Goal: Information Seeking & Learning: Check status

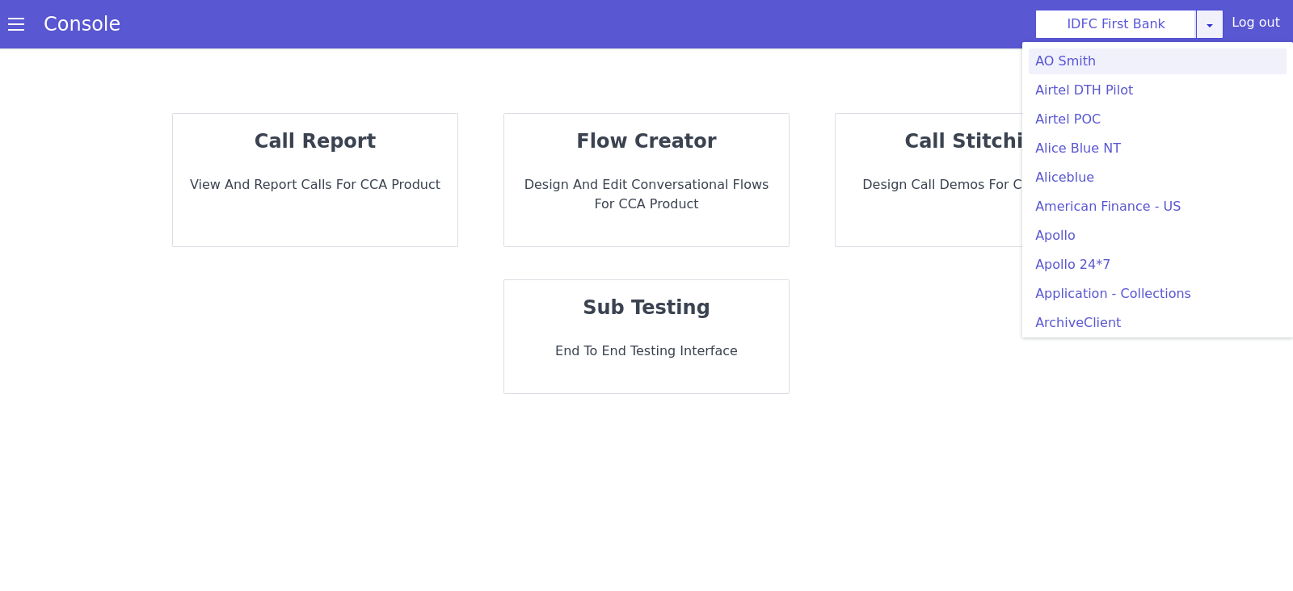
click at [1208, 27] on icon at bounding box center [1209, 25] width 13 height 13
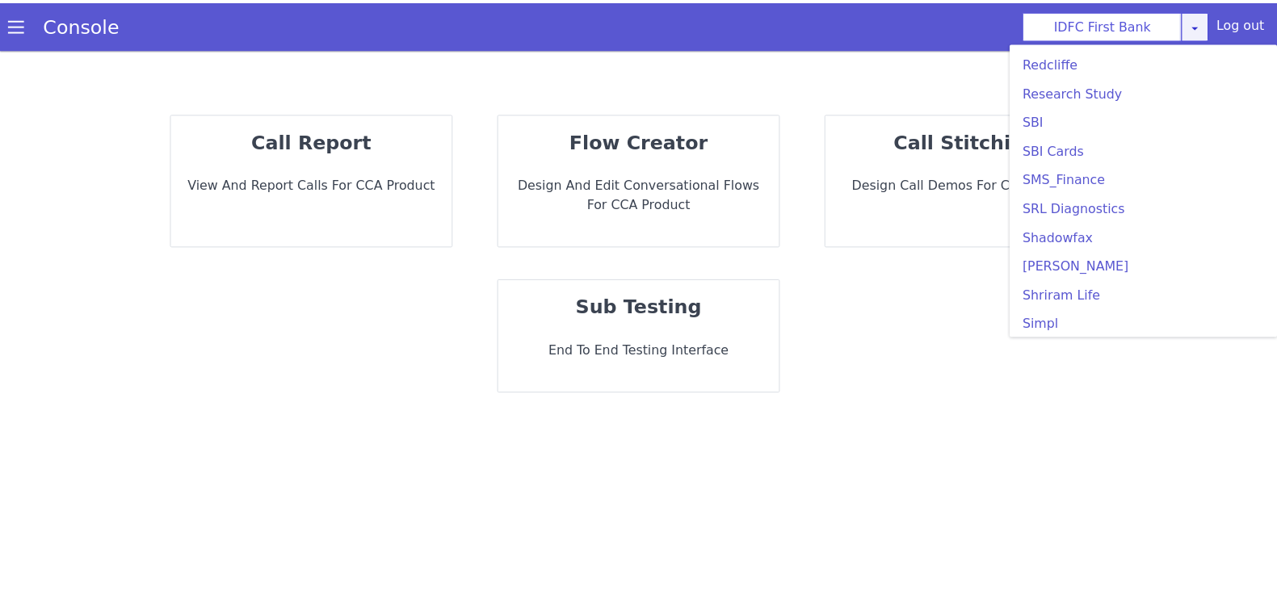
scroll to position [3433, 0]
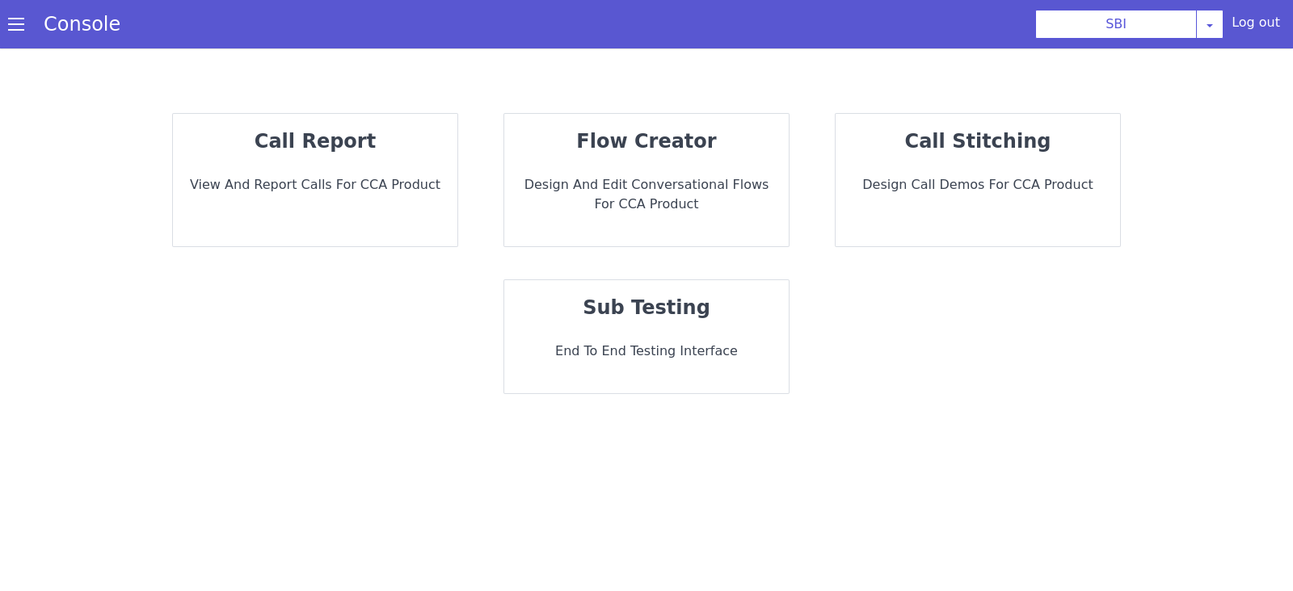
click at [339, 170] on div "call report View and report calls for CCA Product" at bounding box center [315, 180] width 284 height 132
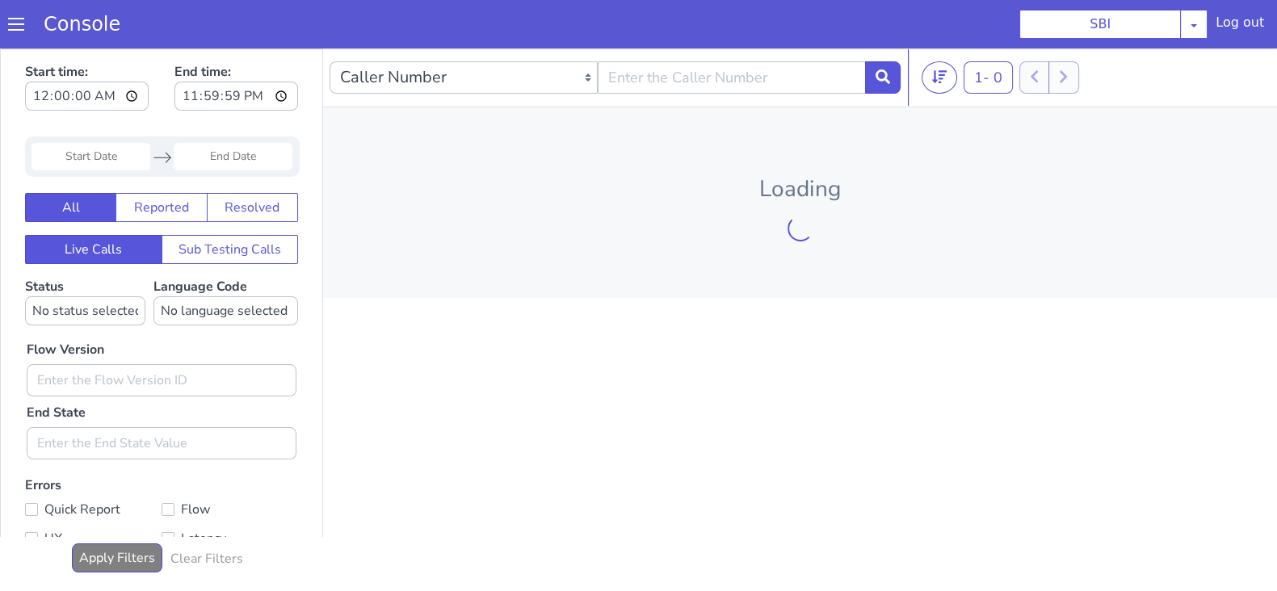
click at [107, 158] on input "Start Date" at bounding box center [91, 156] width 119 height 27
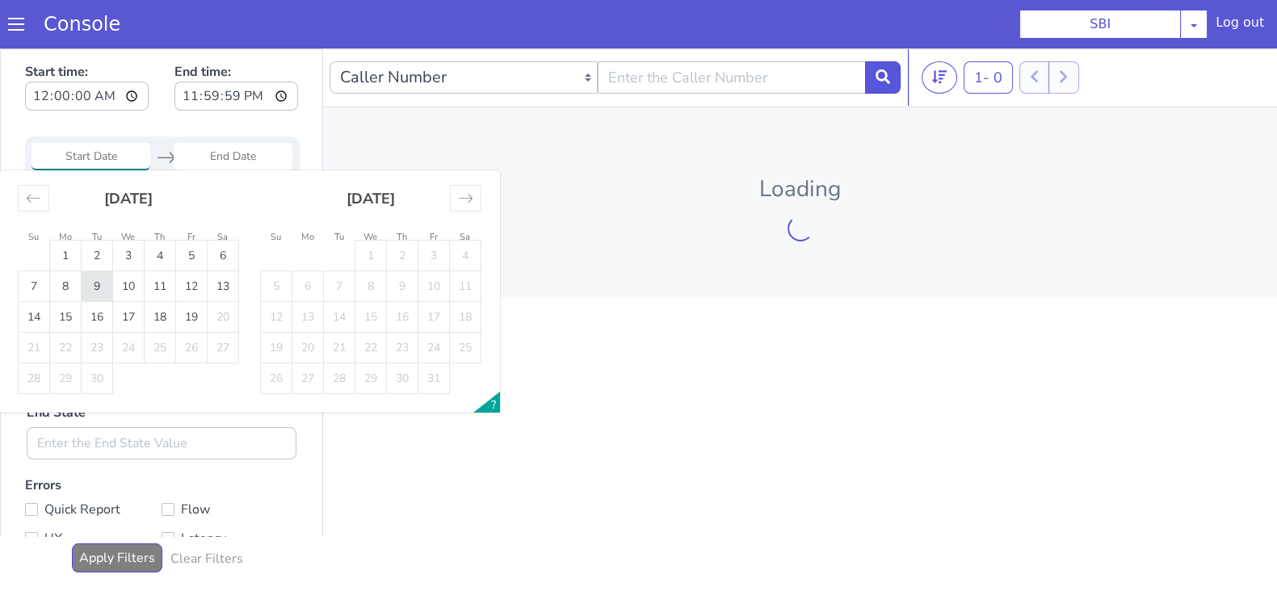
click at [90, 284] on td "9" at bounding box center [98, 286] width 32 height 31
type input "09 Sep 2025"
click at [230, 157] on input "End Date" at bounding box center [233, 156] width 119 height 27
click at [106, 276] on td "9" at bounding box center [98, 286] width 32 height 31
type input "09 Sep 2025"
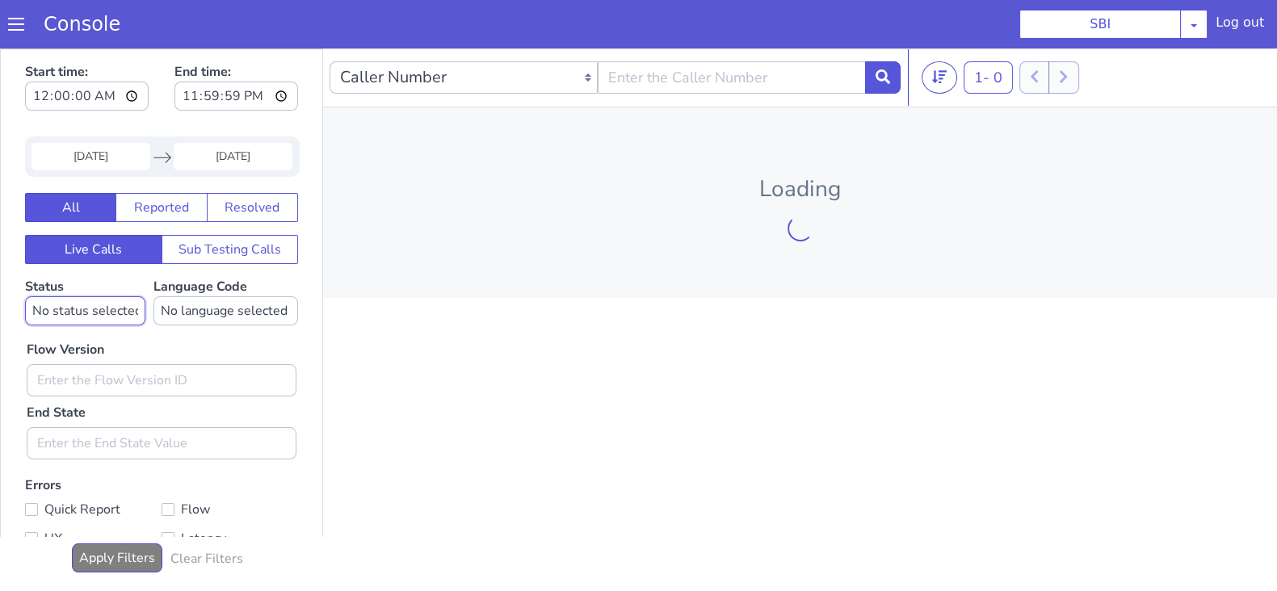
click at [73, 301] on select "No status selected HANGUP USER_HANGUP TRANSFER UNKNOWN" at bounding box center [85, 310] width 120 height 29
select select "TRANSFER"
click at [25, 296] on select "No status selected HANGUP USER_HANGUP TRANSFER UNKNOWN" at bounding box center [85, 310] width 120 height 29
click at [191, 313] on select "No language selected Hindi English Tamil Telugu Kanada Marathi Malayalam Gujara…" at bounding box center [225, 310] width 145 height 29
select select "en"
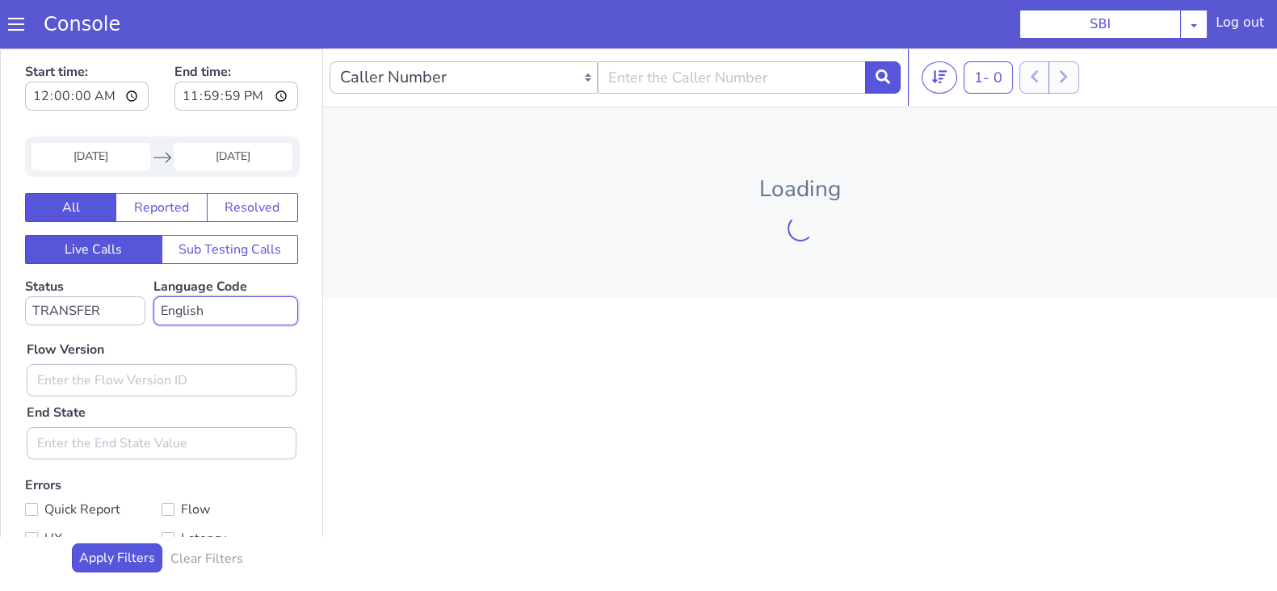
click at [153, 296] on select "No language selected Hindi English Tamil Telugu Kanada Marathi Malayalam Gujara…" at bounding box center [225, 310] width 145 height 29
click at [89, 389] on input "text" at bounding box center [162, 380] width 270 height 32
type input "0.1.4"
click at [886, 81] on icon at bounding box center [883, 76] width 15 height 15
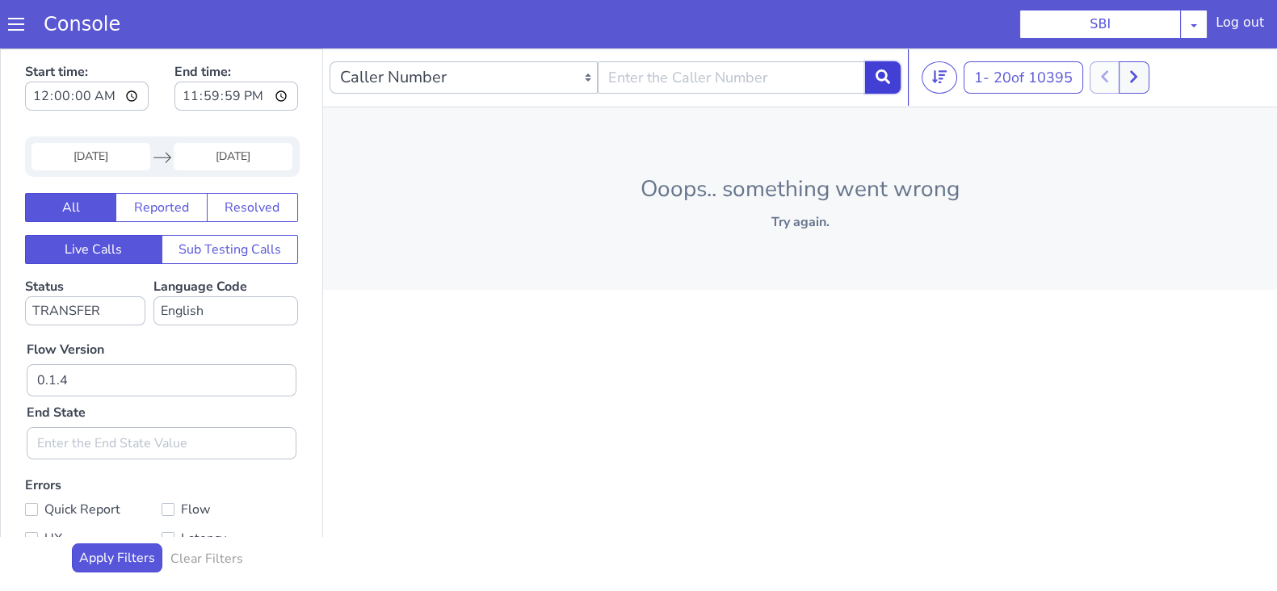
click at [886, 76] on icon at bounding box center [883, 76] width 15 height 15
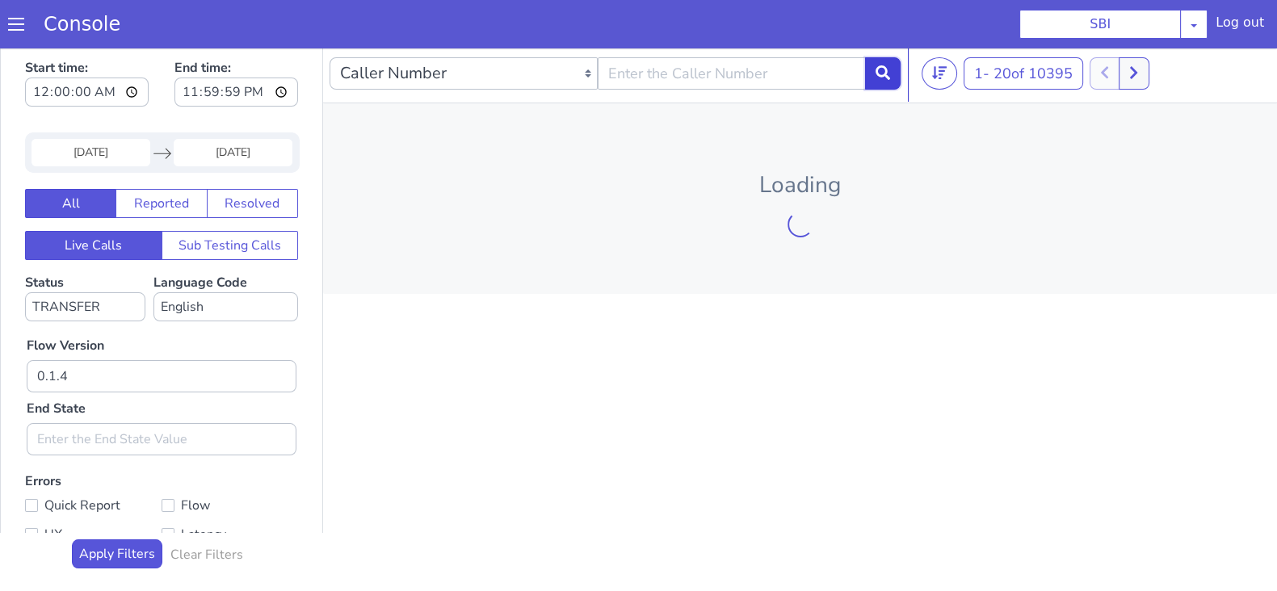
scroll to position [4, 0]
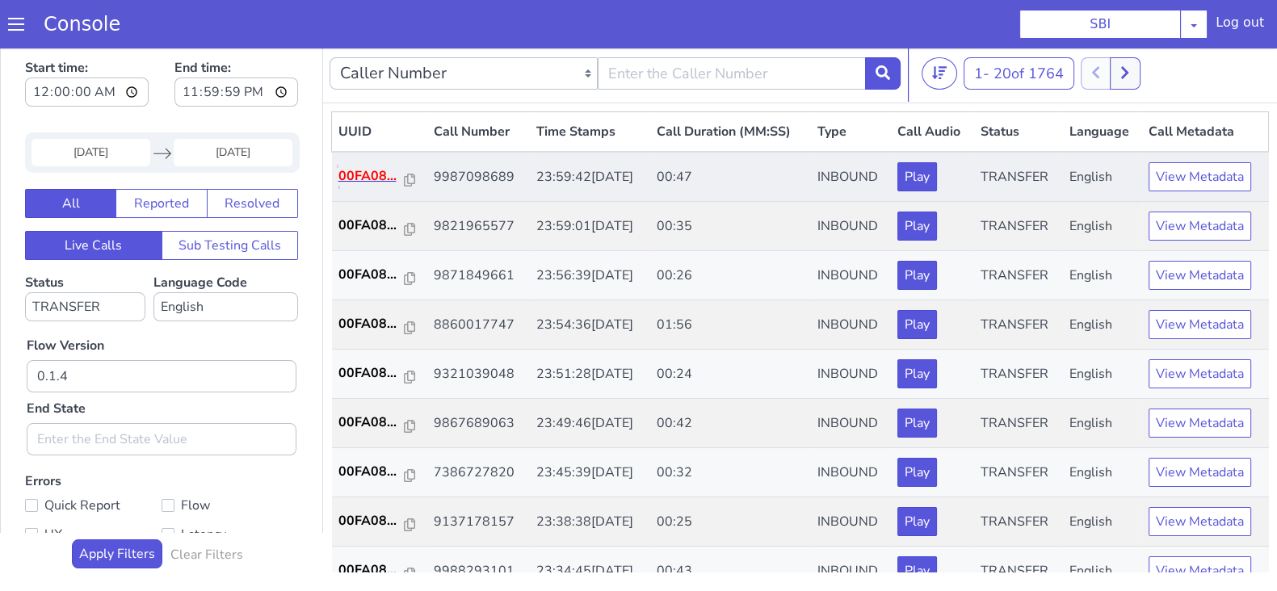
click at [369, 175] on p "00FA08..." at bounding box center [371, 175] width 66 height 19
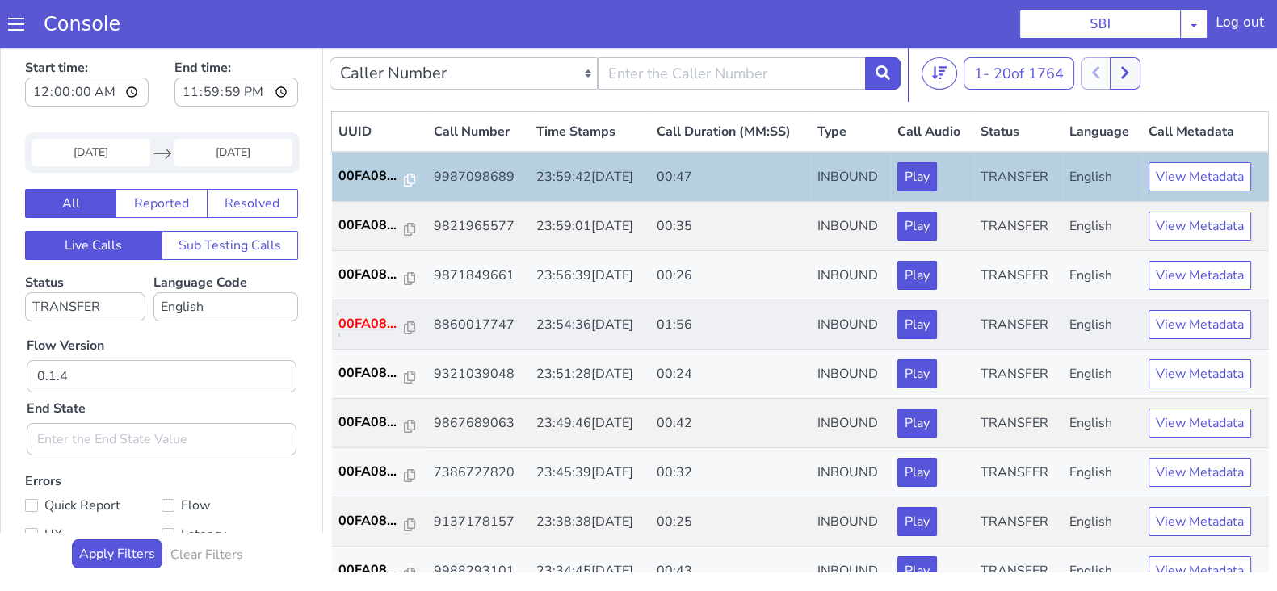
click at [351, 322] on p "00FA08..." at bounding box center [371, 323] width 66 height 19
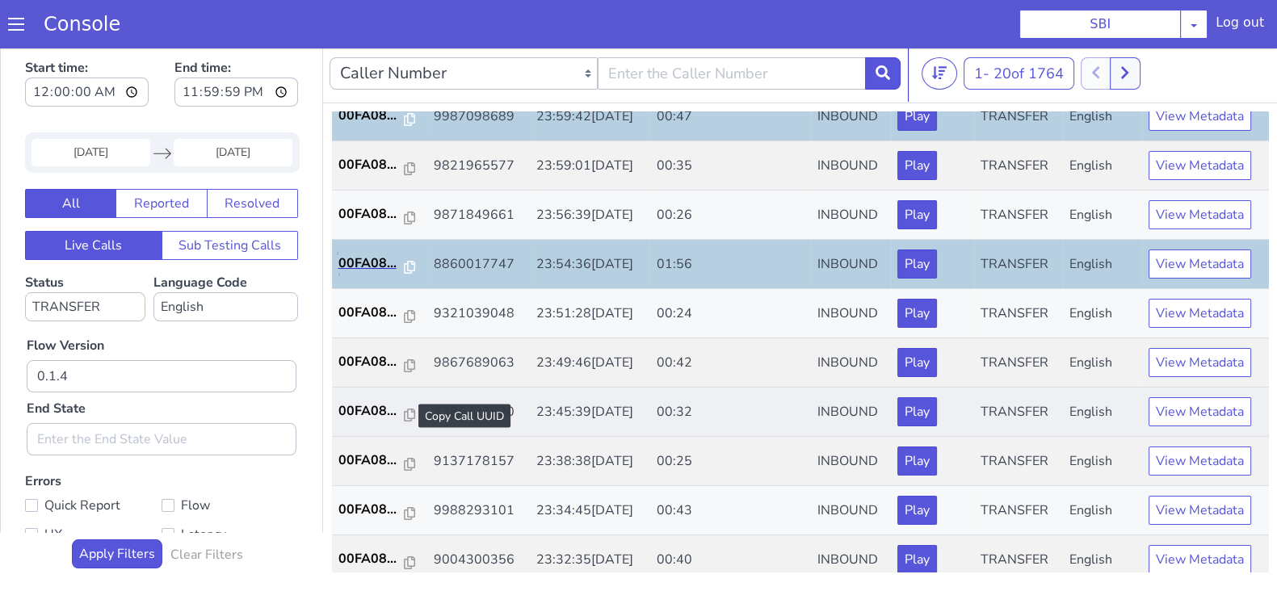
scroll to position [100, 0]
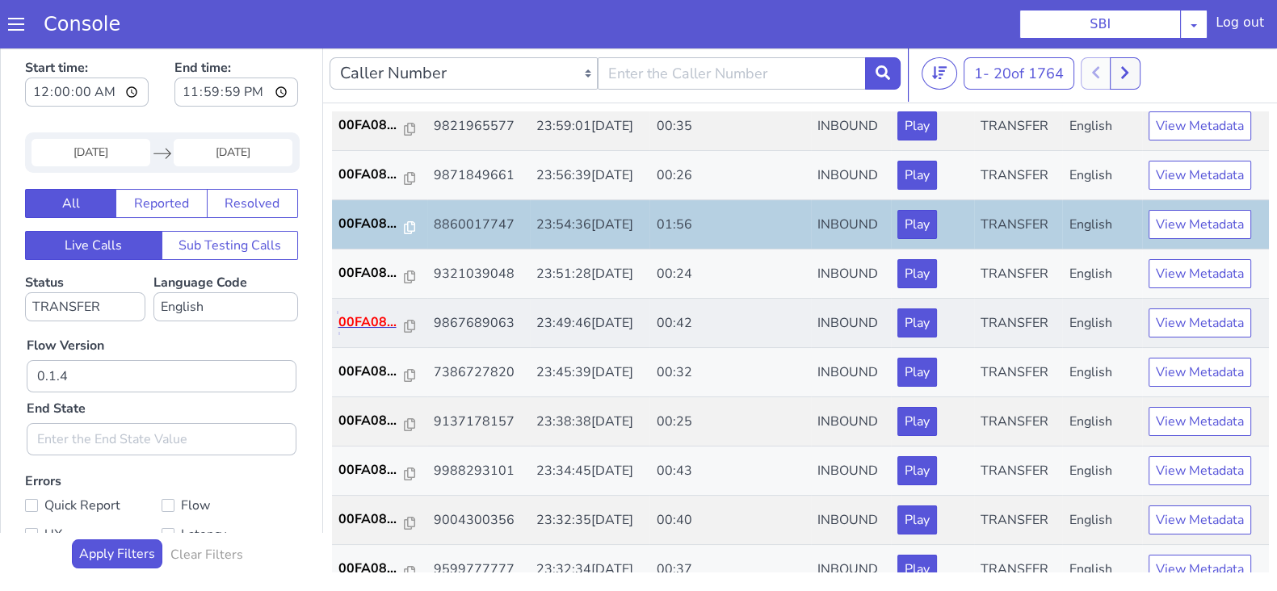
click at [364, 319] on p "00FA08..." at bounding box center [371, 322] width 66 height 19
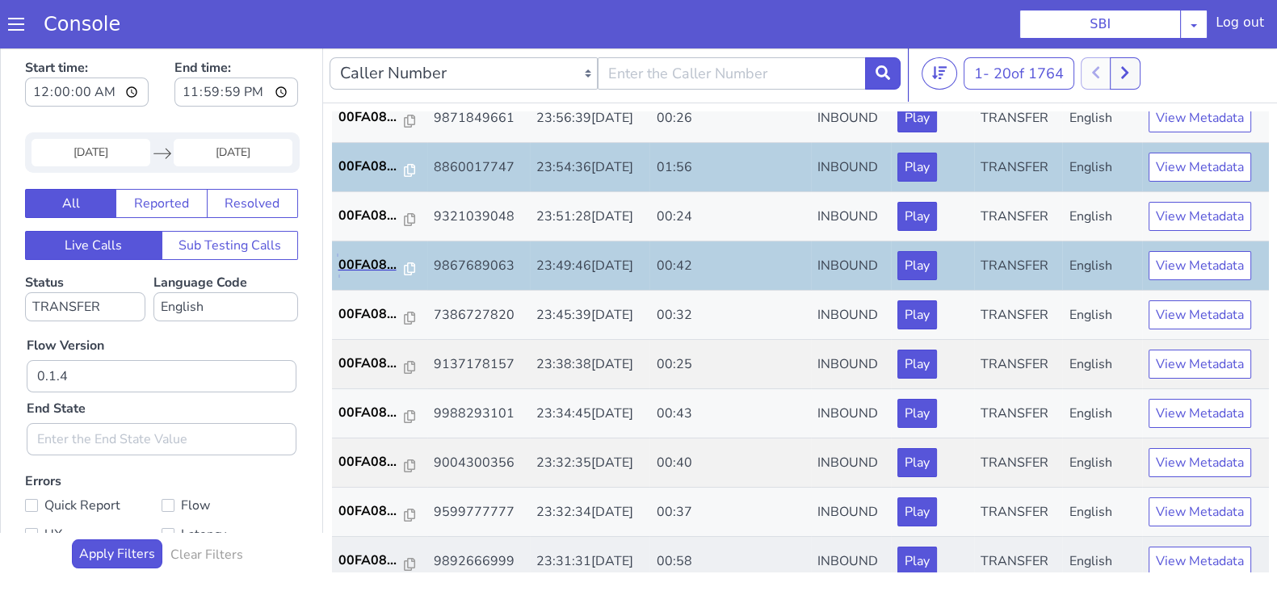
scroll to position [201, 0]
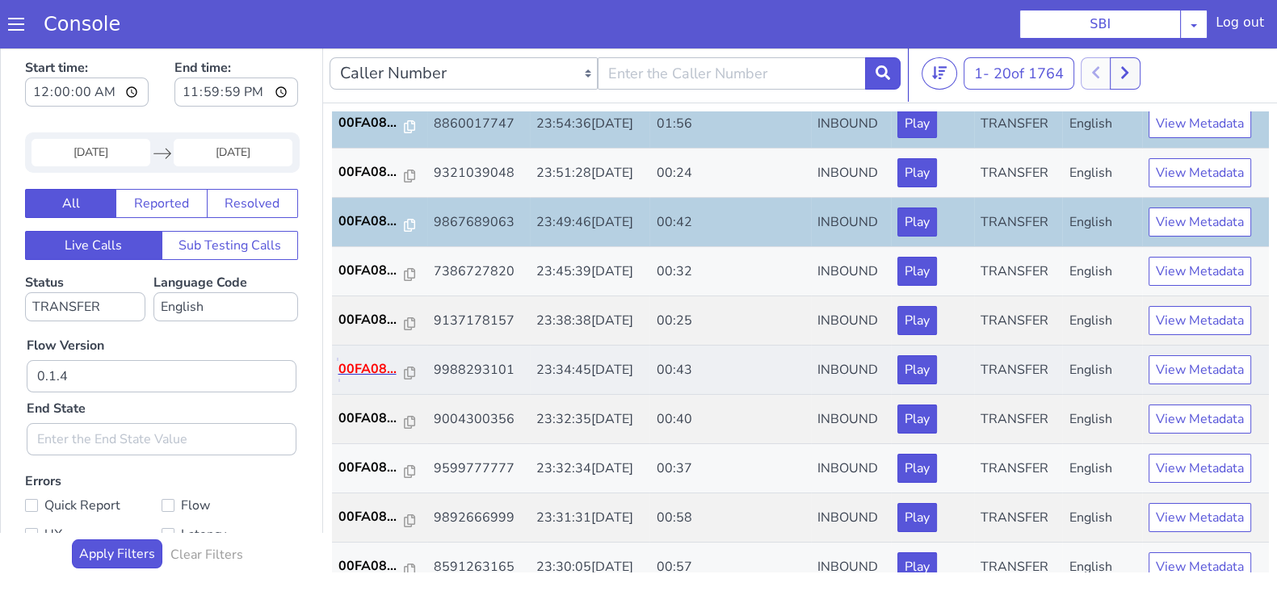
click at [385, 372] on p "00FA08..." at bounding box center [371, 369] width 66 height 19
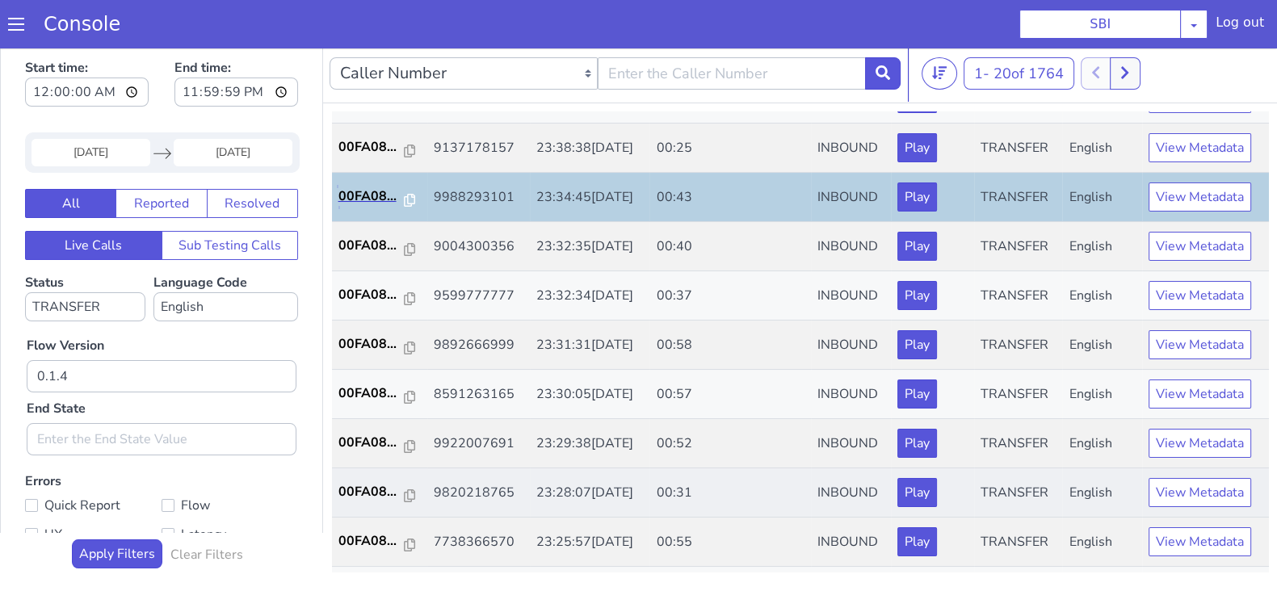
scroll to position [403, 0]
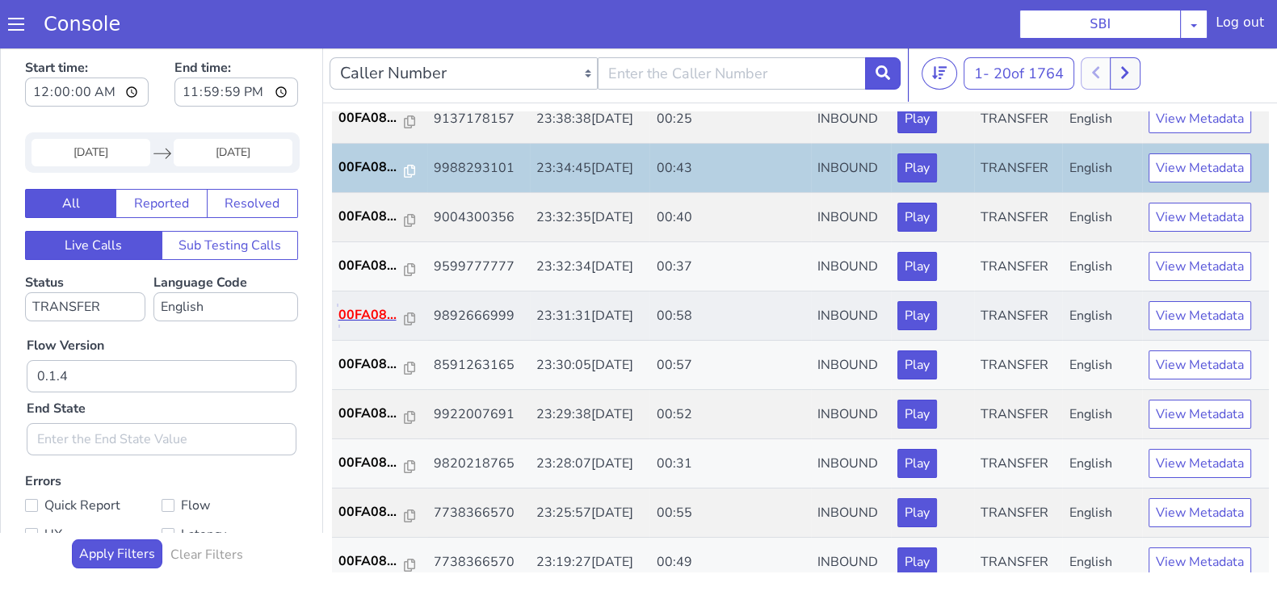
click at [364, 309] on p "00FA08..." at bounding box center [371, 314] width 66 height 19
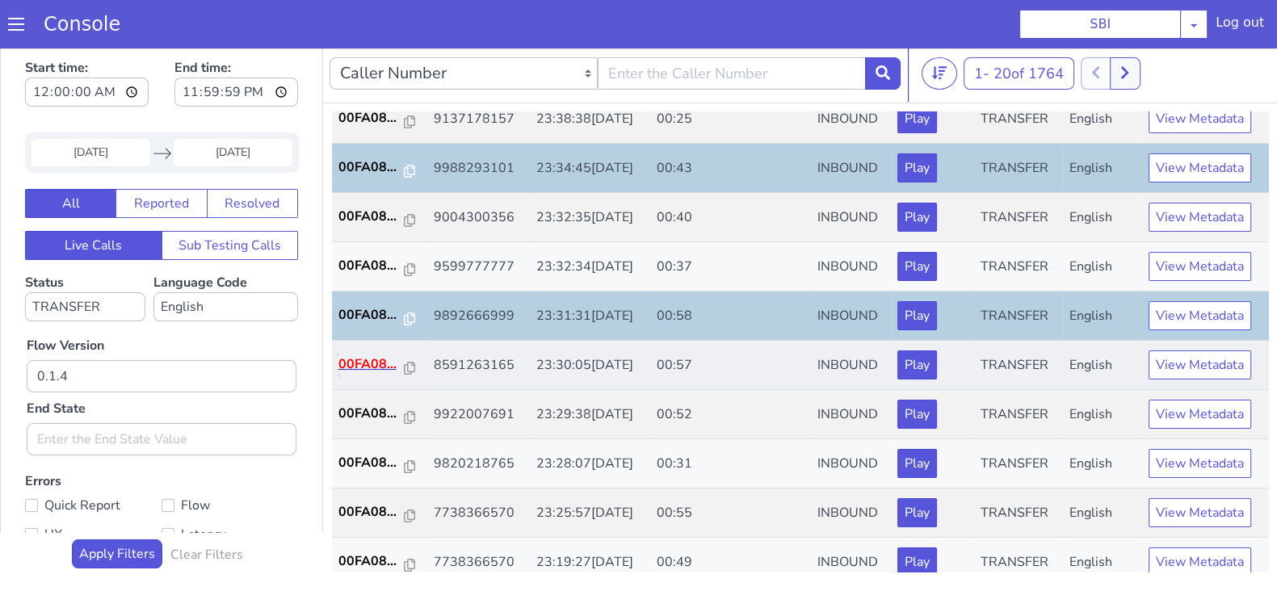
click at [367, 363] on p "00FA08..." at bounding box center [371, 364] width 66 height 19
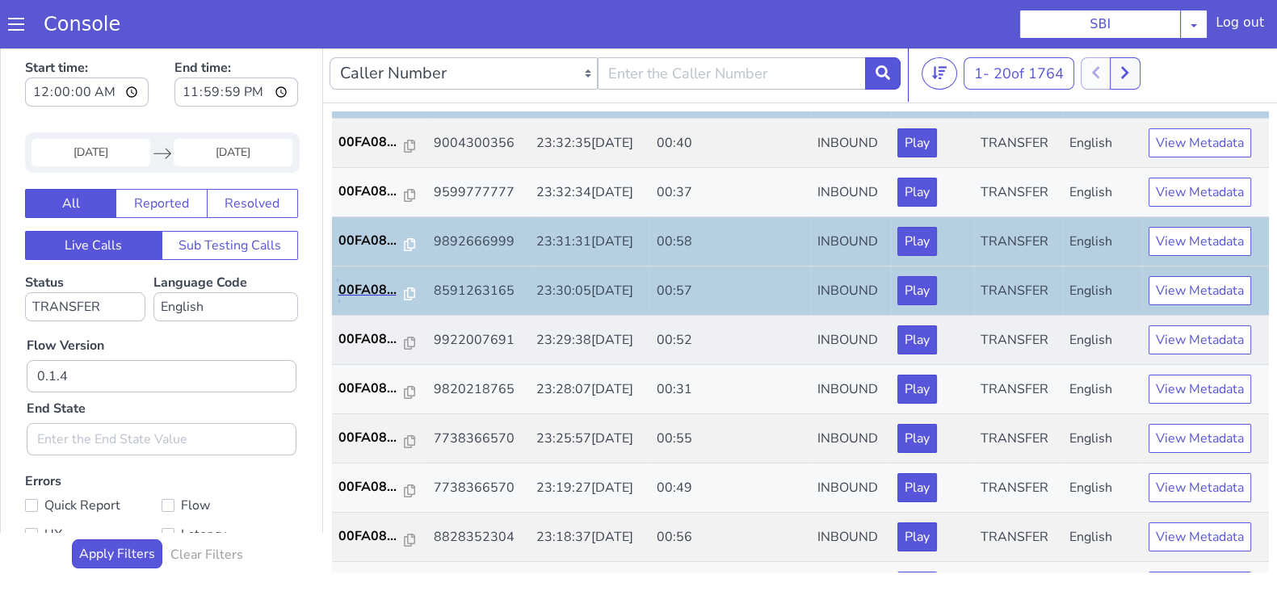
scroll to position [505, 0]
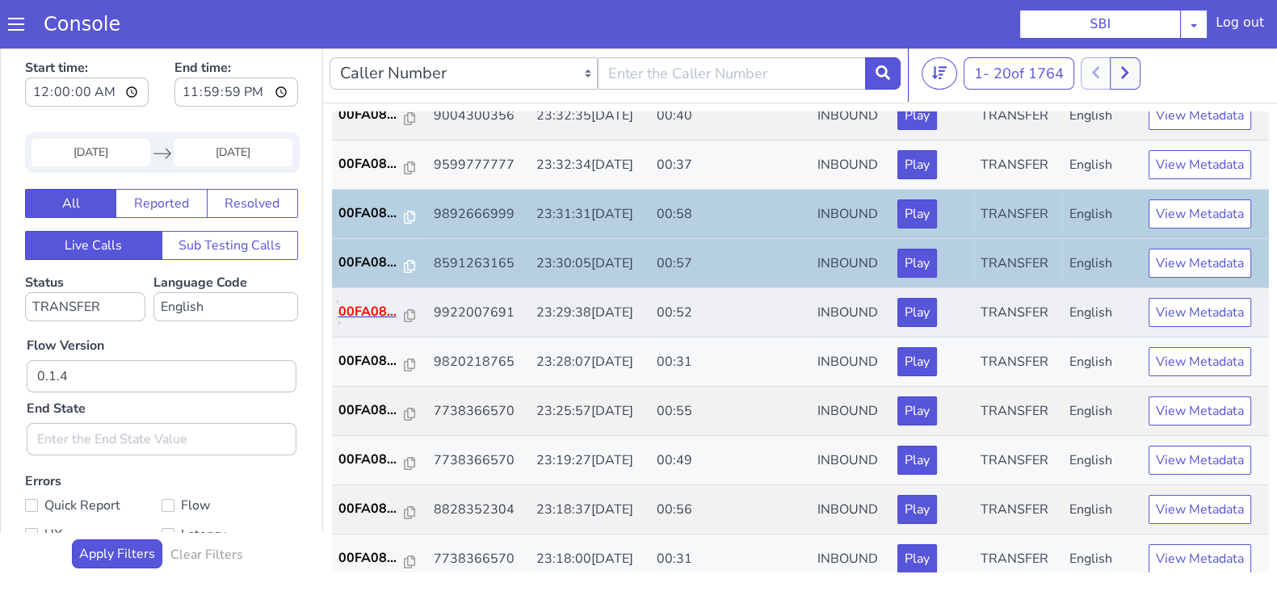
click at [376, 308] on p "00FA08..." at bounding box center [371, 311] width 66 height 19
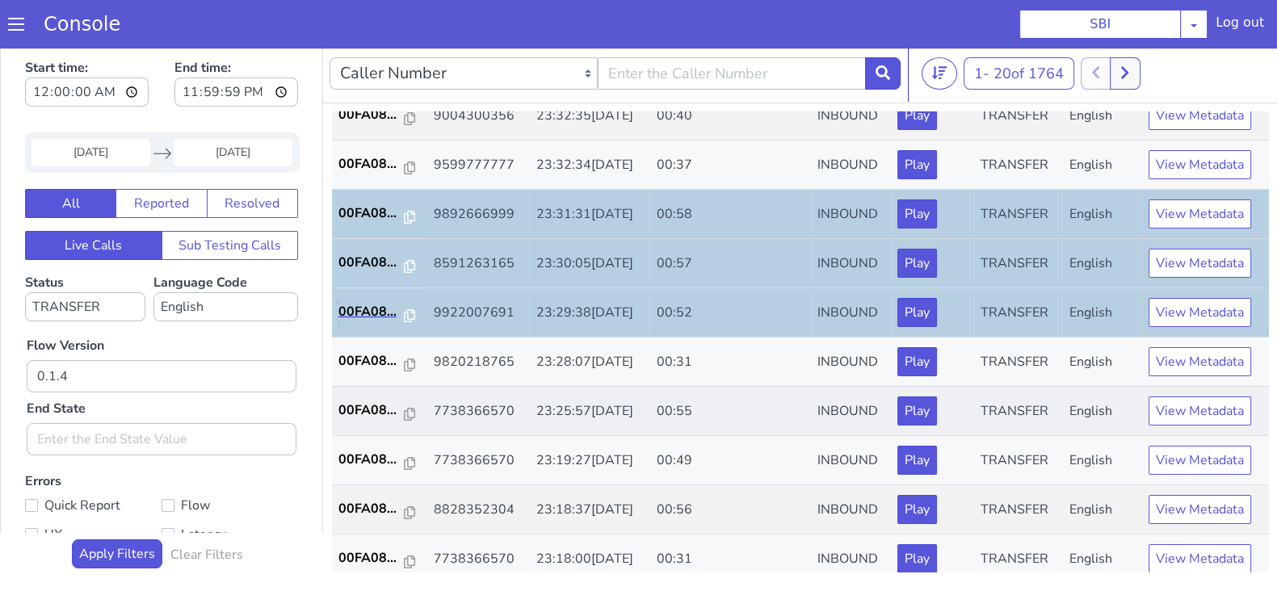
scroll to position [561, 0]
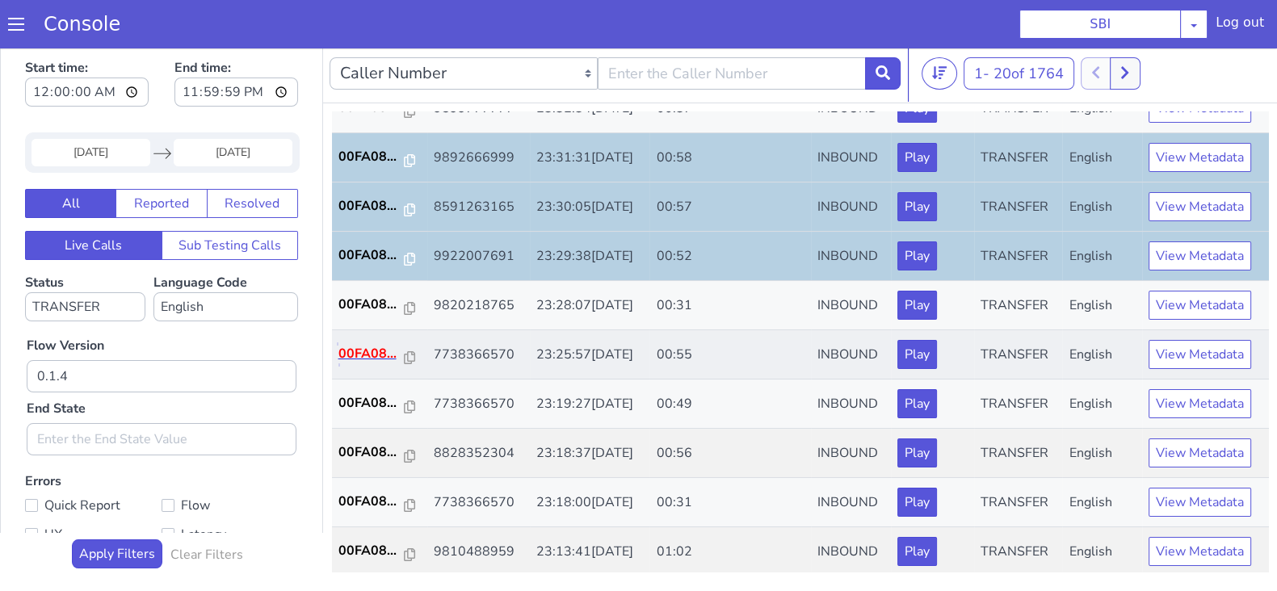
click at [370, 344] on p "00FA08..." at bounding box center [371, 353] width 66 height 19
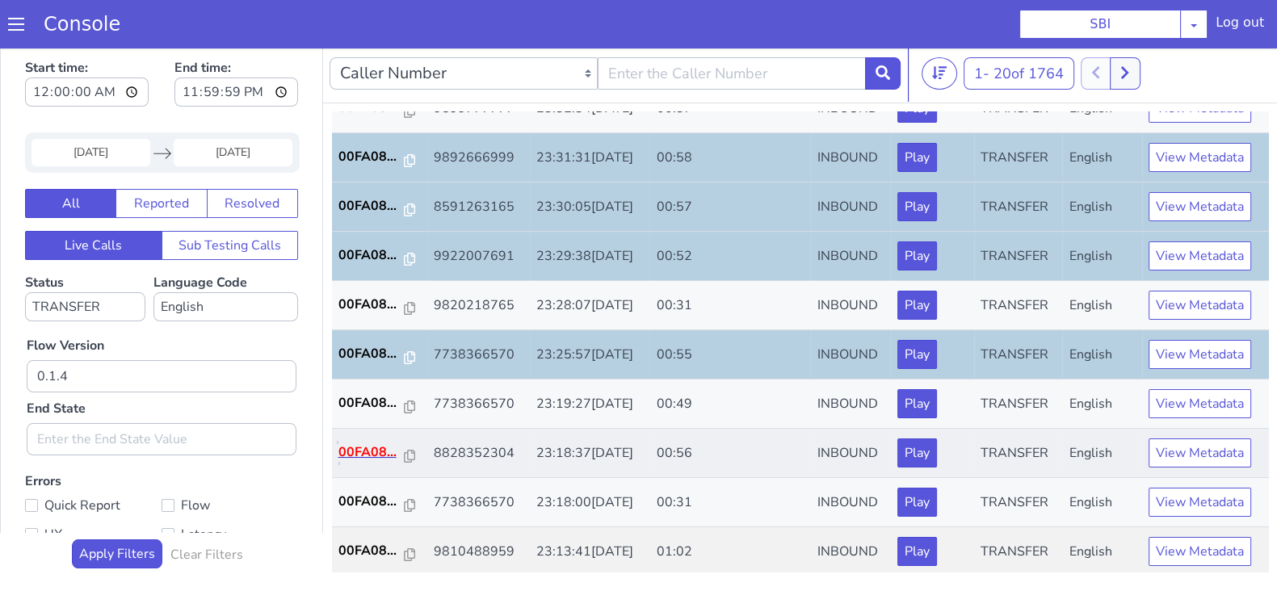
click at [365, 447] on p "00FA08..." at bounding box center [371, 452] width 66 height 19
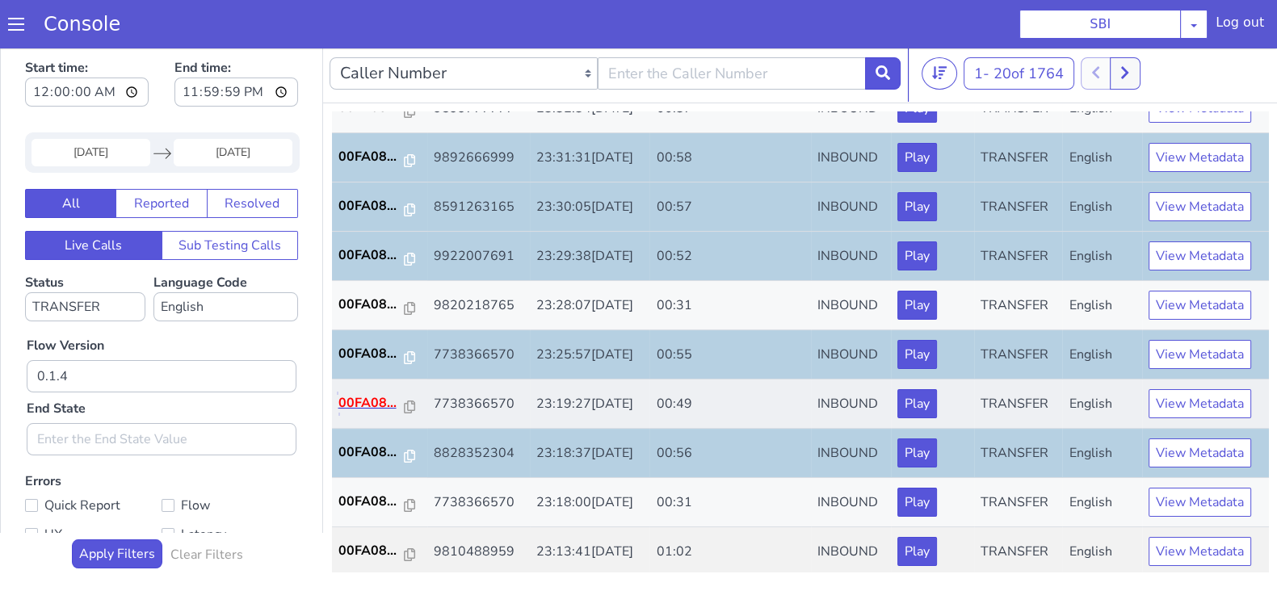
click at [365, 395] on p "00FA08..." at bounding box center [371, 402] width 66 height 19
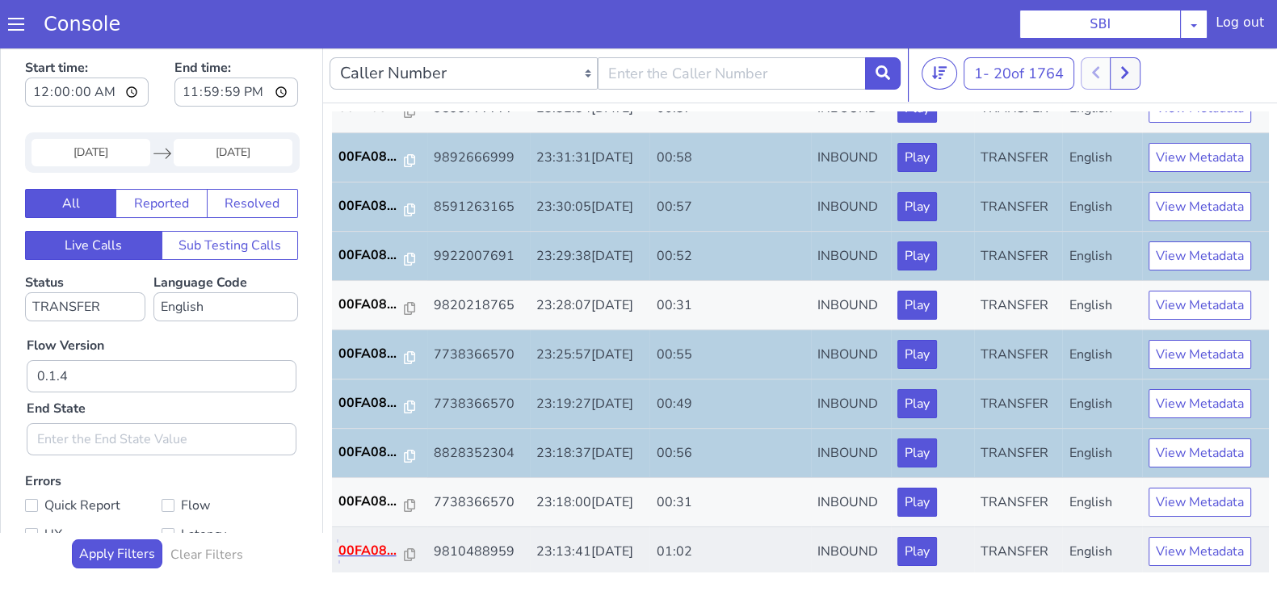
click at [379, 546] on p "00FA08..." at bounding box center [371, 550] width 66 height 19
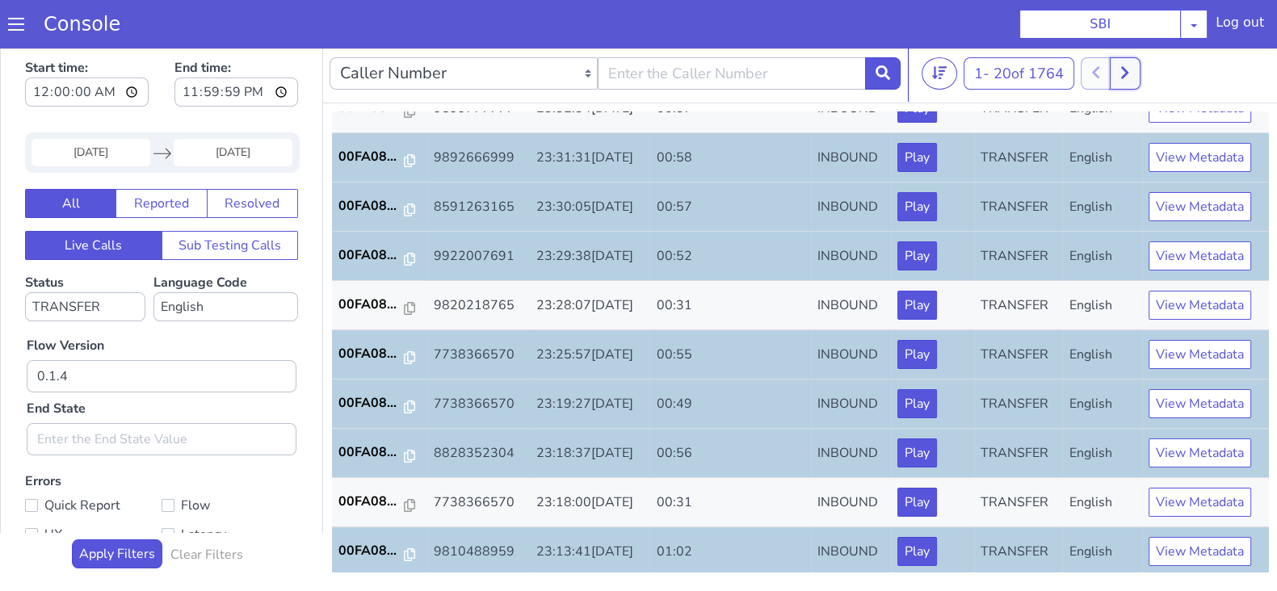
click at [1121, 70] on button at bounding box center [1125, 73] width 30 height 32
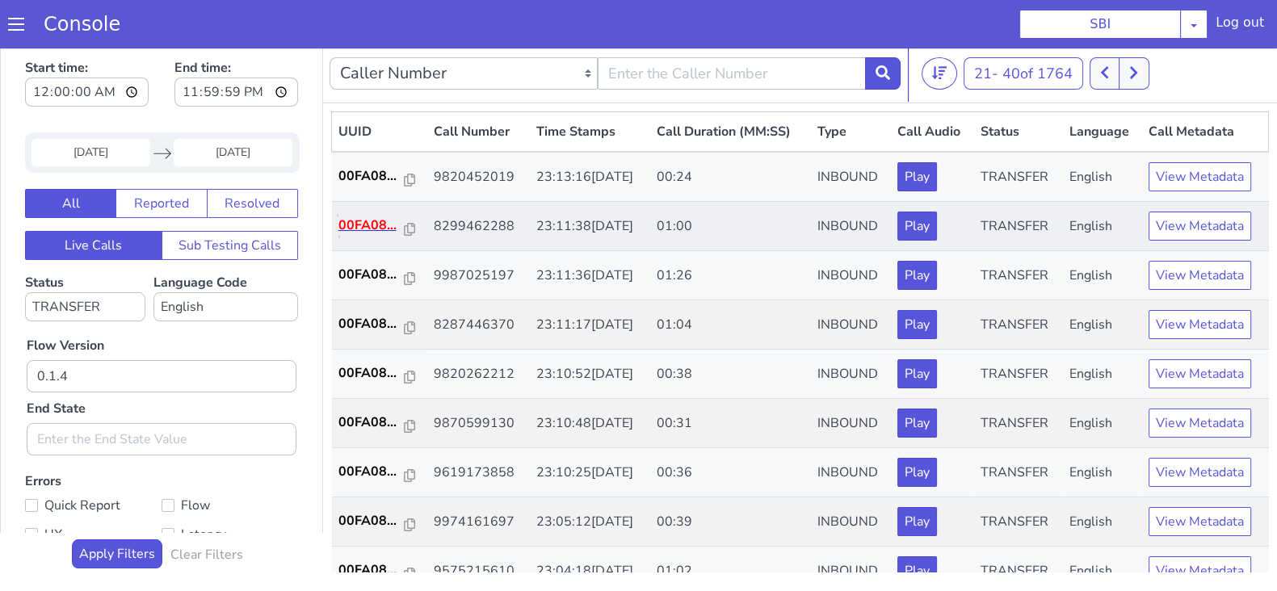
click at [351, 226] on p "00FA08..." at bounding box center [371, 225] width 66 height 19
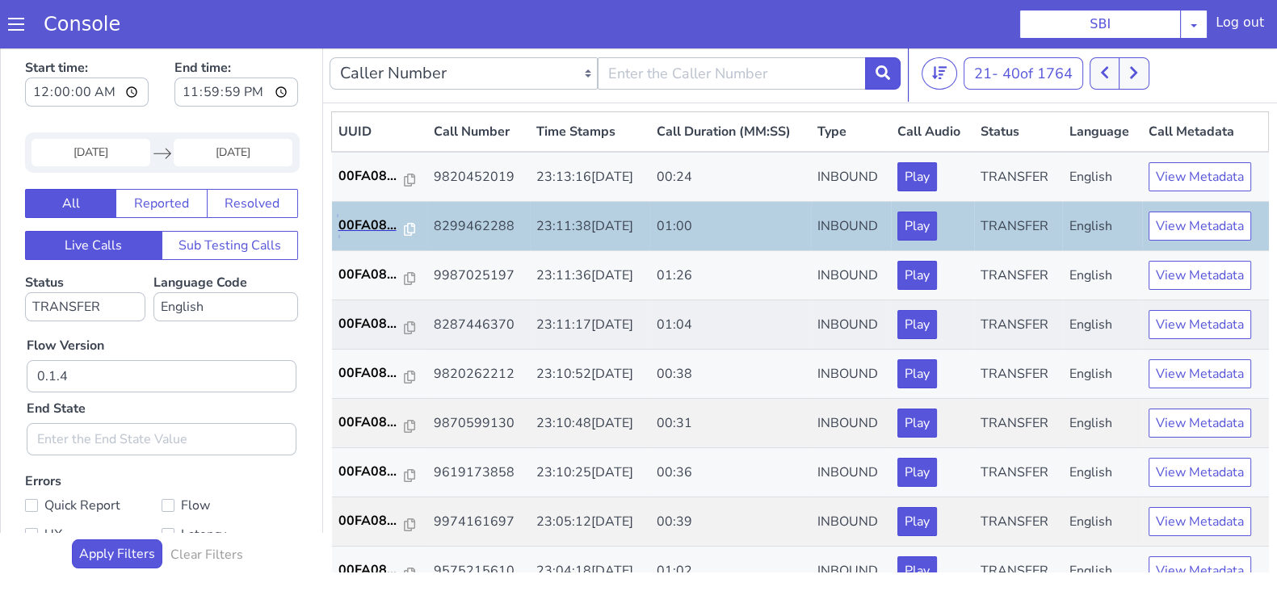
scroll to position [100, 0]
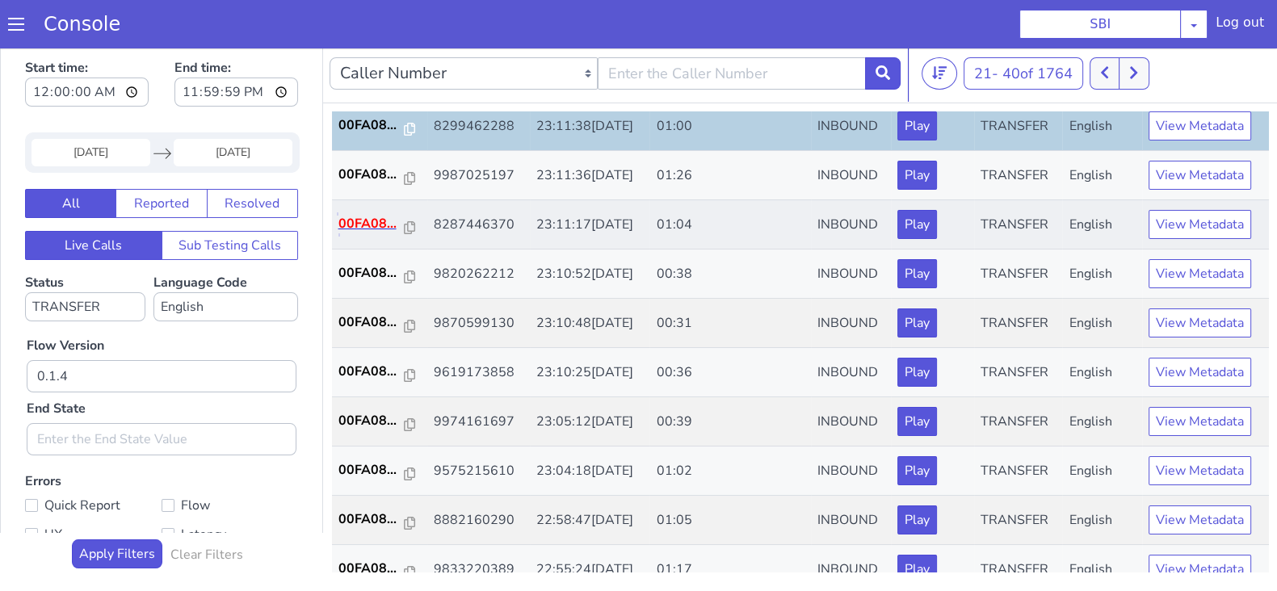
click at [372, 223] on p "00FA08..." at bounding box center [371, 223] width 66 height 19
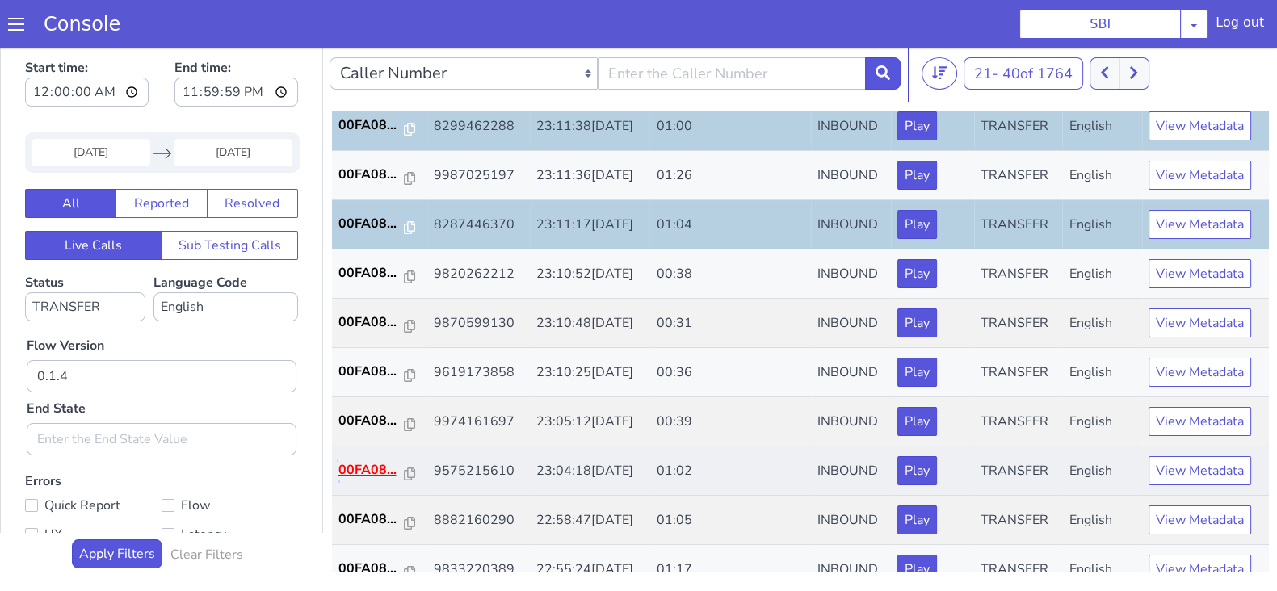
click at [368, 460] on p "00FA08..." at bounding box center [371, 469] width 66 height 19
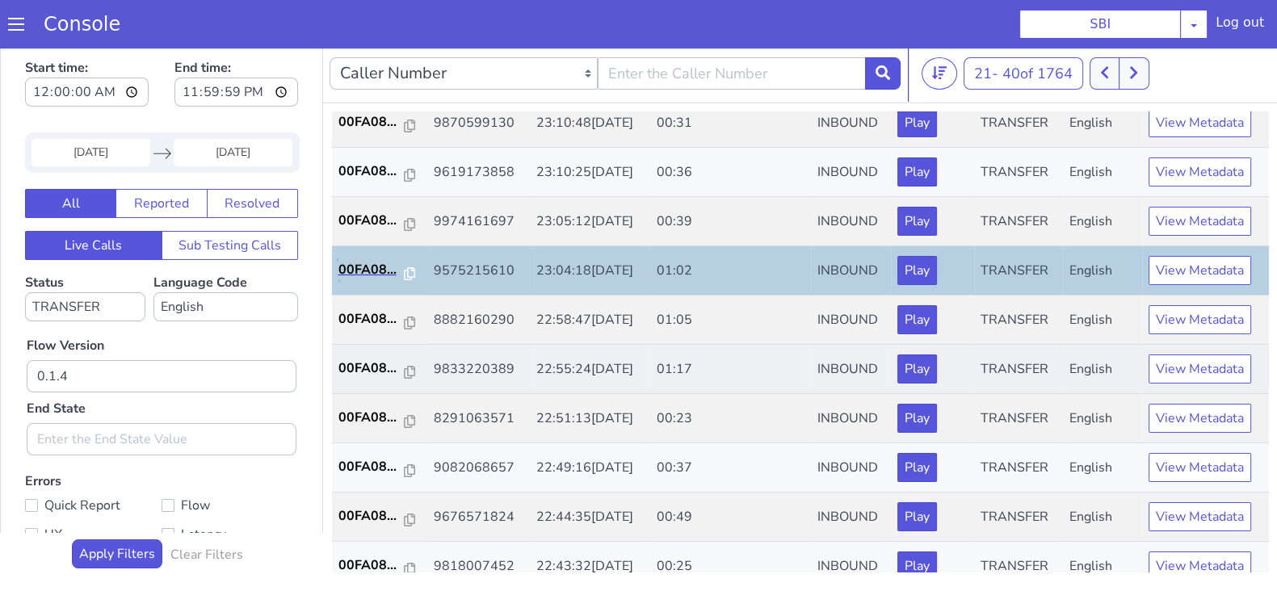
scroll to position [303, 0]
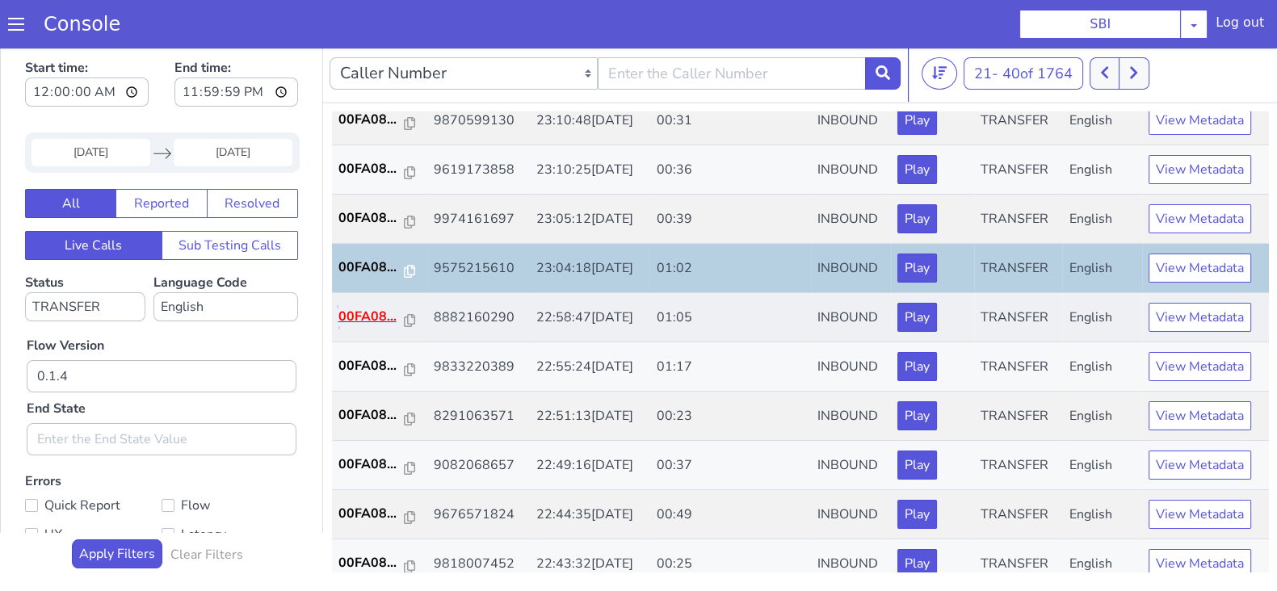
click at [378, 315] on p "00FA08..." at bounding box center [371, 316] width 66 height 19
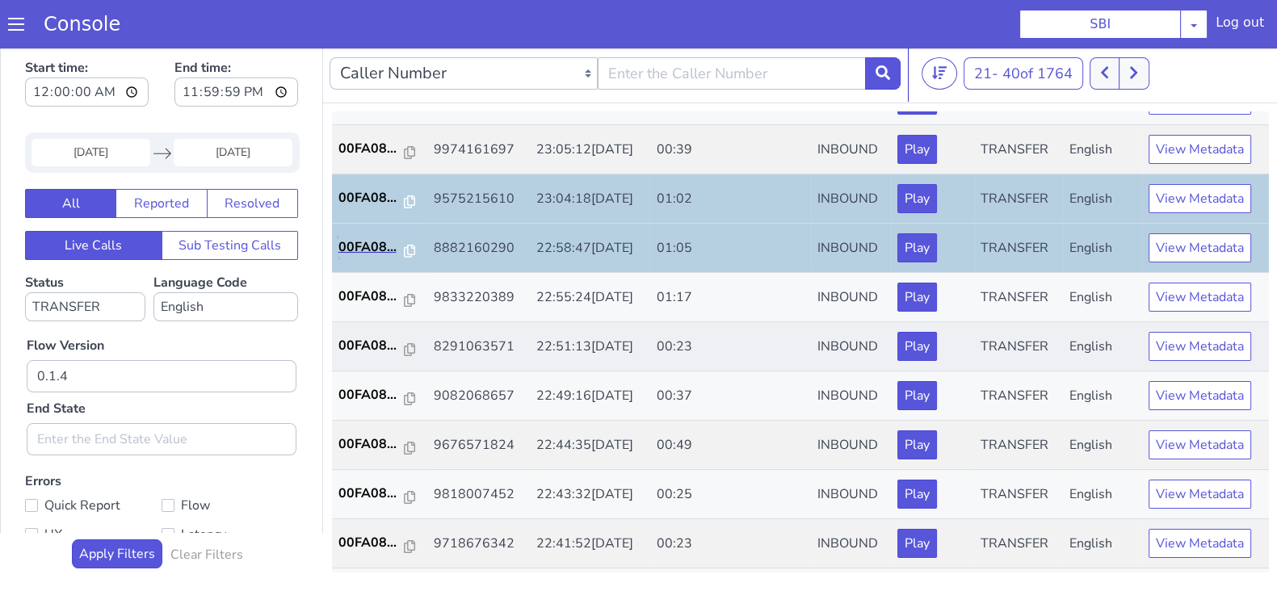
scroll to position [403, 0]
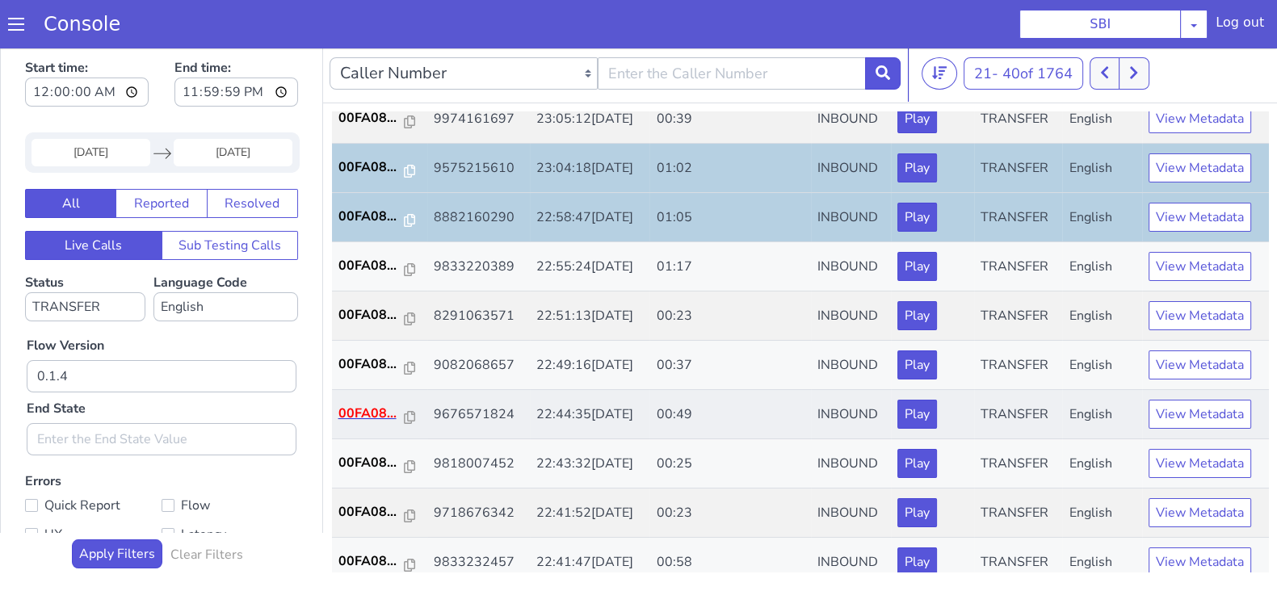
drag, startPoint x: 355, startPoint y: 395, endPoint x: 355, endPoint y: 406, distance: 10.5
click at [355, 403] on td "00FA08..." at bounding box center [379, 414] width 95 height 49
click at [355, 406] on p "00FA08..." at bounding box center [371, 413] width 66 height 19
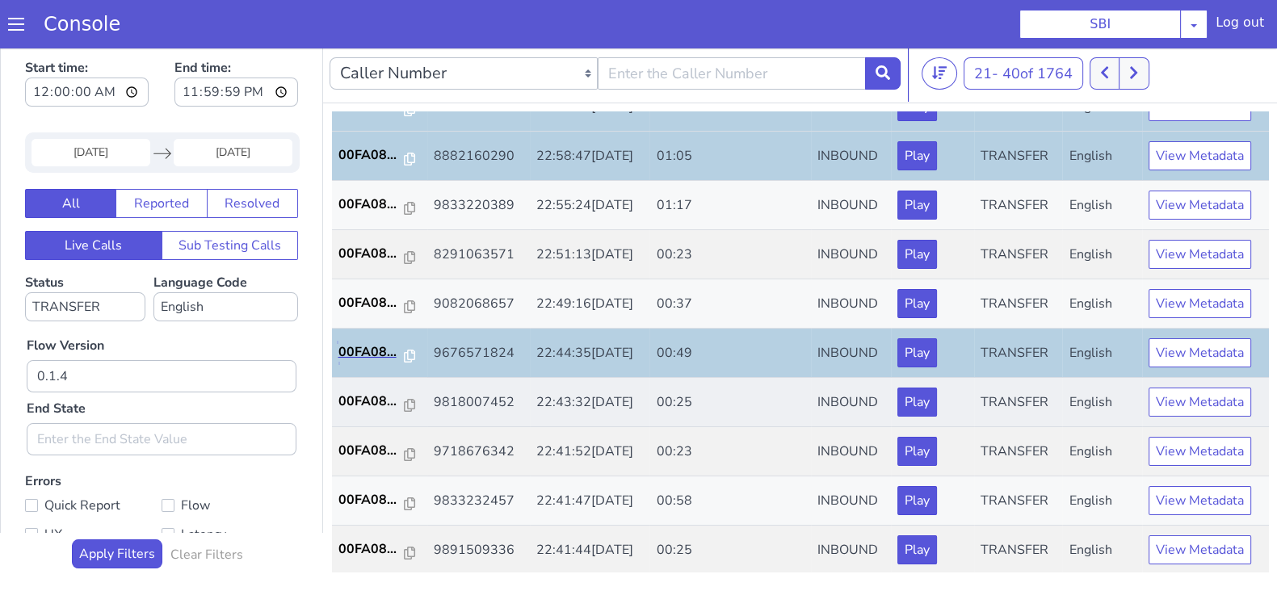
scroll to position [561, 0]
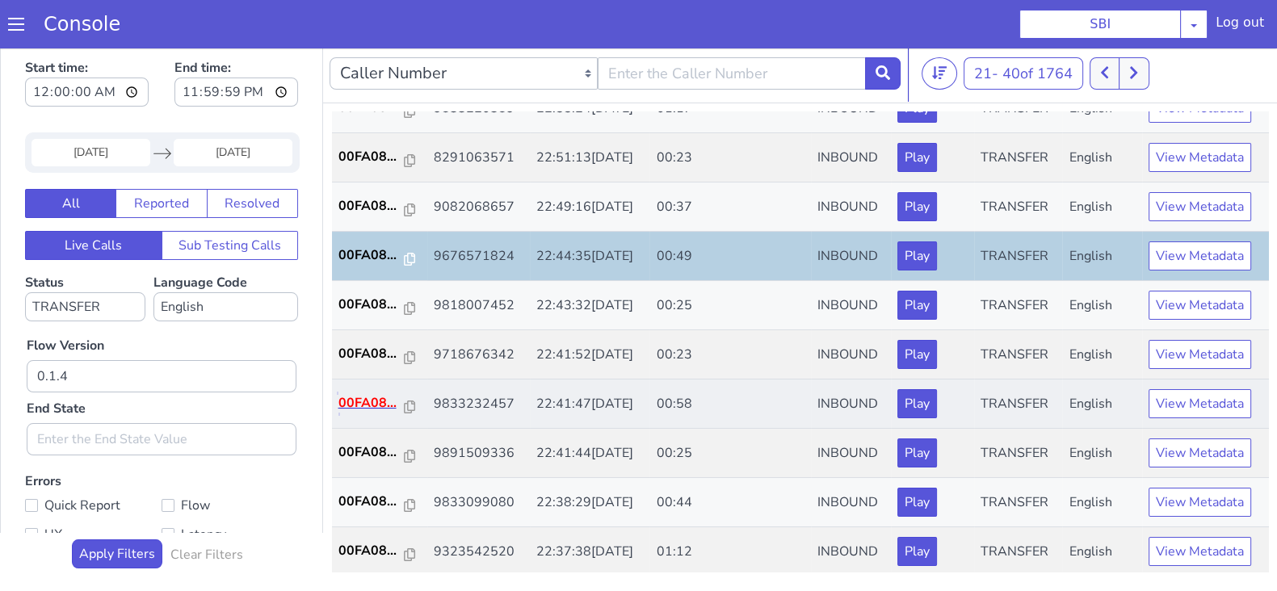
click at [372, 397] on p "00FA08..." at bounding box center [371, 402] width 66 height 19
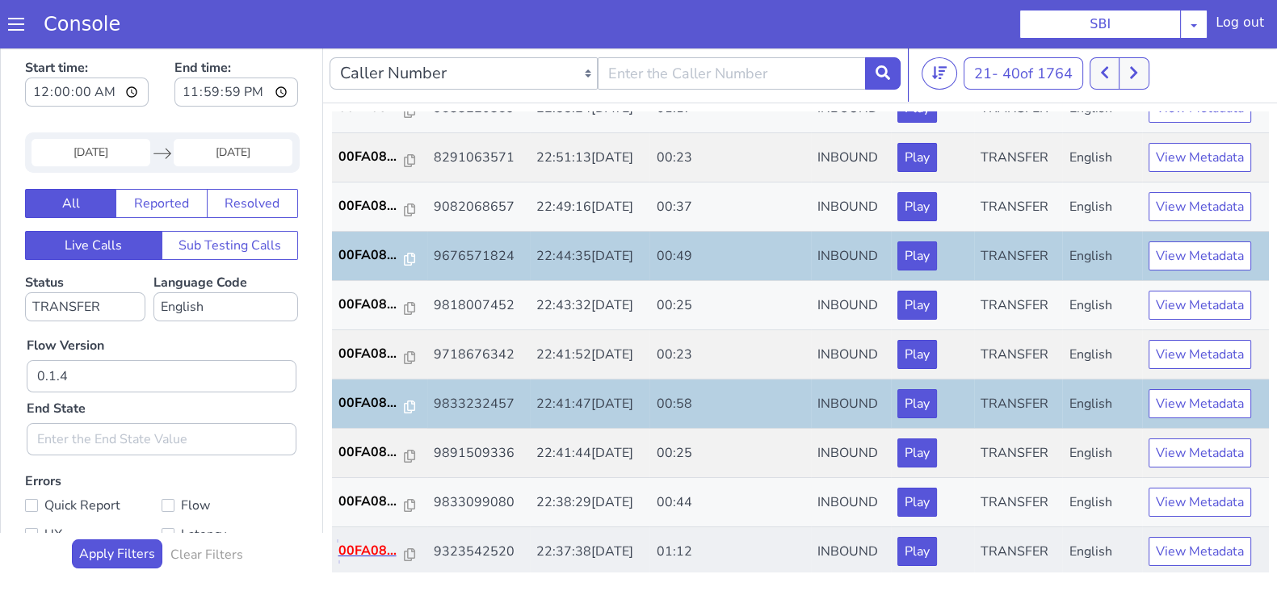
click at [360, 549] on p "00FA08..." at bounding box center [371, 550] width 66 height 19
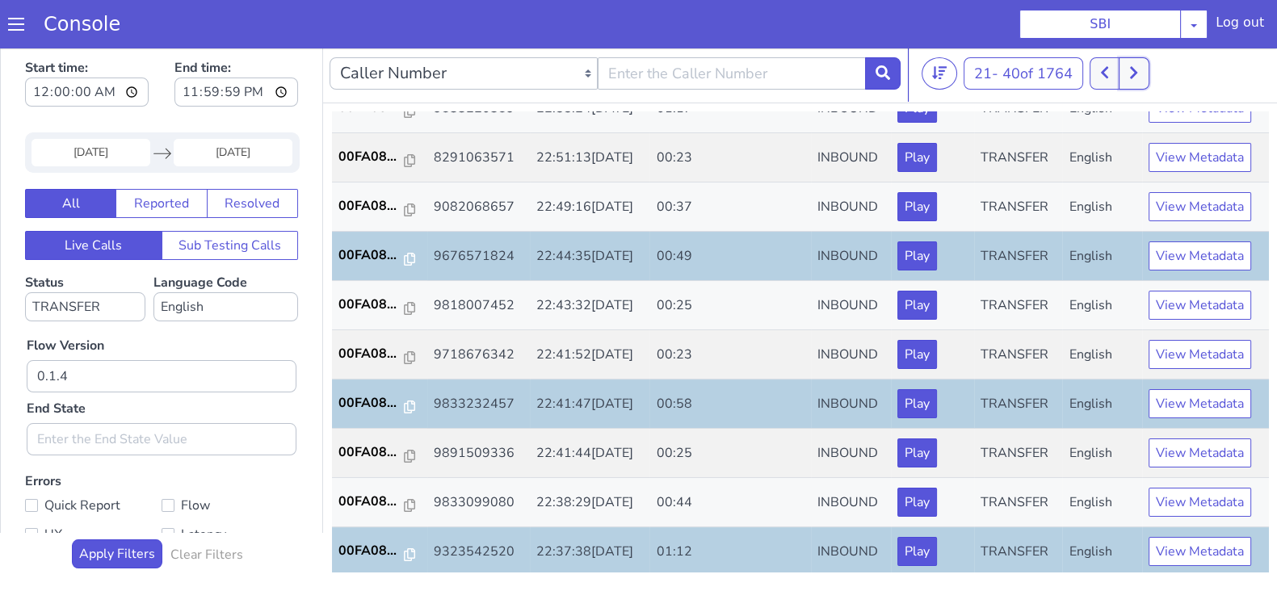
click at [1149, 82] on button at bounding box center [1134, 73] width 30 height 32
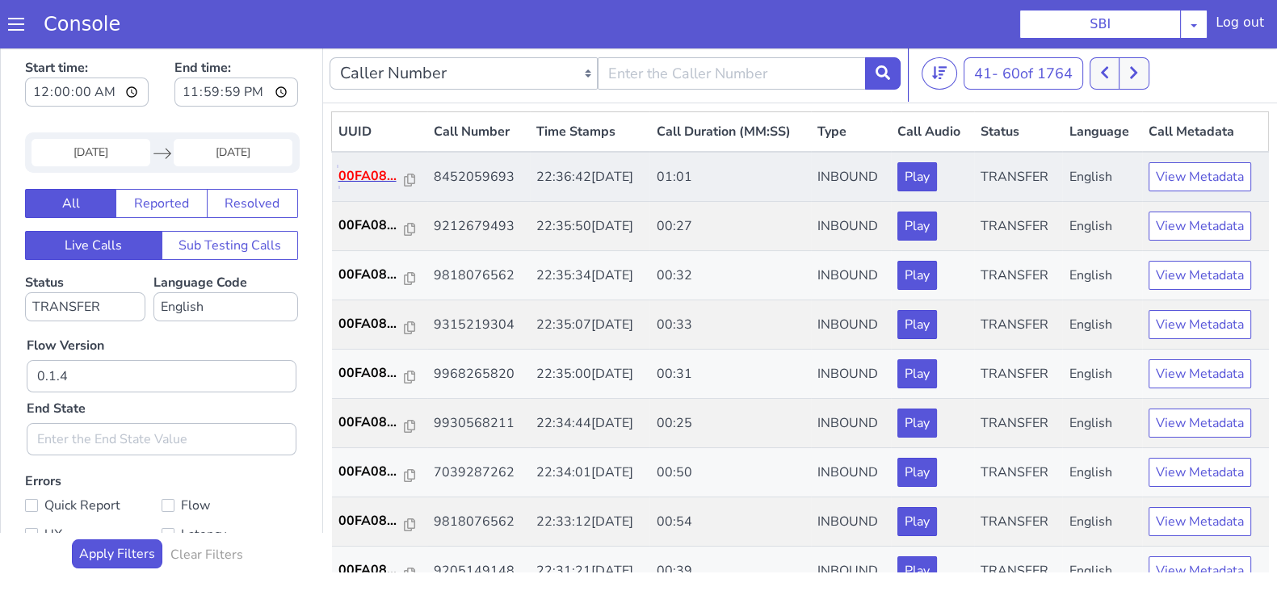
click at [372, 179] on p "00FA08..." at bounding box center [371, 175] width 66 height 19
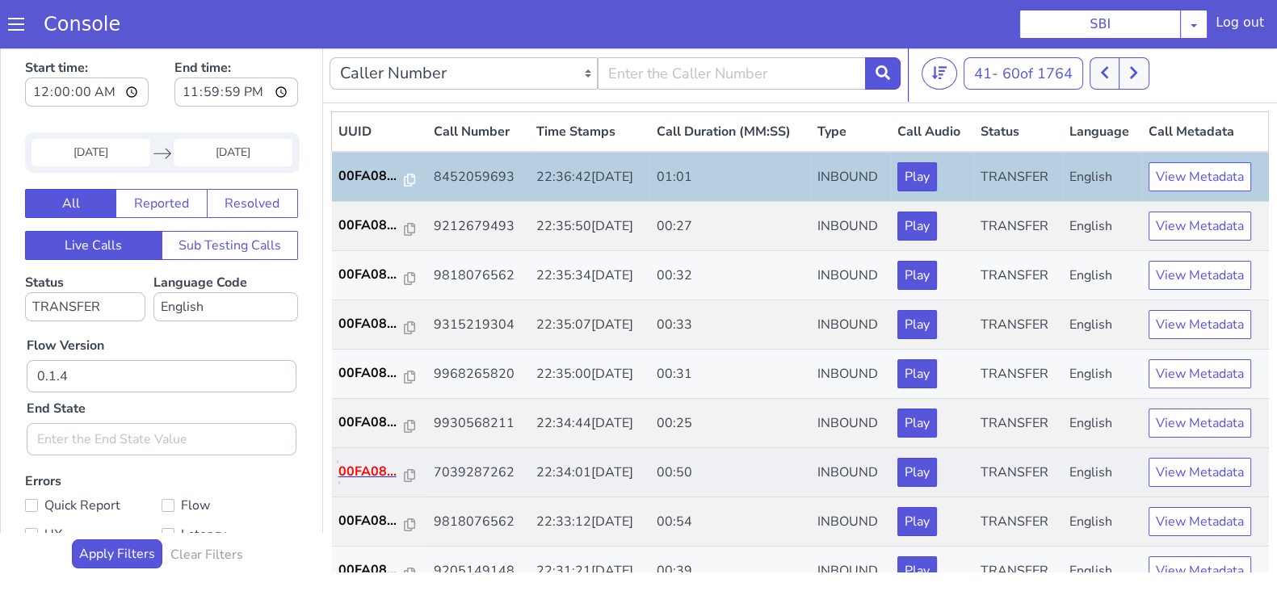
click at [364, 474] on p "00FA08..." at bounding box center [371, 471] width 66 height 19
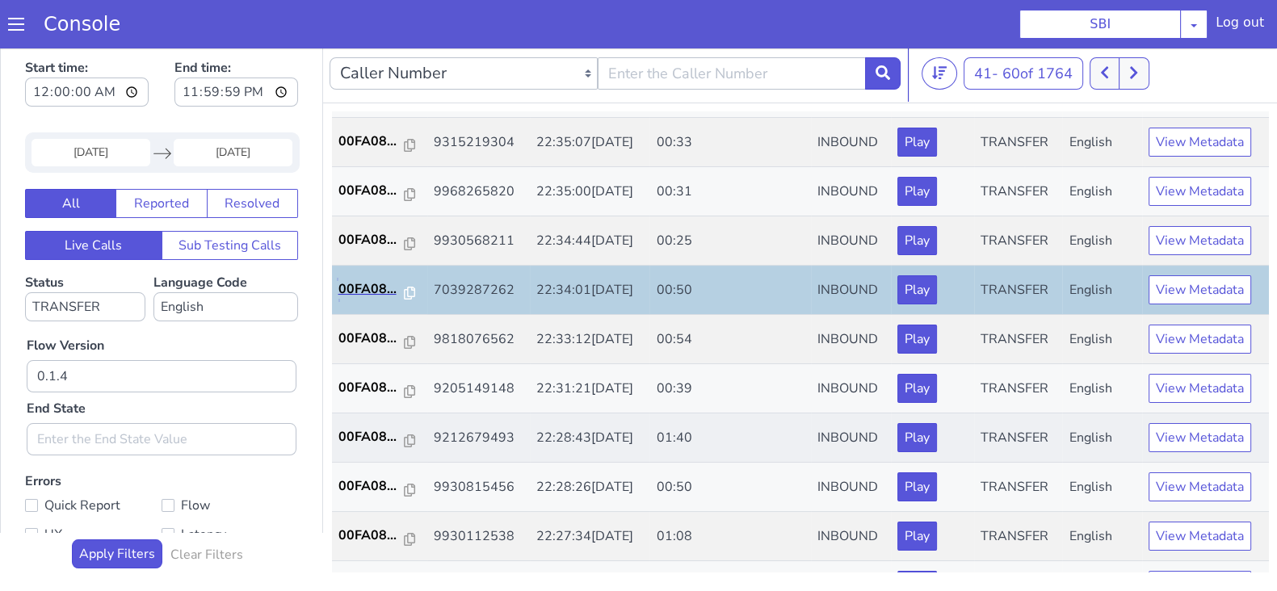
scroll to position [201, 0]
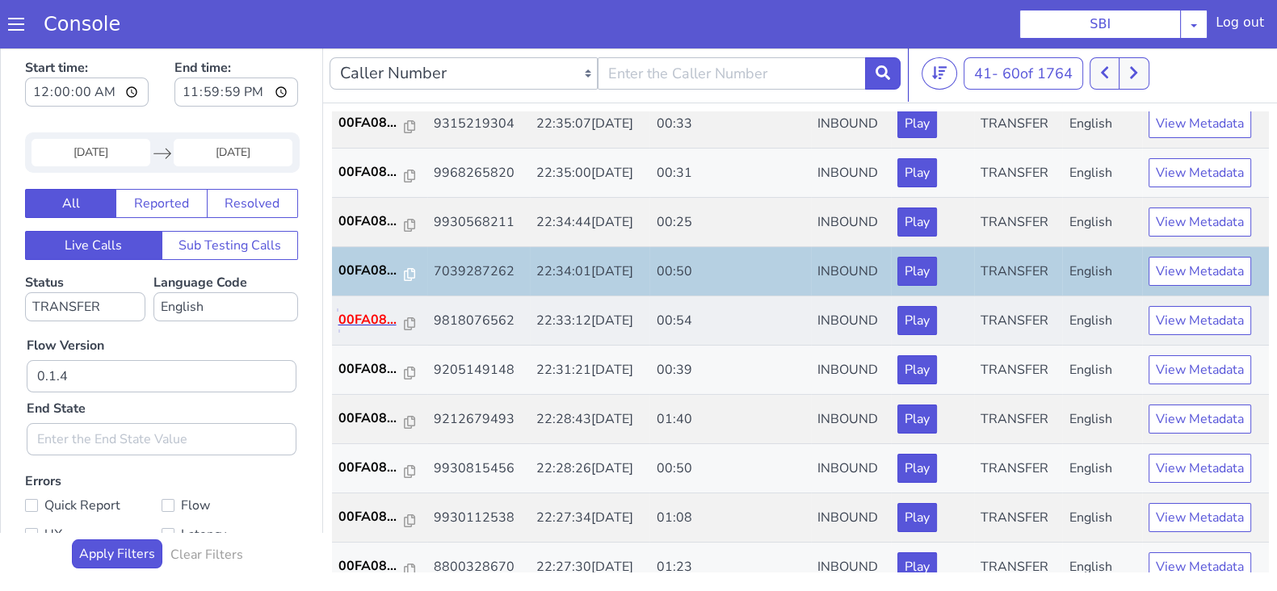
click at [364, 317] on p "00FA08..." at bounding box center [371, 319] width 66 height 19
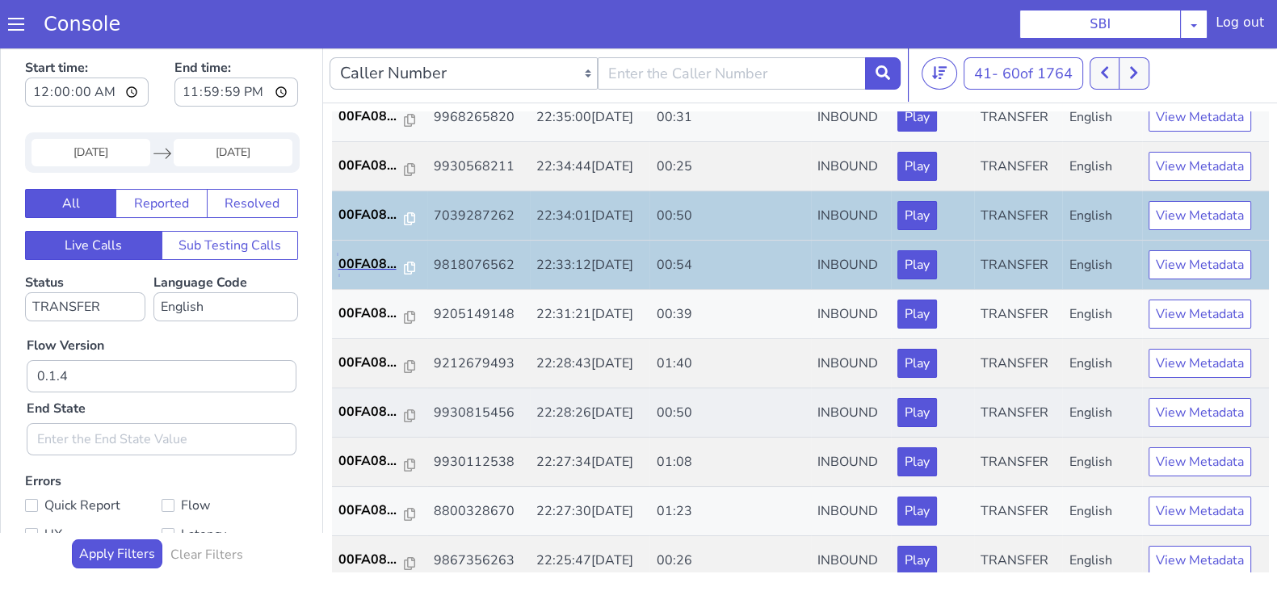
scroll to position [303, 0]
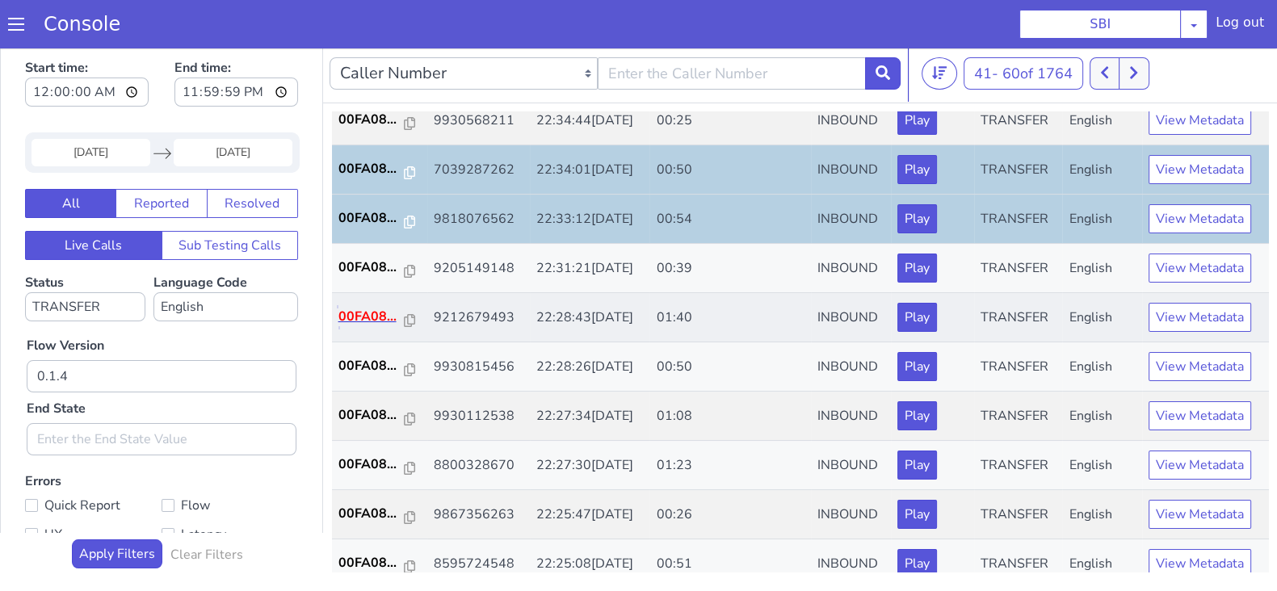
click at [363, 323] on p "00FA08..." at bounding box center [371, 316] width 66 height 19
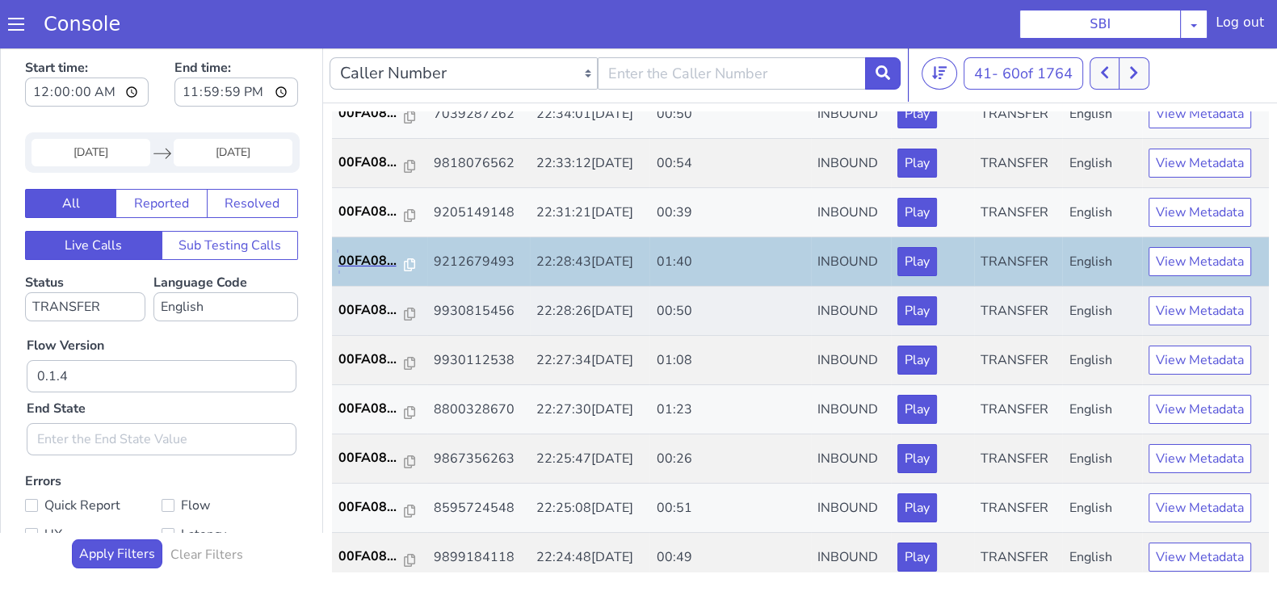
scroll to position [403, 0]
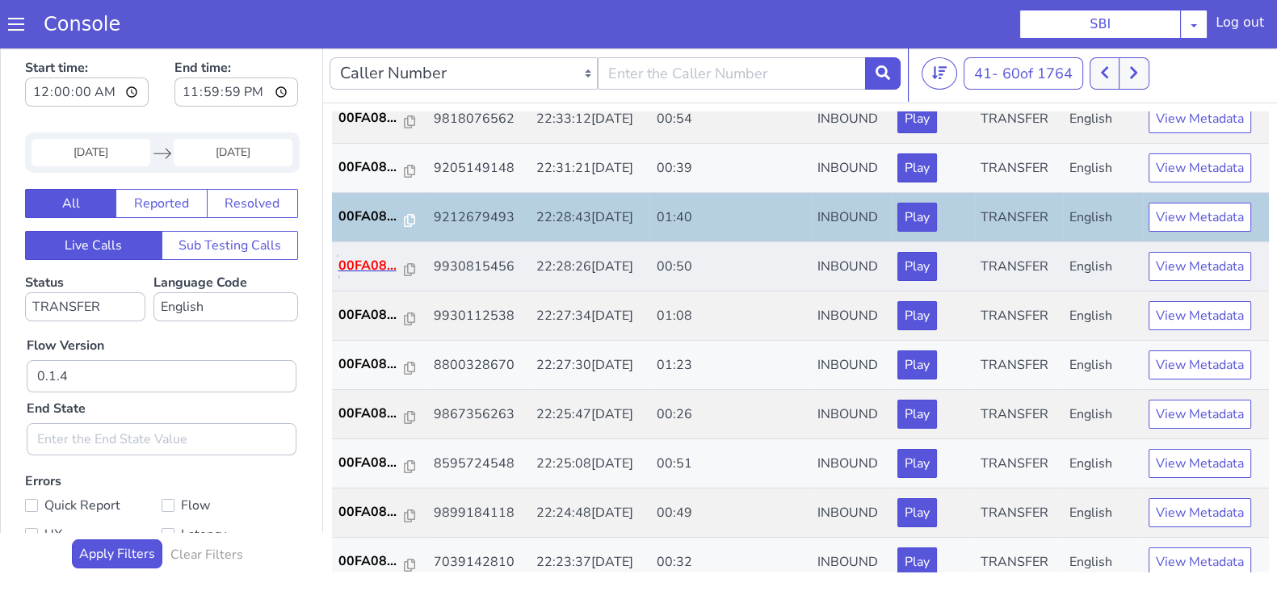
click at [351, 268] on p "00FA08..." at bounding box center [371, 265] width 66 height 19
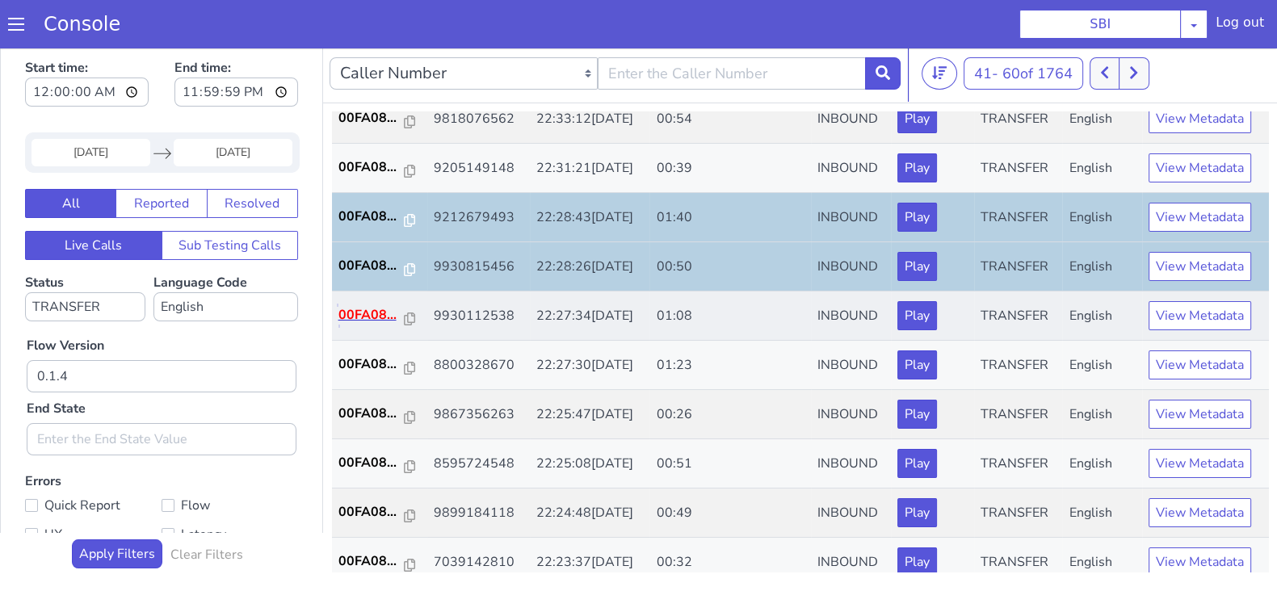
click at [380, 311] on p "00FA08..." at bounding box center [371, 314] width 66 height 19
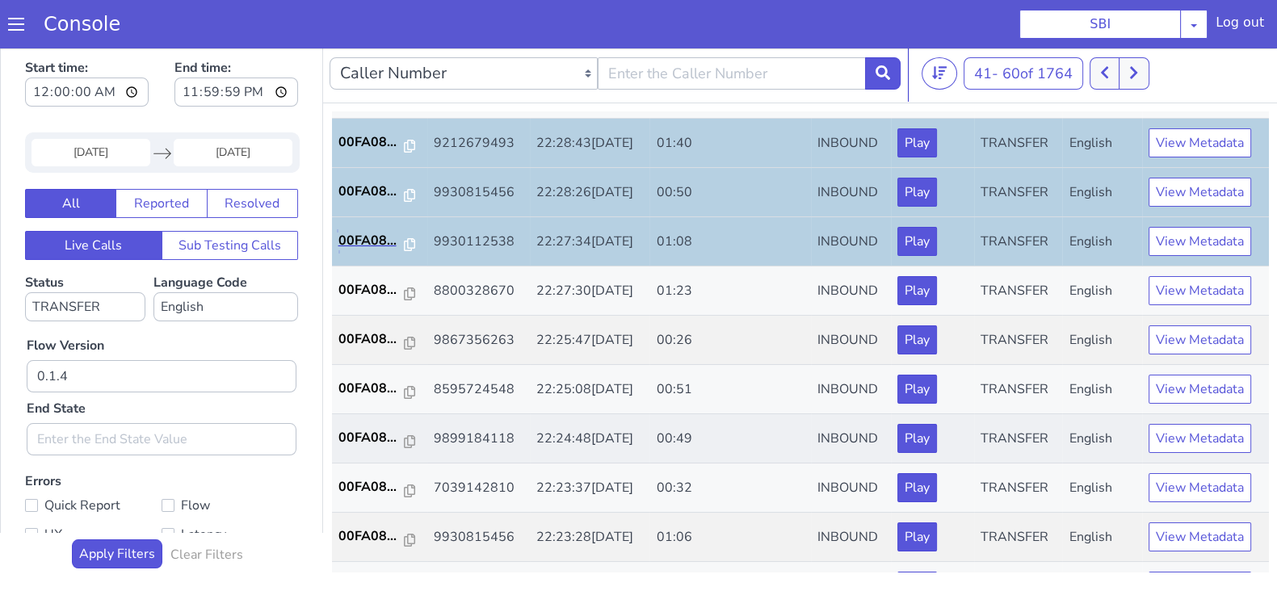
scroll to position [505, 0]
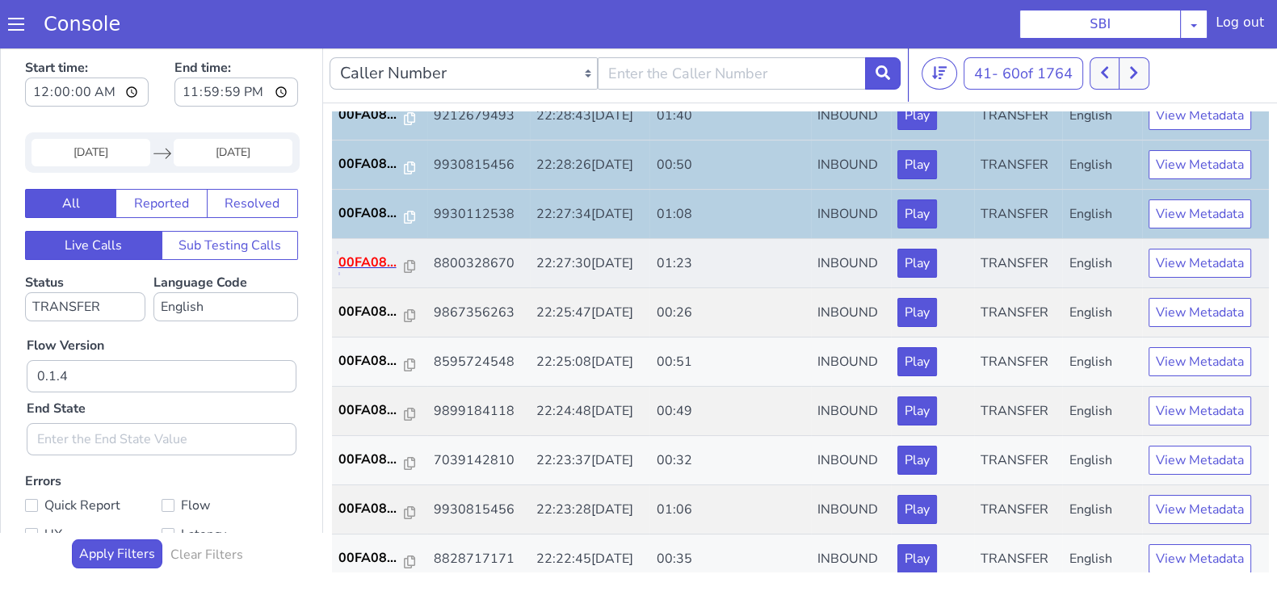
click at [360, 262] on p "00FA08..." at bounding box center [371, 262] width 66 height 19
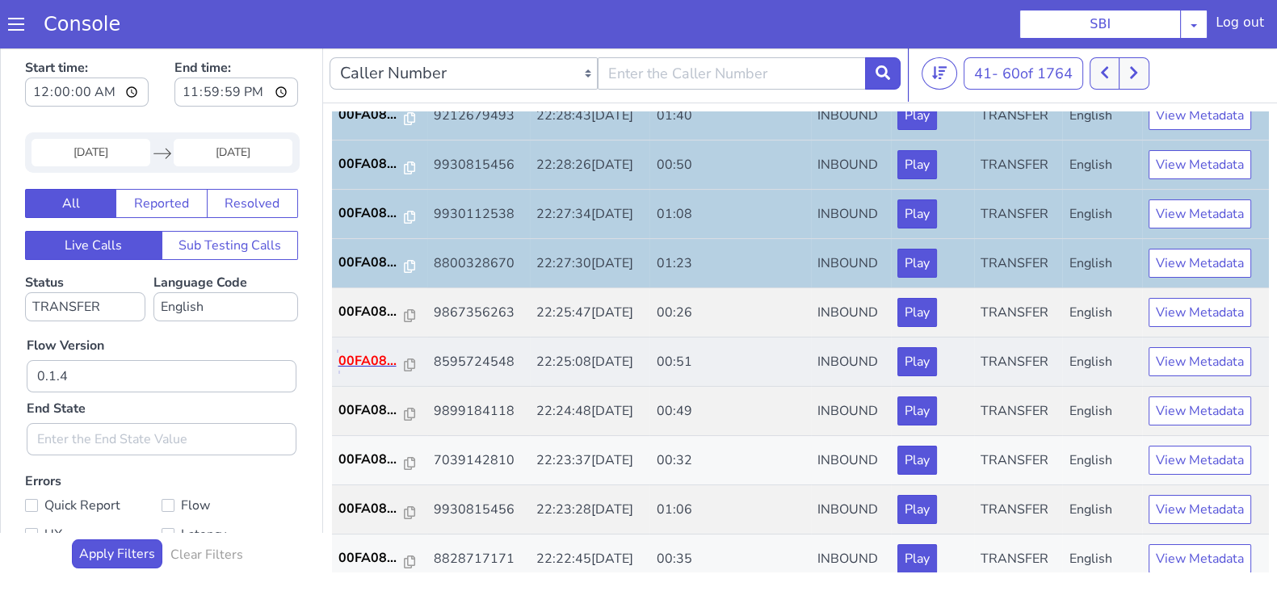
click at [376, 357] on p "00FA08..." at bounding box center [371, 360] width 66 height 19
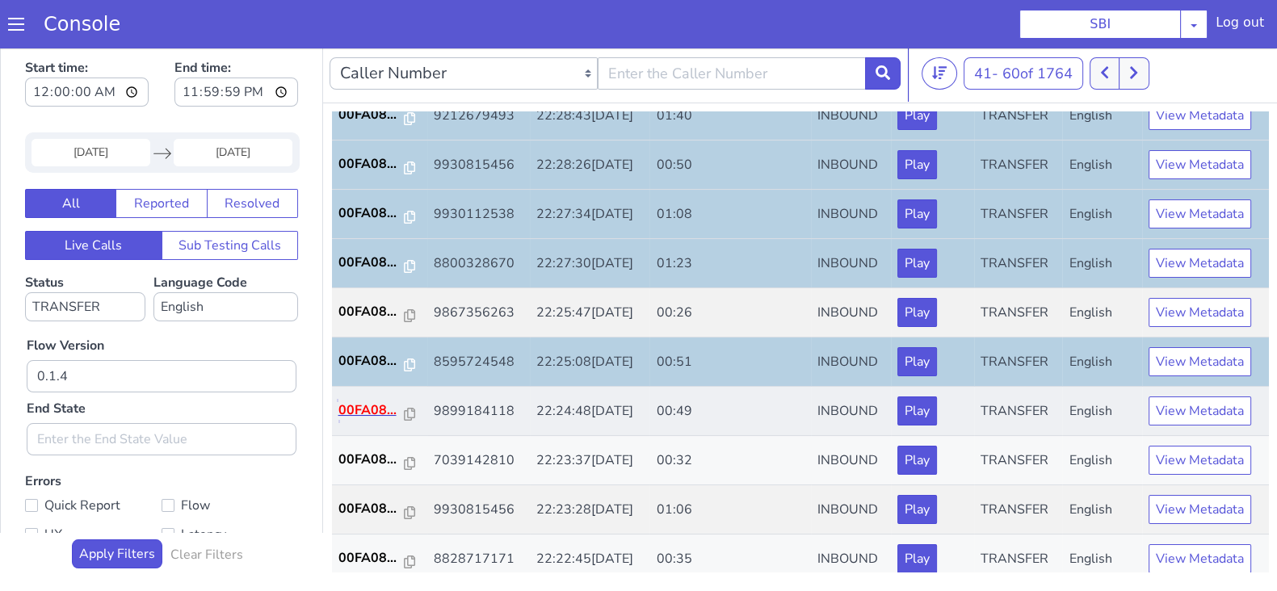
click at [359, 407] on p "00FA08..." at bounding box center [371, 410] width 66 height 19
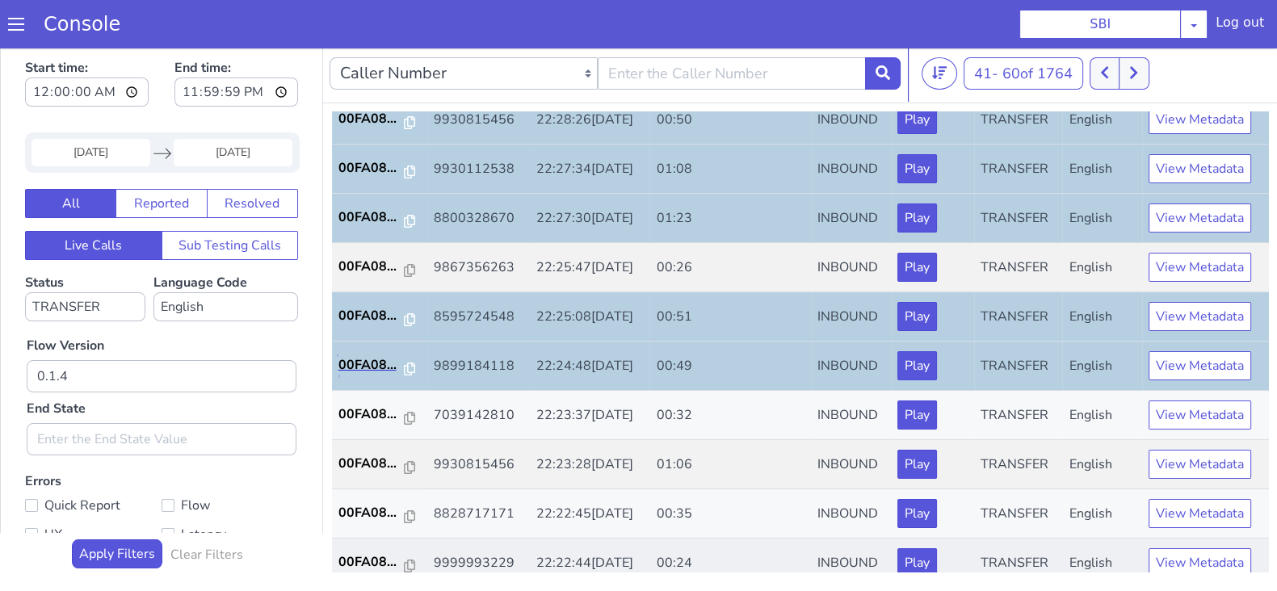
scroll to position [561, 0]
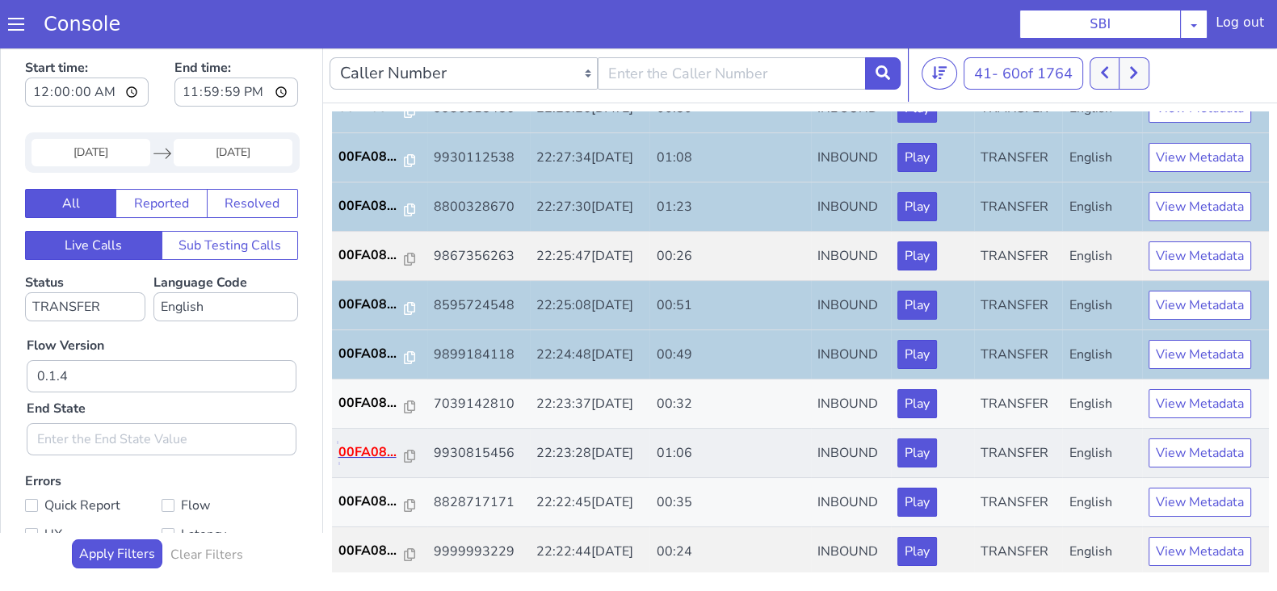
click at [368, 456] on p "00FA08..." at bounding box center [371, 452] width 66 height 19
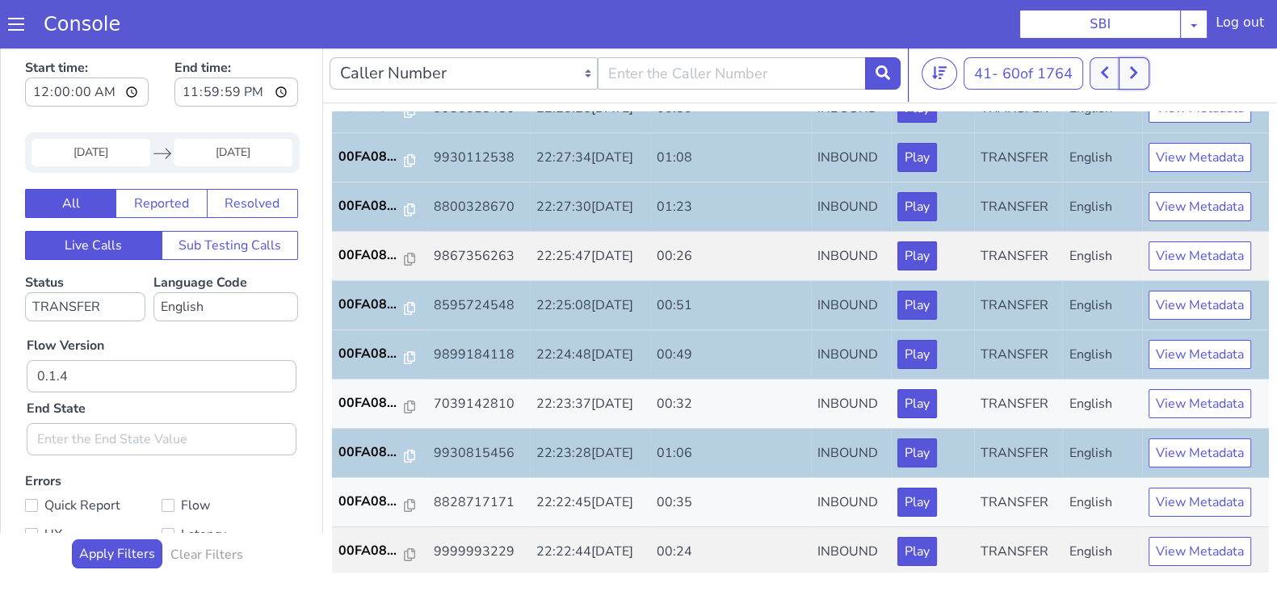
click at [1138, 78] on icon at bounding box center [1133, 72] width 9 height 15
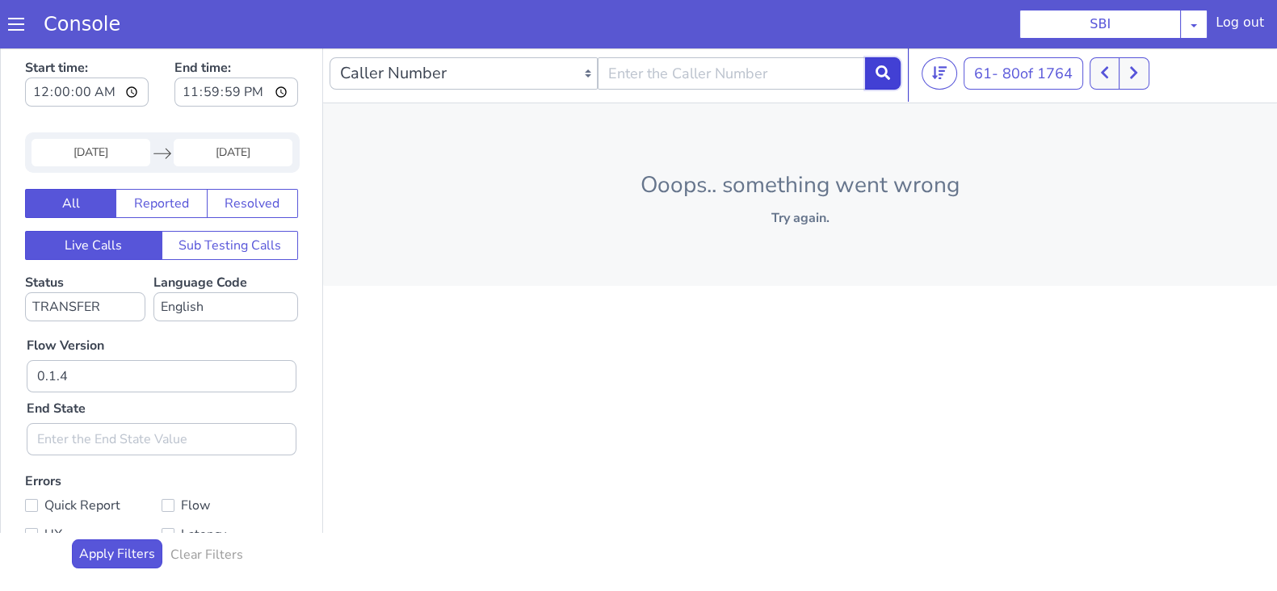
click at [886, 82] on button at bounding box center [883, 73] width 36 height 32
click at [1124, 69] on icon at bounding box center [1125, 72] width 9 height 15
click at [1129, 69] on button at bounding box center [1134, 73] width 30 height 32
click at [1138, 75] on icon at bounding box center [1133, 72] width 9 height 15
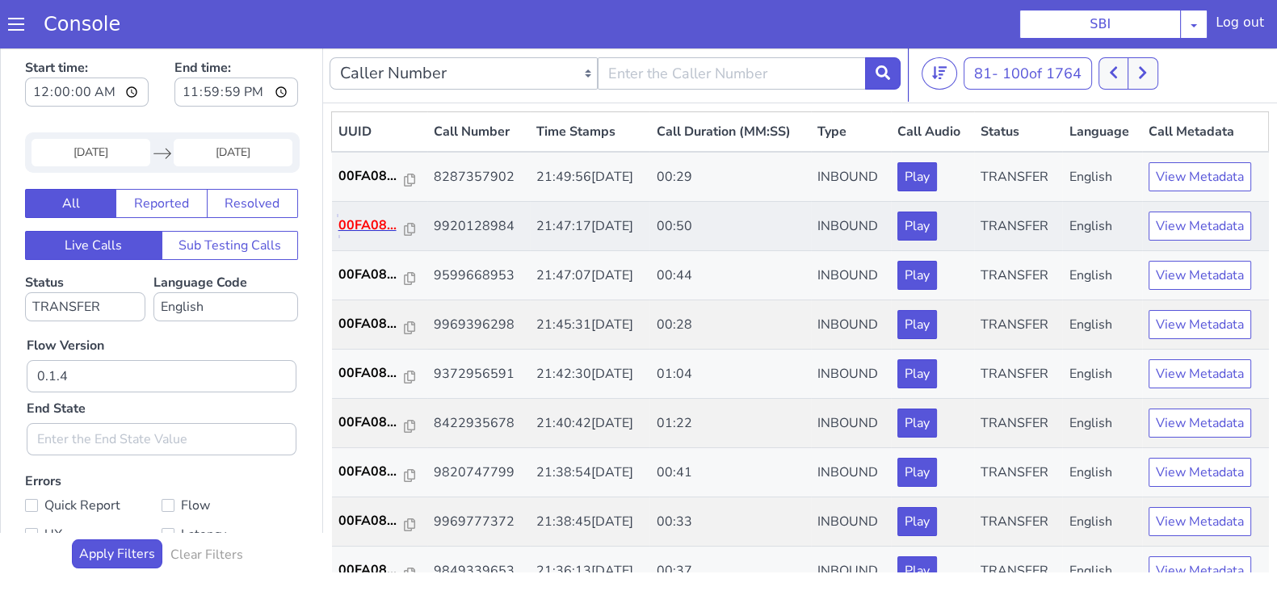
click at [343, 220] on p "00FA08..." at bounding box center [371, 225] width 66 height 19
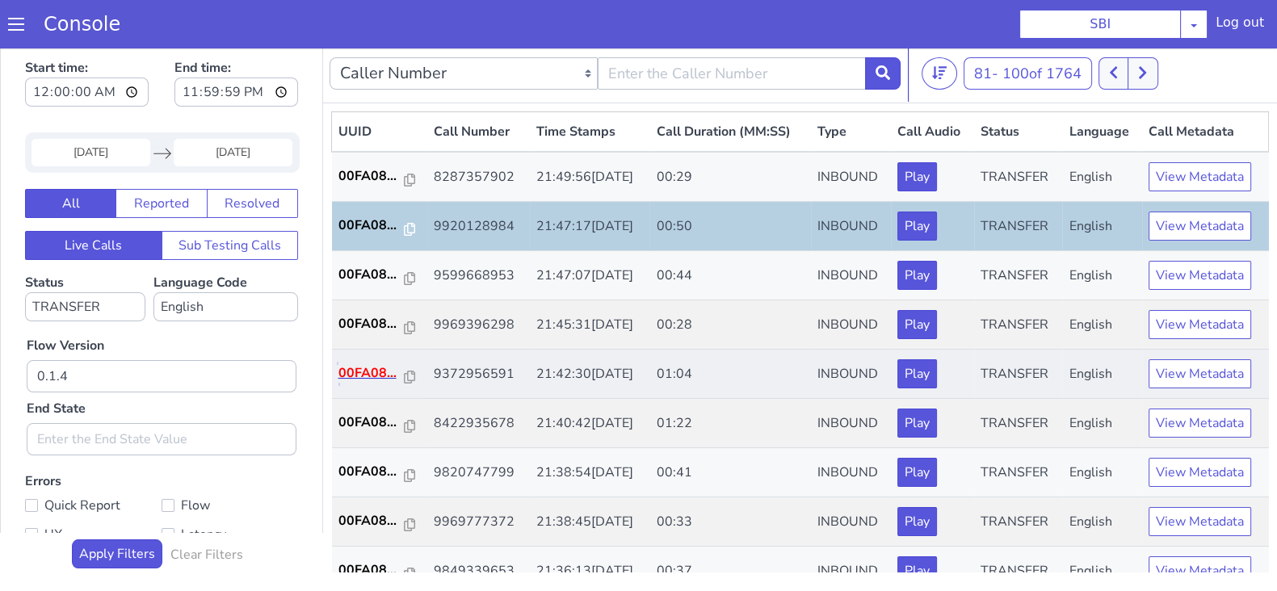
click at [374, 375] on p "00FA08..." at bounding box center [371, 373] width 66 height 19
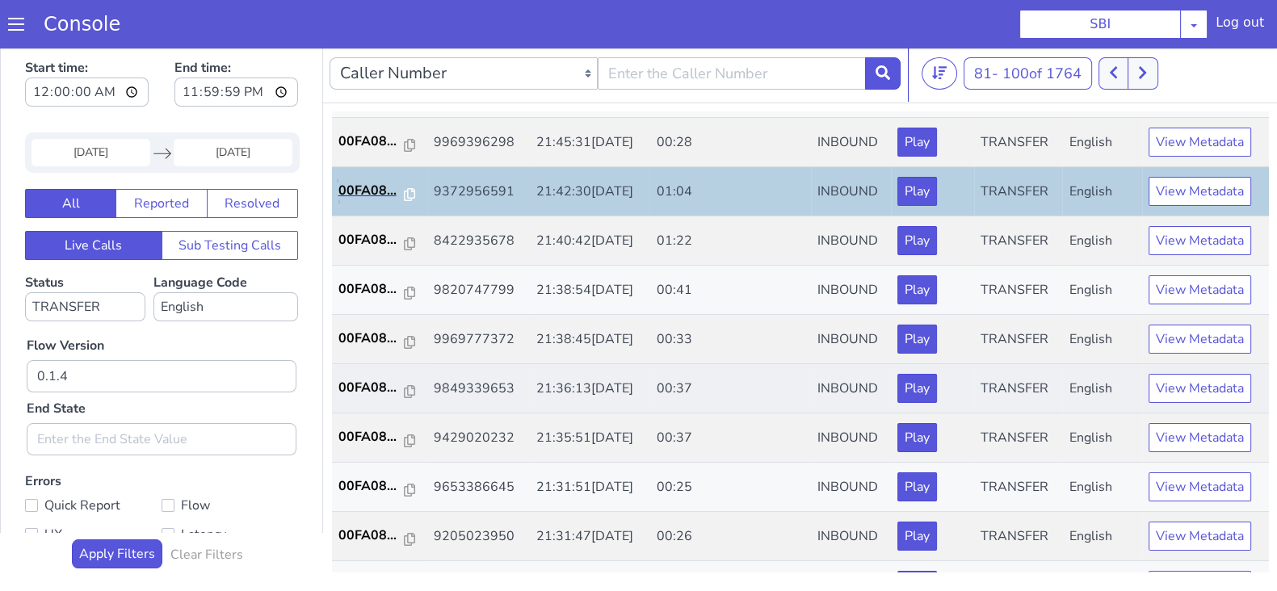
scroll to position [201, 0]
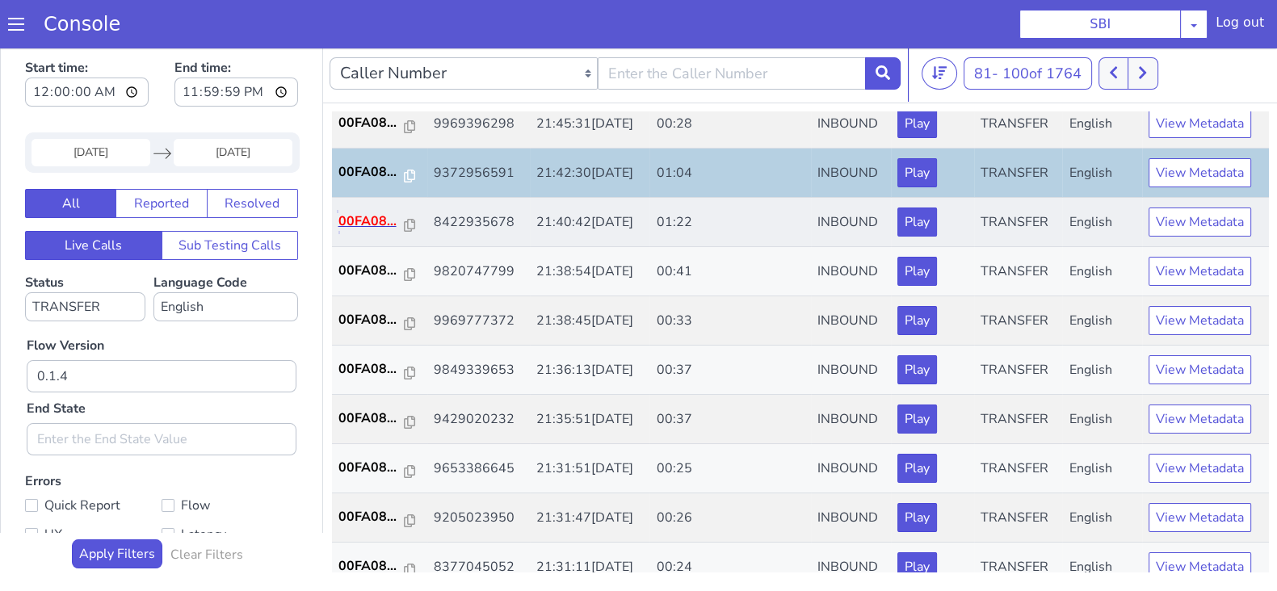
click at [372, 221] on p "00FA08..." at bounding box center [371, 221] width 66 height 19
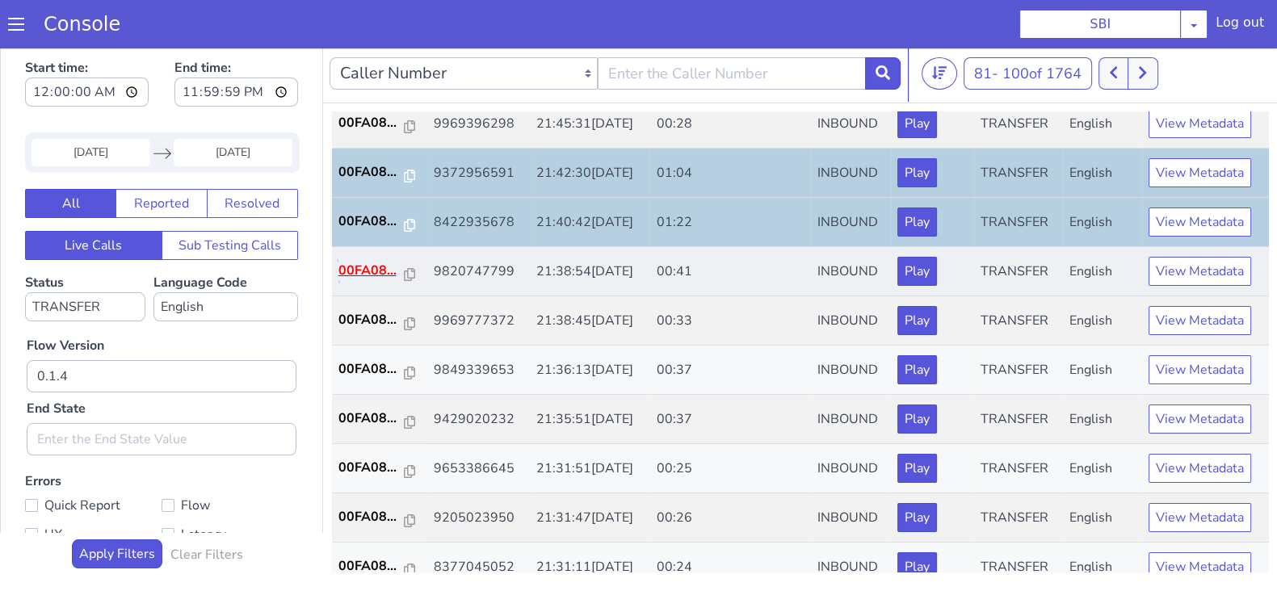
click at [367, 261] on p "00FA08..." at bounding box center [371, 270] width 66 height 19
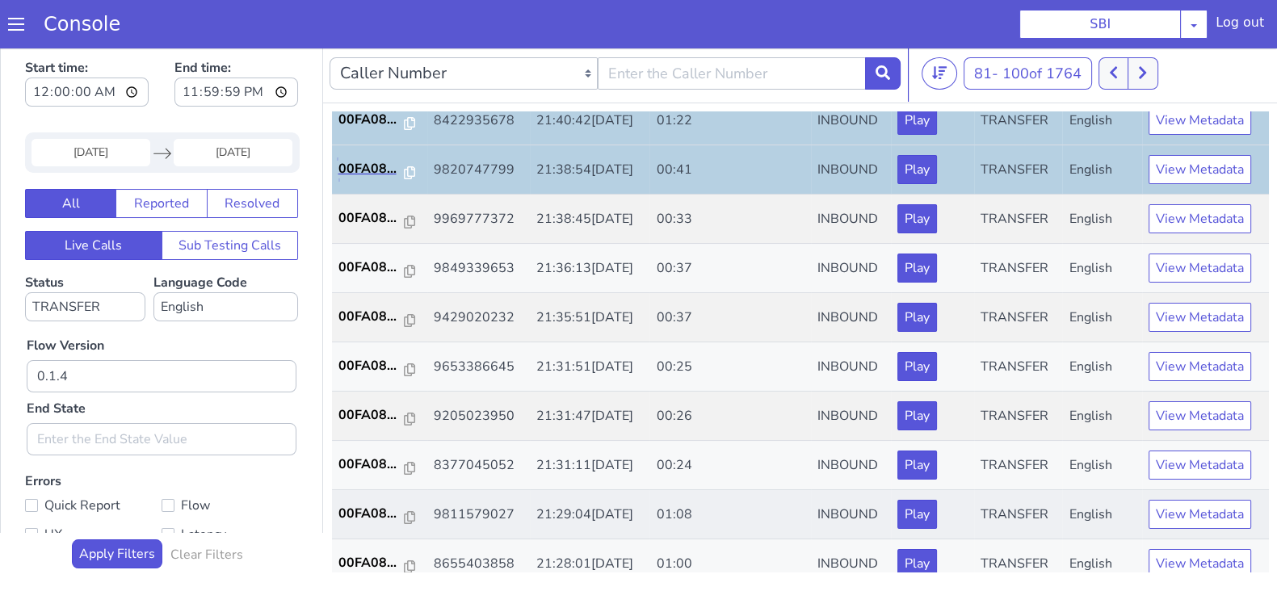
scroll to position [403, 0]
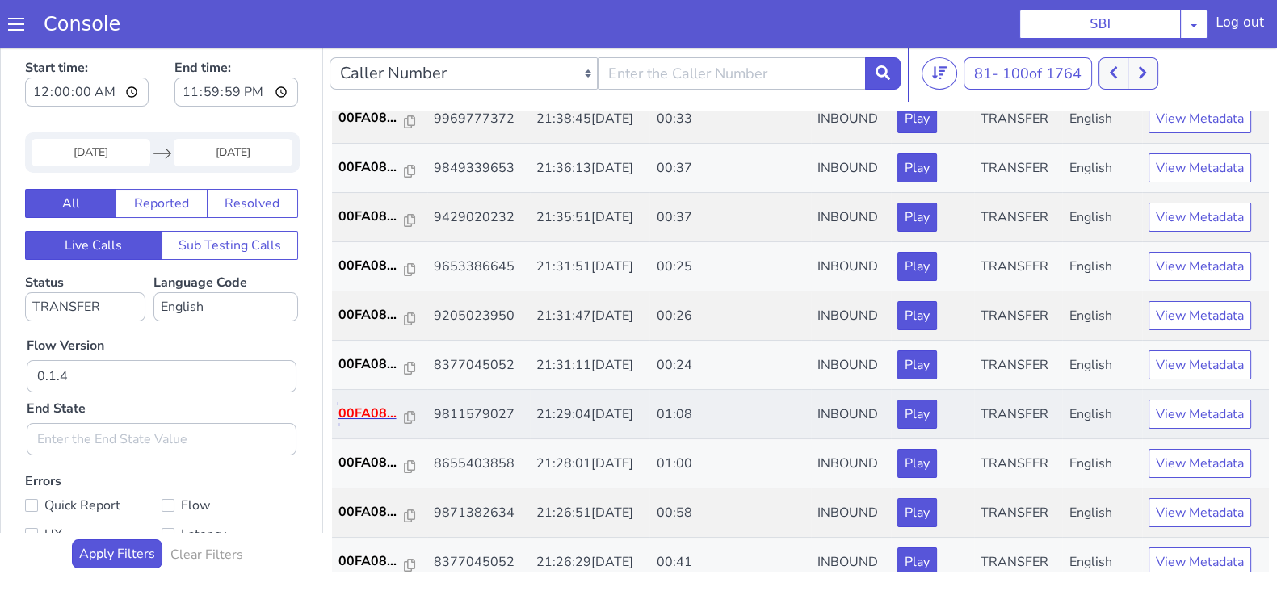
click at [380, 408] on p "00FA08..." at bounding box center [371, 413] width 66 height 19
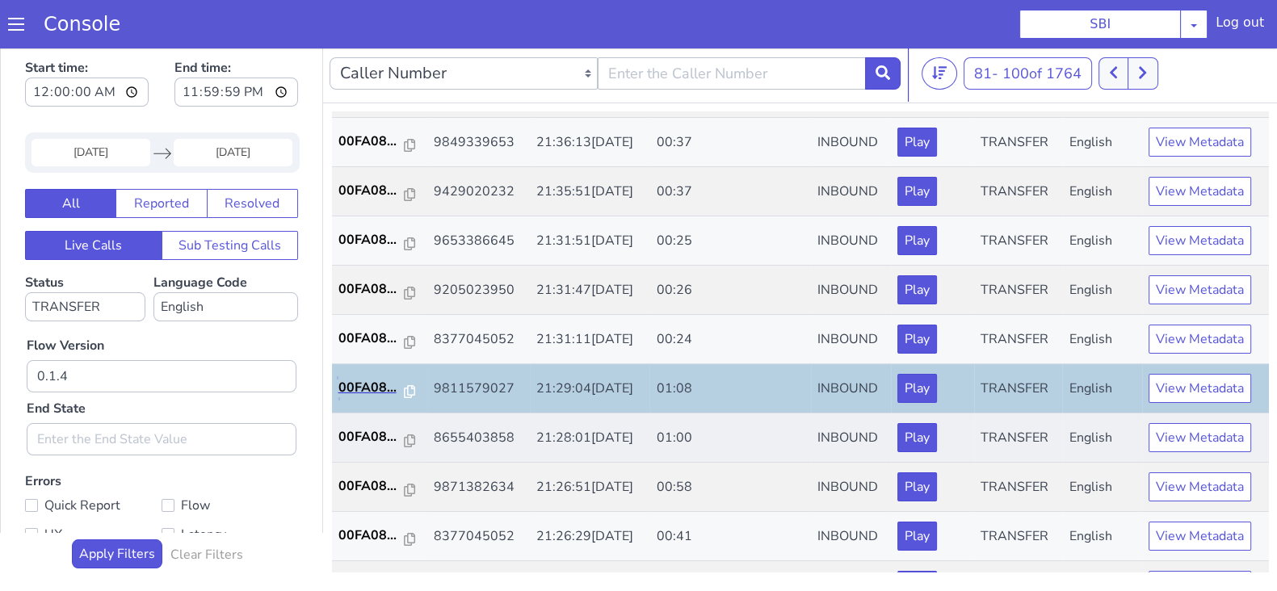
scroll to position [505, 0]
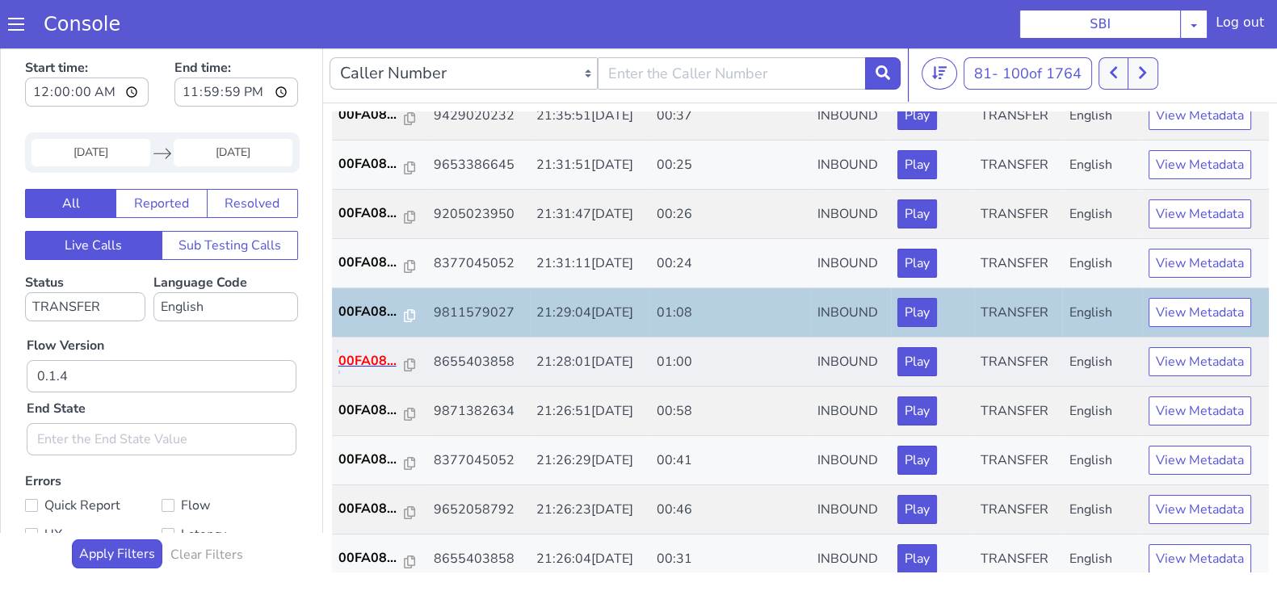
click at [372, 359] on p "00FA08..." at bounding box center [371, 360] width 66 height 19
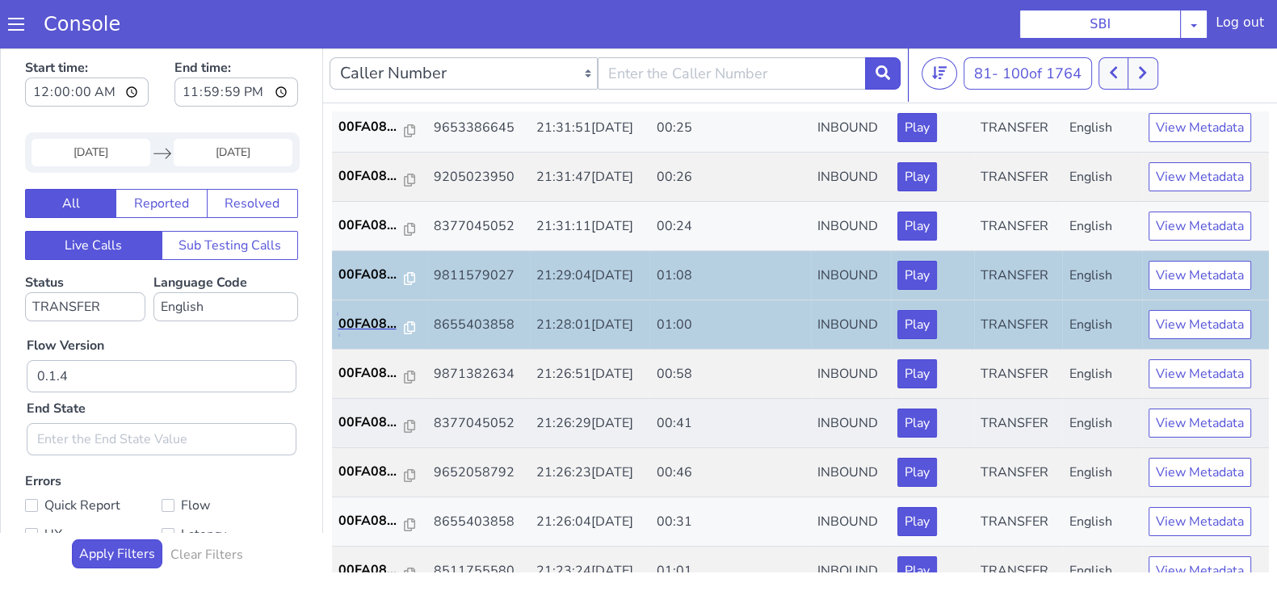
scroll to position [561, 0]
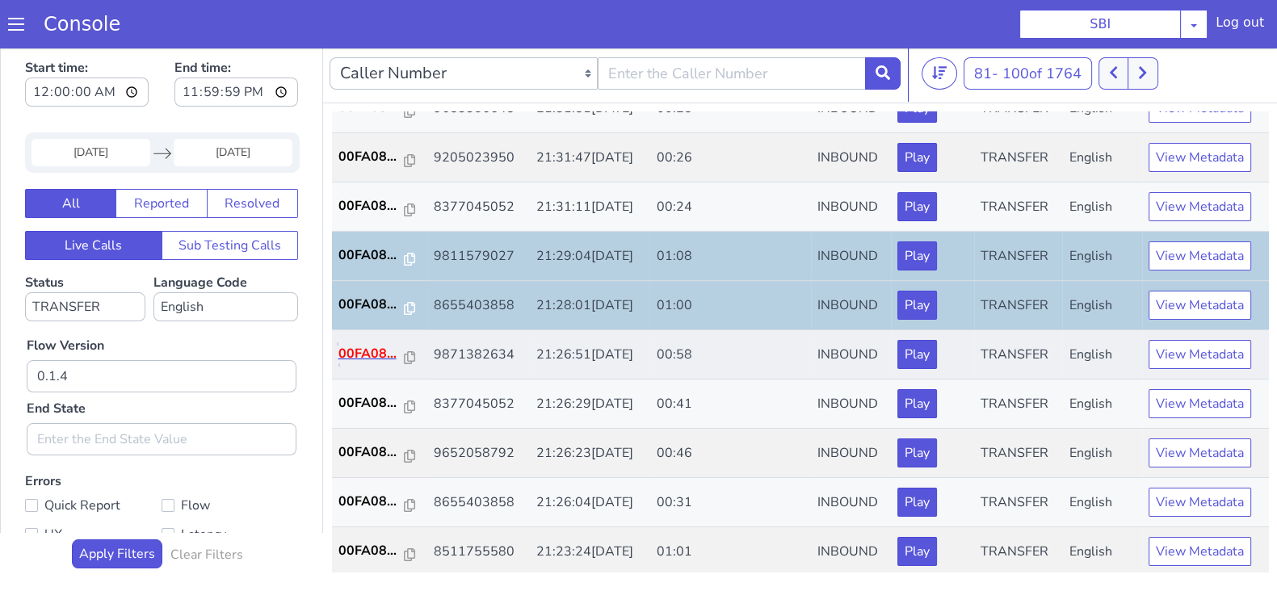
click at [372, 344] on p "00FA08..." at bounding box center [371, 353] width 66 height 19
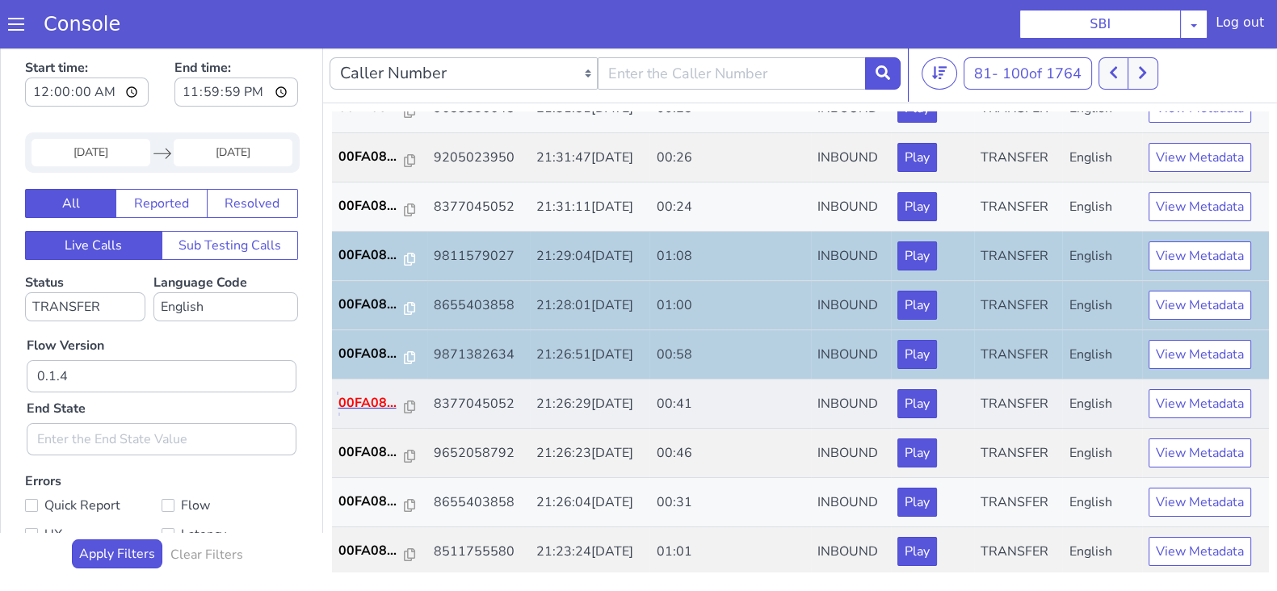
click at [378, 393] on p "00FA08..." at bounding box center [371, 402] width 66 height 19
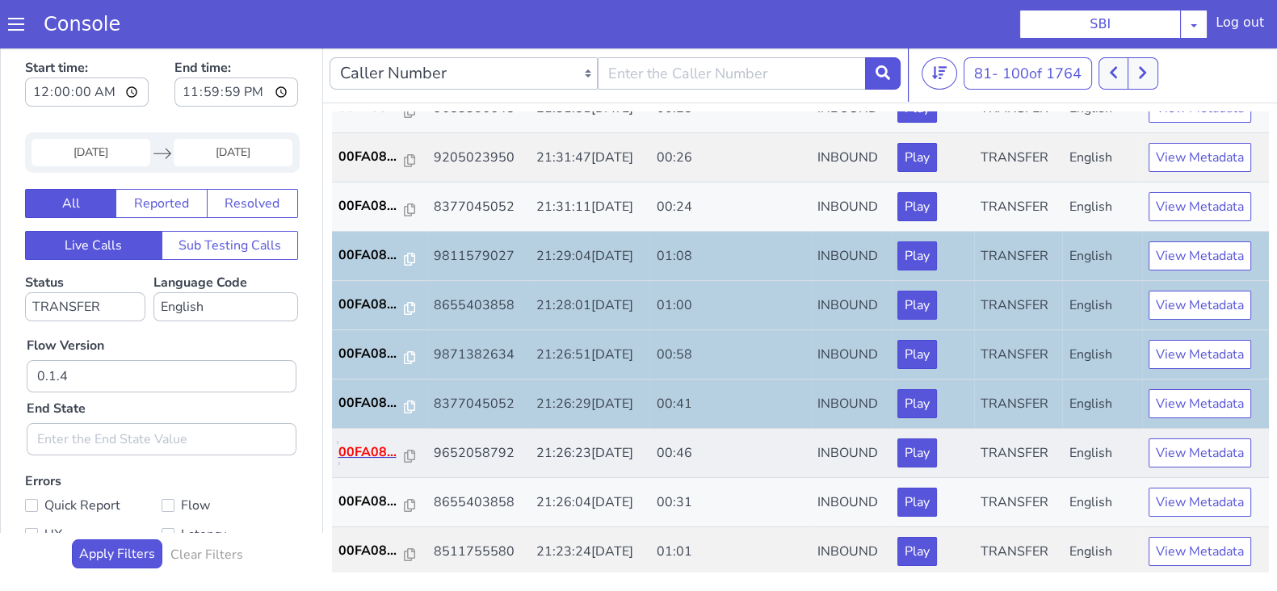
click at [376, 450] on p "00FA08..." at bounding box center [371, 452] width 66 height 19
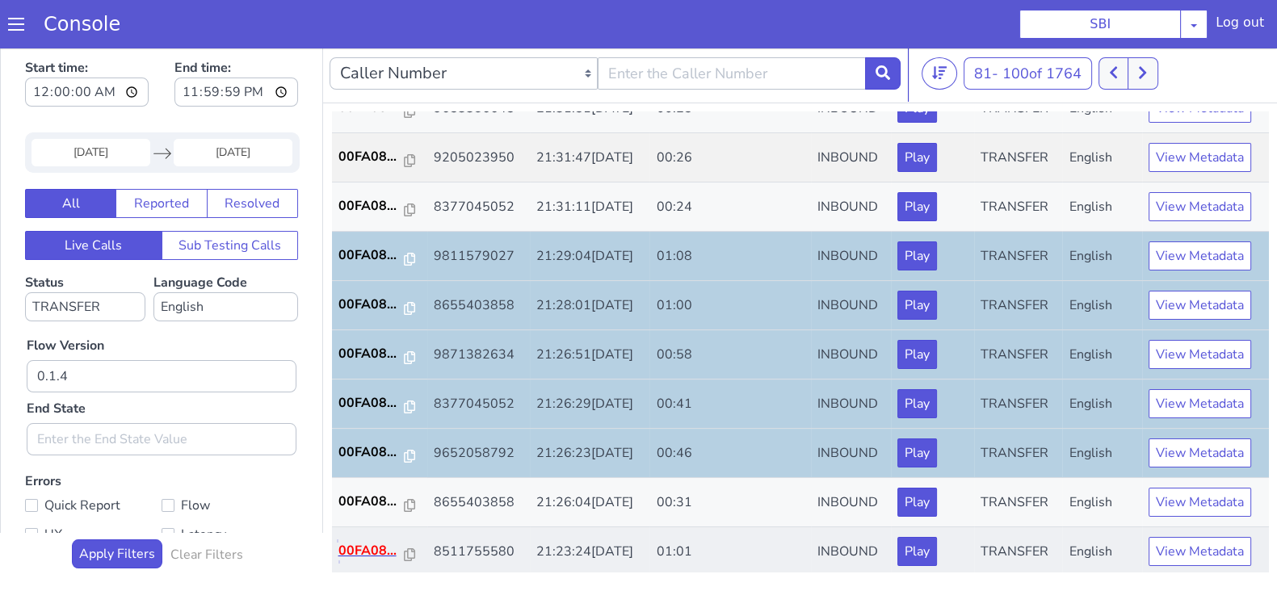
click at [361, 549] on p "00FA08..." at bounding box center [371, 550] width 66 height 19
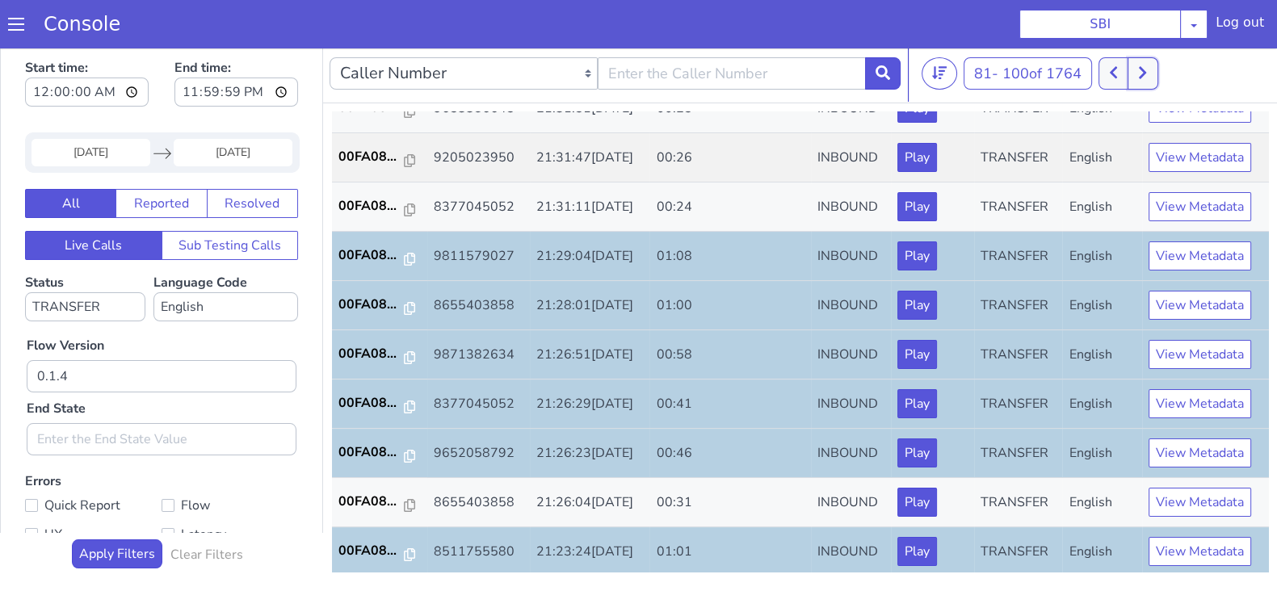
click at [1141, 66] on button at bounding box center [1143, 73] width 30 height 32
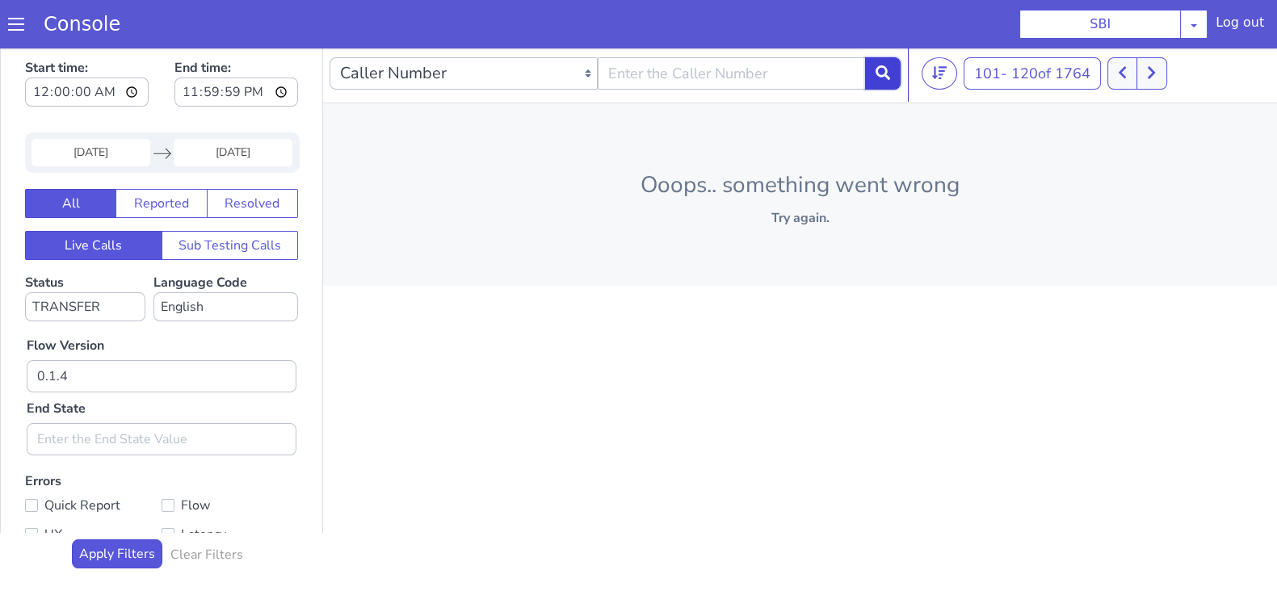
click at [879, 82] on button at bounding box center [883, 73] width 36 height 32
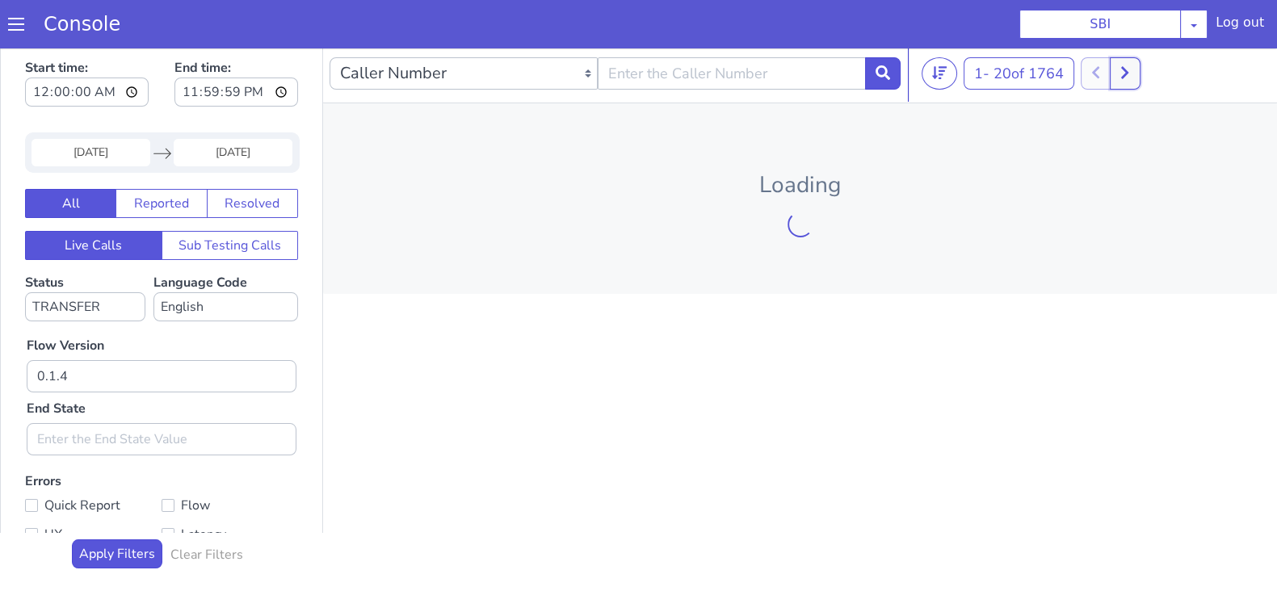
click at [1135, 71] on button at bounding box center [1125, 73] width 30 height 32
click at [1135, 71] on icon at bounding box center [1133, 72] width 9 height 15
click at [1135, 71] on button at bounding box center [1143, 73] width 30 height 32
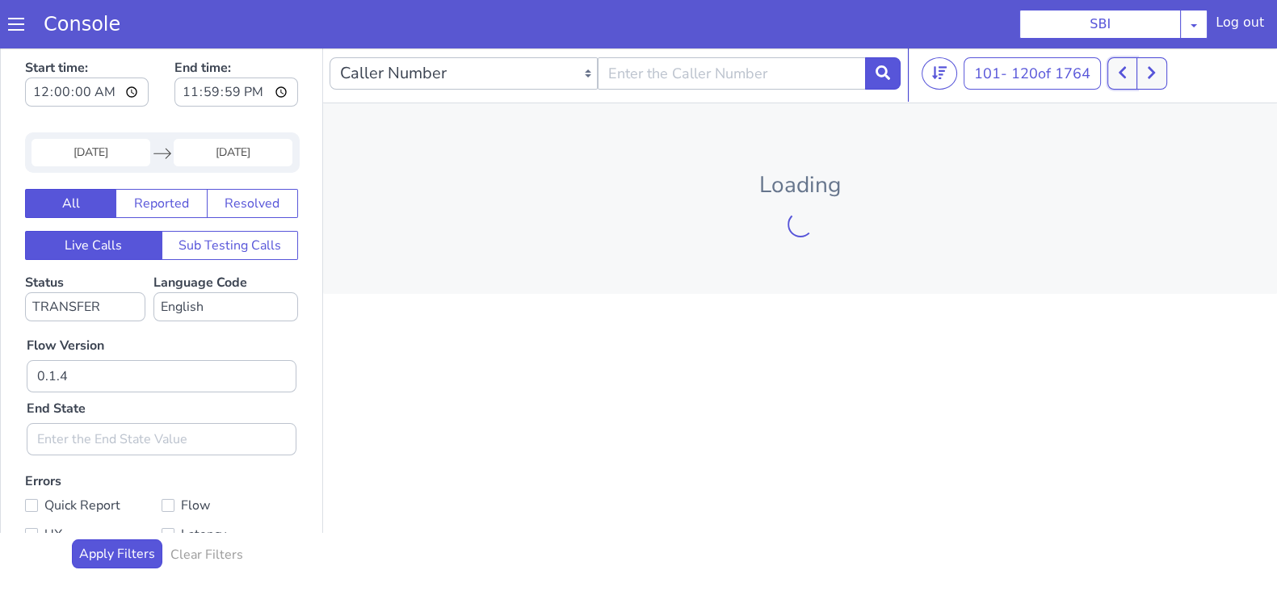
click at [1135, 71] on button at bounding box center [1123, 73] width 30 height 32
click at [1135, 71] on button at bounding box center [1143, 73] width 30 height 32
click at [1162, 66] on button at bounding box center [1152, 73] width 30 height 32
click at [881, 64] on button at bounding box center [883, 73] width 36 height 32
click at [1123, 69] on button at bounding box center [1125, 73] width 30 height 32
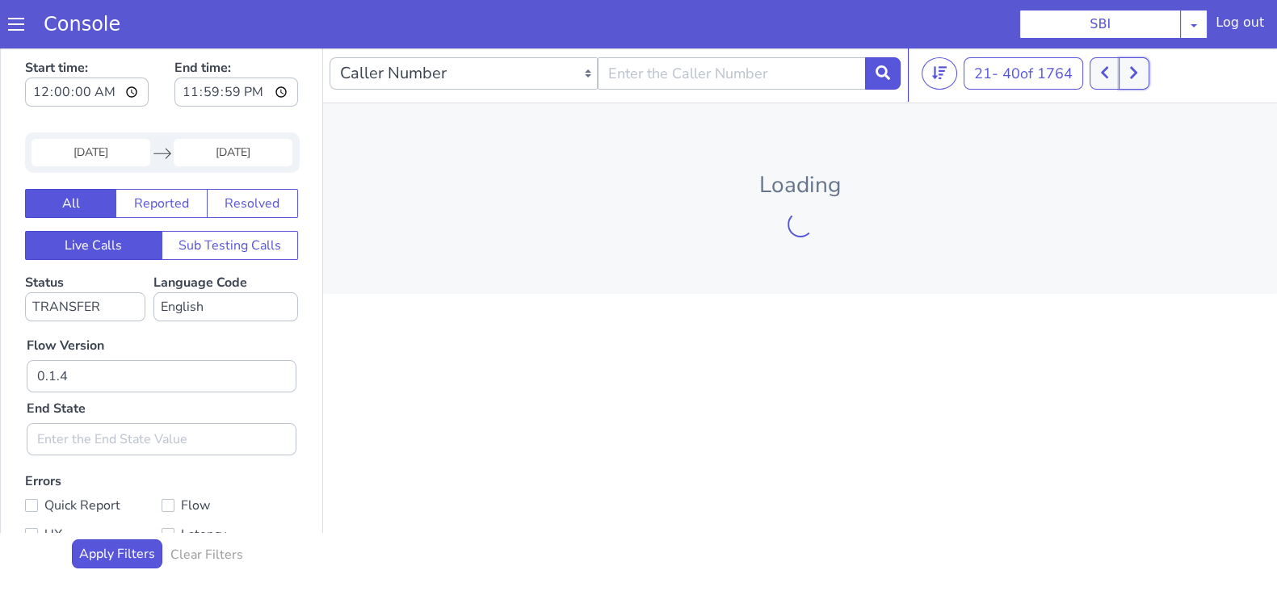
click at [1125, 67] on button at bounding box center [1134, 73] width 30 height 32
click at [1137, 62] on button at bounding box center [1134, 73] width 30 height 32
click at [1137, 66] on icon at bounding box center [1133, 72] width 9 height 15
click at [1137, 66] on button at bounding box center [1143, 73] width 30 height 32
click at [1137, 66] on button at bounding box center [1123, 73] width 30 height 32
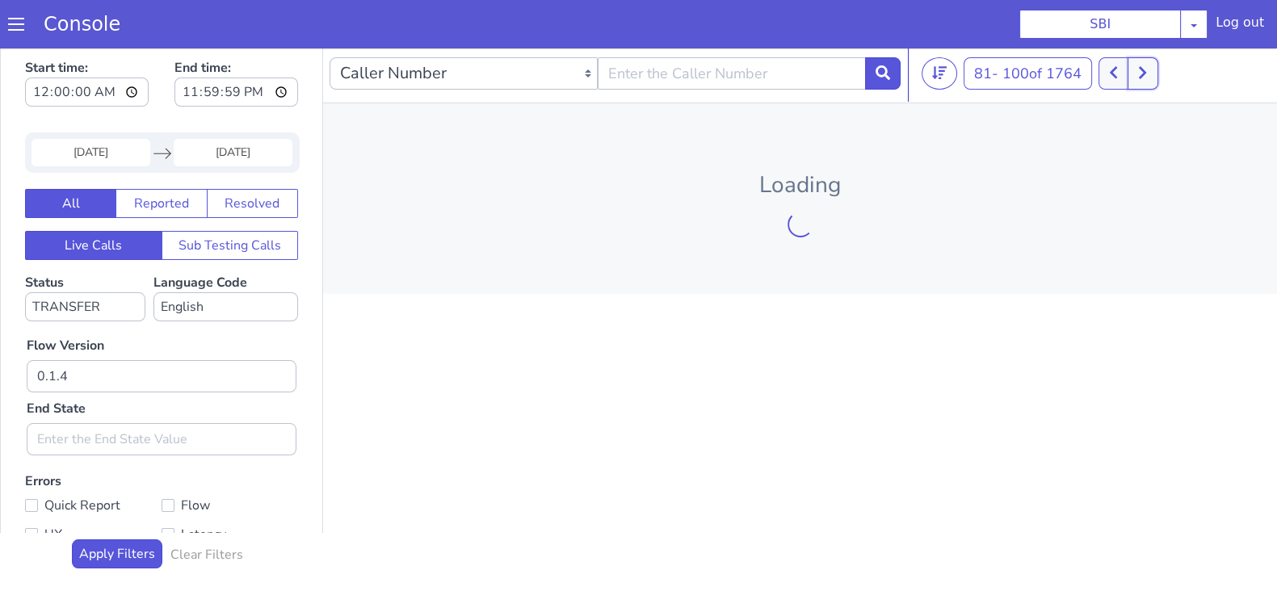
click at [1144, 70] on icon at bounding box center [1142, 72] width 9 height 15
click at [1144, 70] on button at bounding box center [1152, 73] width 30 height 32
click at [877, 50] on nav "Caller Number Call UUID Custom Parameter 161 - 180 of 1764 20 50 100" at bounding box center [800, 73] width 954 height 59
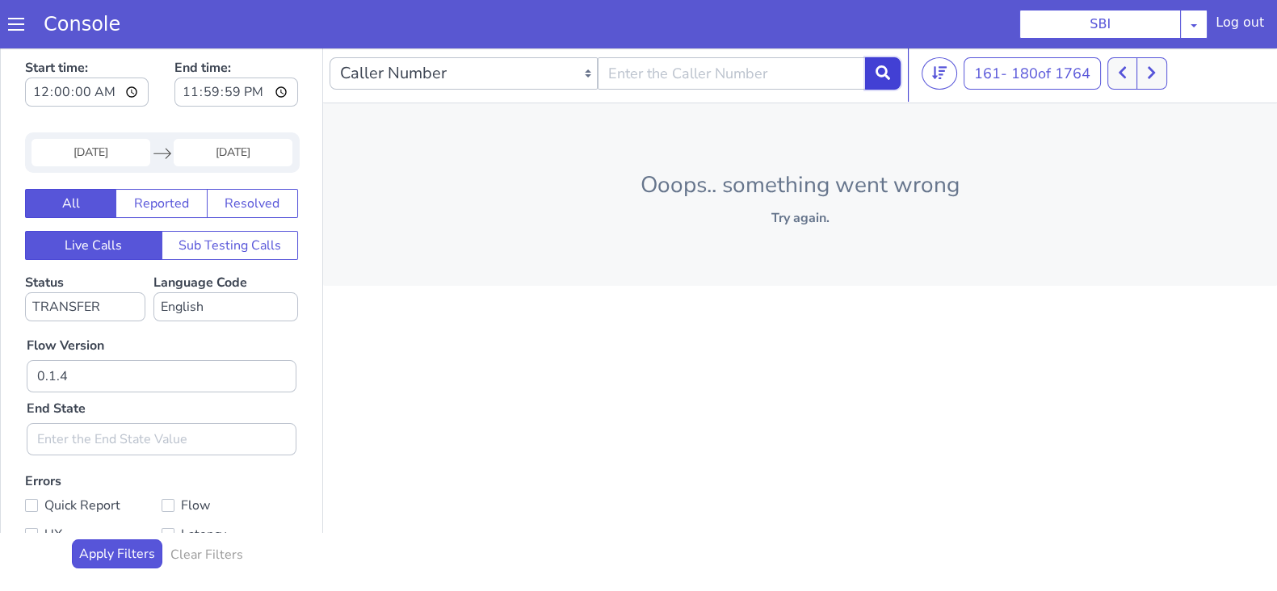
click at [876, 79] on button at bounding box center [883, 73] width 36 height 32
click at [1133, 81] on button at bounding box center [1125, 73] width 30 height 32
click at [1135, 70] on icon at bounding box center [1133, 72] width 9 height 15
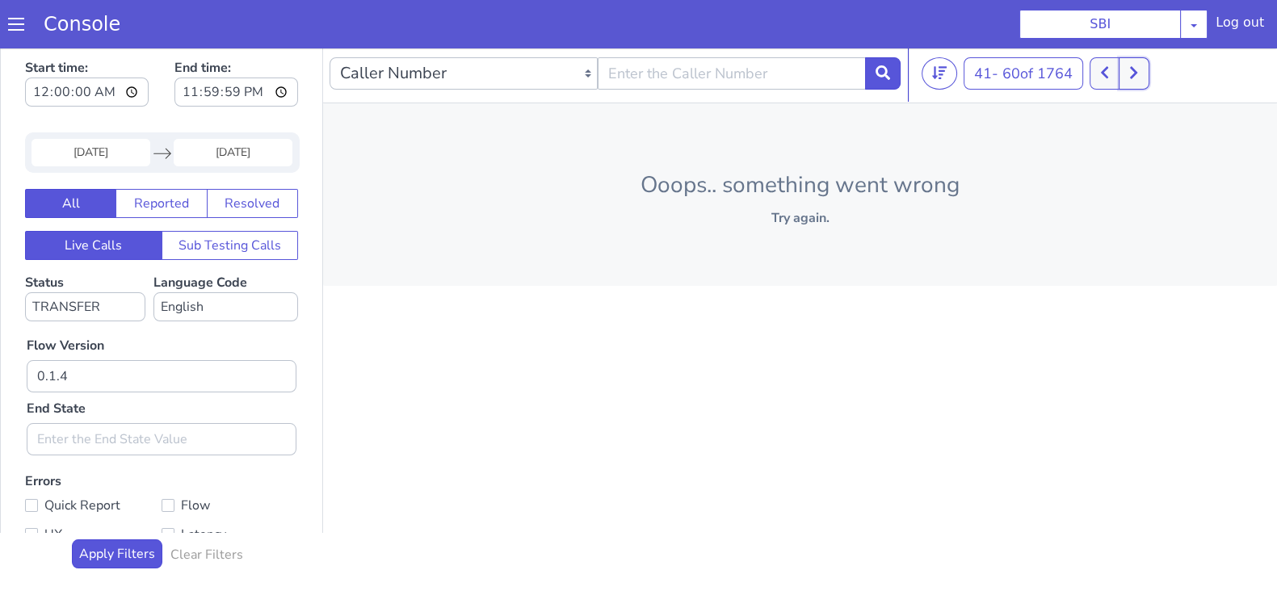
click at [1135, 70] on icon at bounding box center [1133, 72] width 9 height 15
click at [1137, 72] on icon at bounding box center [1133, 73] width 7 height 12
click at [1142, 70] on icon at bounding box center [1142, 72] width 9 height 15
click at [1142, 70] on button at bounding box center [1152, 73] width 30 height 32
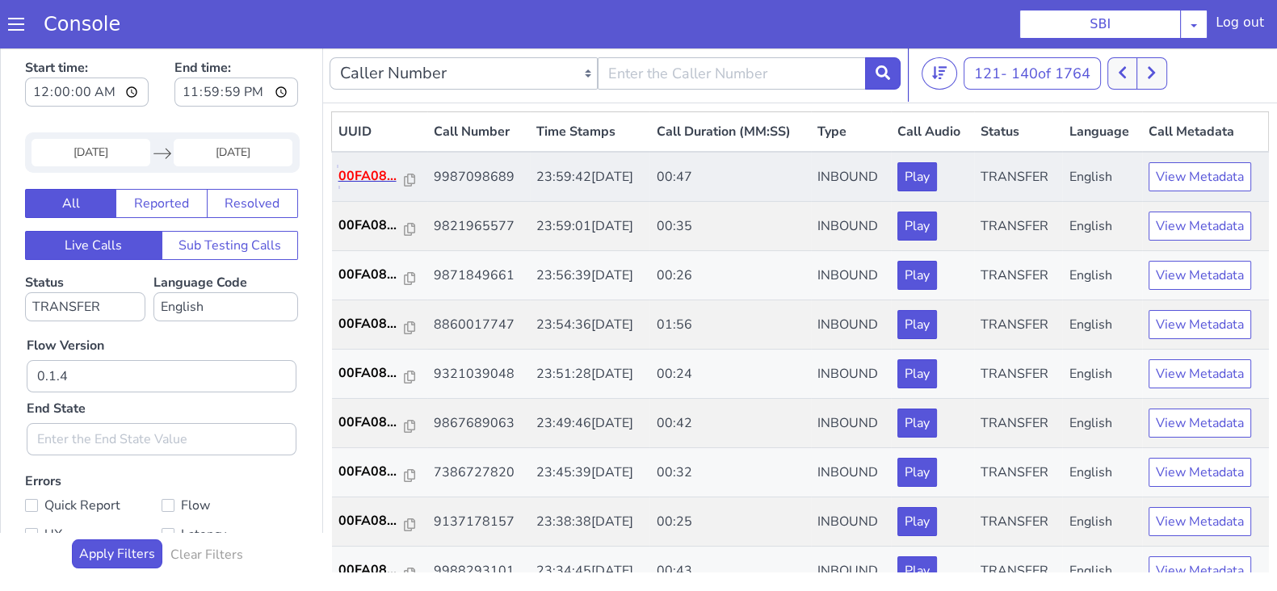
click at [368, 179] on p "00FA08..." at bounding box center [371, 175] width 66 height 19
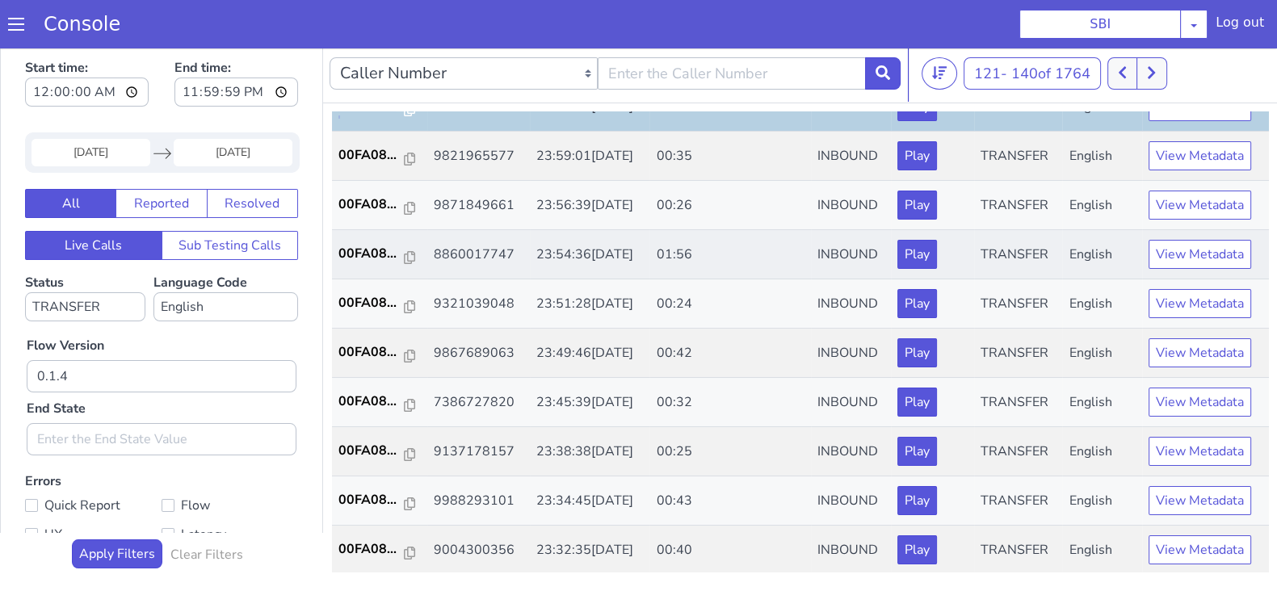
scroll to position [100, 0]
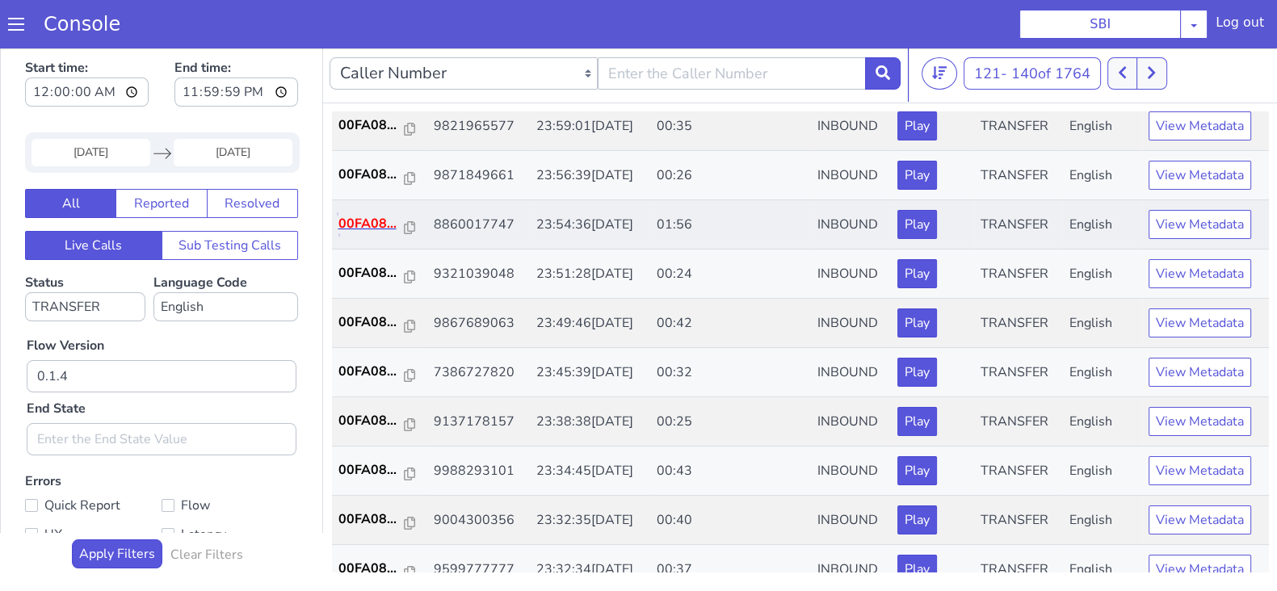
click at [372, 224] on p "00FA08..." at bounding box center [371, 223] width 66 height 19
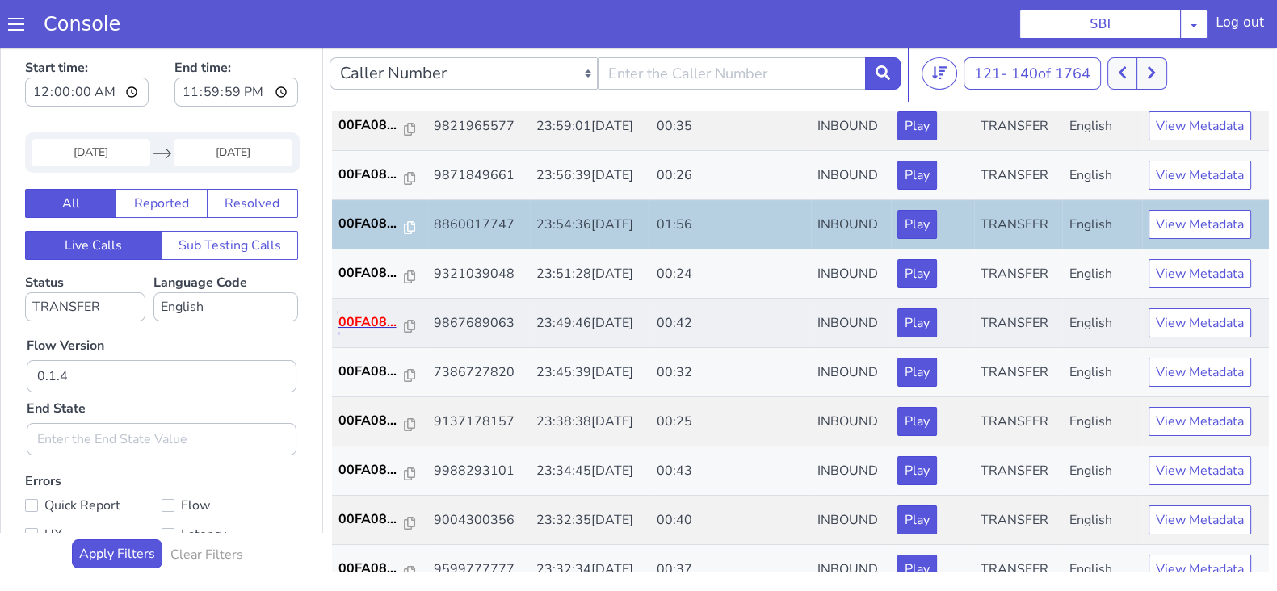
click at [362, 317] on p "00FA08..." at bounding box center [371, 322] width 66 height 19
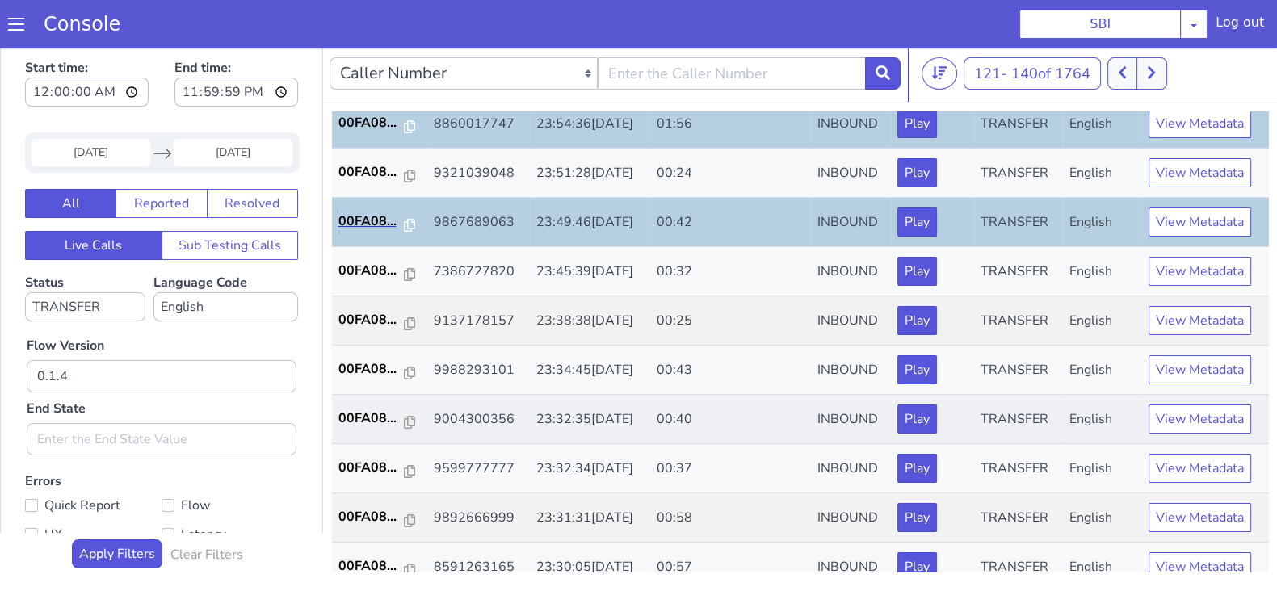
scroll to position [201, 0]
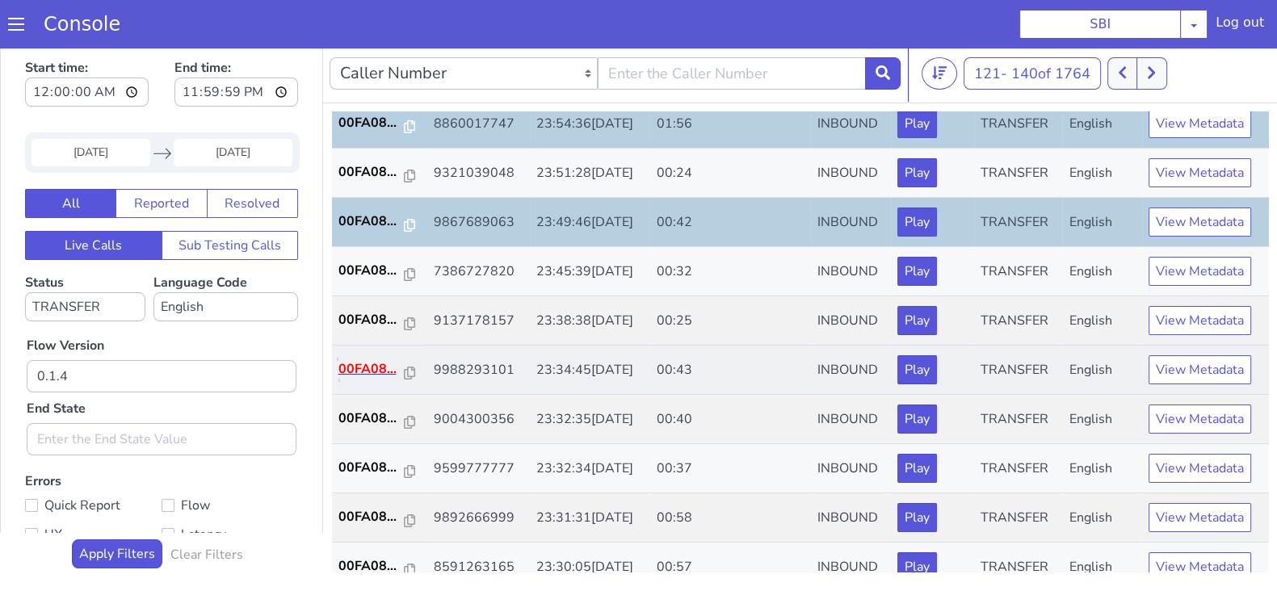
click at [362, 366] on p "00FA08..." at bounding box center [371, 369] width 66 height 19
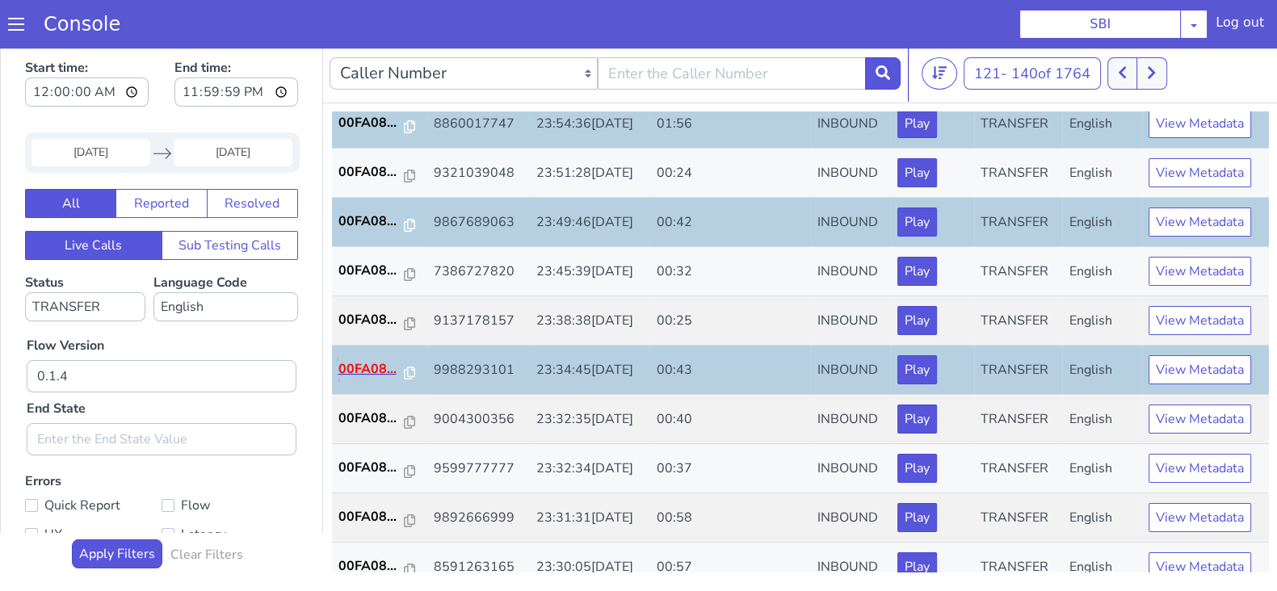
click at [376, 368] on p "00FA08..." at bounding box center [371, 369] width 66 height 19
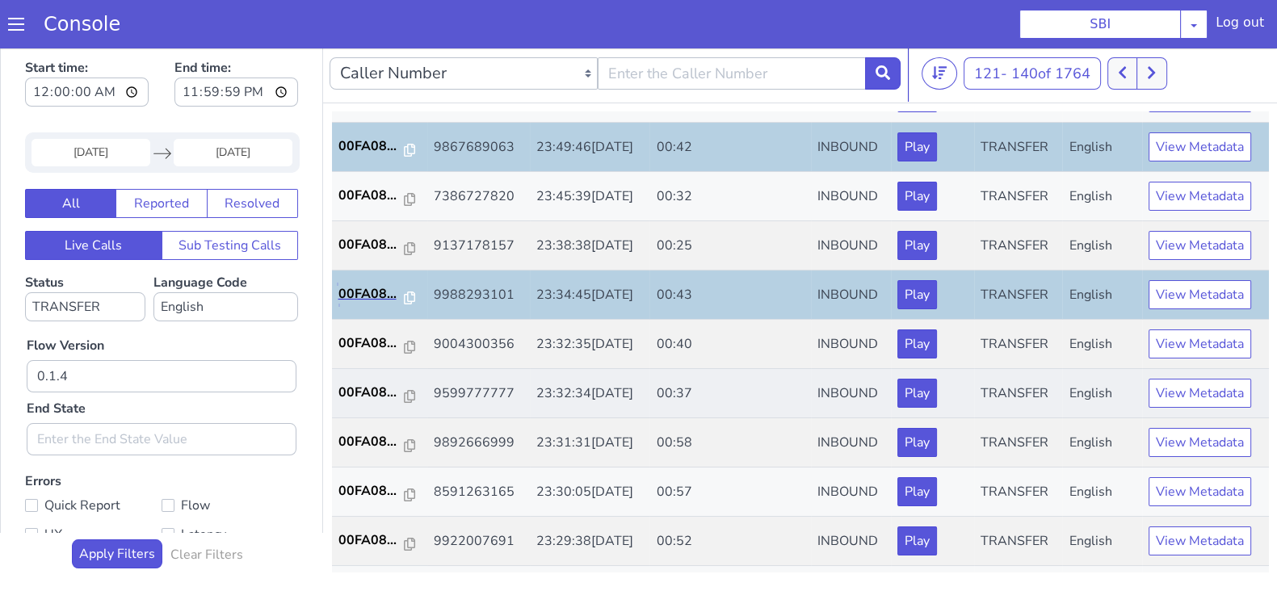
scroll to position [303, 0]
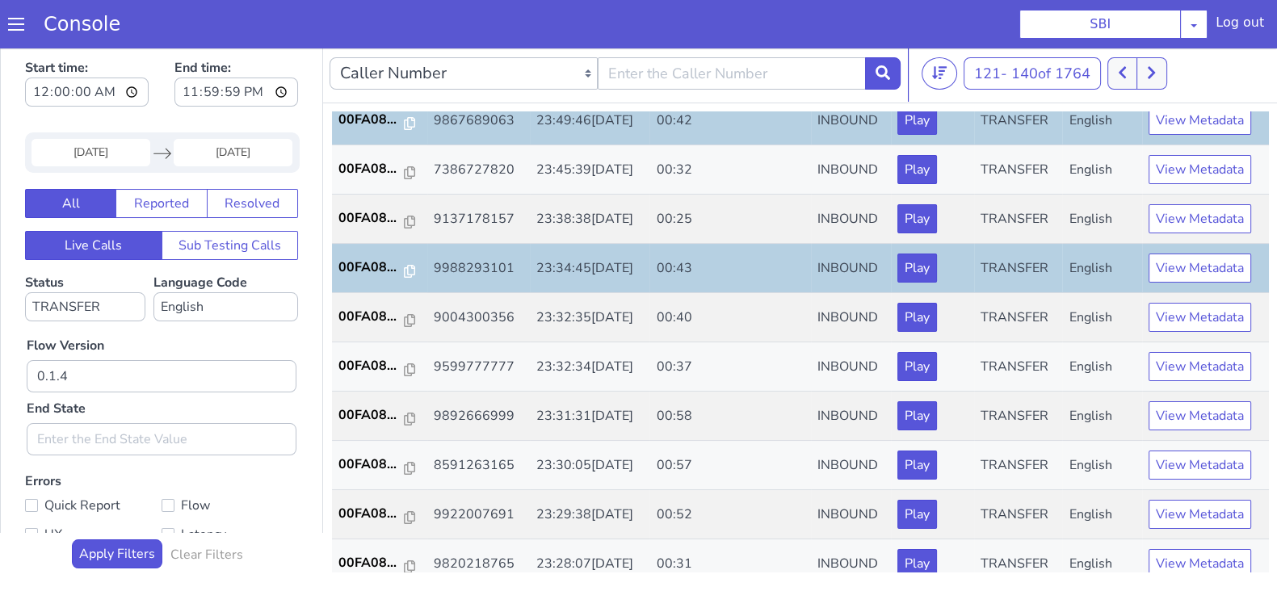
click at [85, 155] on input "09 Sep 2025" at bounding box center [91, 152] width 119 height 27
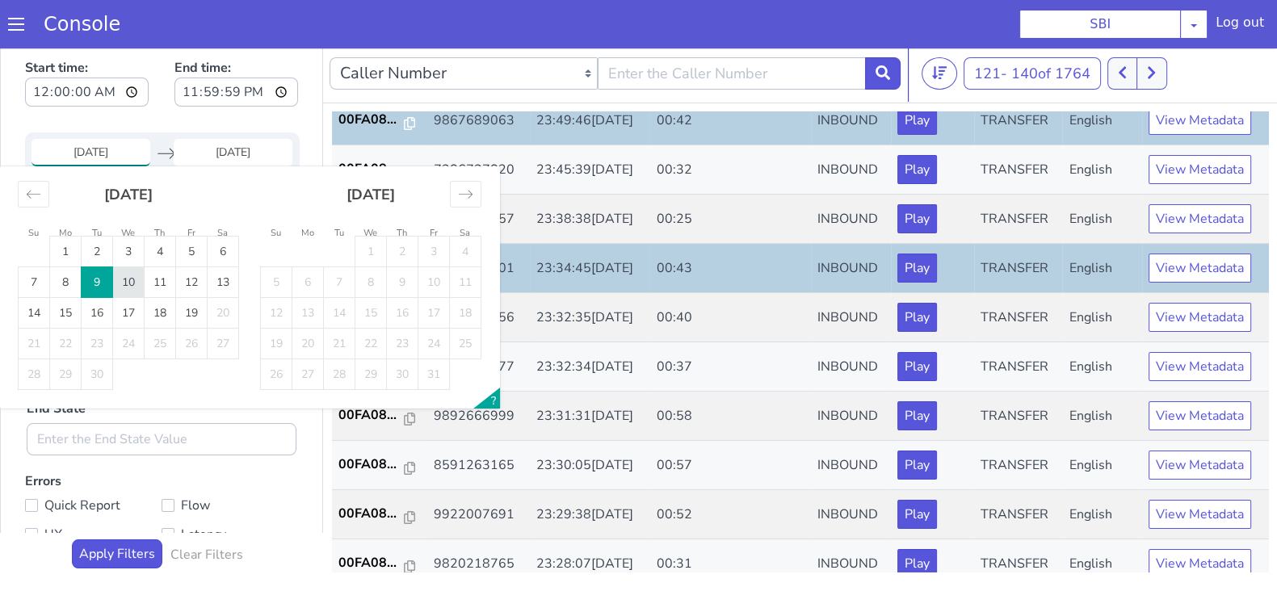
click at [134, 287] on td "10" at bounding box center [129, 282] width 32 height 31
type input "10 Sep 2025"
click at [205, 160] on input "End Date" at bounding box center [233, 152] width 119 height 27
click at [120, 284] on td "10" at bounding box center [129, 282] width 32 height 31
type input "10 Sep 2025"
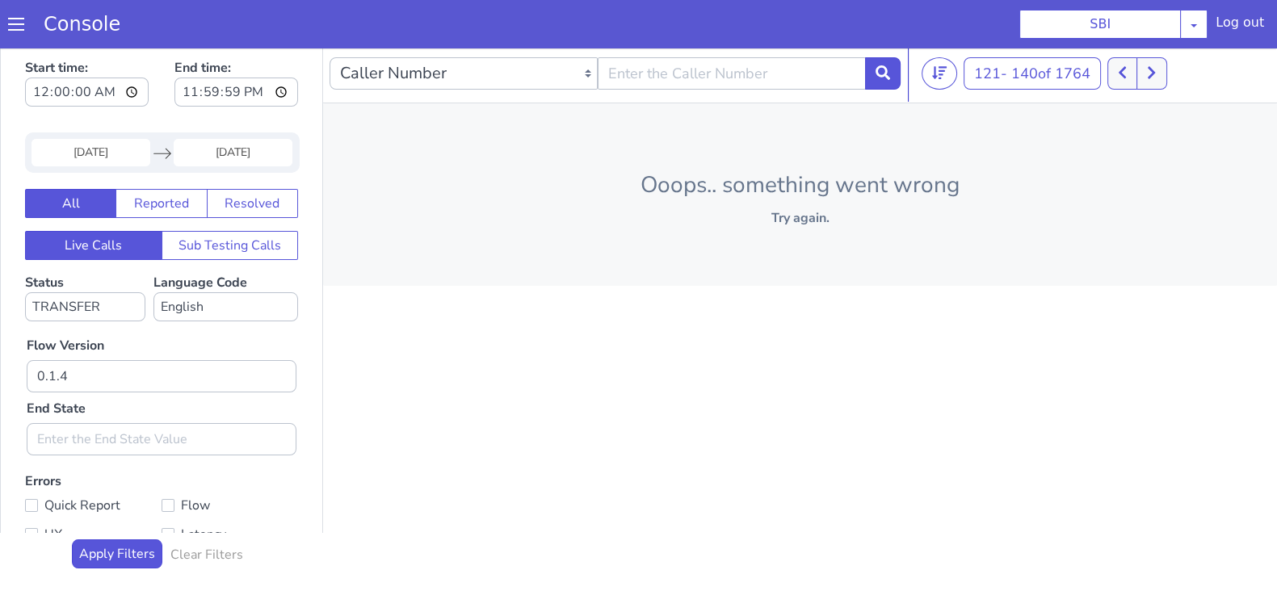
click at [856, 116] on div "Ooops.. something went wrong Try again." at bounding box center [800, 194] width 954 height 183
click at [1147, 77] on button at bounding box center [1152, 73] width 30 height 32
click at [1125, 71] on icon at bounding box center [1122, 73] width 7 height 12
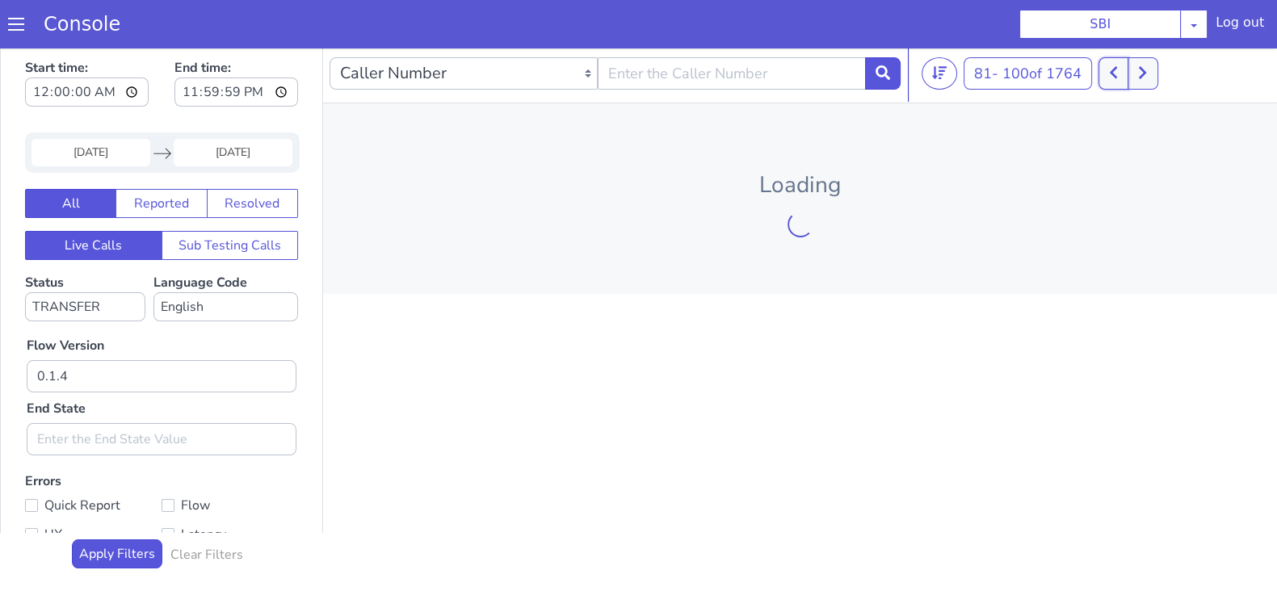
click at [1125, 71] on button at bounding box center [1114, 73] width 30 height 32
click at [1125, 71] on button at bounding box center [1134, 73] width 30 height 32
click at [1125, 71] on button at bounding box center [1114, 73] width 30 height 32
click at [1125, 71] on button at bounding box center [1134, 73] width 30 height 32
click at [1118, 73] on icon at bounding box center [1113, 72] width 9 height 15
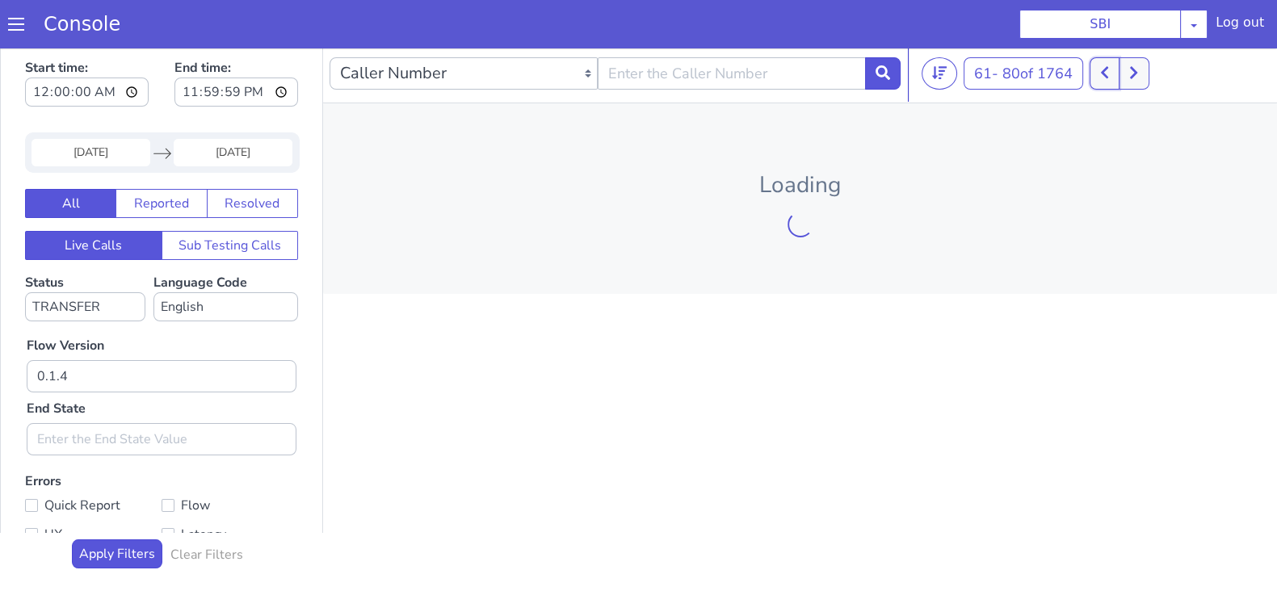
click at [1106, 69] on icon at bounding box center [1104, 72] width 9 height 15
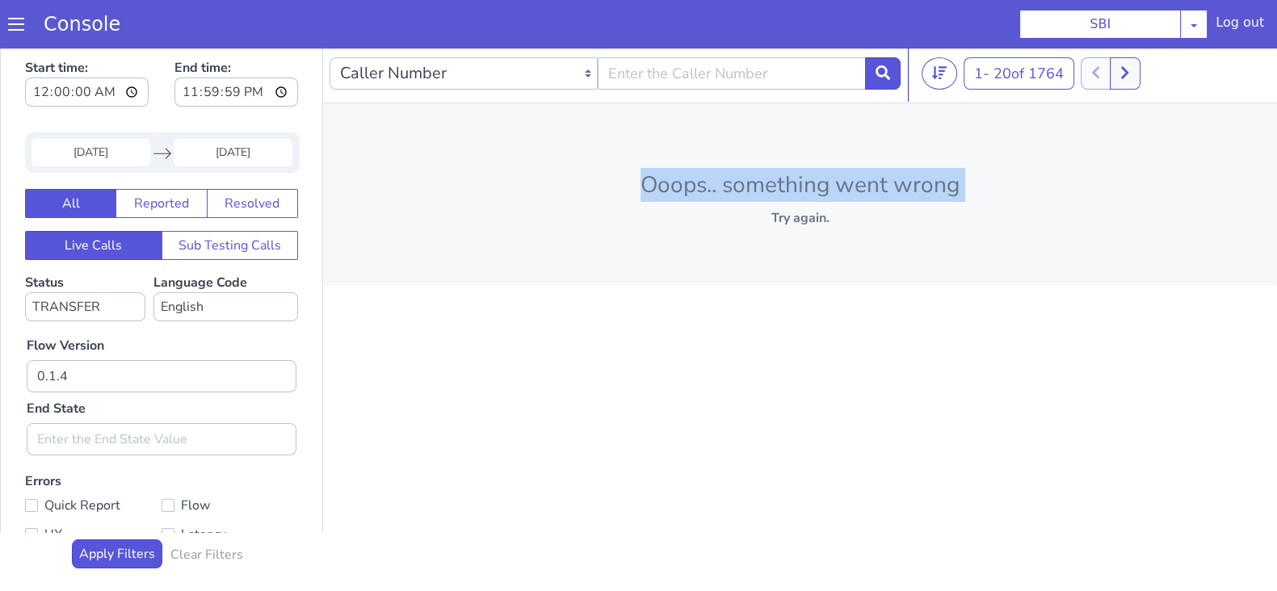
click at [1106, 69] on div at bounding box center [1111, 73] width 60 height 32
click at [881, 81] on button at bounding box center [883, 73] width 36 height 32
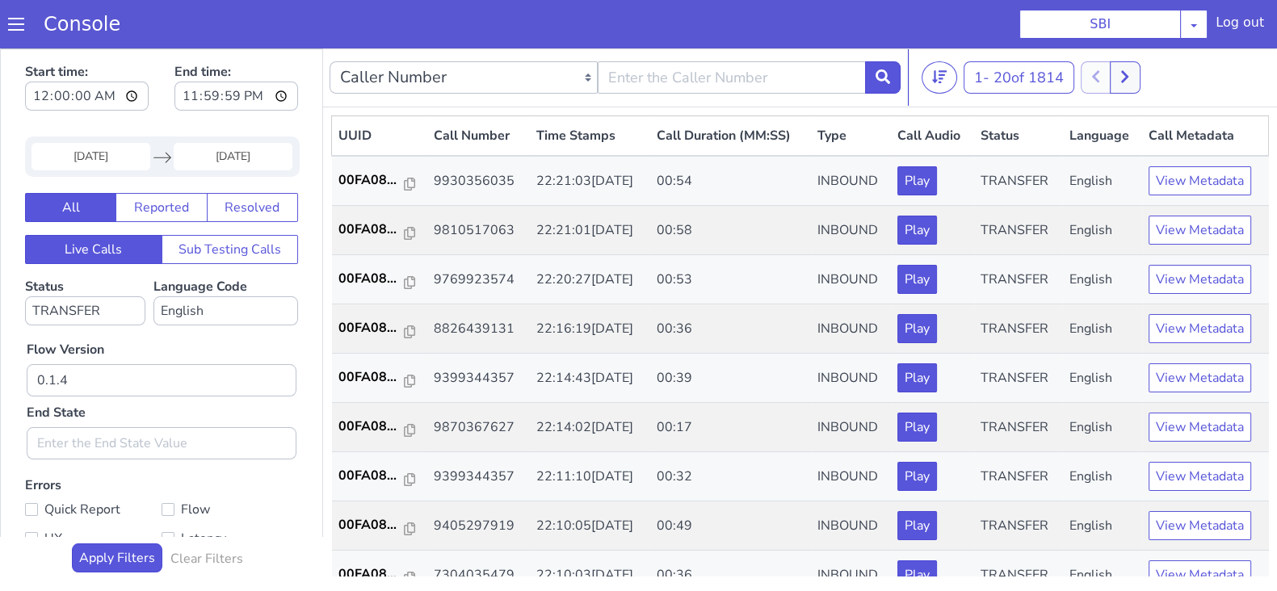
click at [846, 36] on section "Console SBI AO Smith Airtel DTH Pilot Airtel POC Alice Blue NT Aliceblue Americ…" at bounding box center [638, 24] width 1277 height 48
click at [761, 40] on section "Console SBI AO Smith Airtel DTH Pilot Airtel POC Alice Blue NT Aliceblue Americ…" at bounding box center [638, 24] width 1277 height 48
click at [830, 28] on section "Console SBI AO Smith Airtel DTH Pilot Airtel POC Alice Blue NT Aliceblue Americ…" at bounding box center [638, 24] width 1277 height 48
click at [357, 370] on p "00FA08..." at bounding box center [371, 377] width 66 height 19
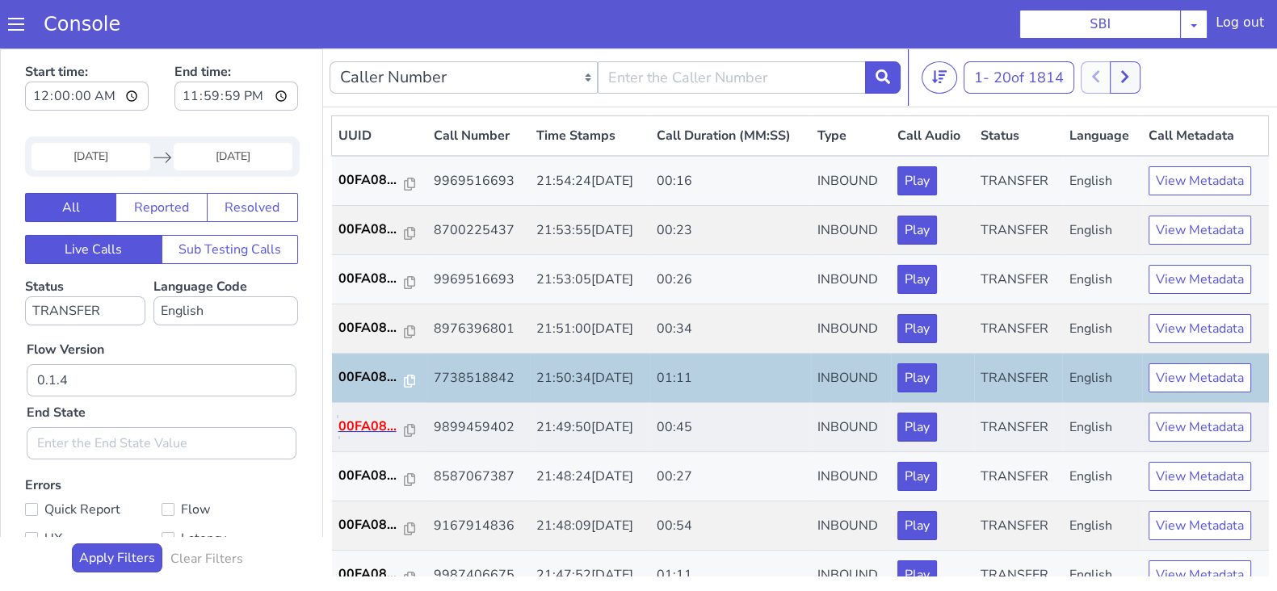
click at [376, 425] on p "00FA08..." at bounding box center [371, 426] width 66 height 19
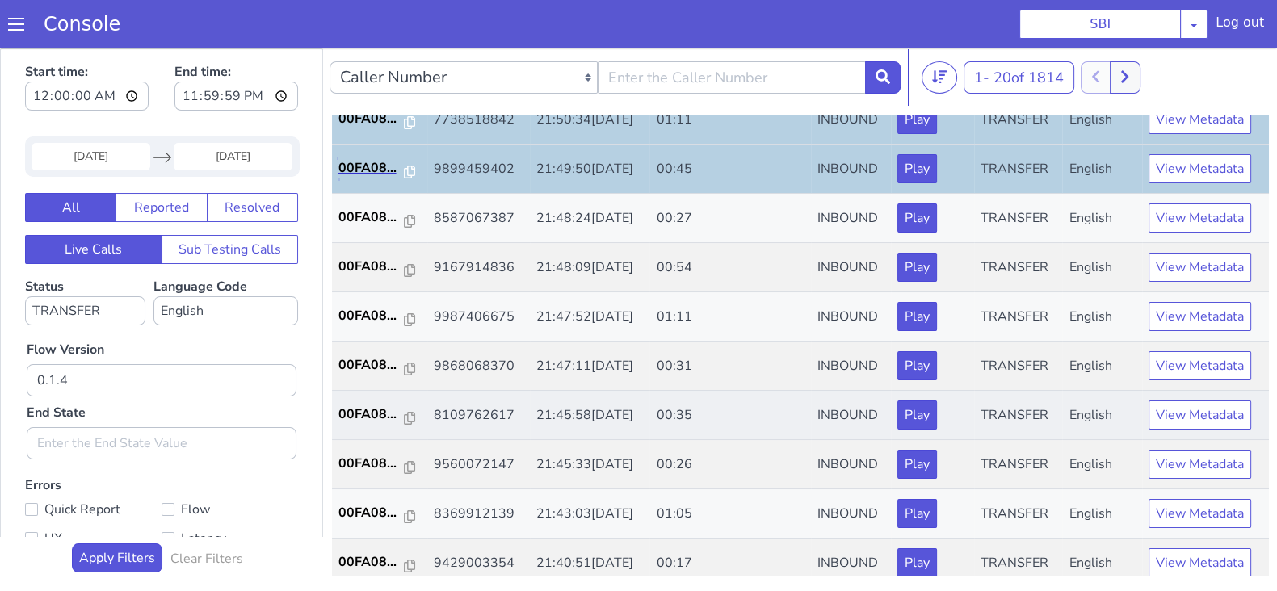
scroll to position [303, 0]
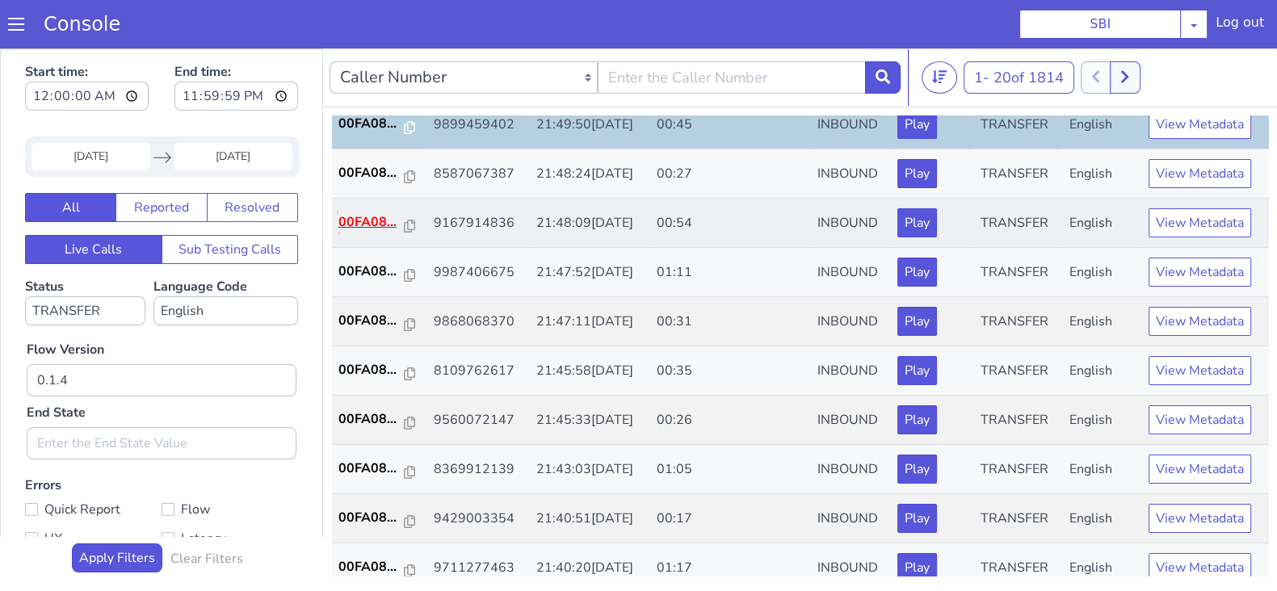
click at [365, 217] on p "00FA08..." at bounding box center [371, 221] width 66 height 19
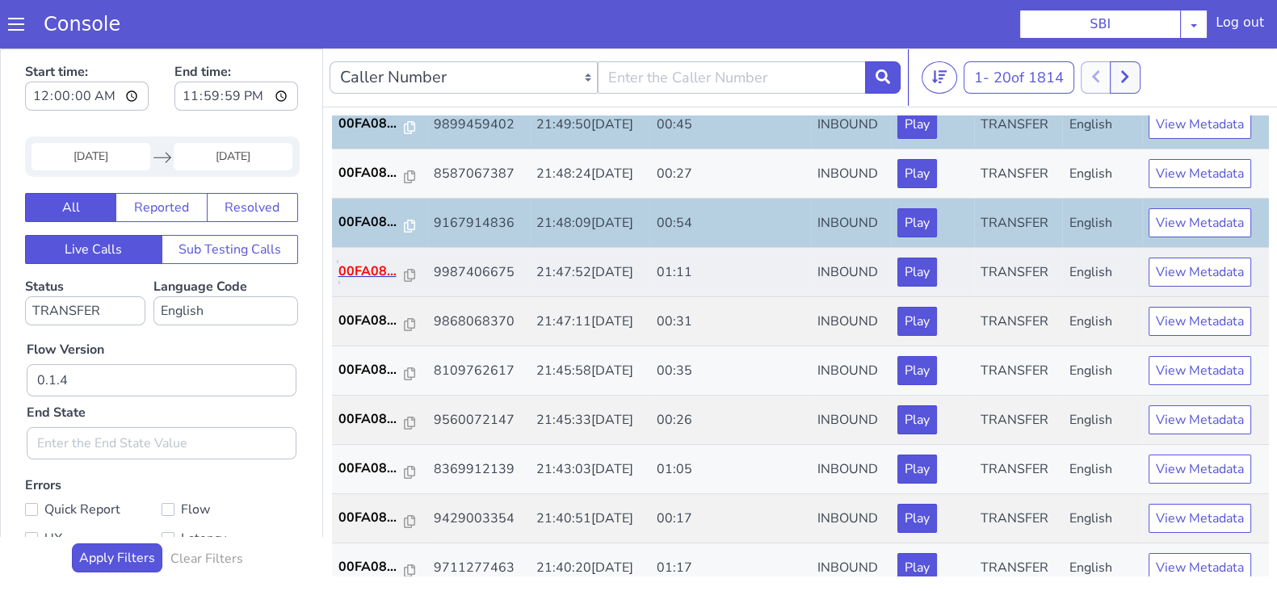
click at [371, 267] on p "00FA08..." at bounding box center [371, 271] width 66 height 19
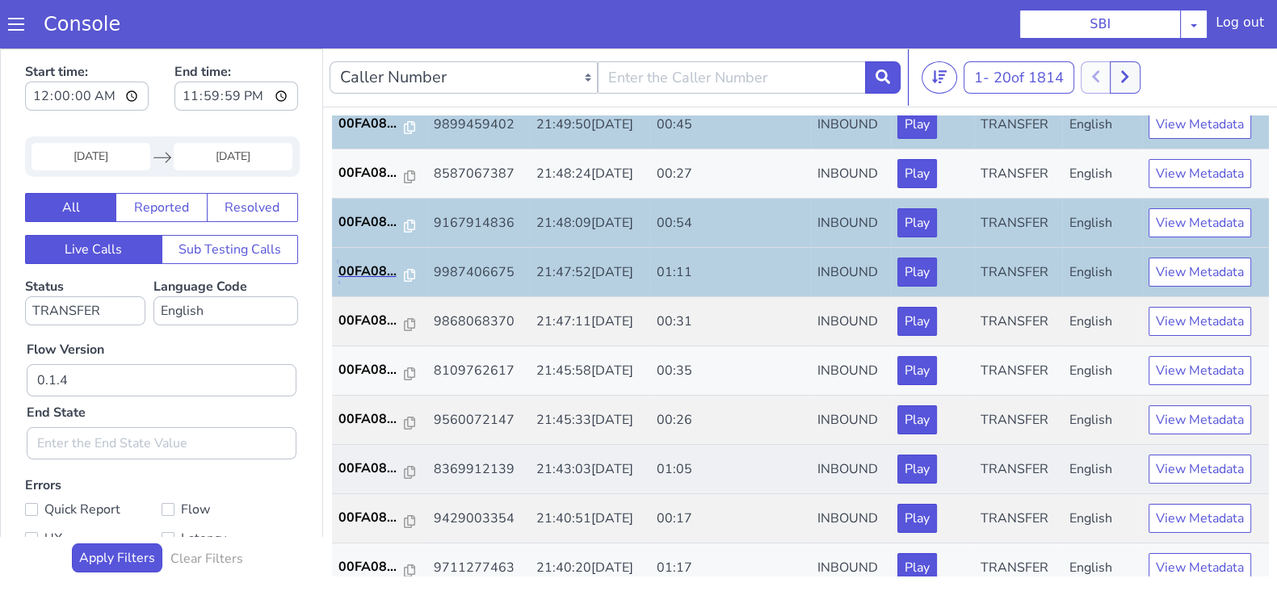
scroll to position [403, 0]
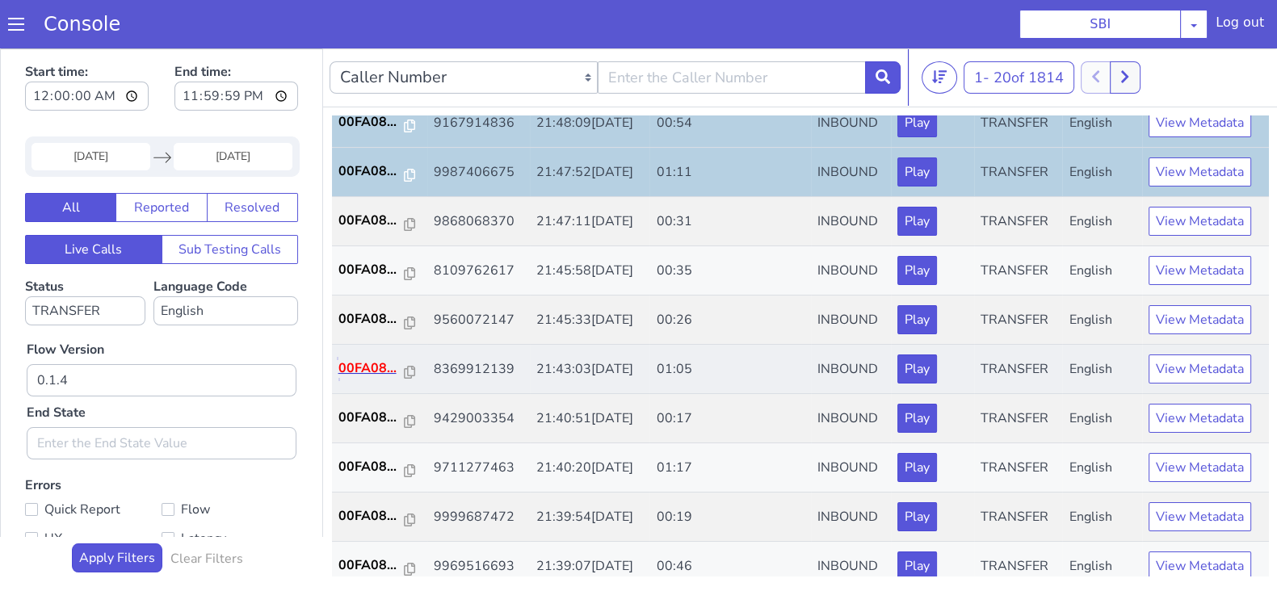
click at [370, 359] on p "00FA08..." at bounding box center [371, 368] width 66 height 19
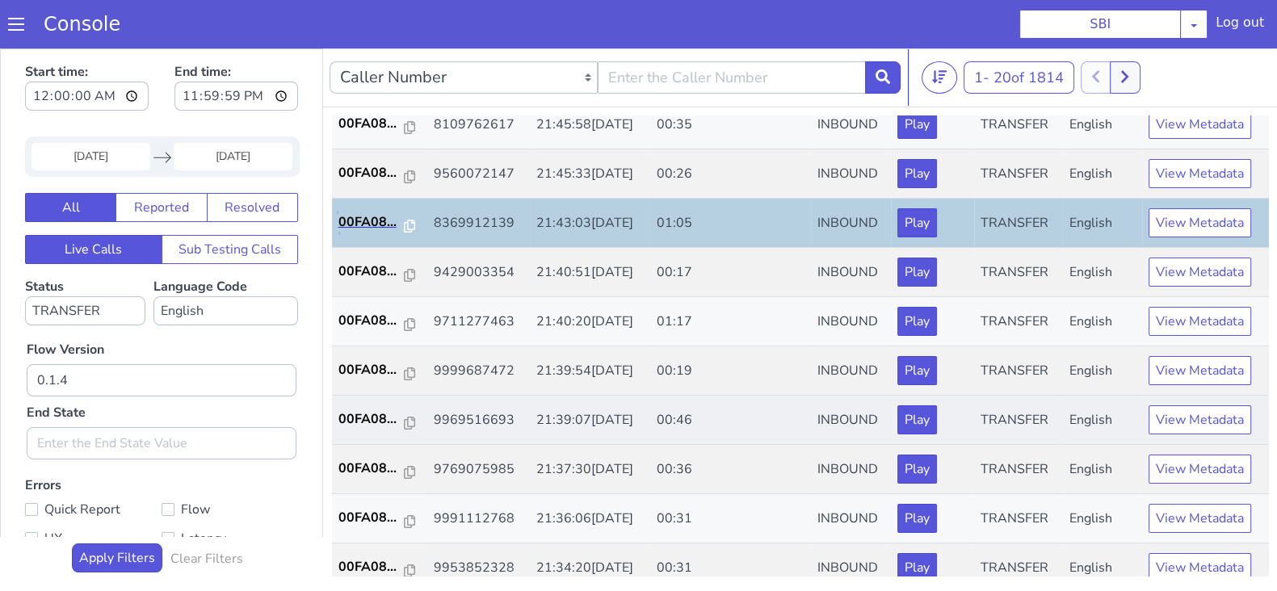
scroll to position [561, 0]
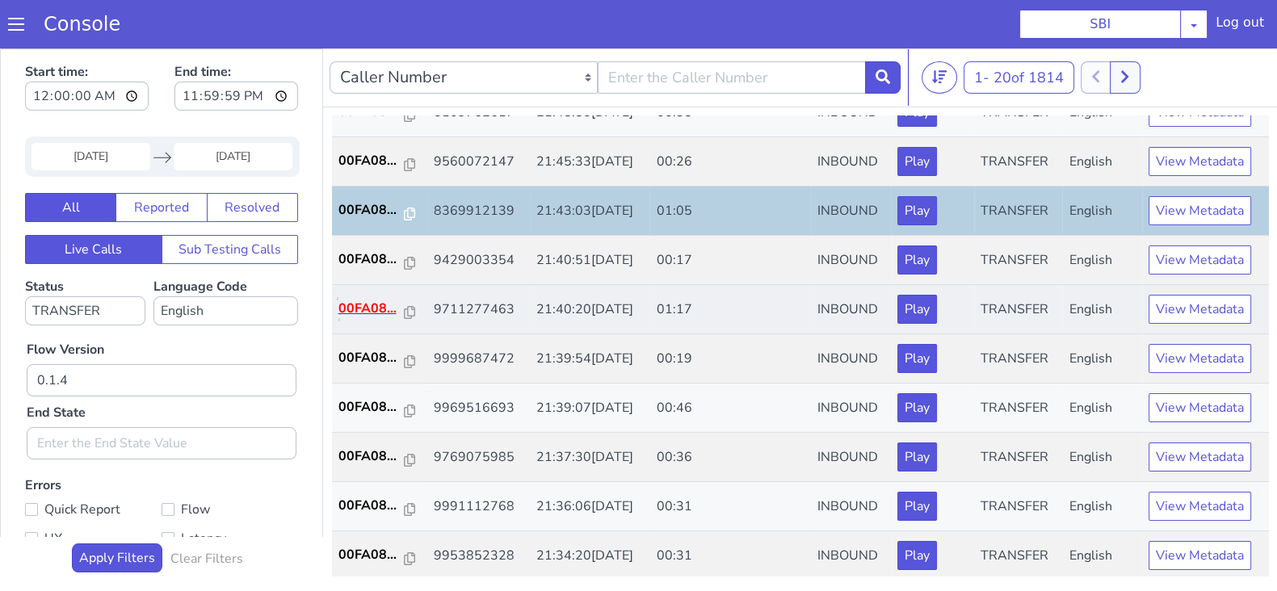
click at [357, 301] on p "00FA08..." at bounding box center [371, 308] width 66 height 19
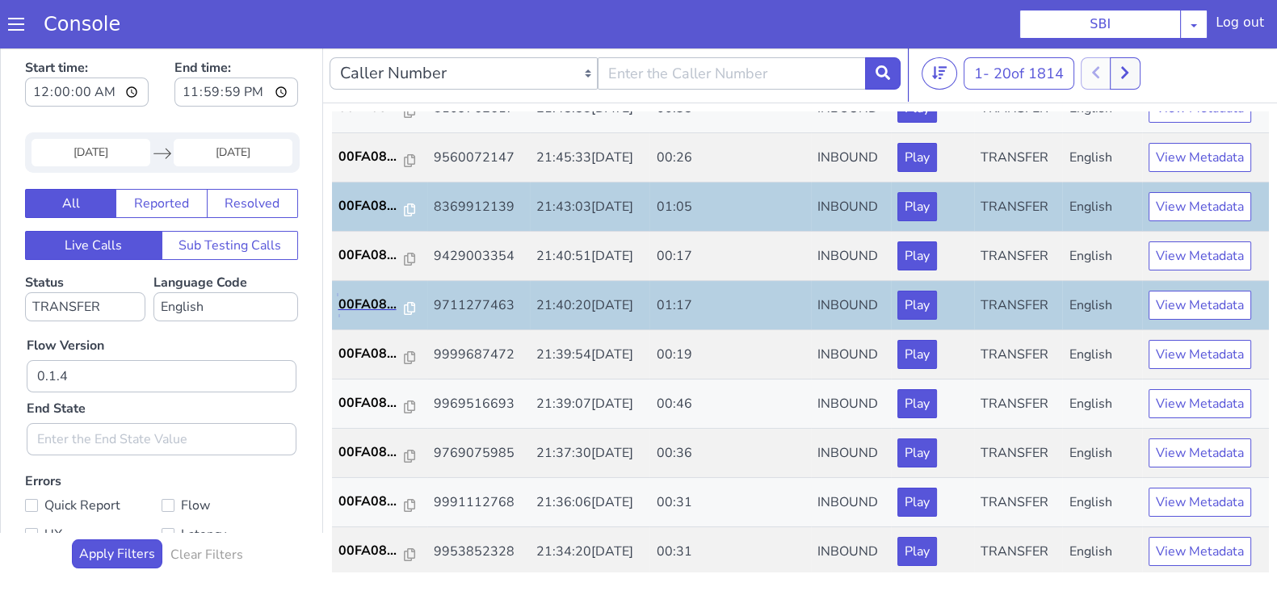
scroll to position [4, 0]
click at [351, 397] on p "00FA08..." at bounding box center [371, 402] width 66 height 19
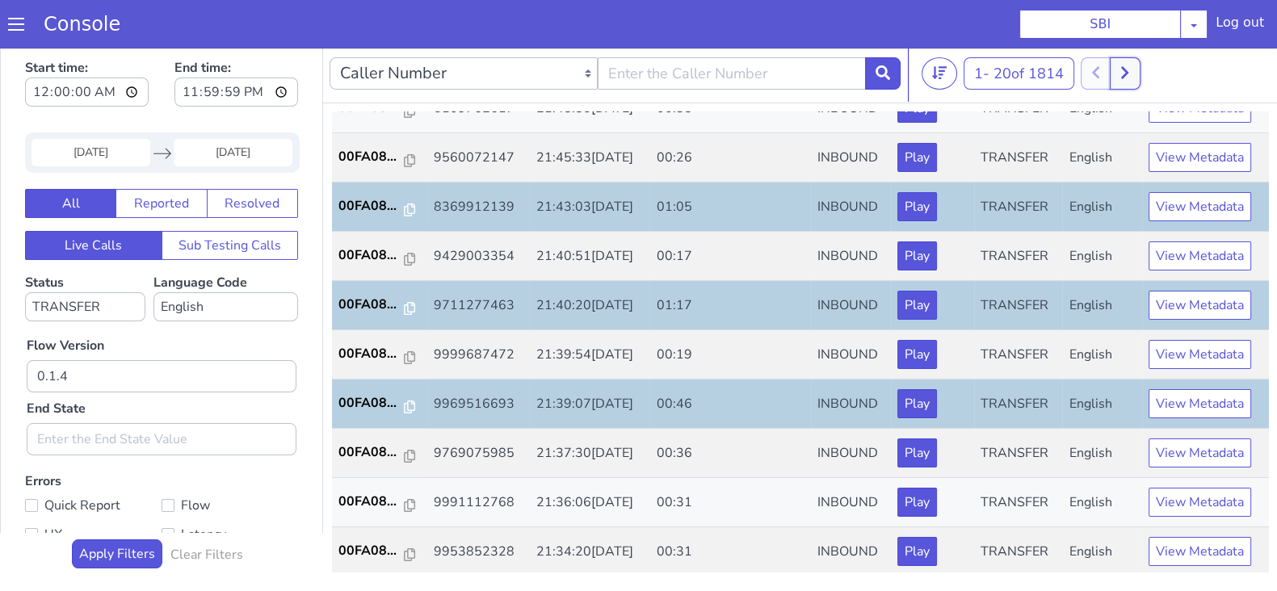
click at [1123, 74] on button at bounding box center [1125, 73] width 30 height 32
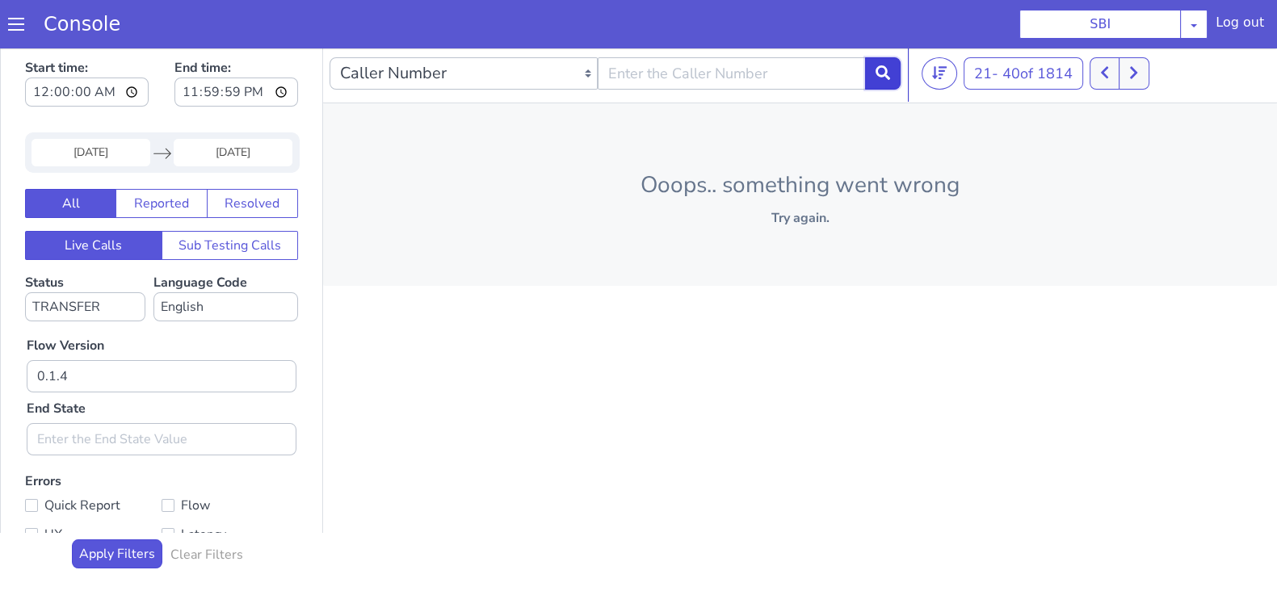
click at [877, 77] on icon at bounding box center [883, 72] width 15 height 15
click at [1126, 66] on icon at bounding box center [1125, 72] width 9 height 15
click at [1126, 66] on button at bounding box center [1134, 73] width 30 height 32
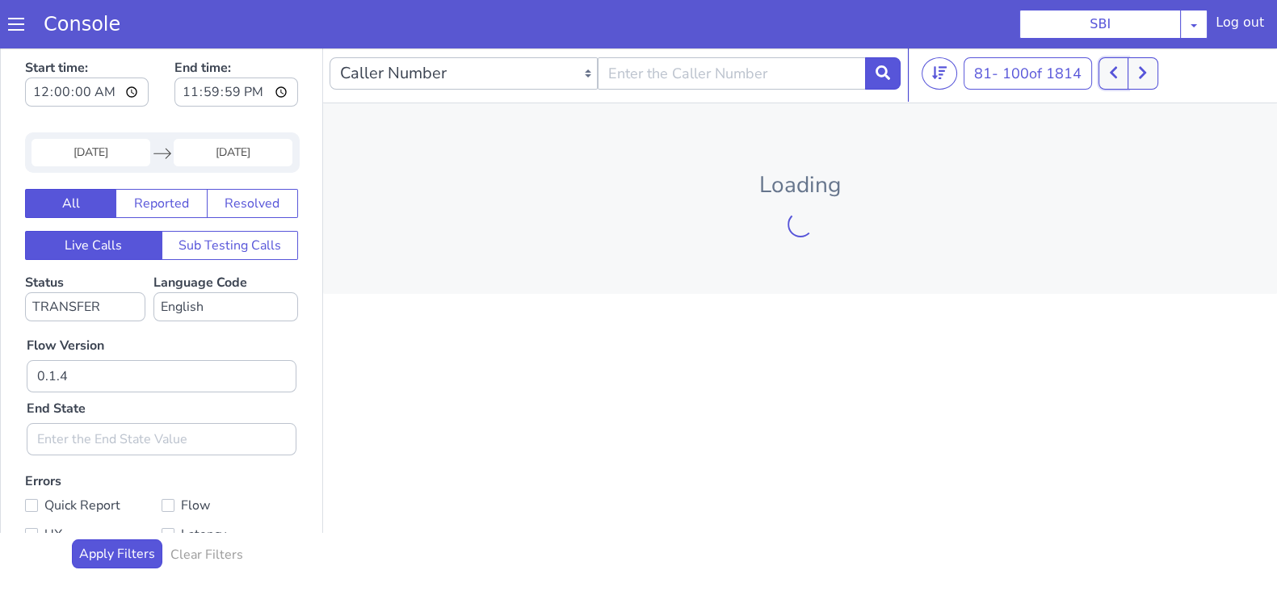
click at [1126, 66] on button at bounding box center [1114, 73] width 30 height 32
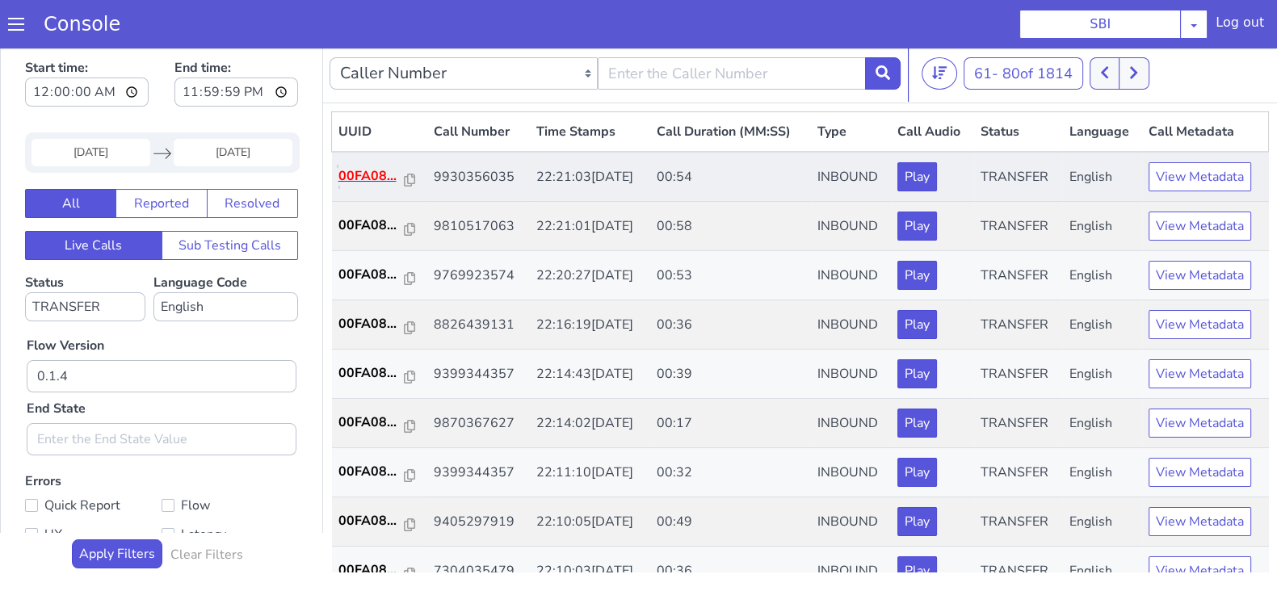
click at [357, 179] on p "00FA08..." at bounding box center [371, 175] width 66 height 19
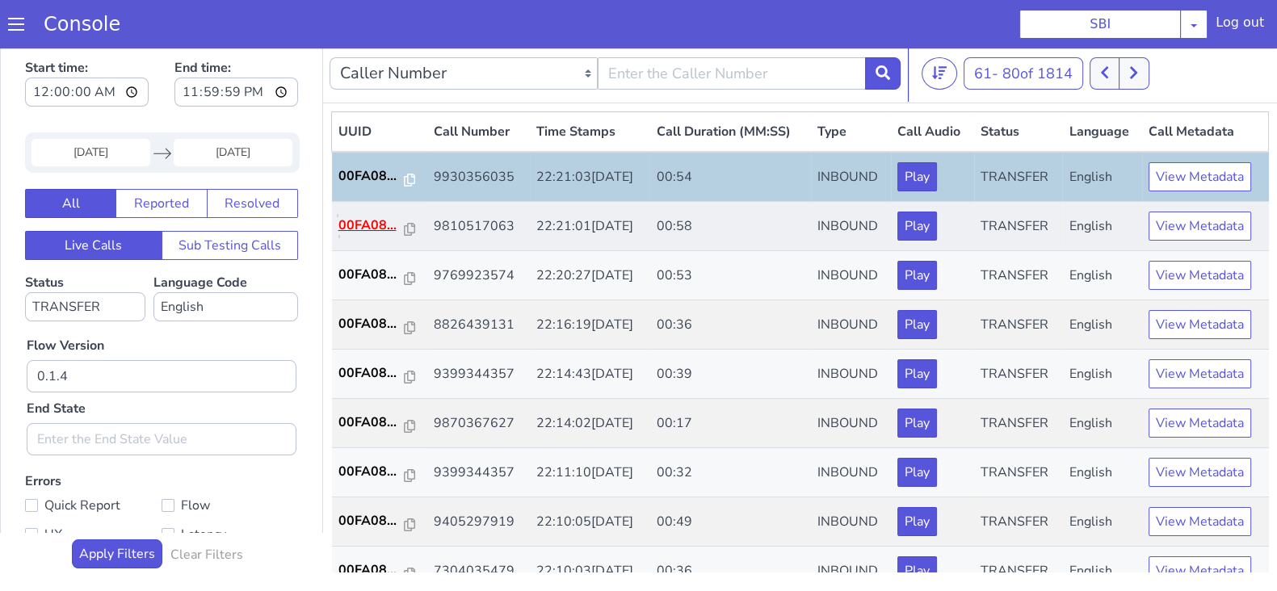
click at [369, 229] on p "00FA08..." at bounding box center [371, 225] width 66 height 19
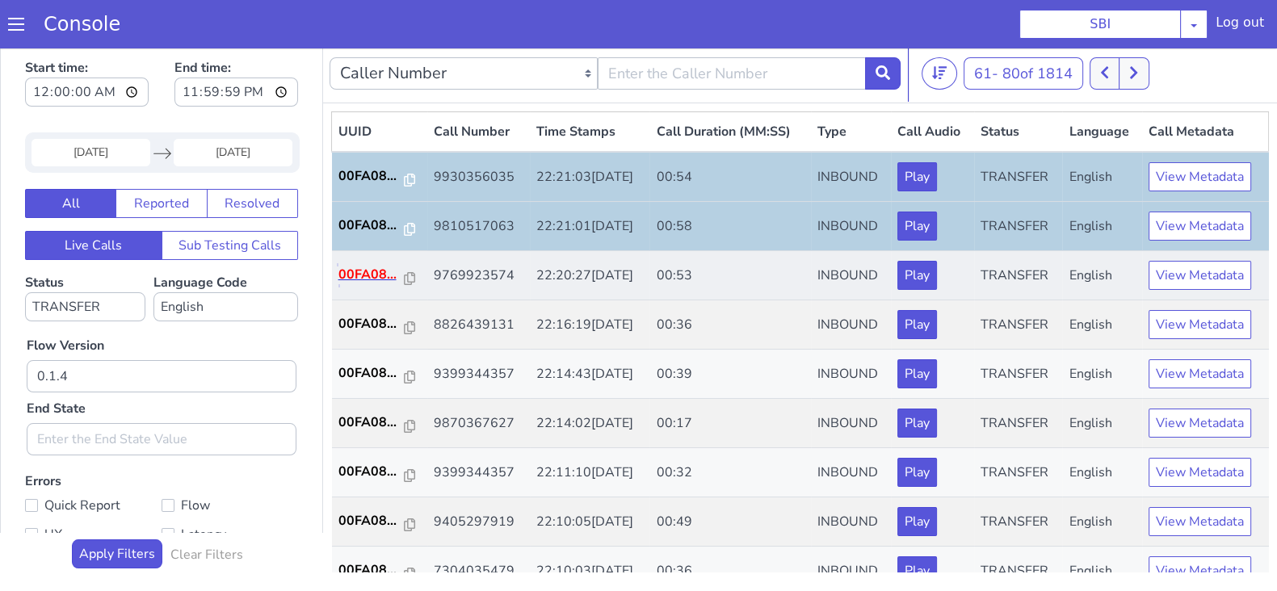
click at [373, 276] on p "00FA08..." at bounding box center [371, 274] width 66 height 19
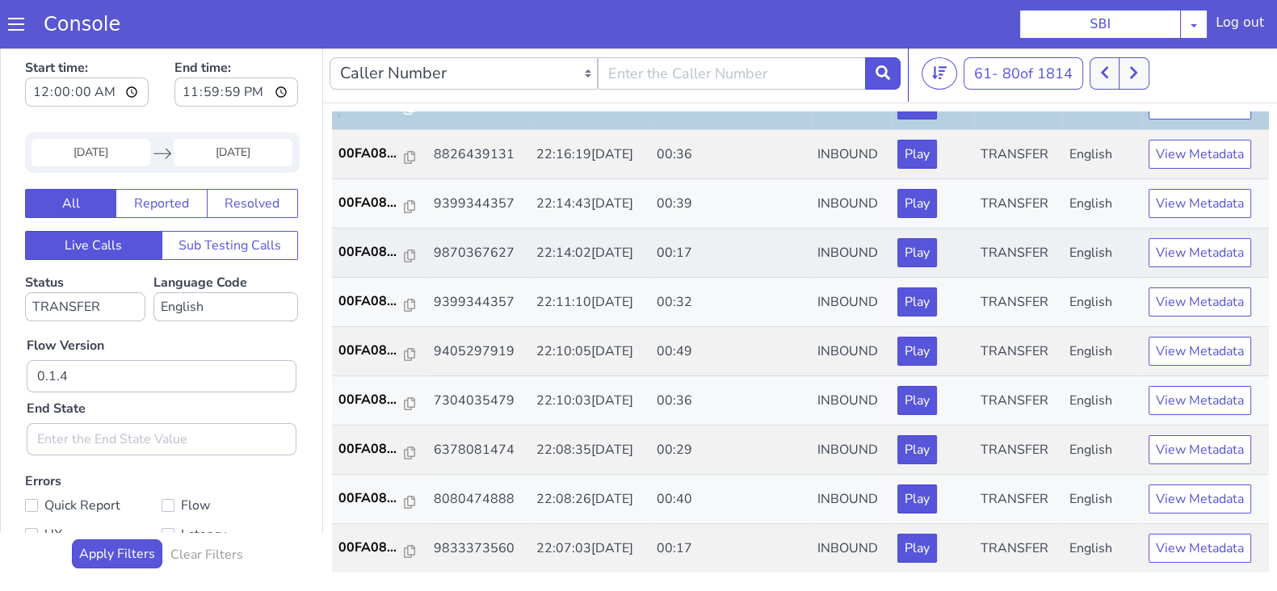
scroll to position [201, 0]
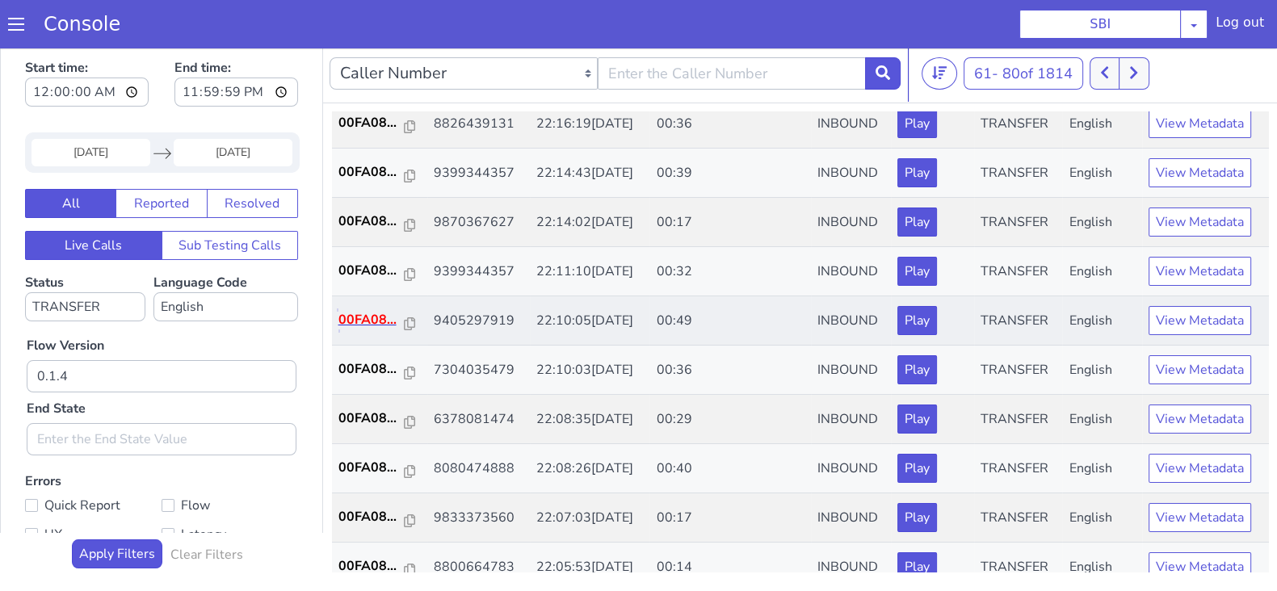
click at [371, 317] on p "00FA08..." at bounding box center [371, 319] width 66 height 19
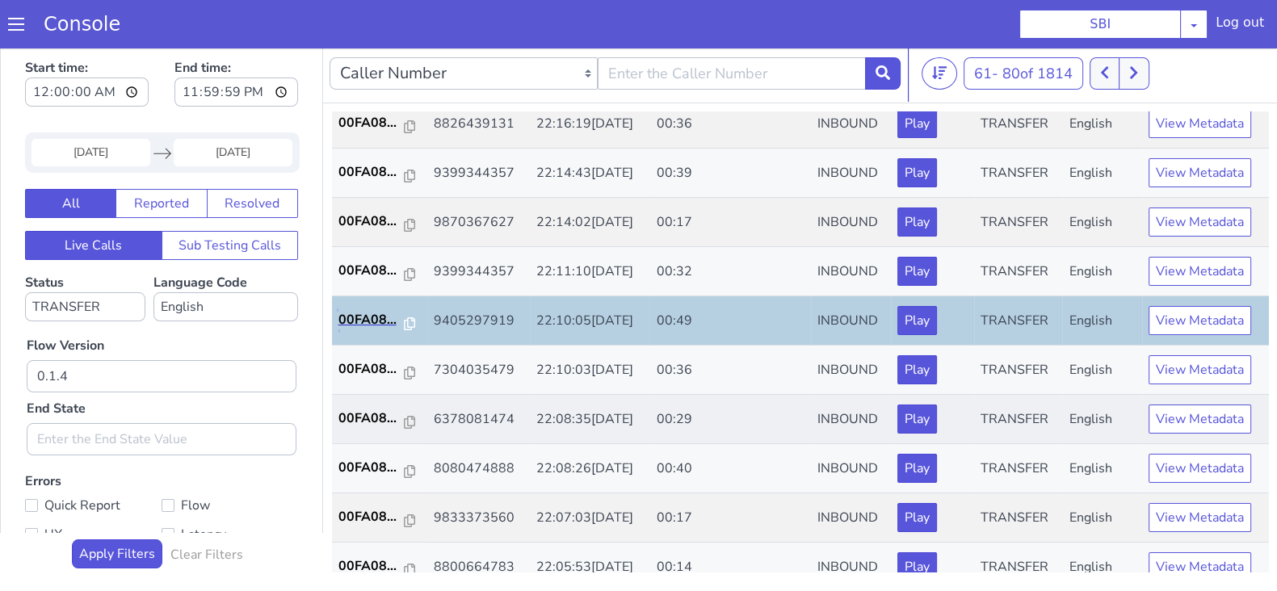
scroll to position [303, 0]
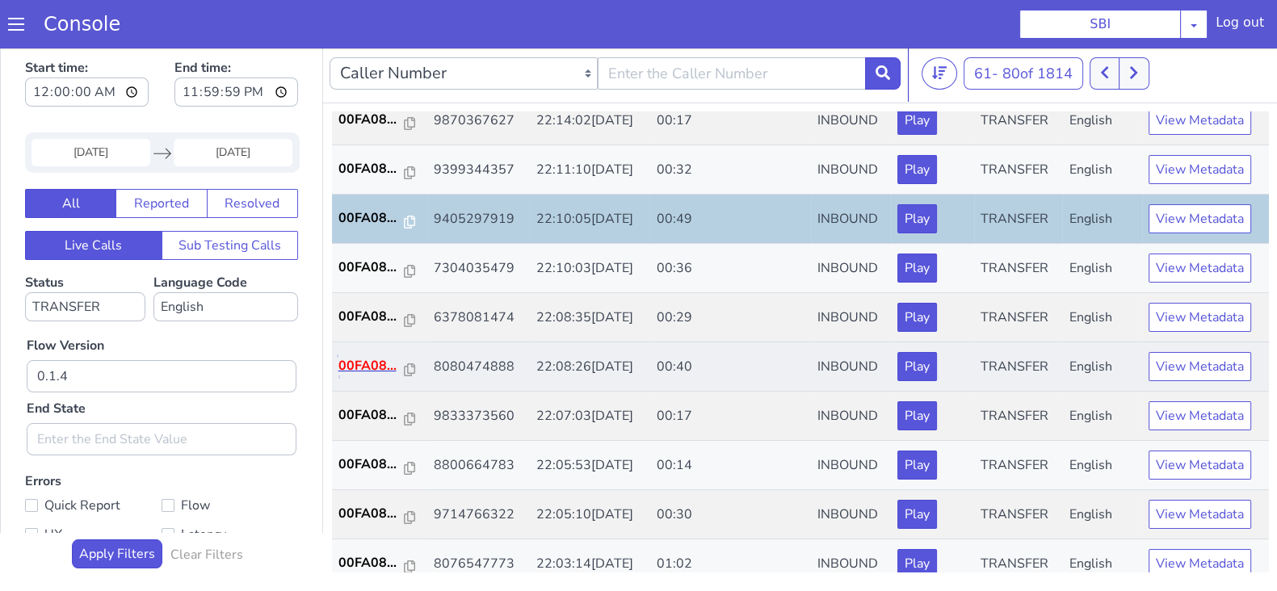
click at [369, 361] on p "00FA08..." at bounding box center [371, 365] width 66 height 19
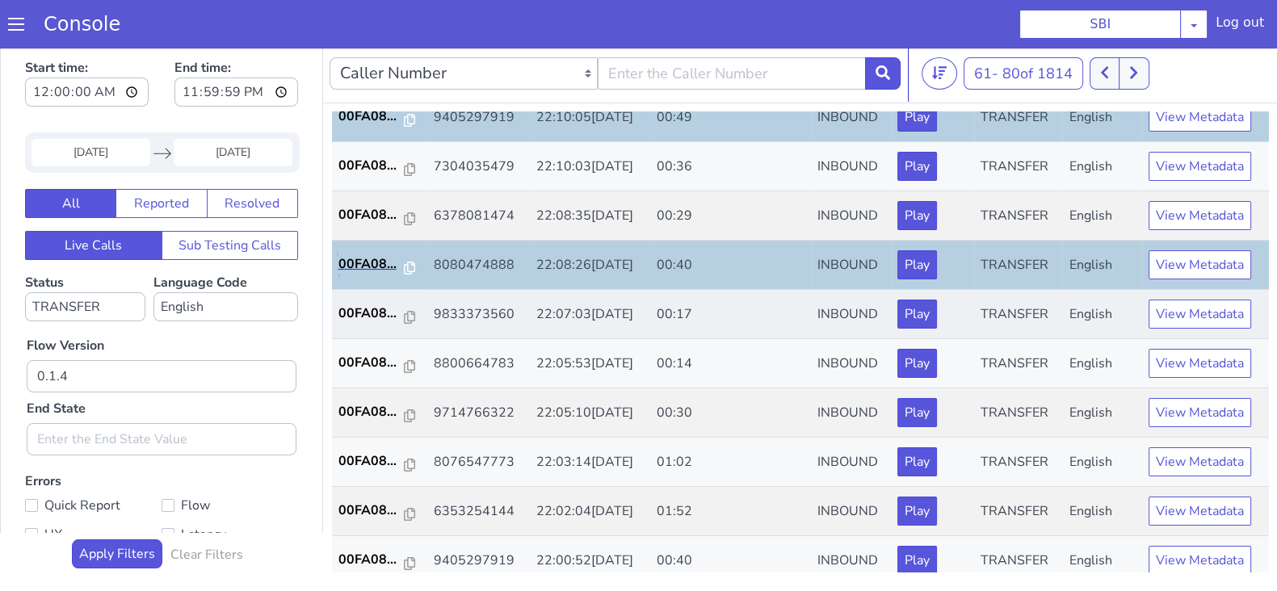
scroll to position [505, 0]
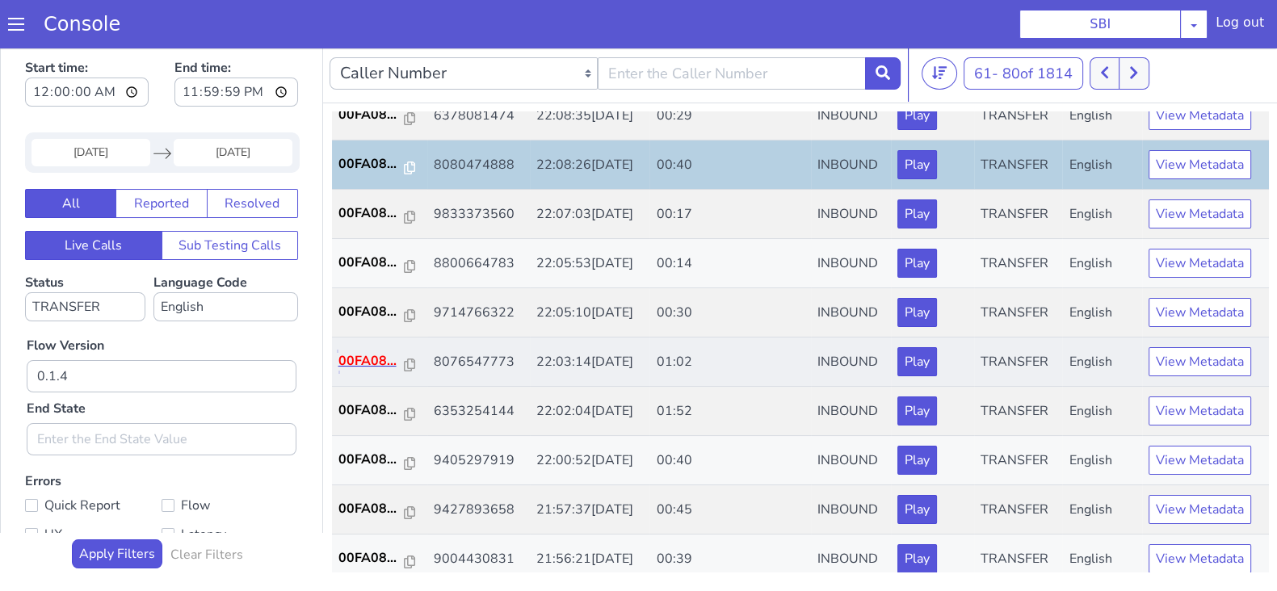
click at [376, 357] on p "00FA08..." at bounding box center [371, 360] width 66 height 19
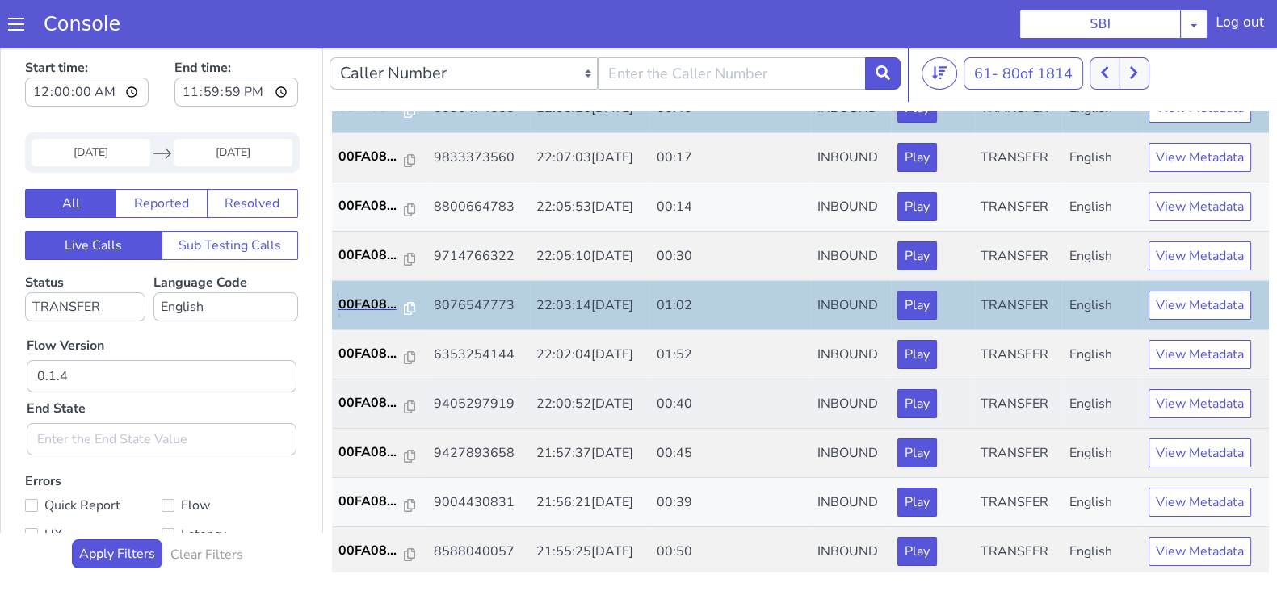
scroll to position [561, 0]
click at [369, 398] on p "00FA08..." at bounding box center [371, 402] width 66 height 19
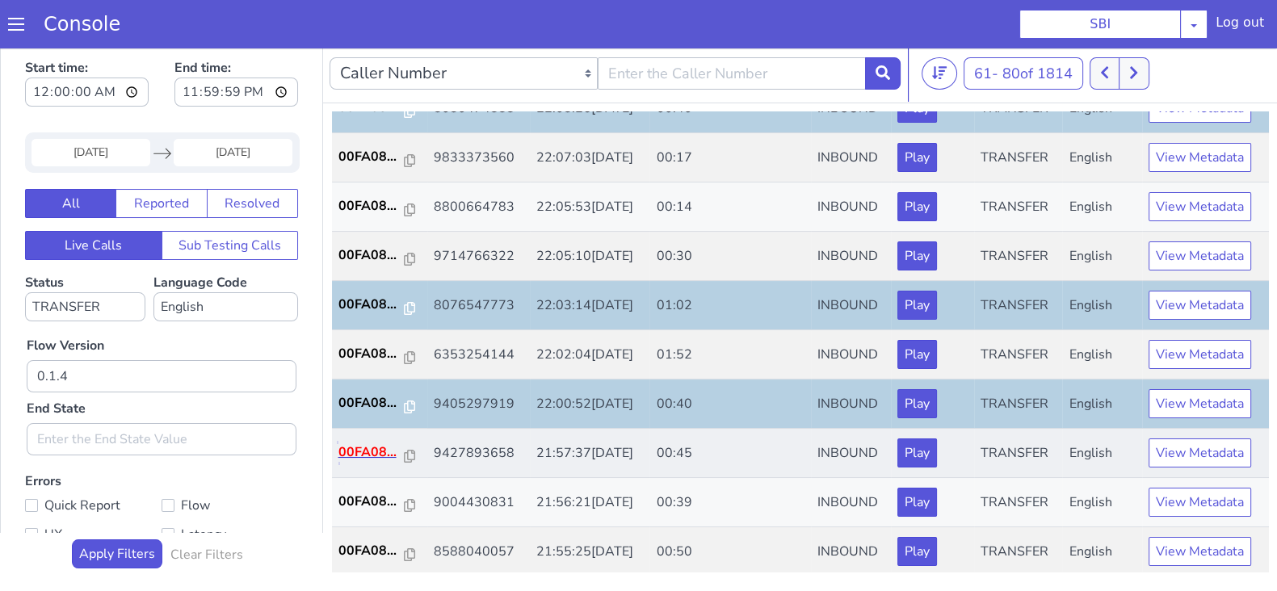
click at [349, 443] on p "00FA08..." at bounding box center [371, 452] width 66 height 19
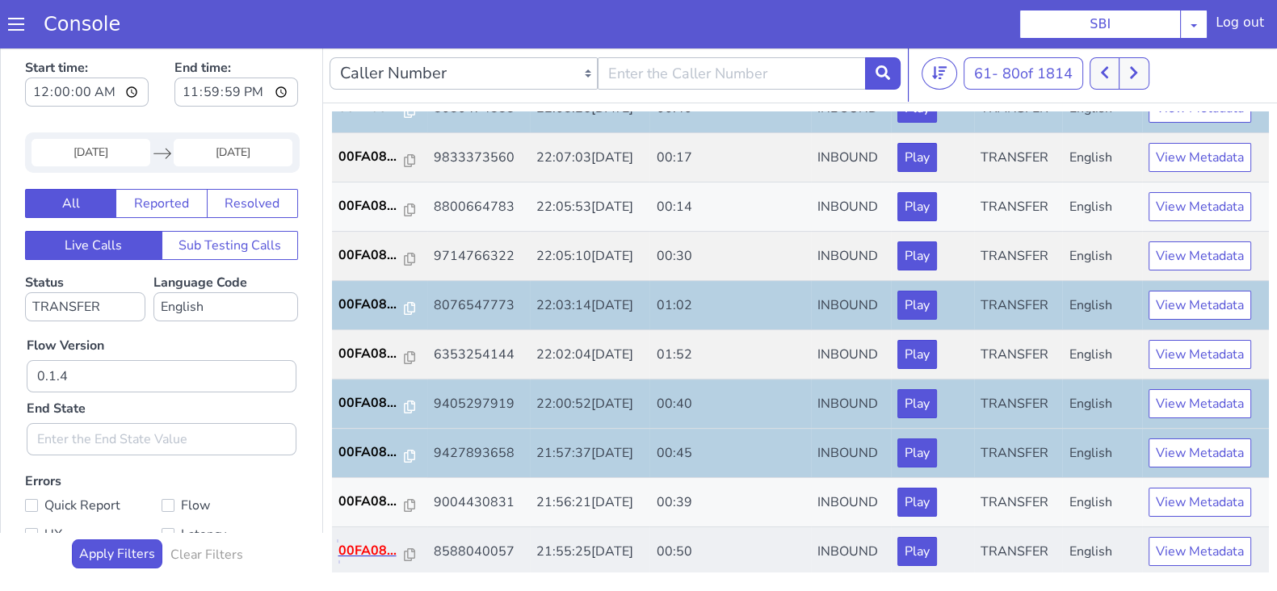
click at [374, 547] on p "00FA08..." at bounding box center [371, 550] width 66 height 19
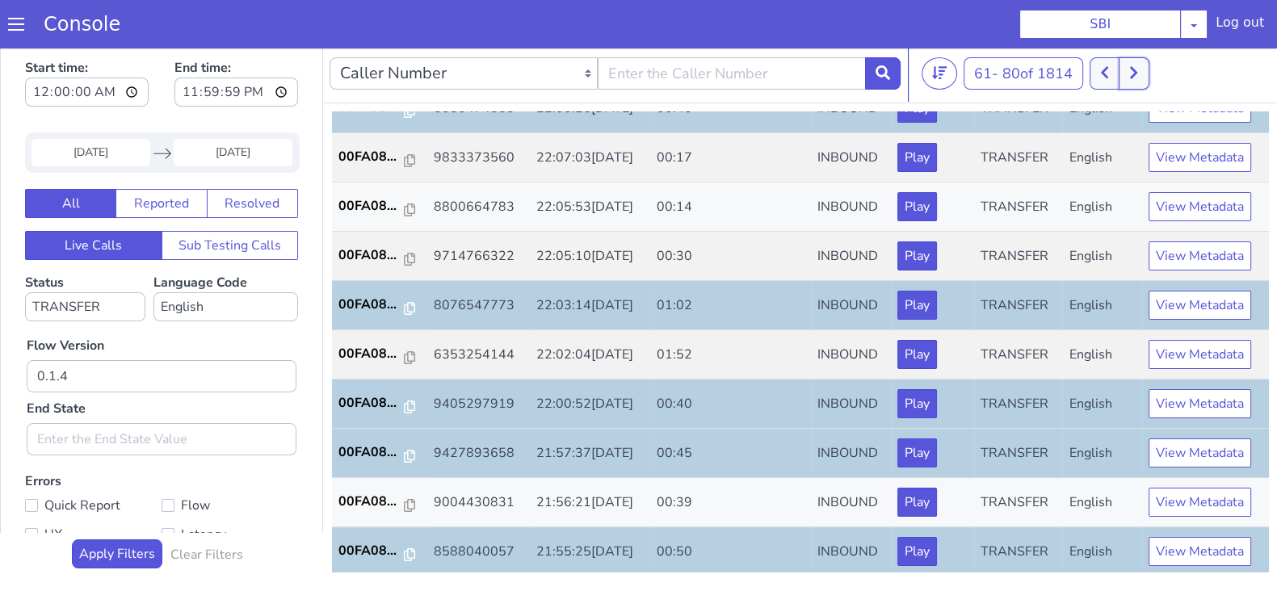
click at [1135, 70] on icon at bounding box center [1133, 72] width 9 height 15
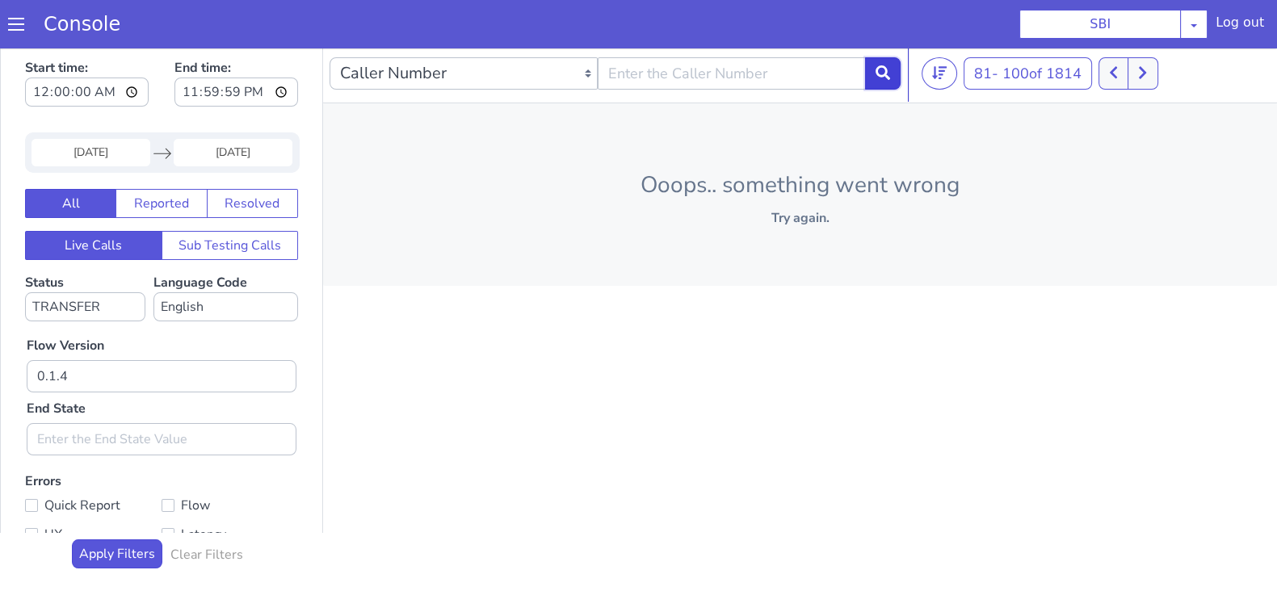
click at [877, 70] on icon at bounding box center [883, 72] width 15 height 15
click at [1119, 77] on button at bounding box center [1125, 73] width 30 height 32
click at [1119, 77] on button at bounding box center [1105, 73] width 30 height 32
click at [1119, 77] on button at bounding box center [1125, 73] width 30 height 32
click at [1135, 74] on icon at bounding box center [1133, 72] width 9 height 15
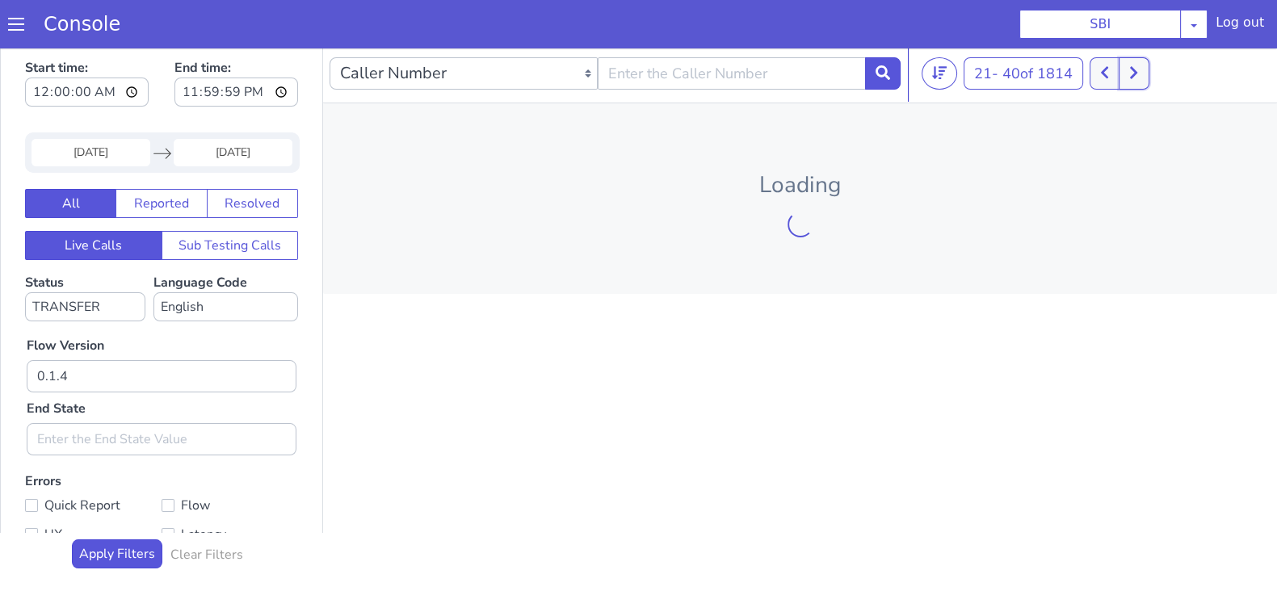
click at [1135, 74] on icon at bounding box center [1133, 72] width 9 height 15
click at [1135, 74] on button at bounding box center [1143, 73] width 30 height 32
click at [1135, 74] on button at bounding box center [1123, 73] width 30 height 32
click at [1135, 74] on button at bounding box center [1143, 73] width 30 height 32
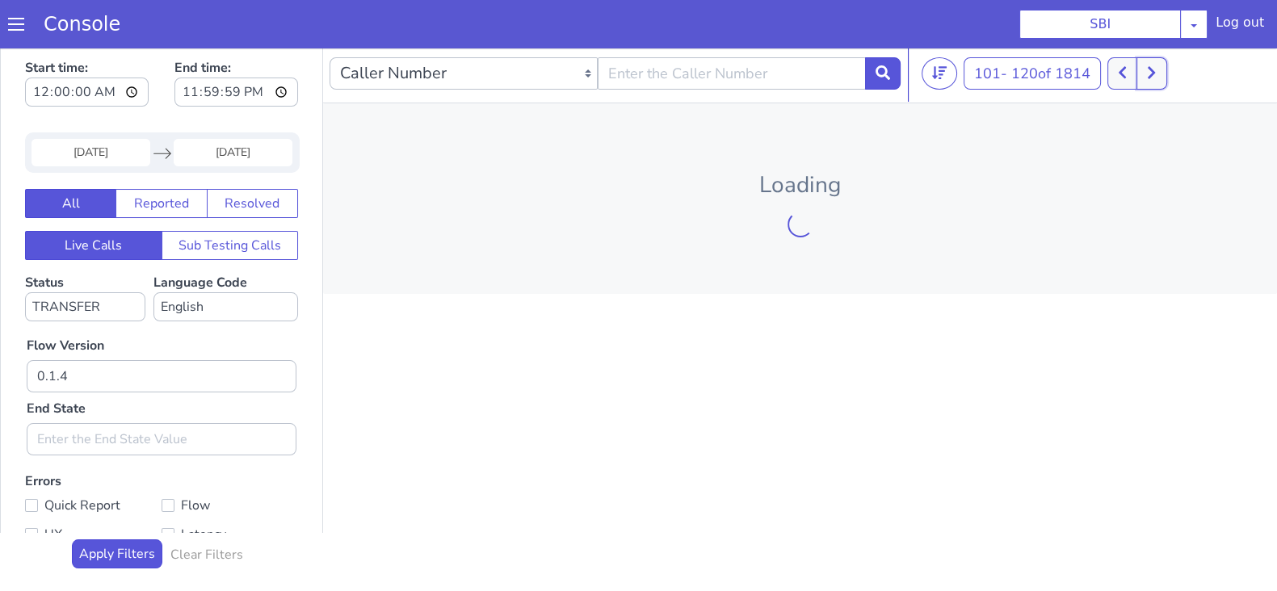
click at [1154, 67] on icon at bounding box center [1151, 73] width 7 height 12
click at [868, 72] on button at bounding box center [883, 73] width 36 height 32
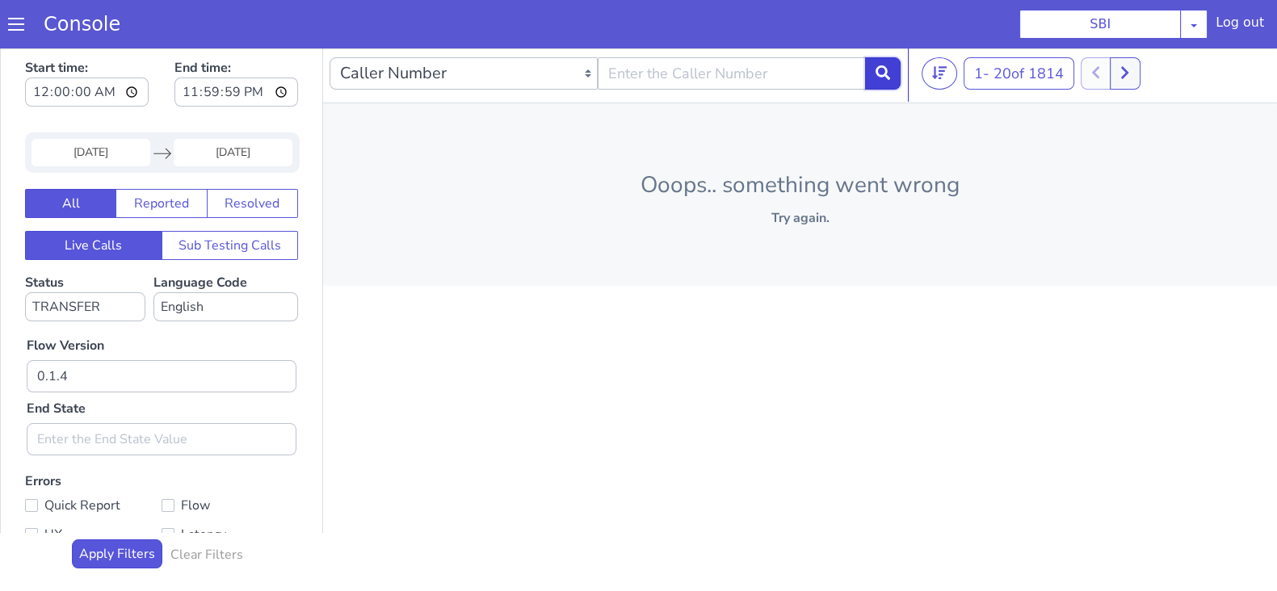
click at [885, 74] on icon at bounding box center [883, 72] width 15 height 15
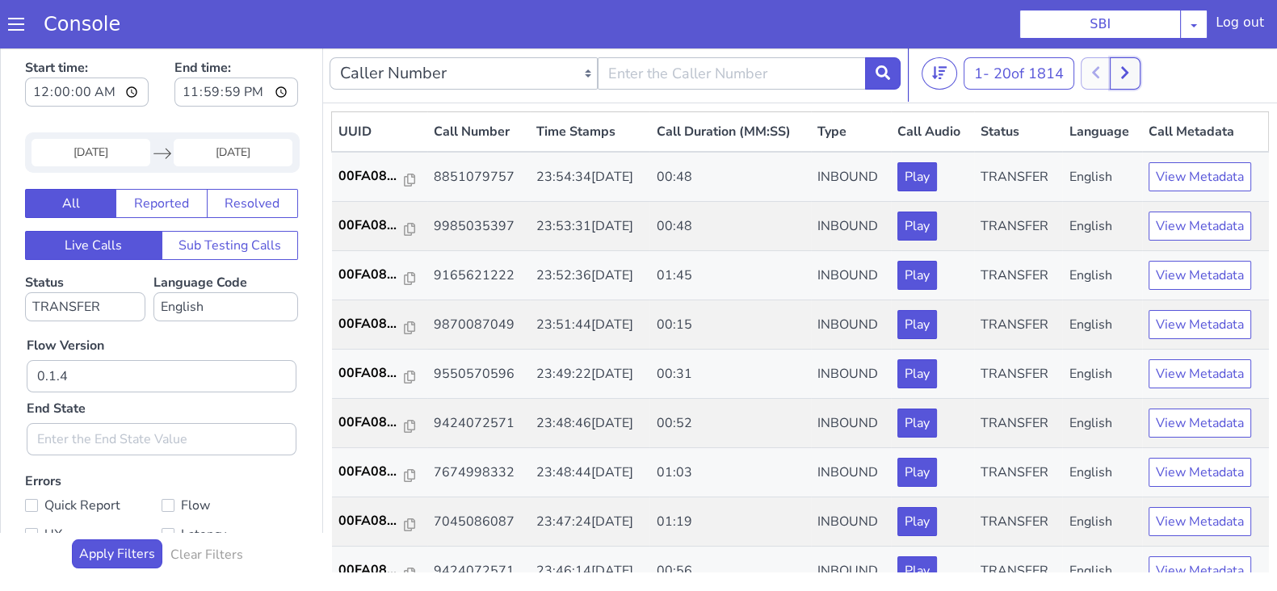
click at [1121, 82] on button at bounding box center [1125, 73] width 30 height 32
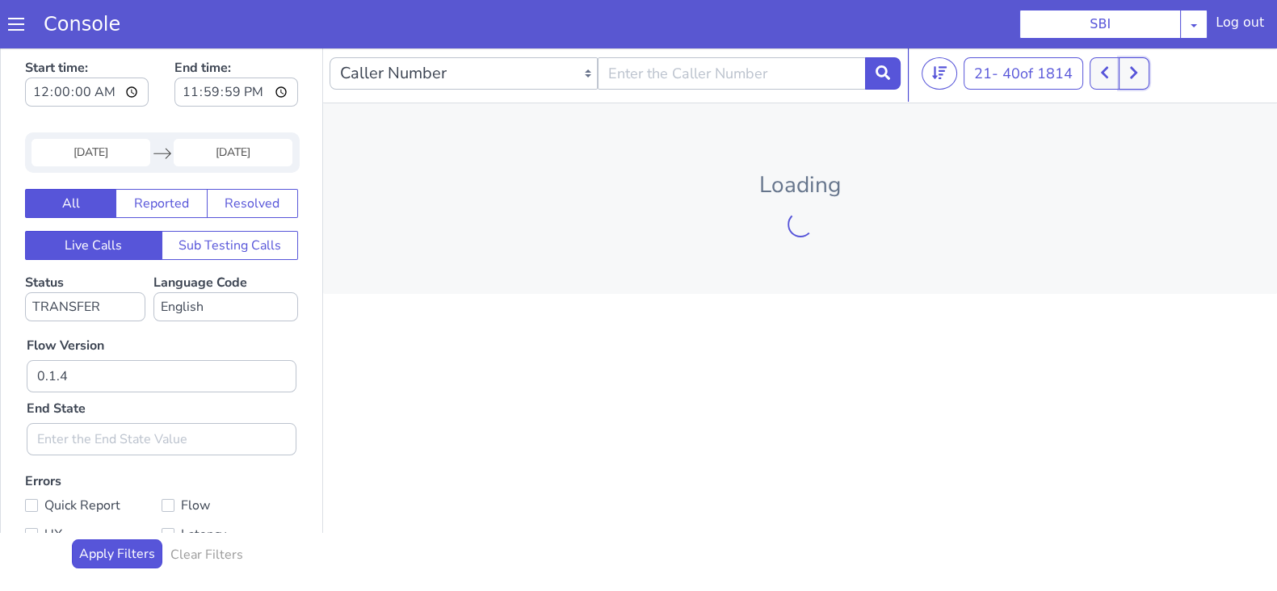
click at [1125, 79] on button at bounding box center [1134, 73] width 30 height 32
click at [1126, 78] on button at bounding box center [1134, 73] width 30 height 32
click at [1127, 78] on button at bounding box center [1134, 73] width 30 height 32
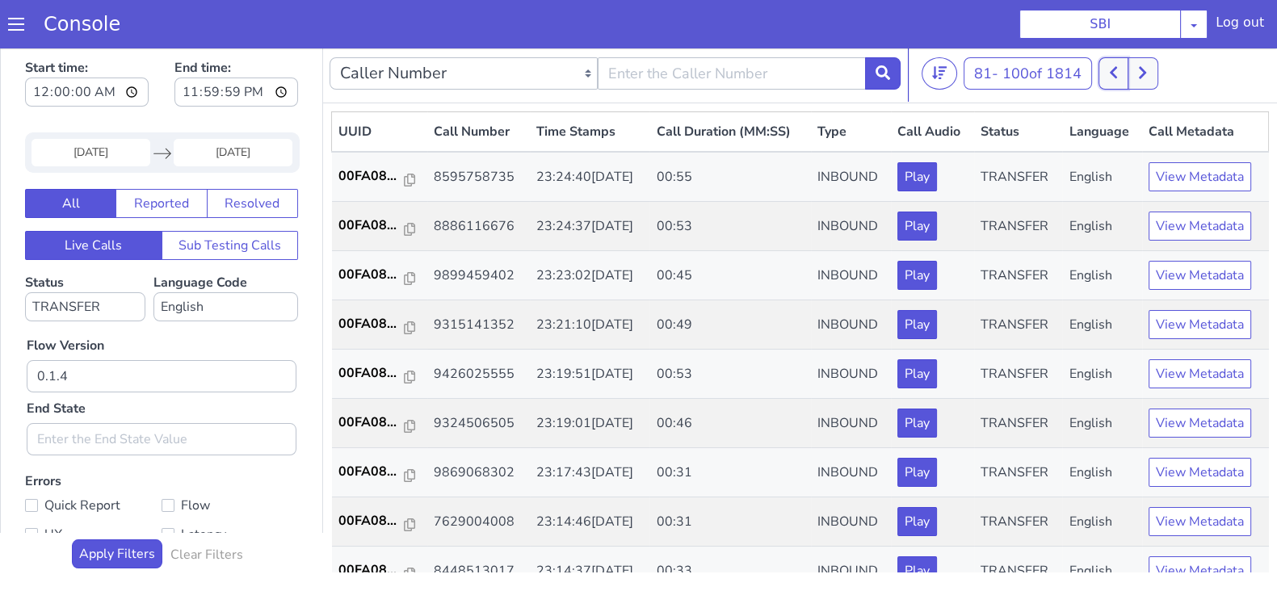
click at [1128, 78] on button at bounding box center [1114, 73] width 30 height 32
click at [1134, 74] on icon at bounding box center [1133, 72] width 9 height 15
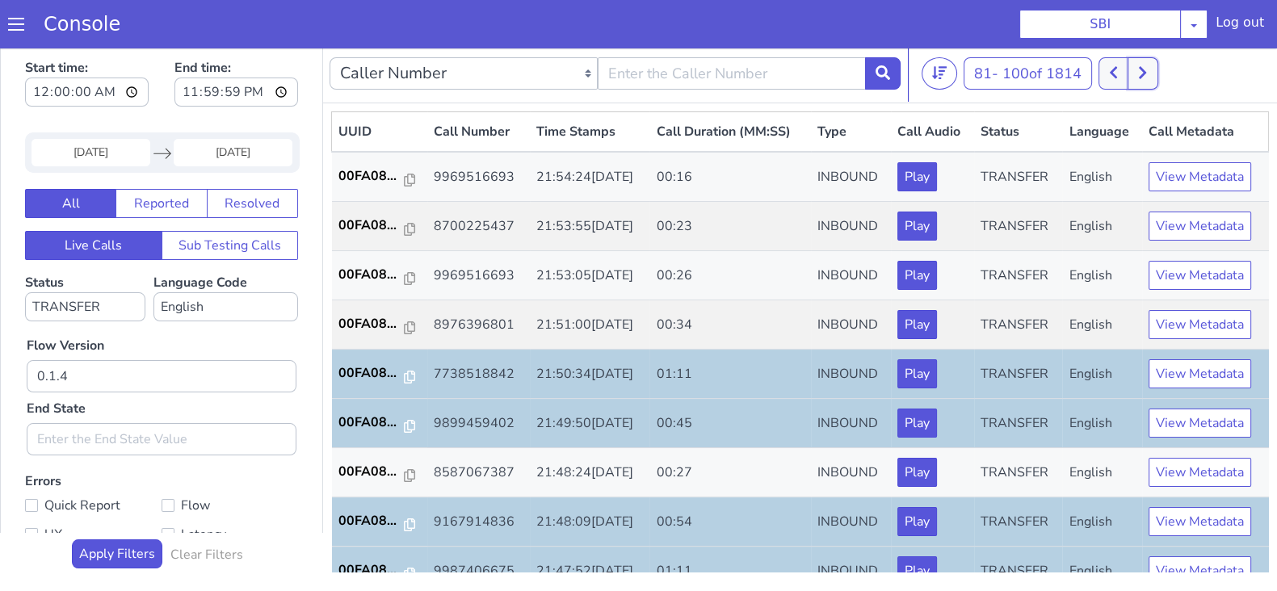
click at [1137, 73] on button at bounding box center [1143, 73] width 30 height 32
click at [1148, 68] on button at bounding box center [1152, 73] width 30 height 32
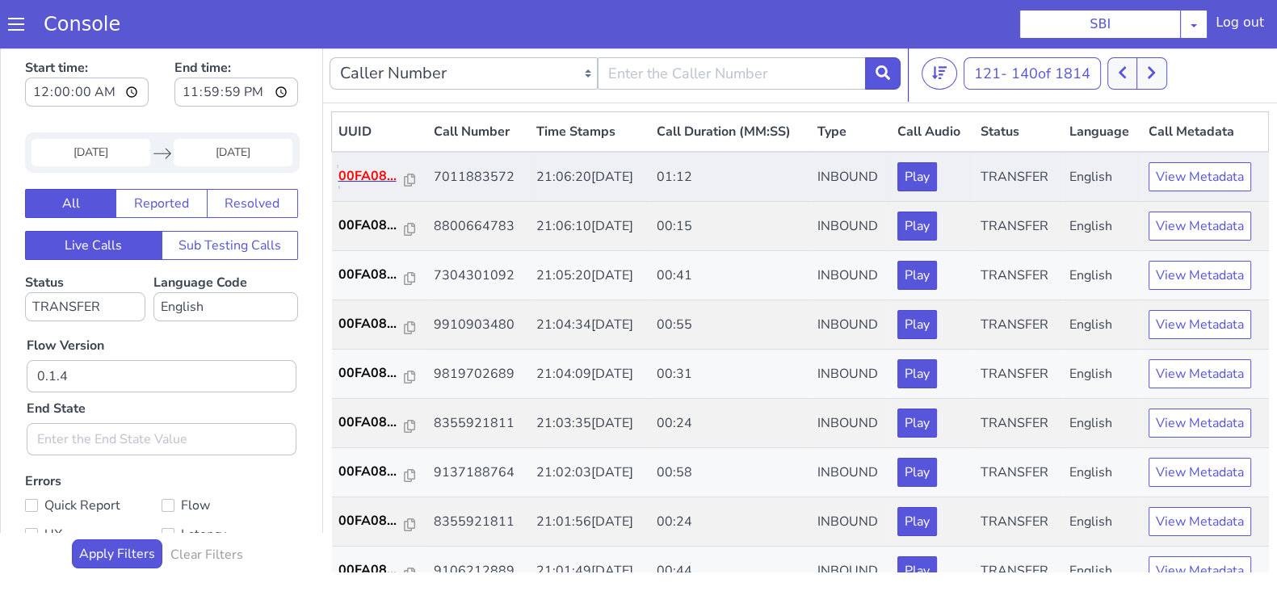
click at [381, 174] on p "00FA08..." at bounding box center [371, 175] width 66 height 19
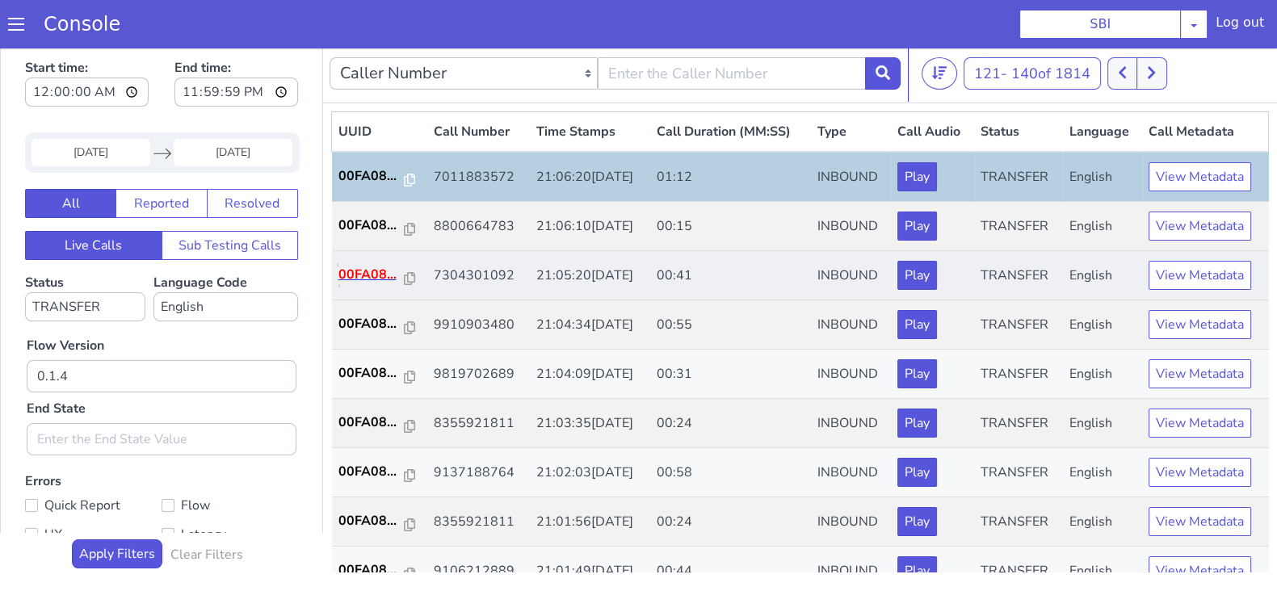
click at [352, 269] on p "00FA08..." at bounding box center [371, 274] width 66 height 19
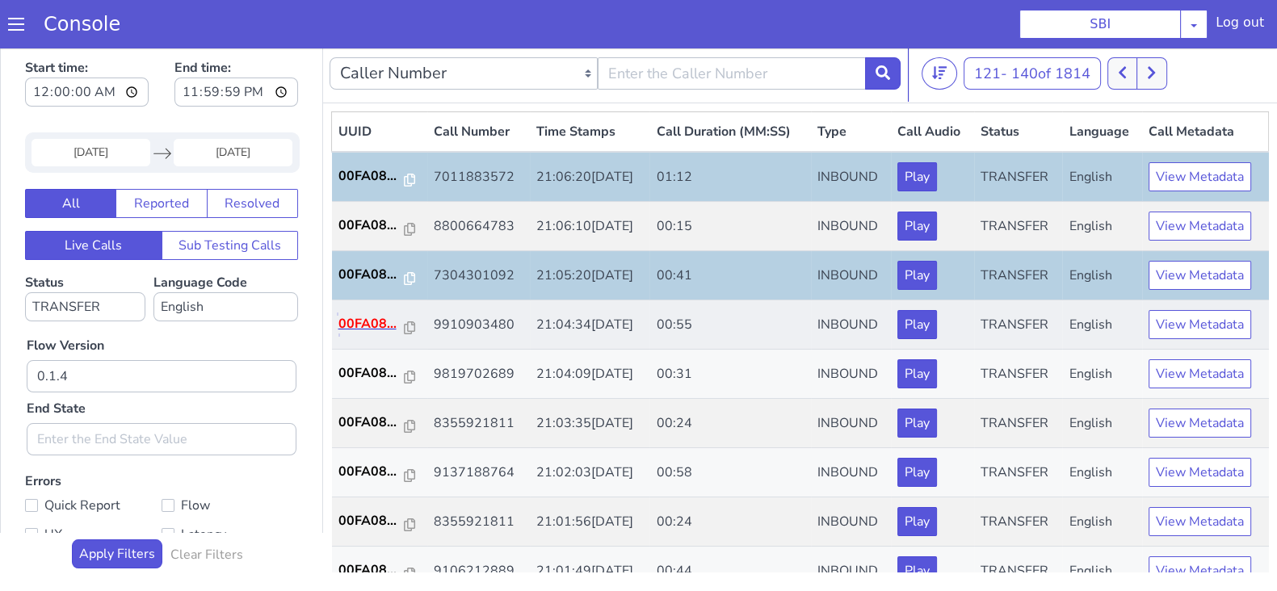
click at [347, 330] on p "00FA08..." at bounding box center [371, 323] width 66 height 19
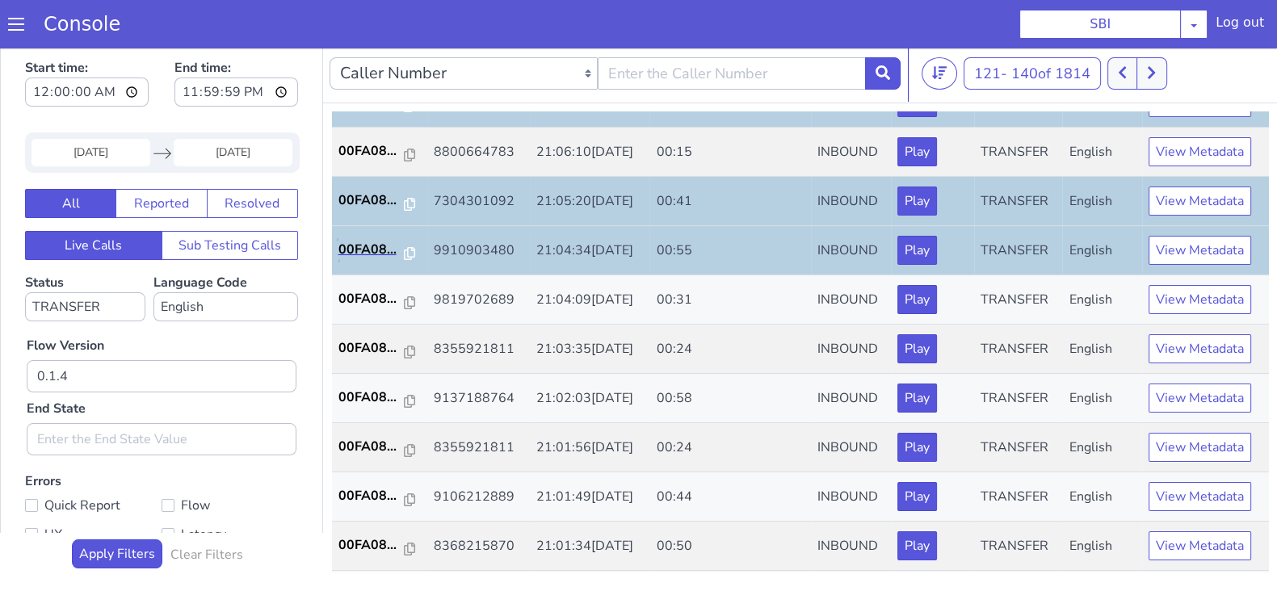
scroll to position [100, 0]
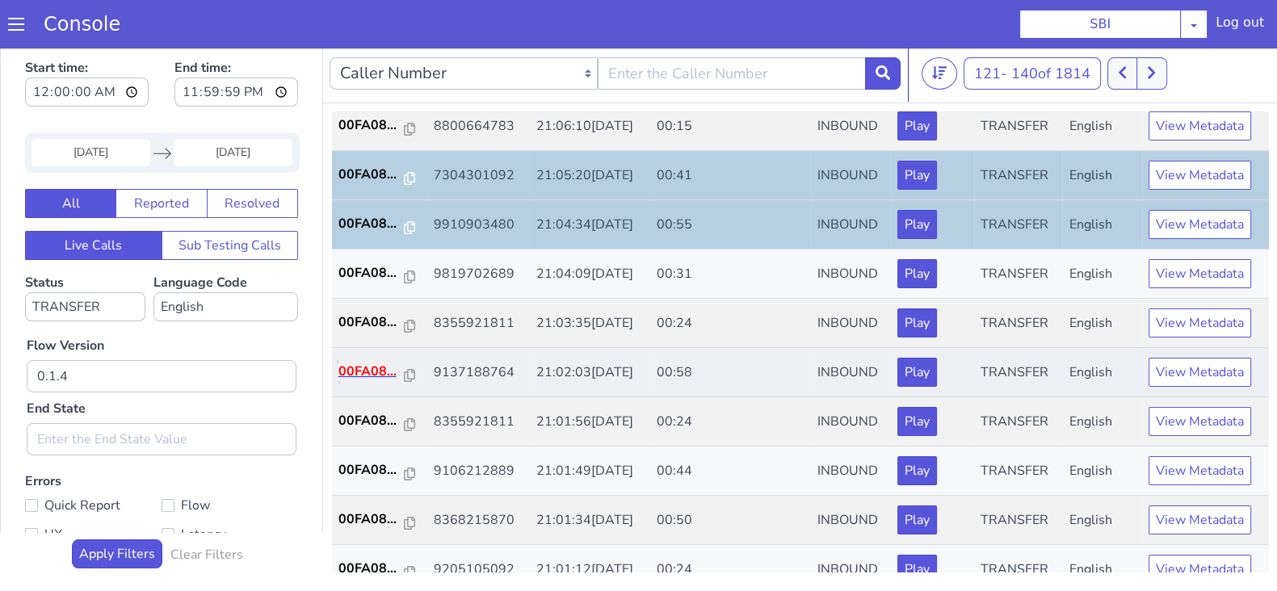
click at [365, 370] on p "00FA08..." at bounding box center [371, 371] width 66 height 19
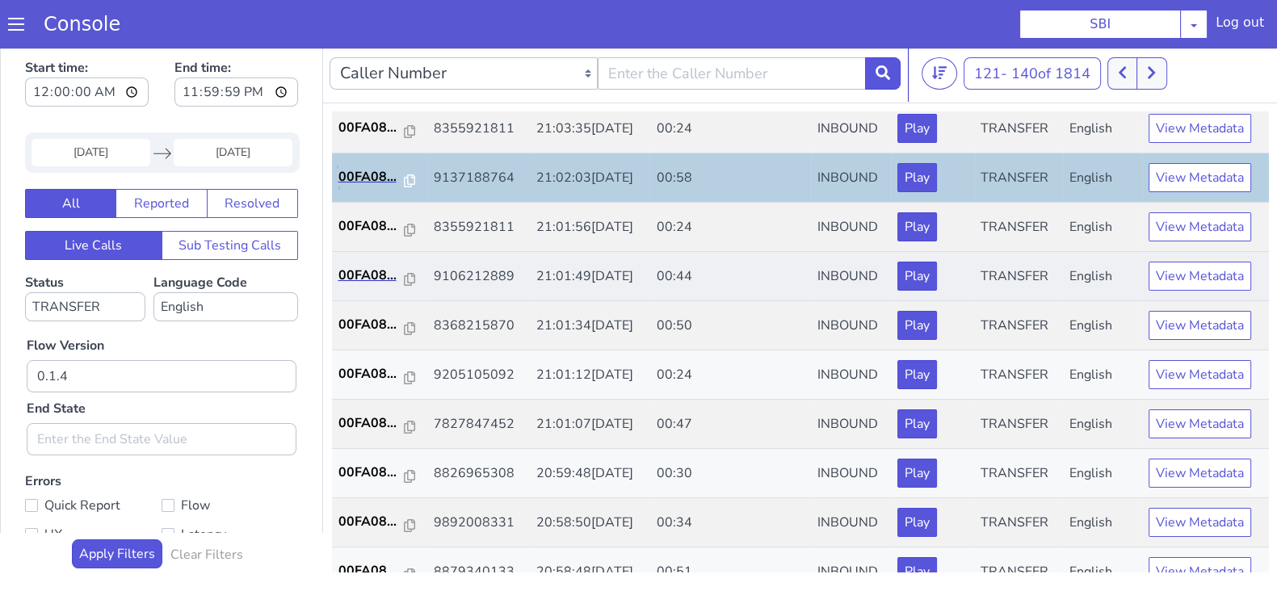
scroll to position [303, 0]
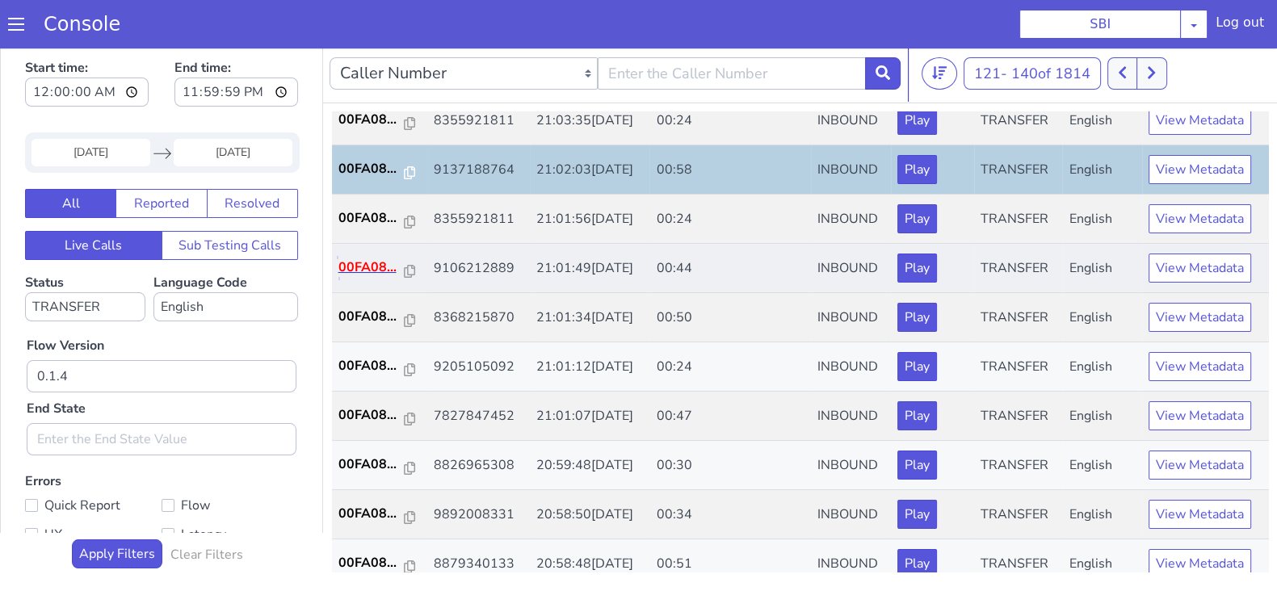
click at [371, 260] on p "00FA08..." at bounding box center [371, 267] width 66 height 19
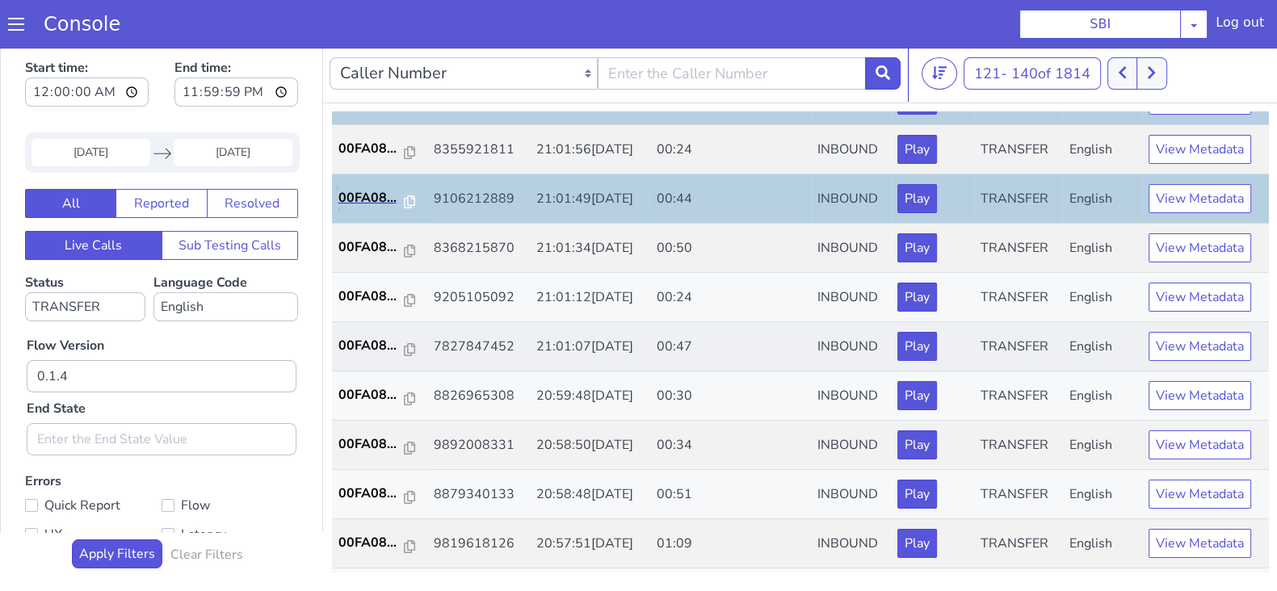
scroll to position [403, 0]
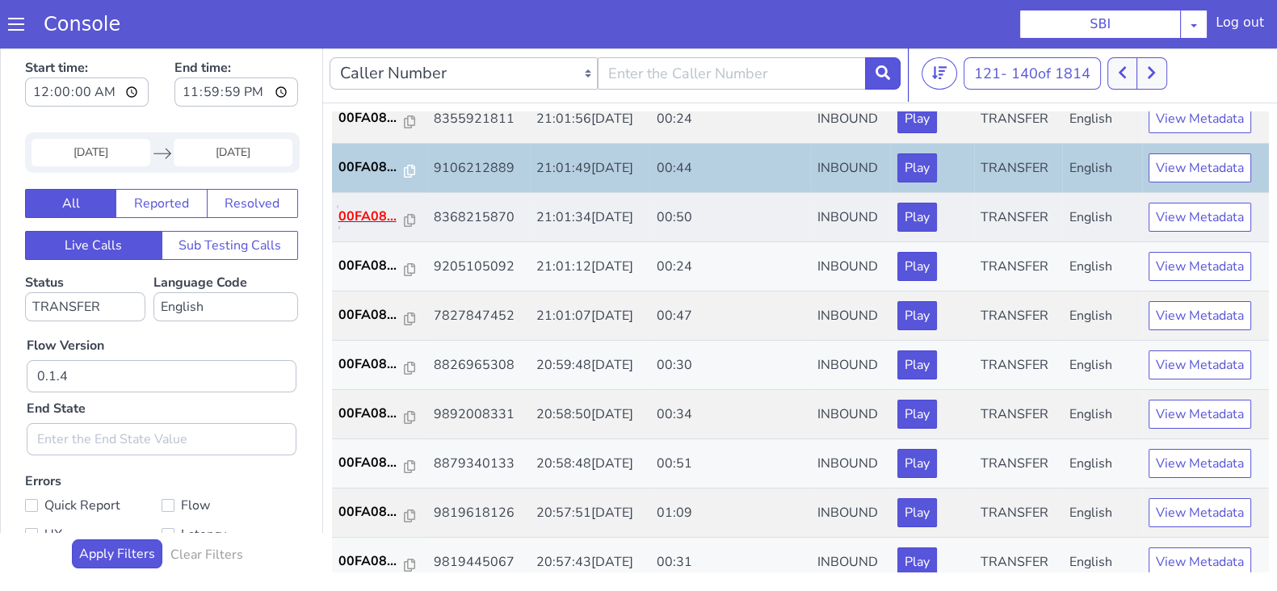
click at [369, 214] on p "00FA08..." at bounding box center [371, 216] width 66 height 19
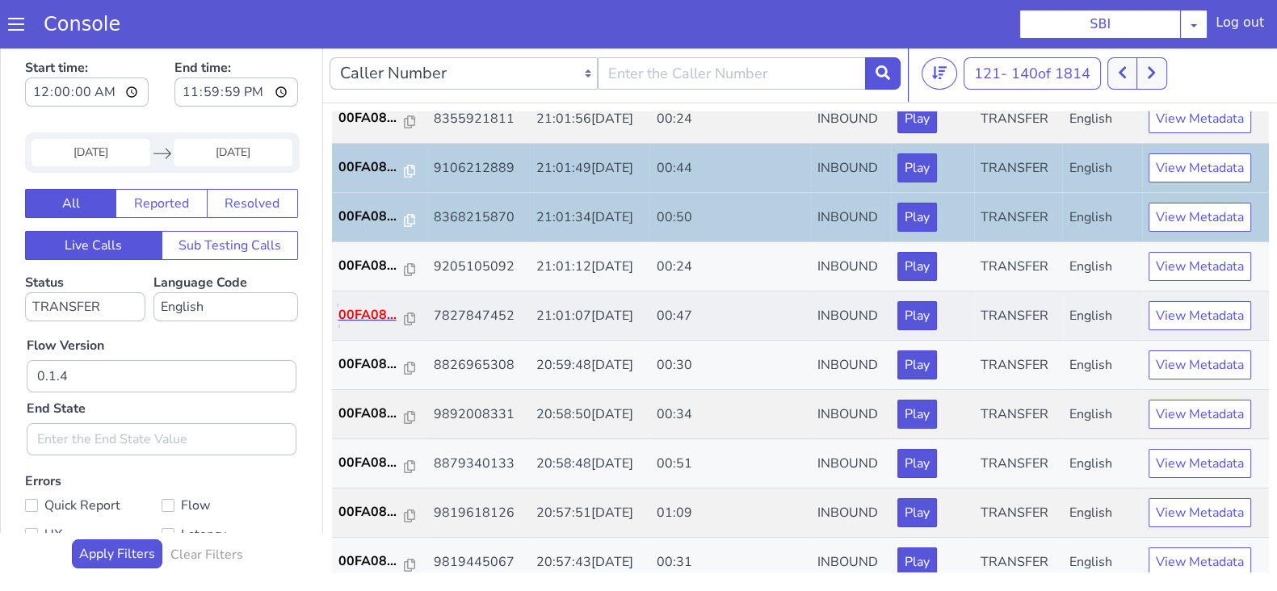
click at [368, 309] on p "00FA08..." at bounding box center [371, 314] width 66 height 19
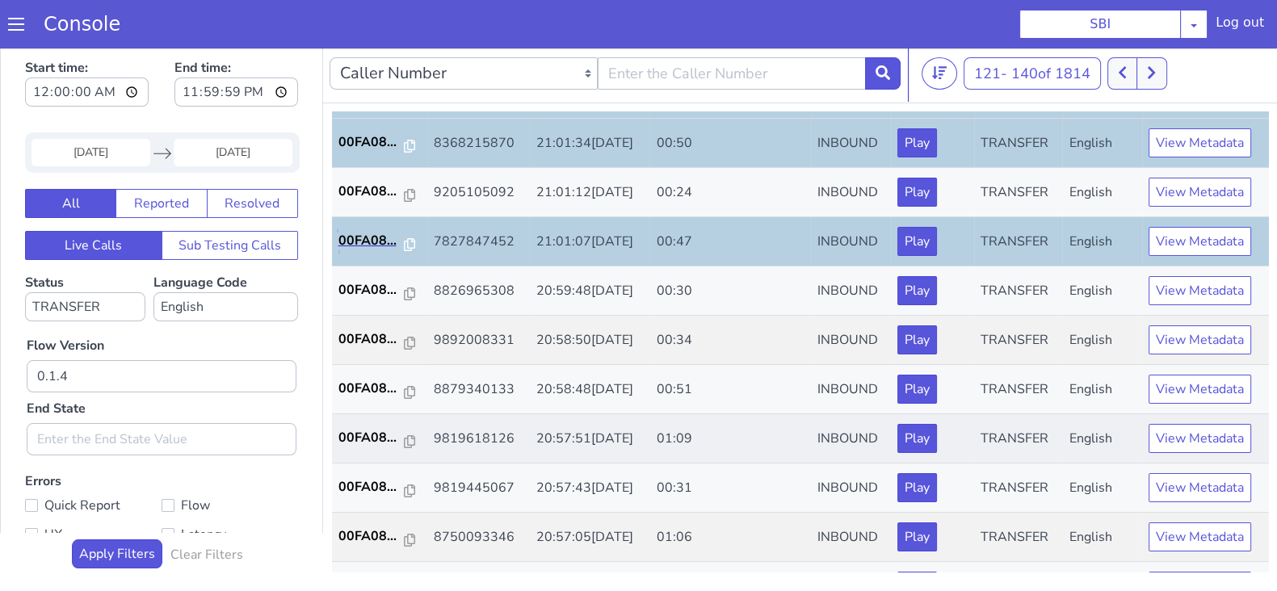
scroll to position [505, 0]
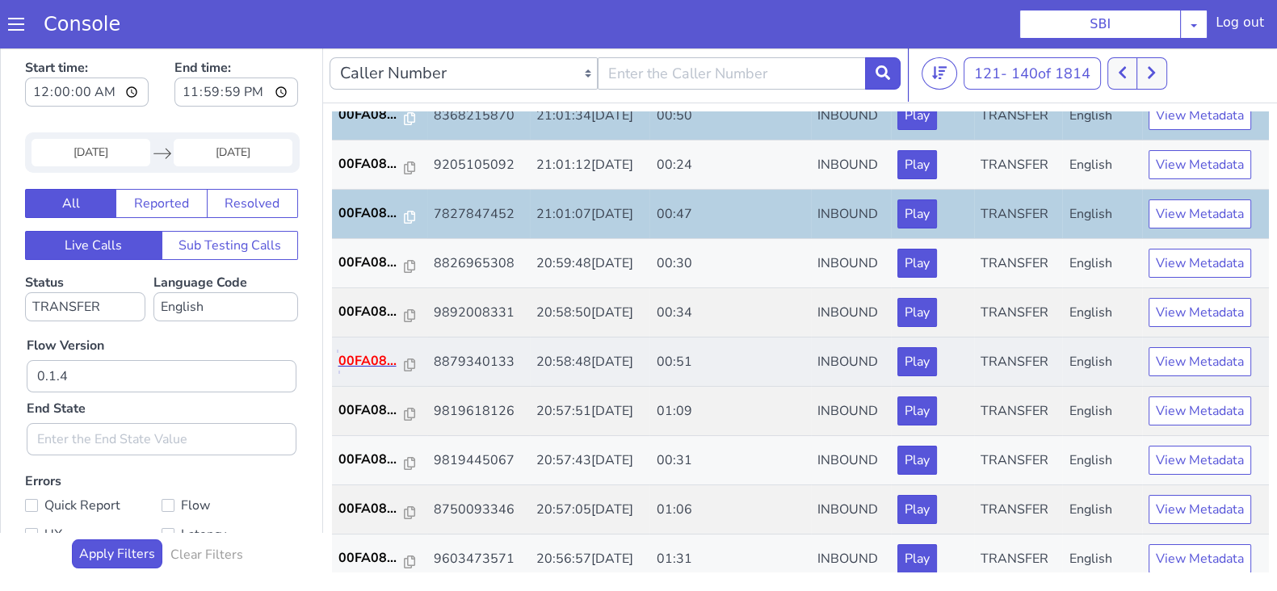
click at [377, 351] on p "00FA08..." at bounding box center [371, 360] width 66 height 19
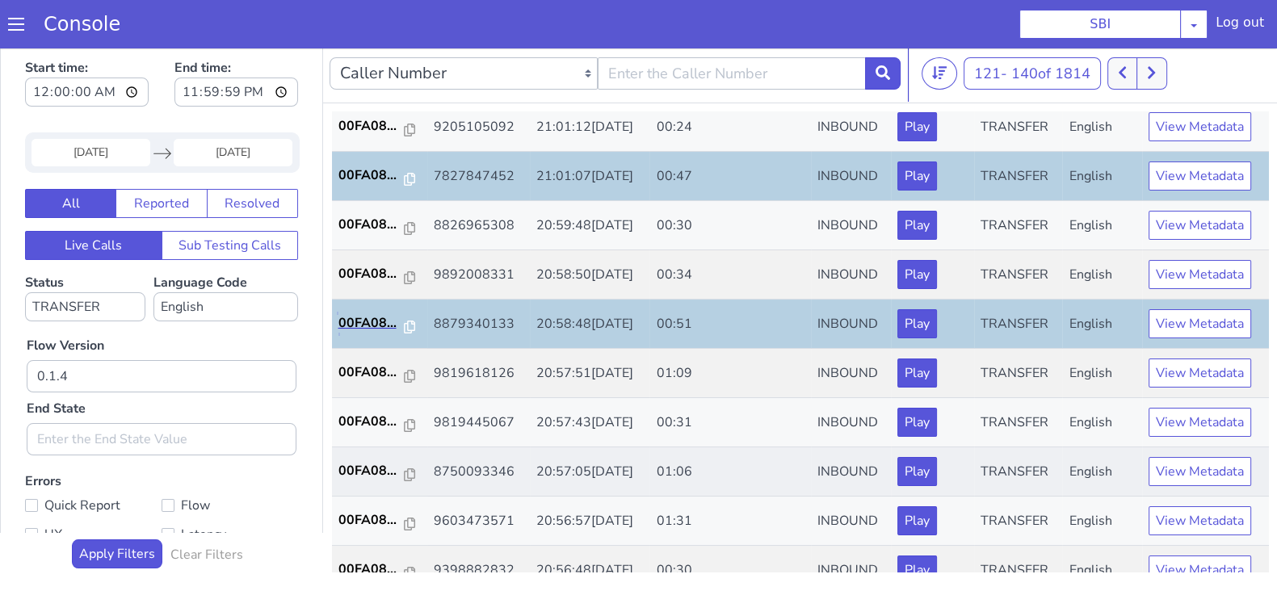
scroll to position [561, 0]
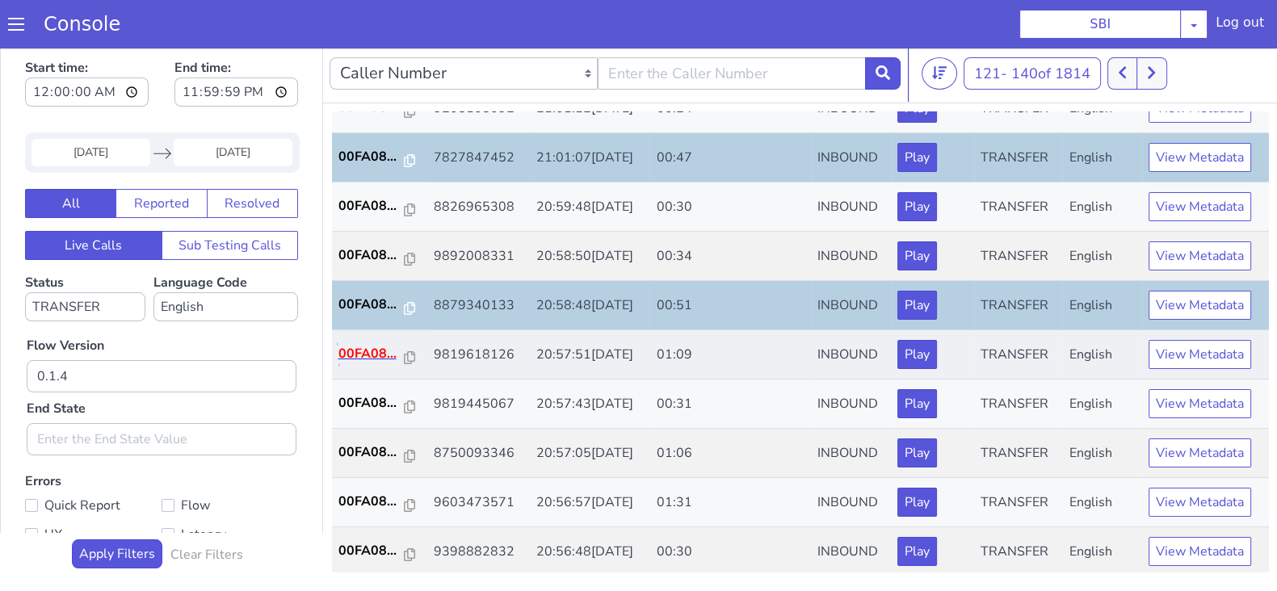
click at [380, 350] on p "00FA08..." at bounding box center [371, 353] width 66 height 19
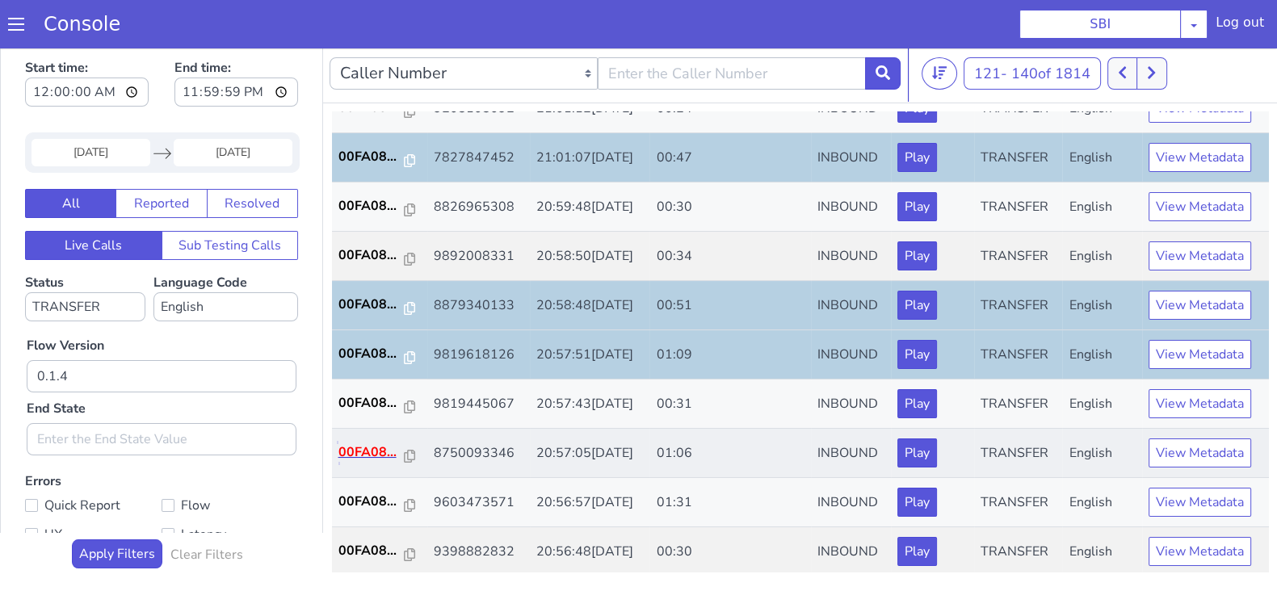
click at [364, 450] on p "00FA08..." at bounding box center [371, 452] width 66 height 19
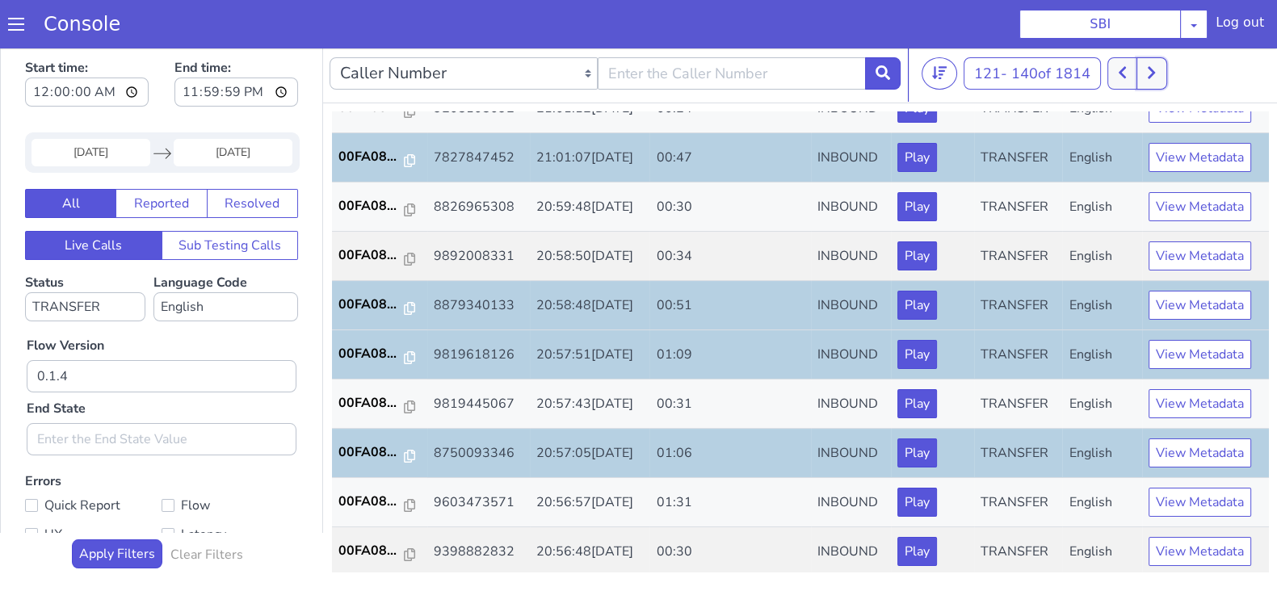
click at [1156, 76] on icon at bounding box center [1151, 72] width 9 height 15
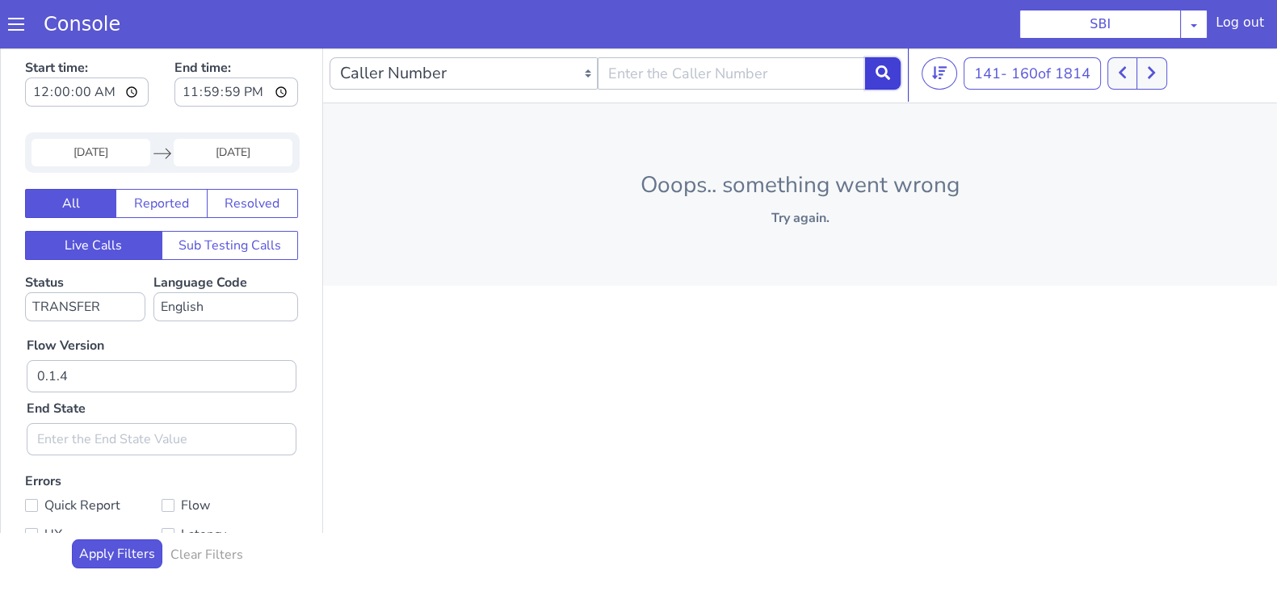
click at [873, 65] on button at bounding box center [883, 73] width 36 height 32
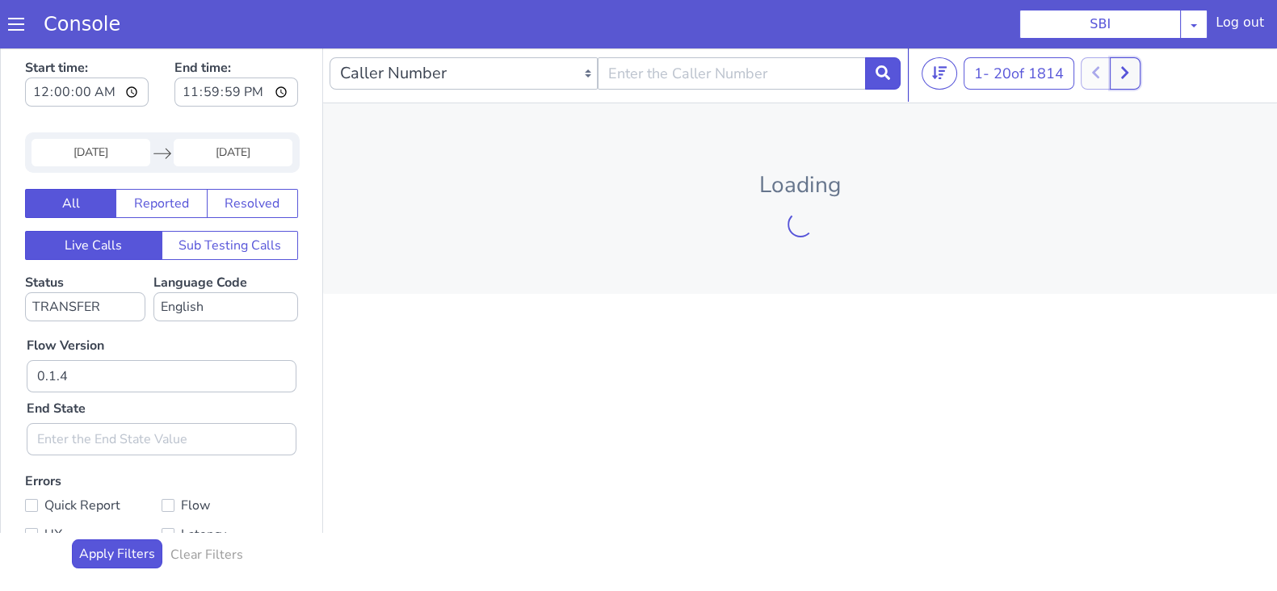
click at [1137, 75] on button at bounding box center [1125, 73] width 30 height 32
click at [1137, 75] on icon at bounding box center [1133, 73] width 7 height 12
click at [1137, 75] on button at bounding box center [1143, 73] width 30 height 32
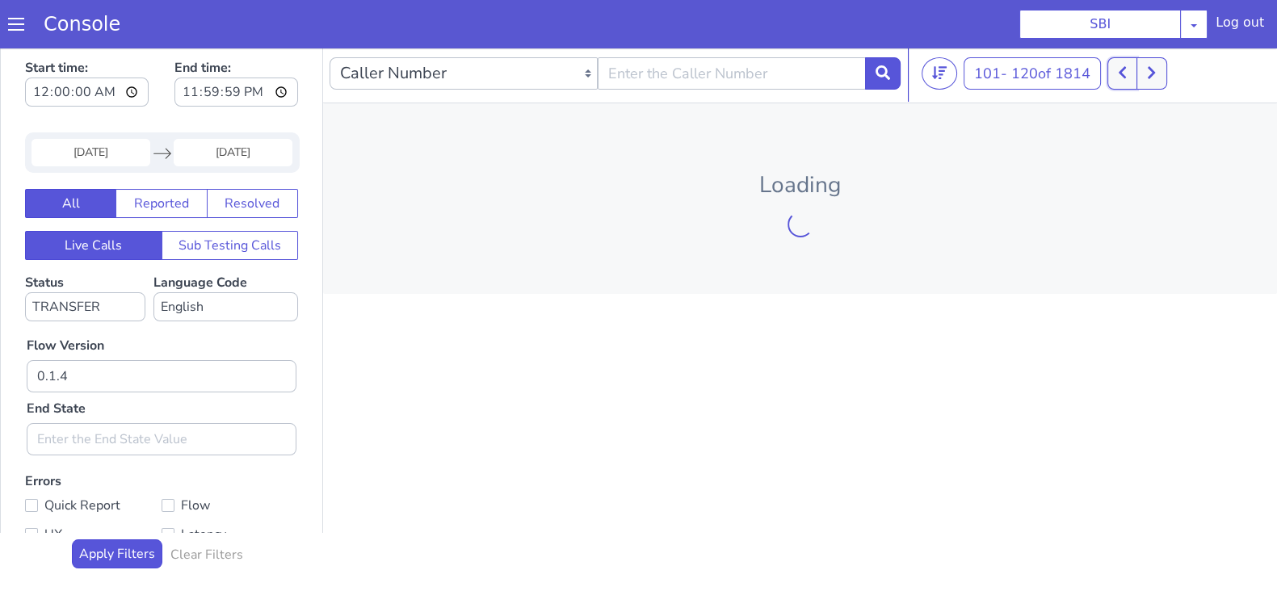
click at [1137, 75] on button at bounding box center [1123, 73] width 30 height 32
click at [1145, 70] on icon at bounding box center [1142, 72] width 9 height 15
click at [1152, 74] on icon at bounding box center [1151, 72] width 9 height 15
click at [1154, 74] on icon at bounding box center [1151, 72] width 9 height 15
click at [1167, 69] on button at bounding box center [1152, 73] width 30 height 32
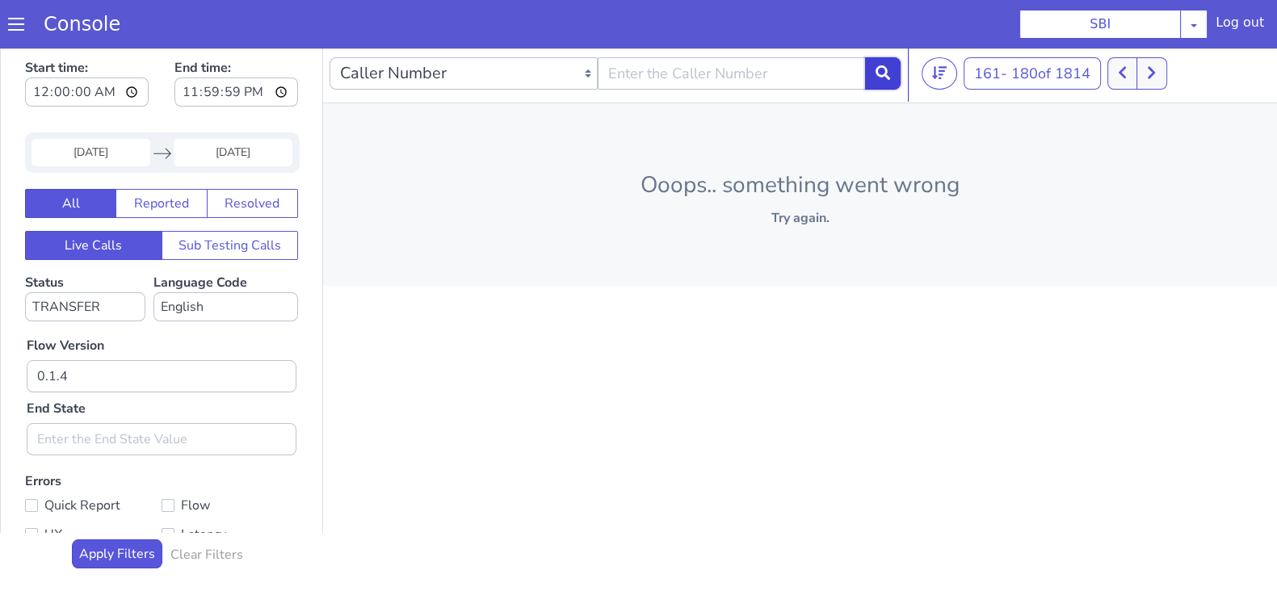
click at [865, 82] on button at bounding box center [883, 73] width 36 height 32
click at [1129, 65] on icon at bounding box center [1125, 72] width 9 height 15
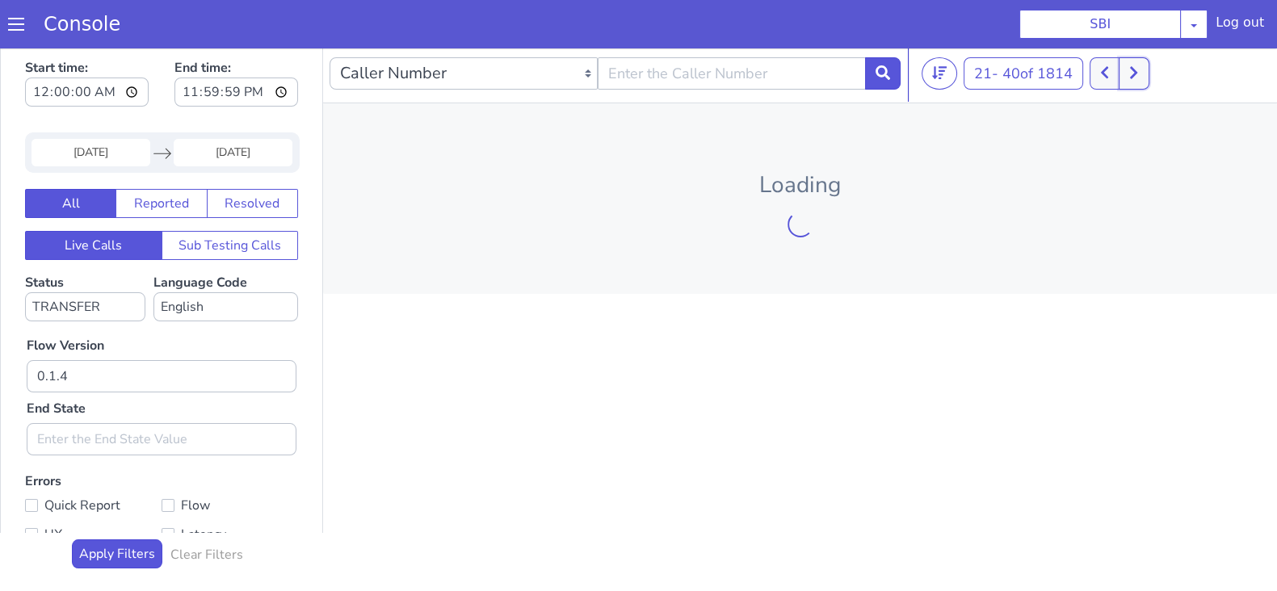
click at [1133, 65] on icon at bounding box center [1133, 72] width 9 height 15
click at [1135, 65] on icon at bounding box center [1133, 72] width 9 height 15
click at [1135, 64] on button at bounding box center [1134, 73] width 30 height 32
click at [1135, 64] on button at bounding box center [1143, 73] width 30 height 32
click at [1135, 64] on button at bounding box center [1123, 73] width 30 height 32
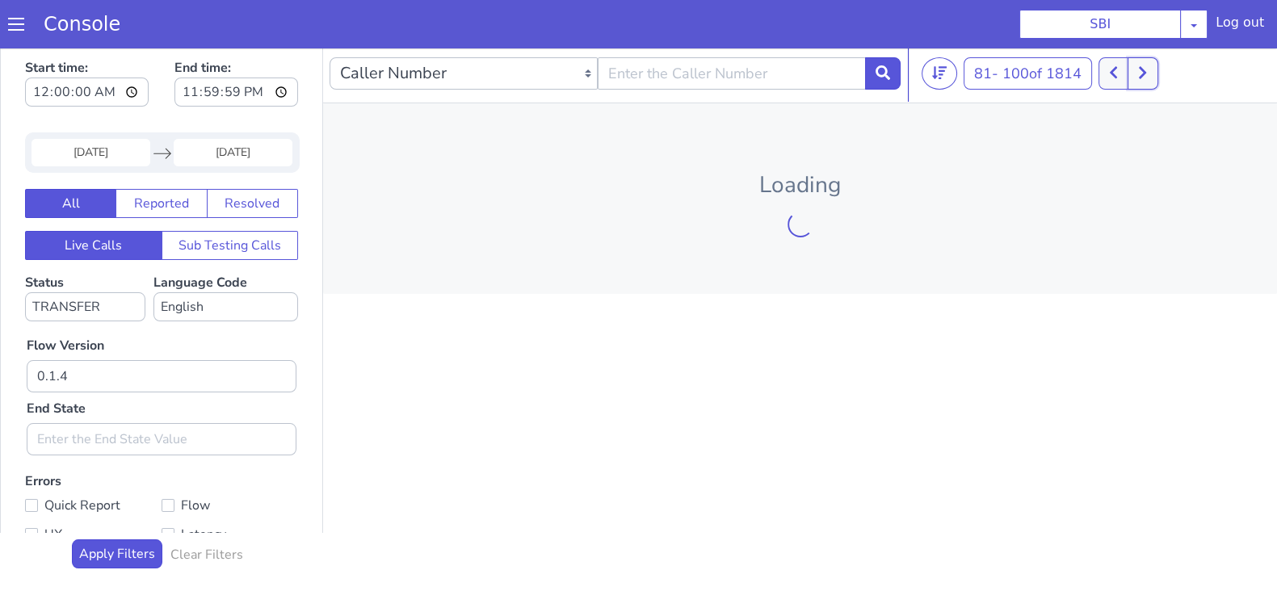
click at [1135, 64] on button at bounding box center [1143, 73] width 30 height 32
click at [1155, 74] on icon at bounding box center [1151, 73] width 7 height 12
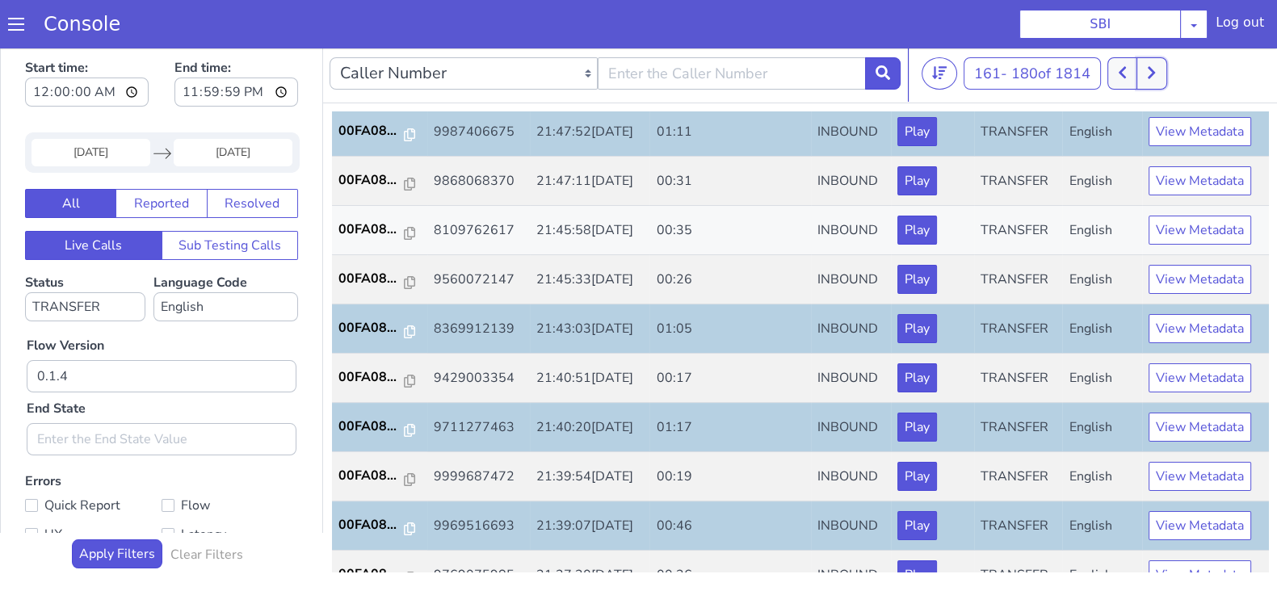
scroll to position [561, 0]
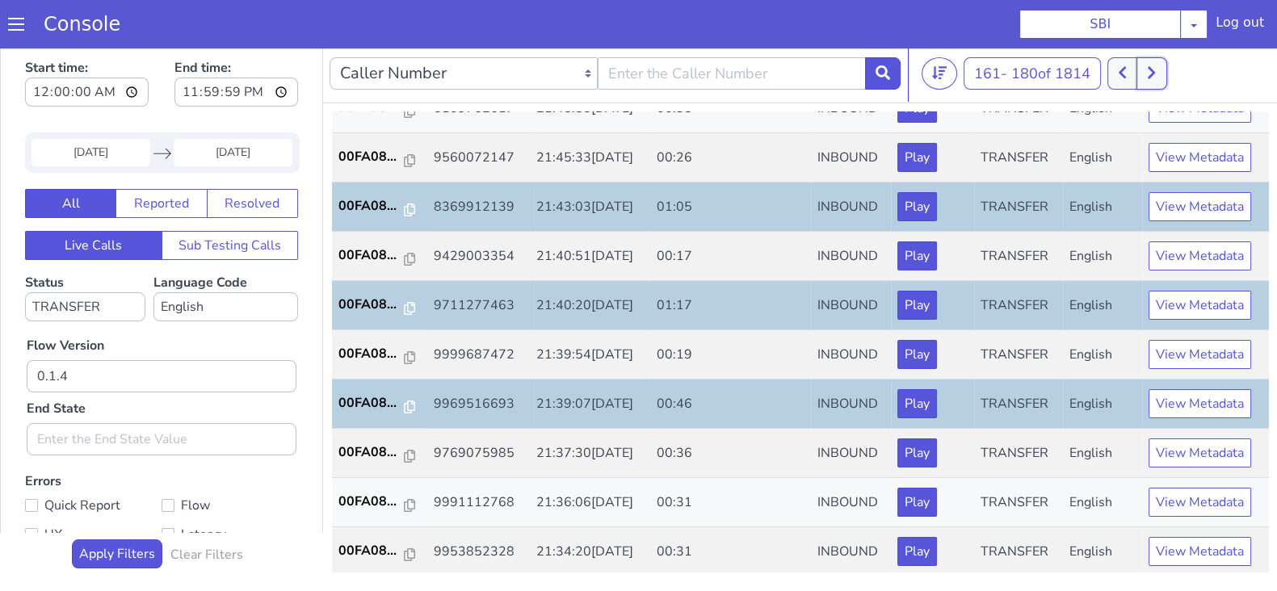
click at [1161, 71] on button at bounding box center [1152, 73] width 30 height 32
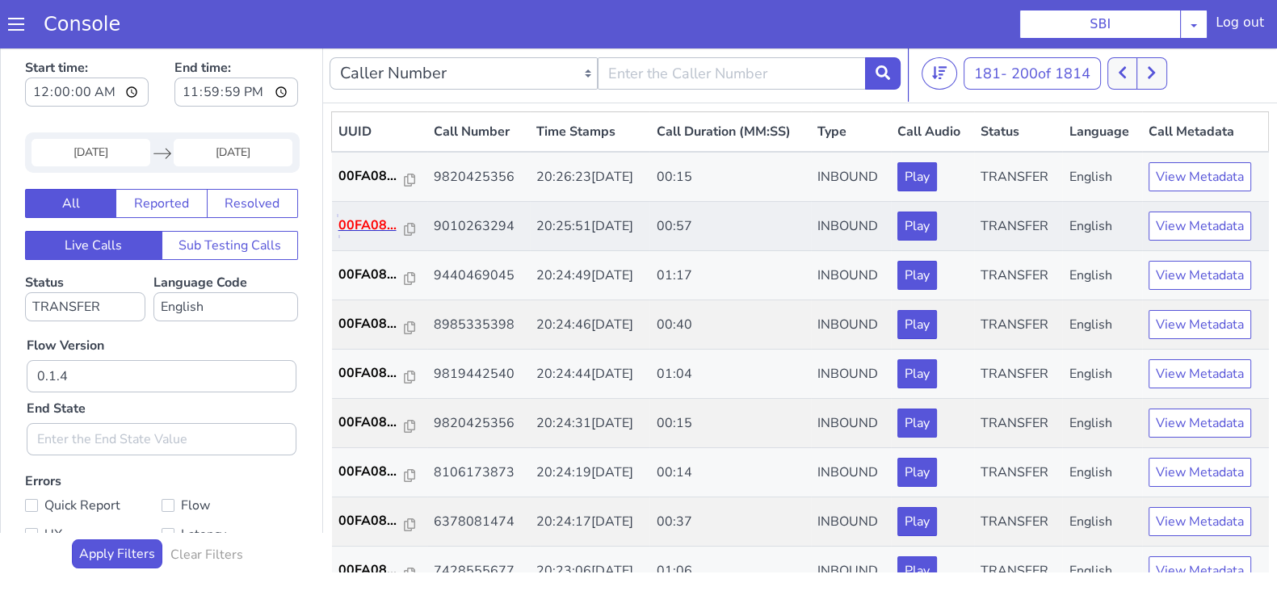
click at [369, 228] on p "00FA08..." at bounding box center [371, 225] width 66 height 19
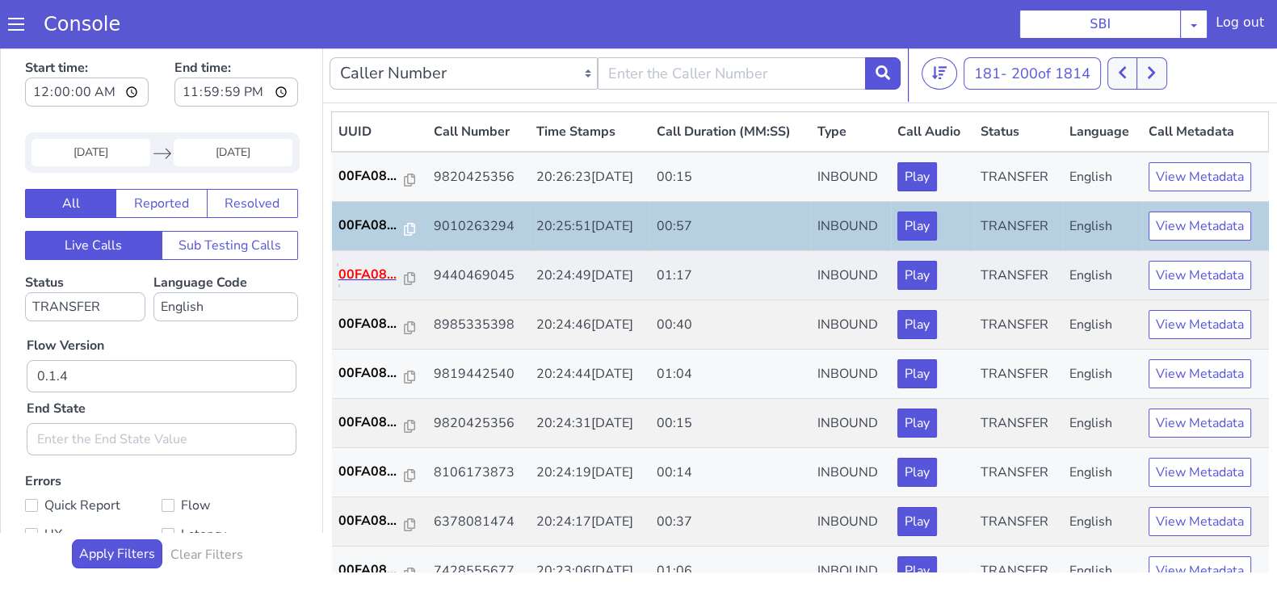
click at [381, 269] on p "00FA08..." at bounding box center [371, 274] width 66 height 19
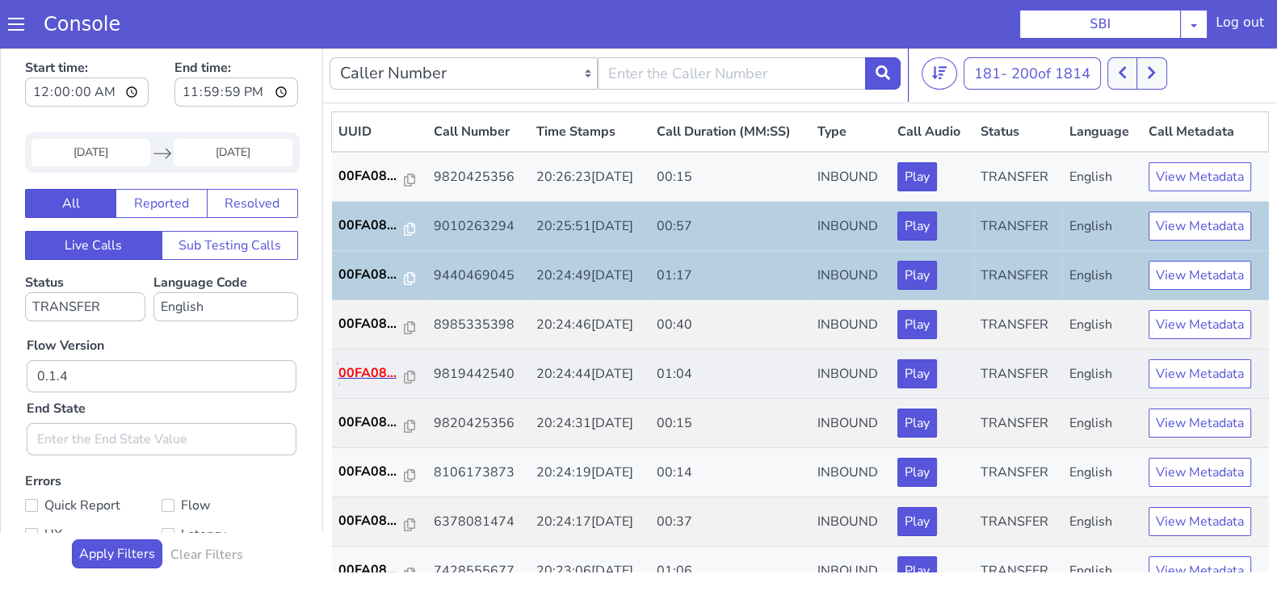
click at [364, 374] on p "00FA08..." at bounding box center [371, 373] width 66 height 19
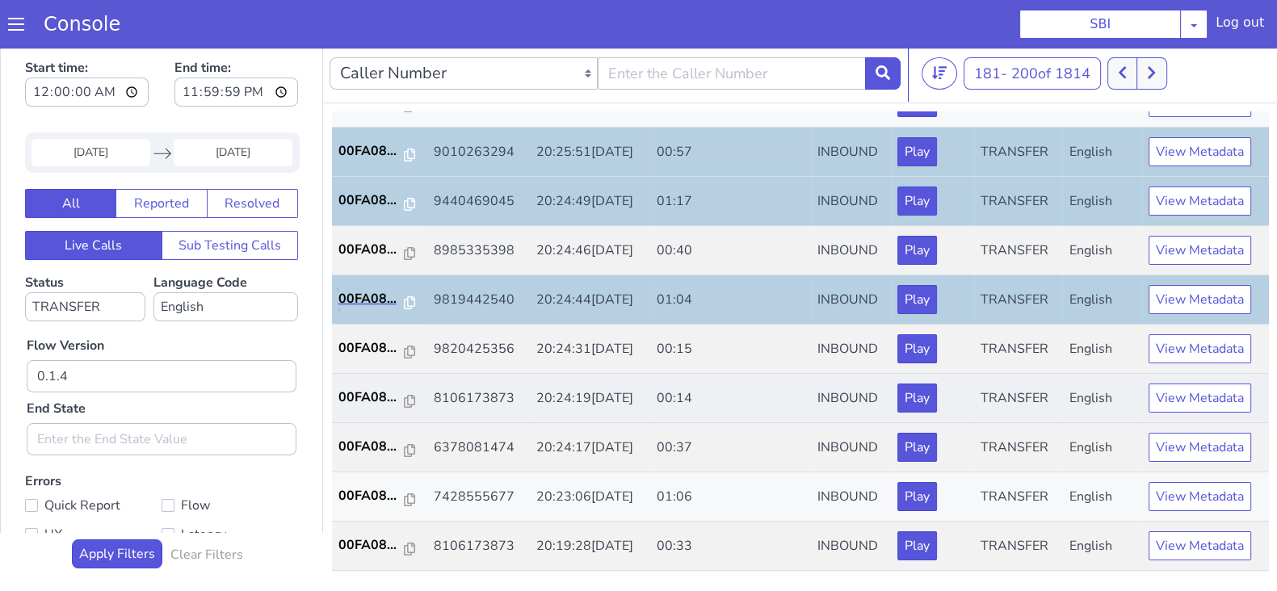
scroll to position [100, 0]
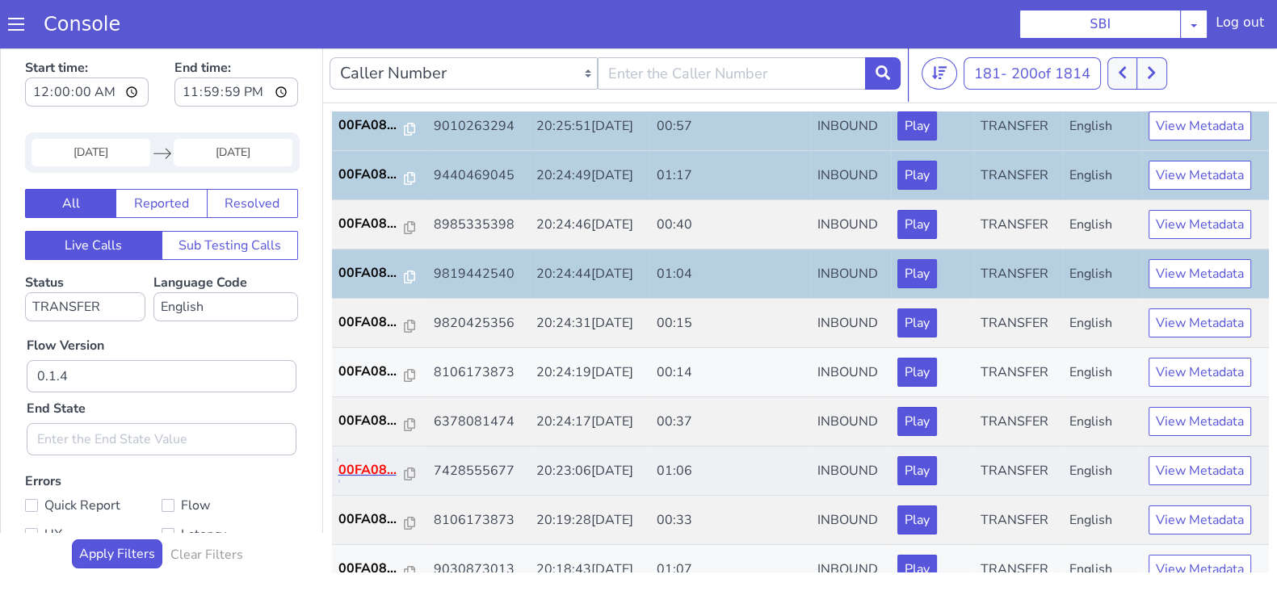
click at [361, 469] on p "00FA08..." at bounding box center [371, 469] width 66 height 19
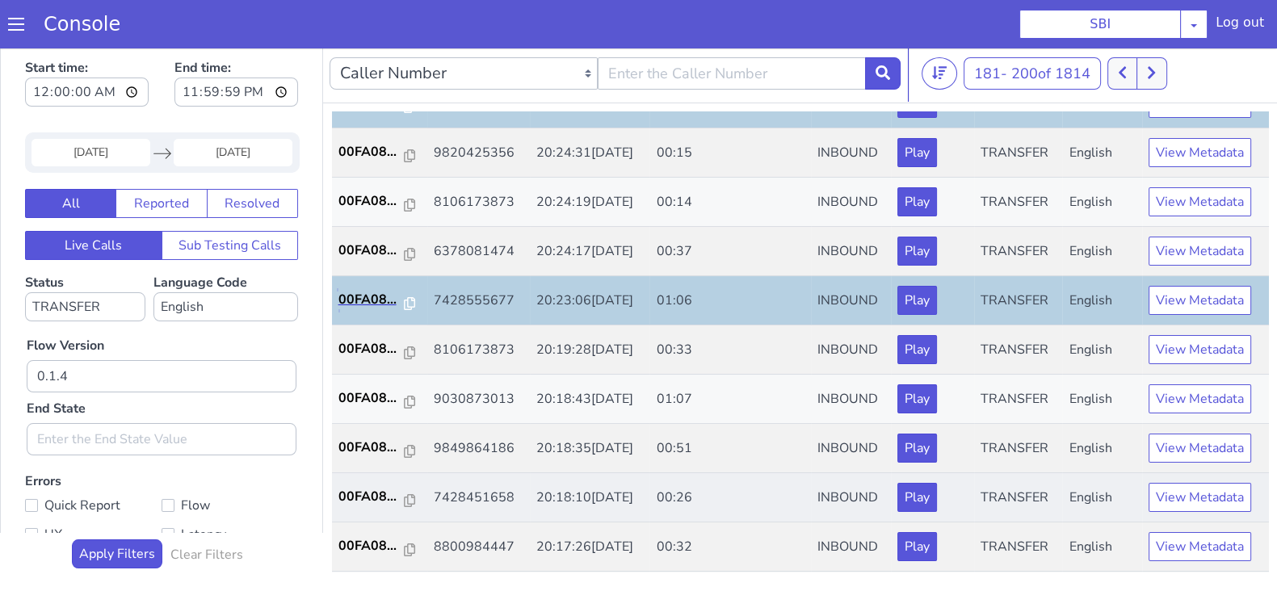
scroll to position [303, 0]
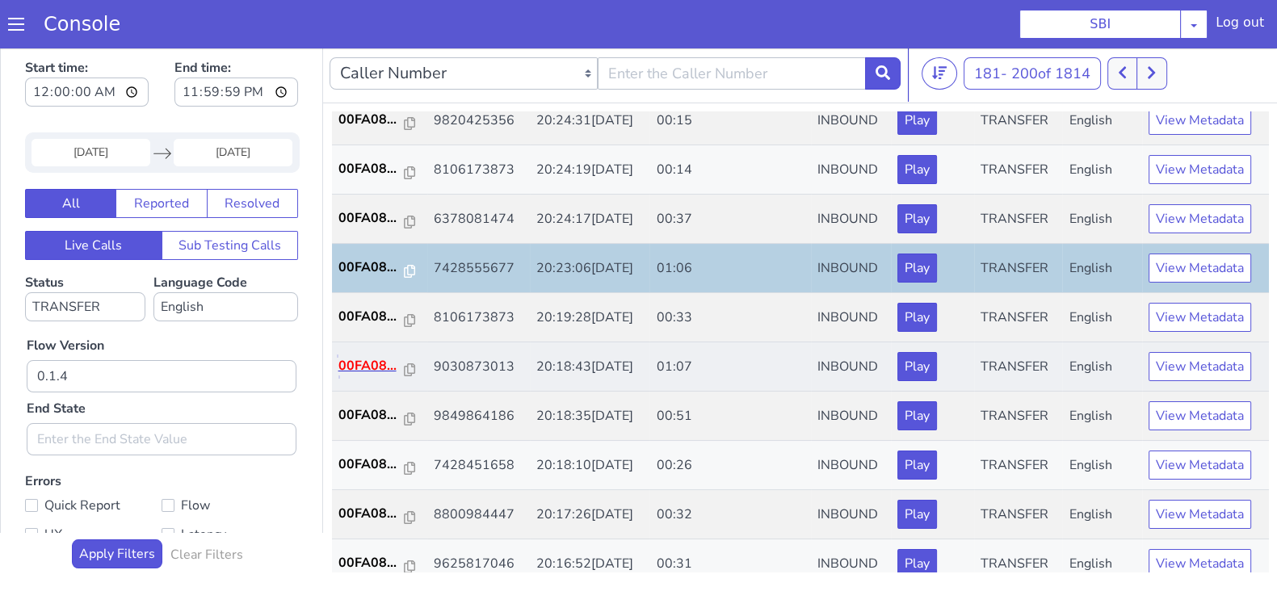
click at [355, 360] on p "00FA08..." at bounding box center [371, 365] width 66 height 19
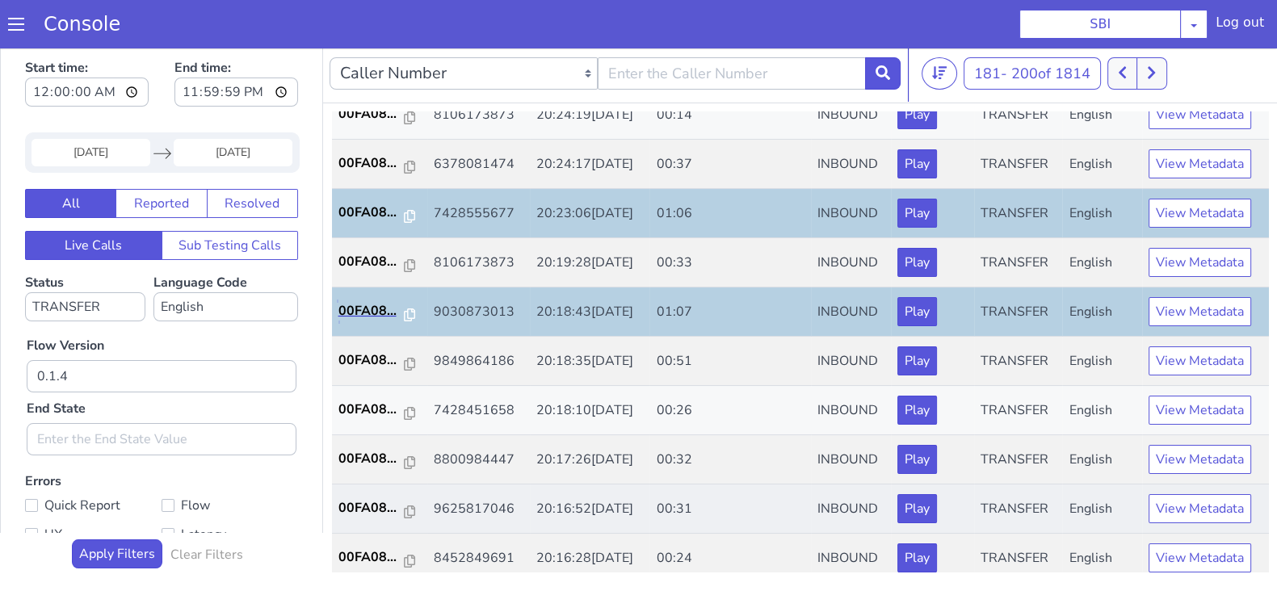
scroll to position [403, 0]
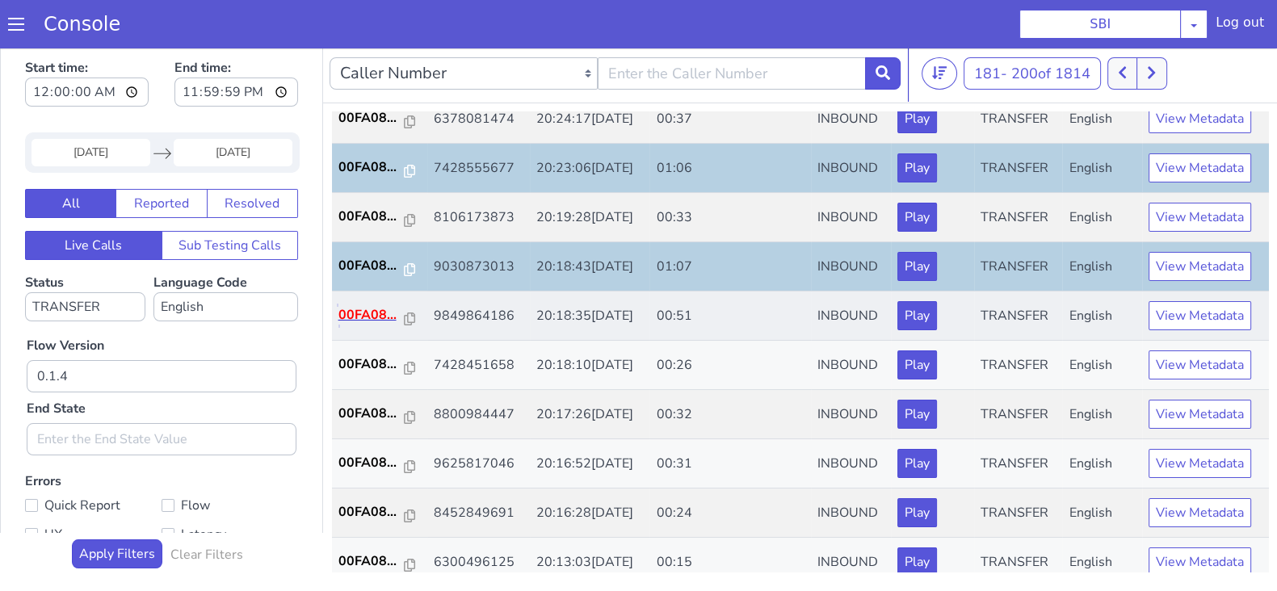
click at [373, 309] on p "00FA08..." at bounding box center [371, 314] width 66 height 19
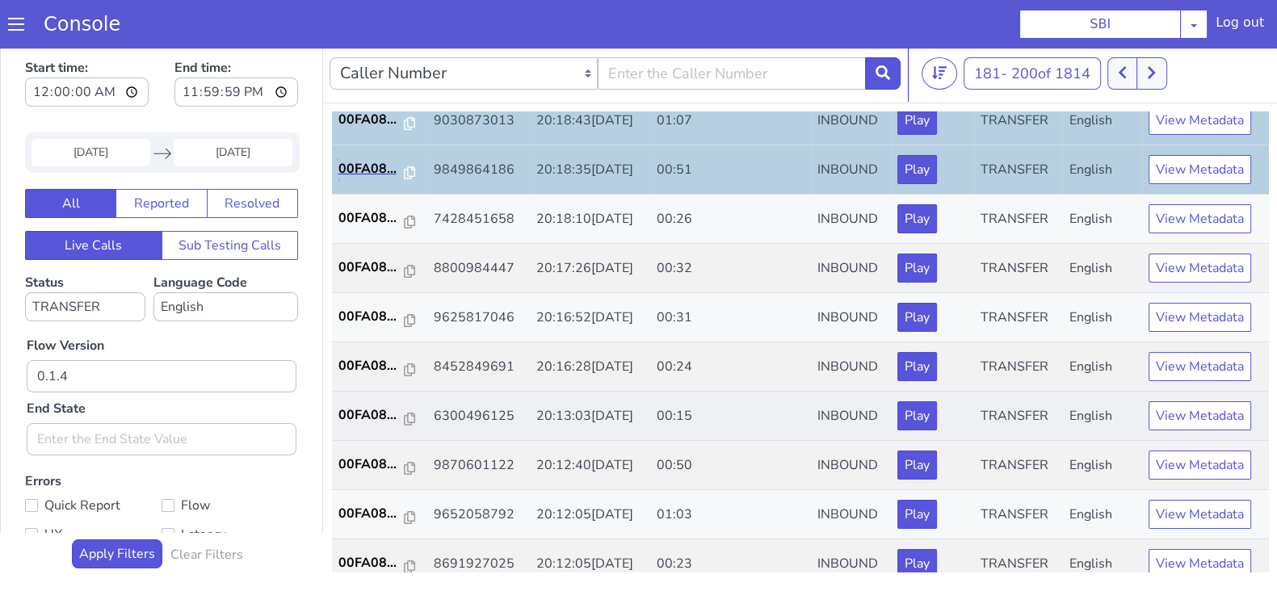
scroll to position [561, 0]
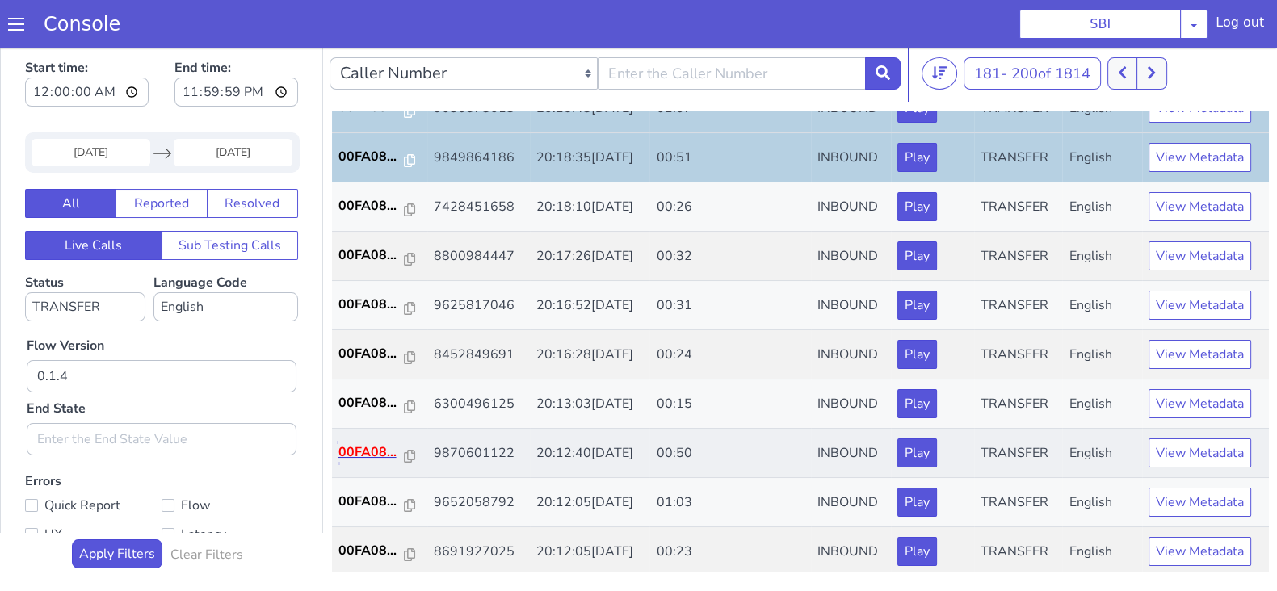
click at [360, 446] on p "00FA08..." at bounding box center [371, 452] width 66 height 19
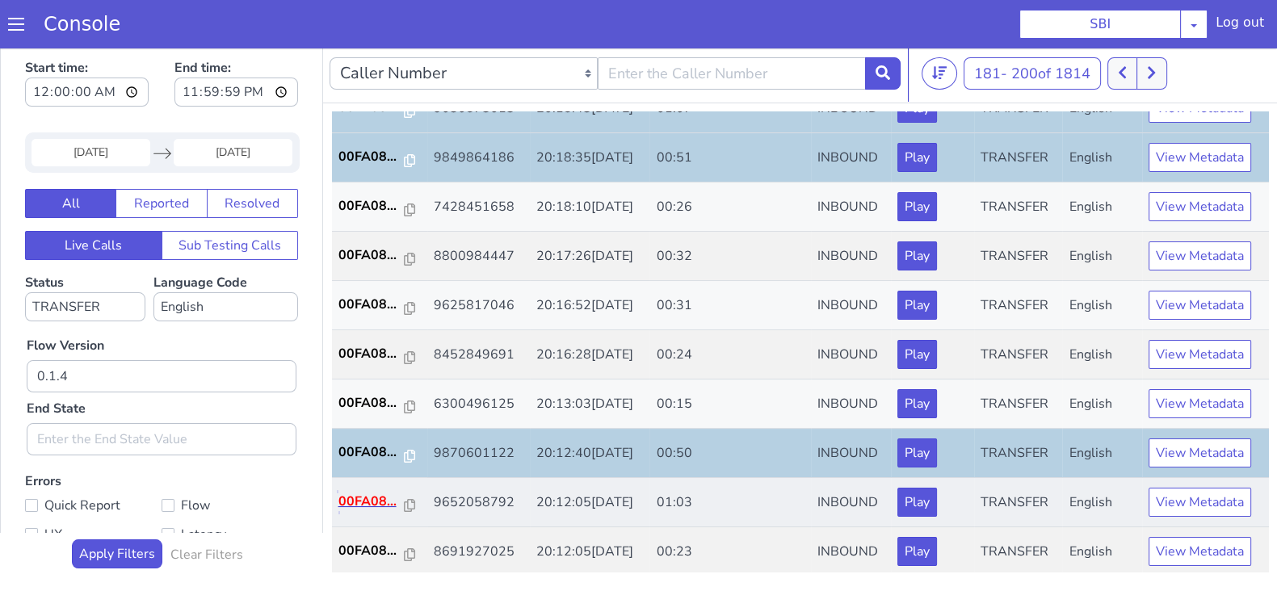
click at [385, 498] on p "00FA08..." at bounding box center [371, 501] width 66 height 19
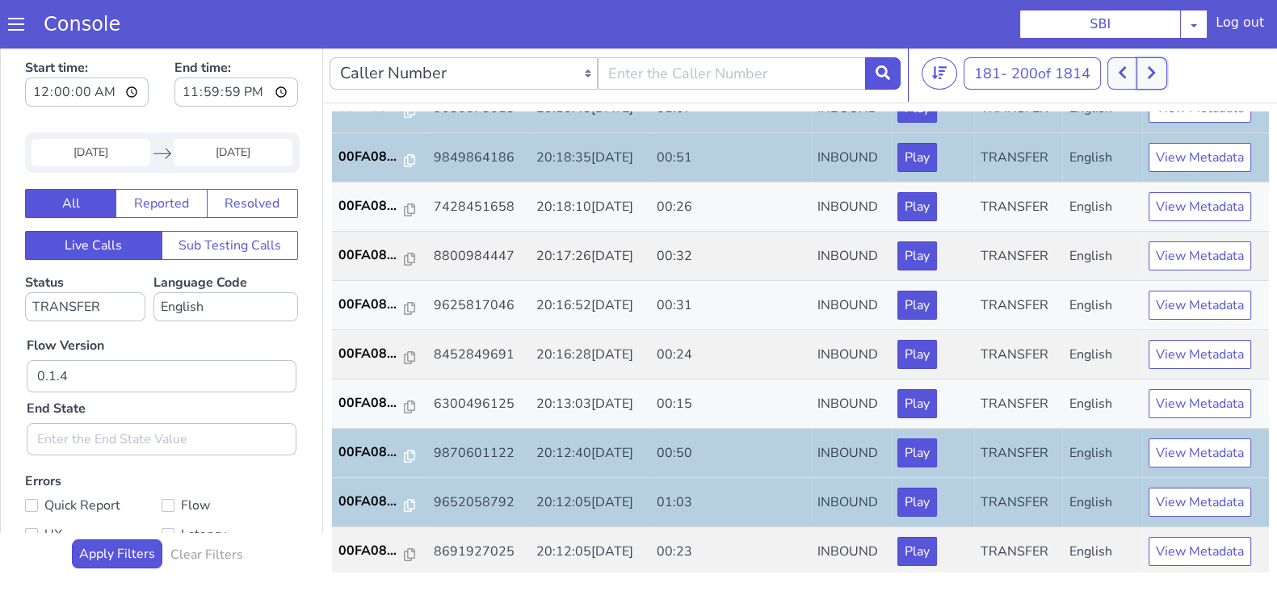
click at [1153, 78] on icon at bounding box center [1151, 73] width 7 height 12
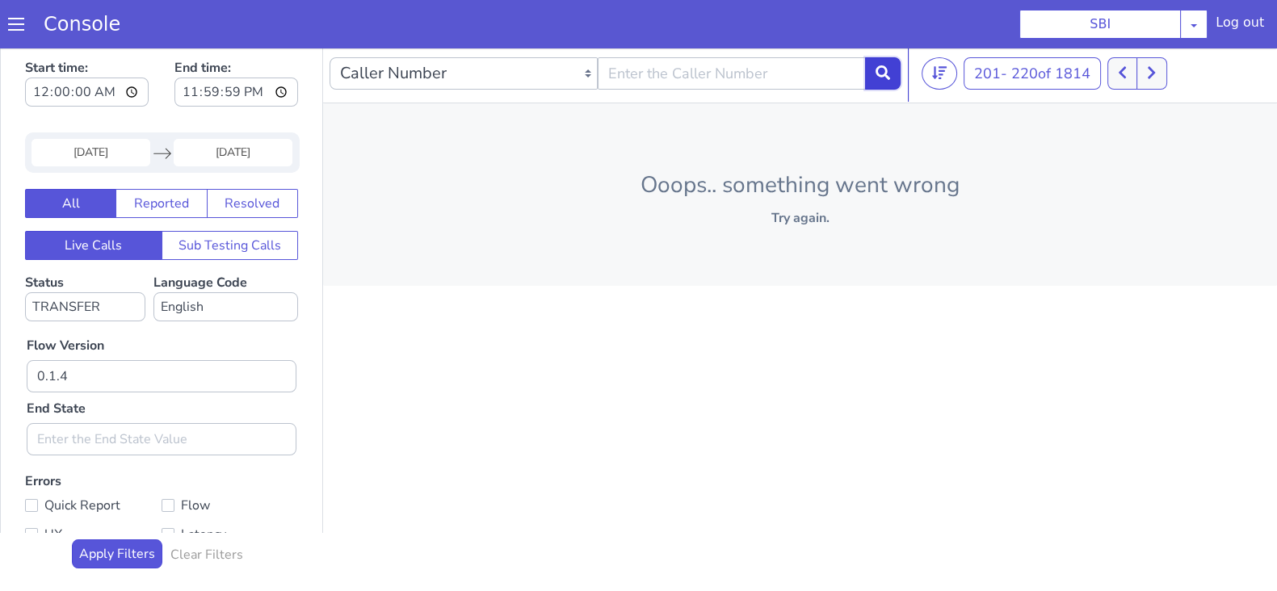
click at [887, 58] on button at bounding box center [883, 73] width 36 height 32
click at [881, 74] on icon at bounding box center [883, 72] width 15 height 15
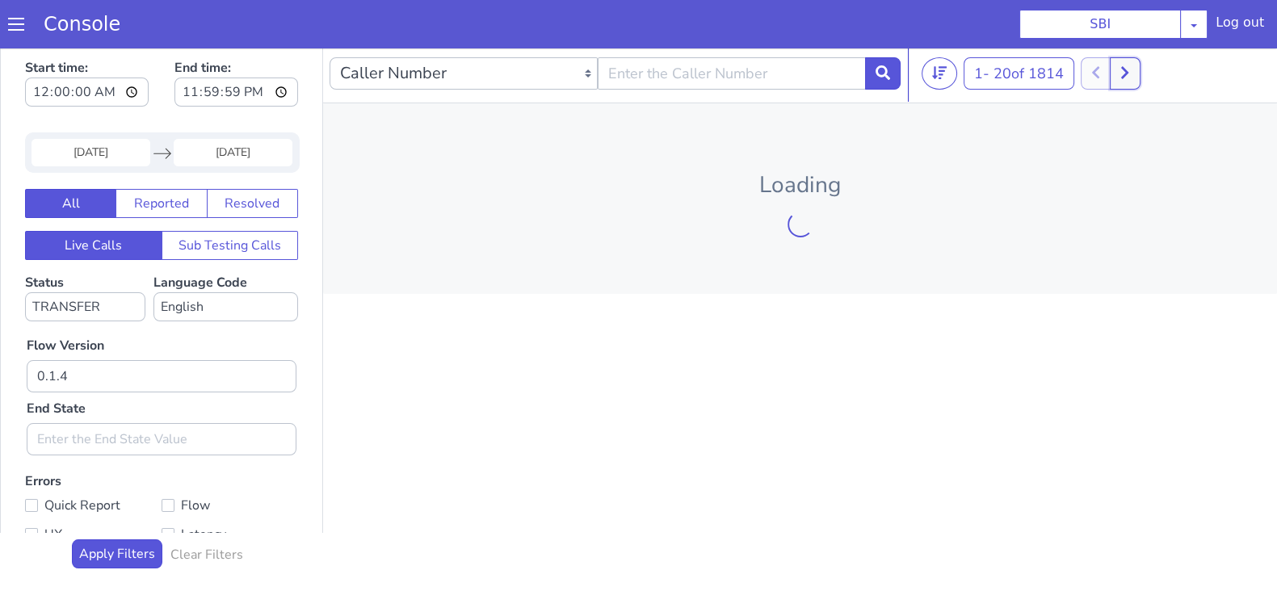
click at [1129, 70] on icon at bounding box center [1124, 73] width 7 height 12
click at [1129, 70] on button at bounding box center [1134, 73] width 30 height 32
click at [1147, 66] on icon at bounding box center [1142, 72] width 9 height 15
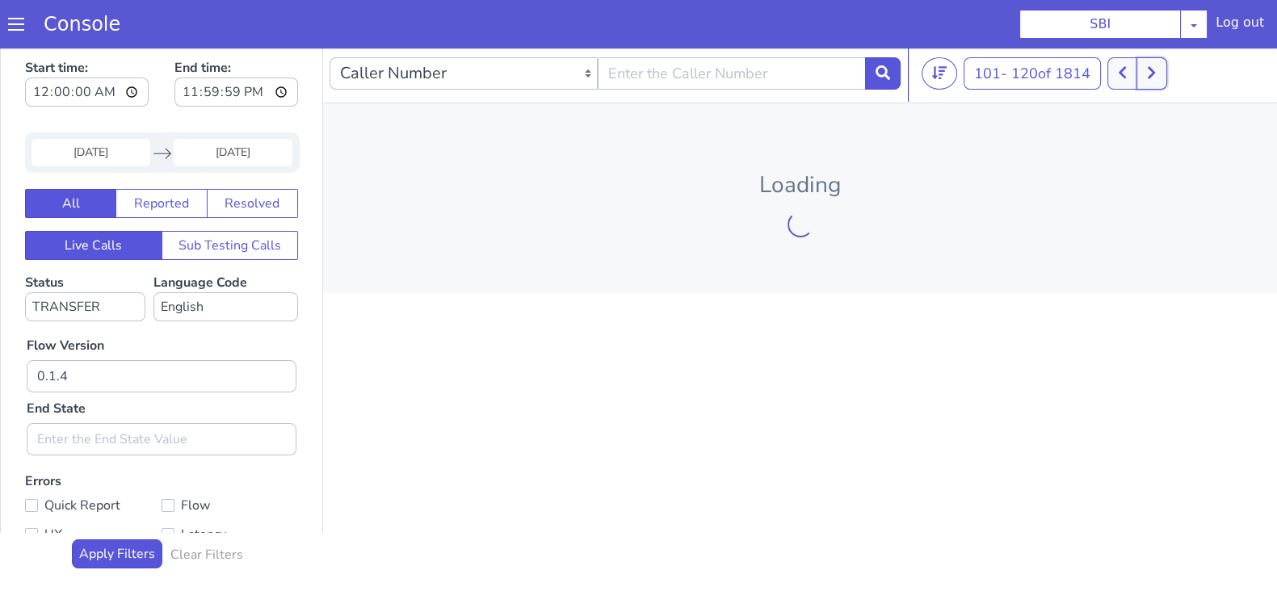
click at [1148, 66] on button at bounding box center [1152, 73] width 30 height 32
click at [1151, 70] on icon at bounding box center [1151, 72] width 9 height 15
click at [1152, 70] on icon at bounding box center [1151, 72] width 9 height 15
click at [1152, 71] on icon at bounding box center [1151, 72] width 9 height 15
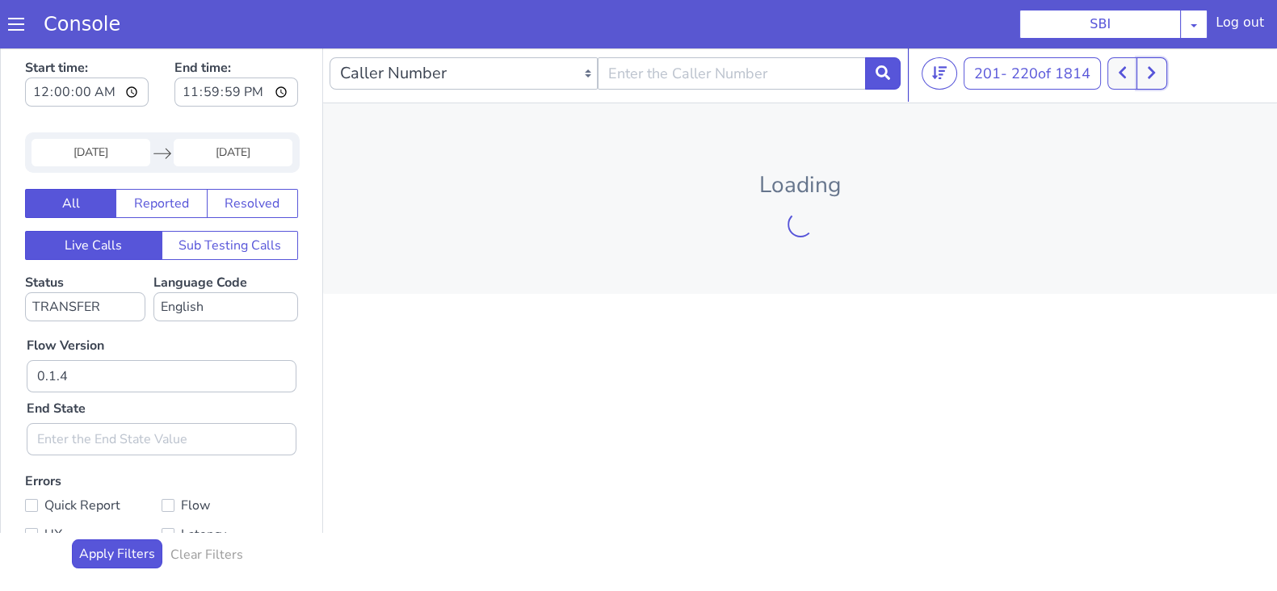
click at [1156, 70] on icon at bounding box center [1151, 72] width 9 height 15
click at [1061, 113] on div "Loading" at bounding box center [800, 198] width 954 height 191
click at [878, 73] on icon at bounding box center [883, 72] width 15 height 15
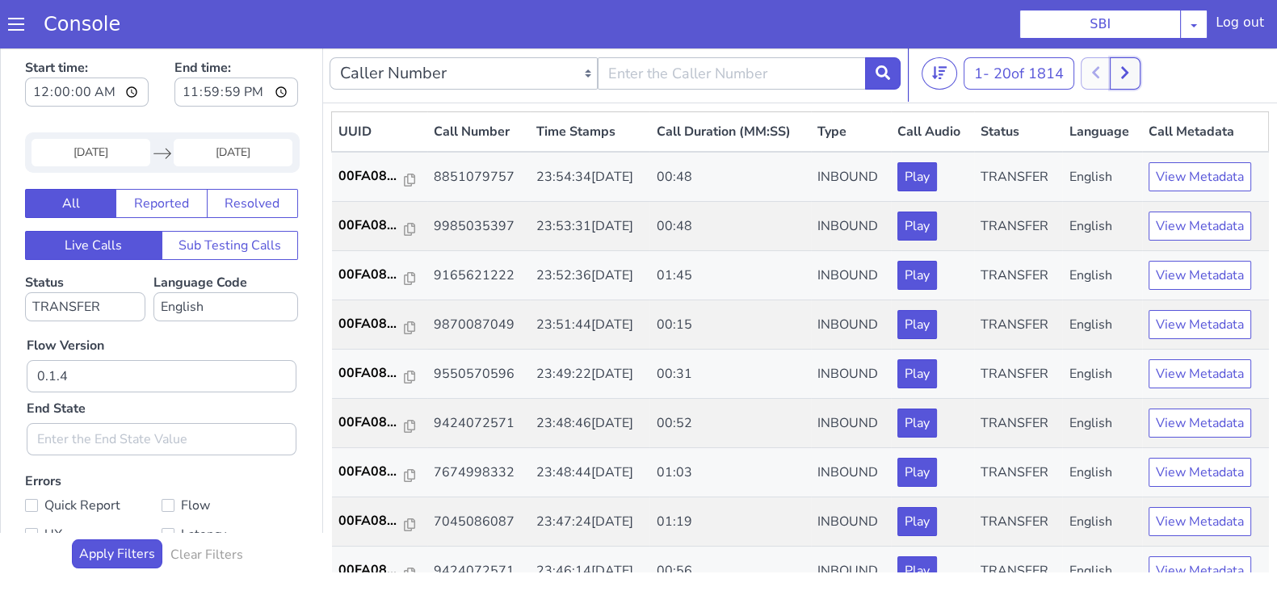
click at [1129, 66] on icon at bounding box center [1125, 72] width 9 height 15
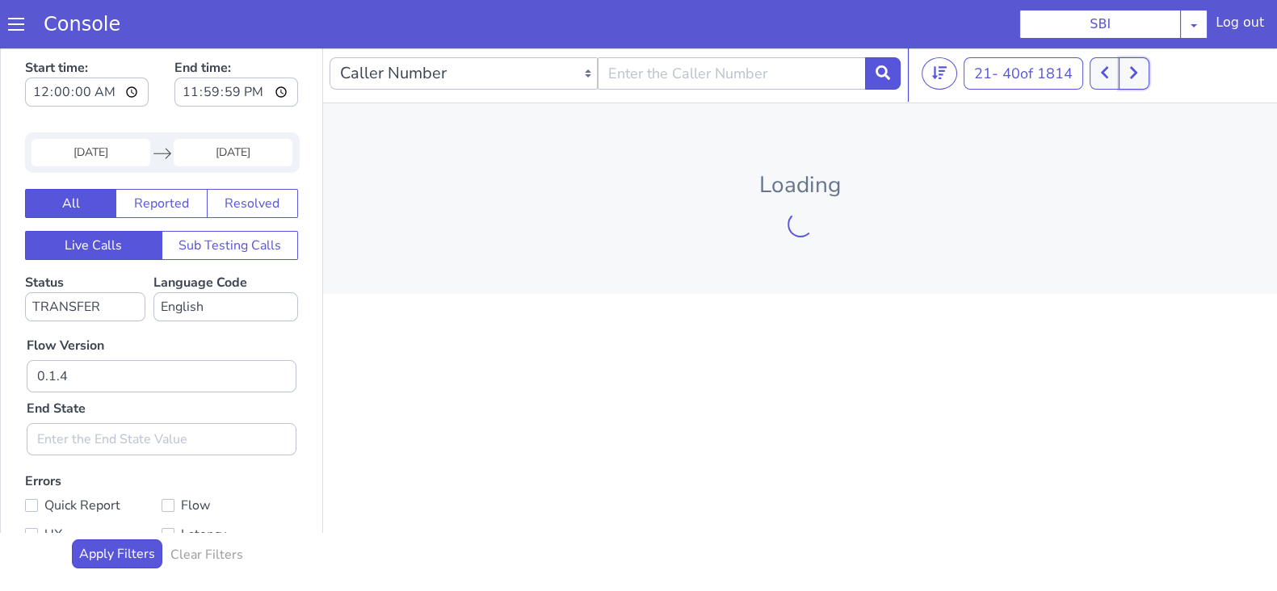
click at [1131, 66] on button at bounding box center [1134, 73] width 30 height 32
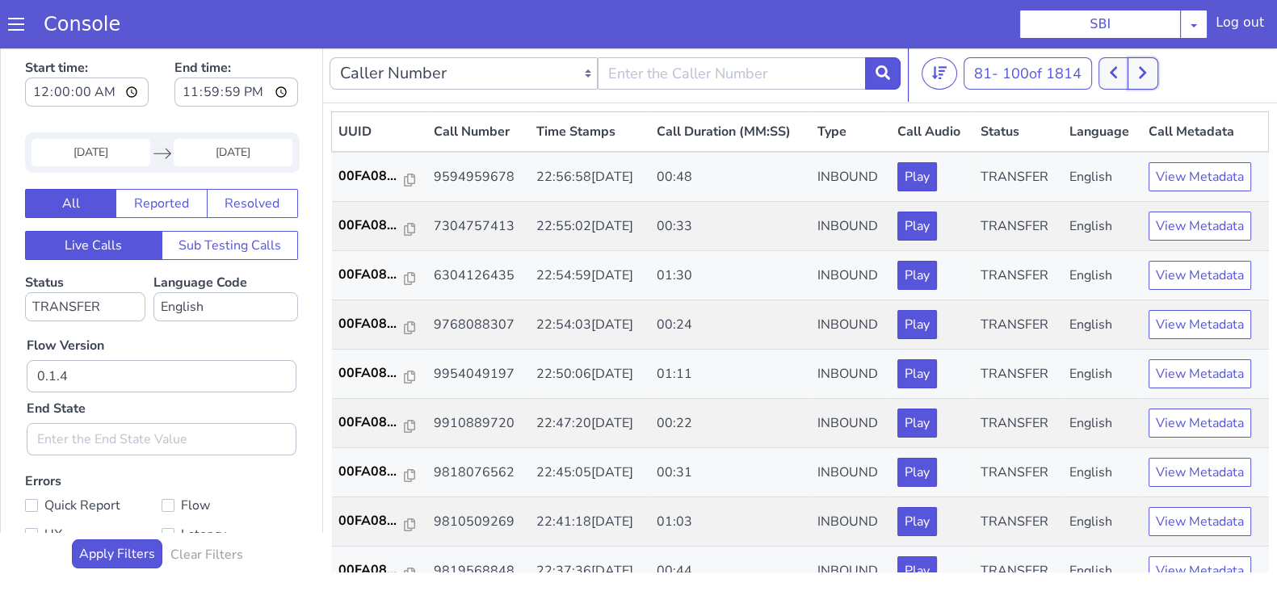
click at [1131, 66] on button at bounding box center [1143, 73] width 30 height 32
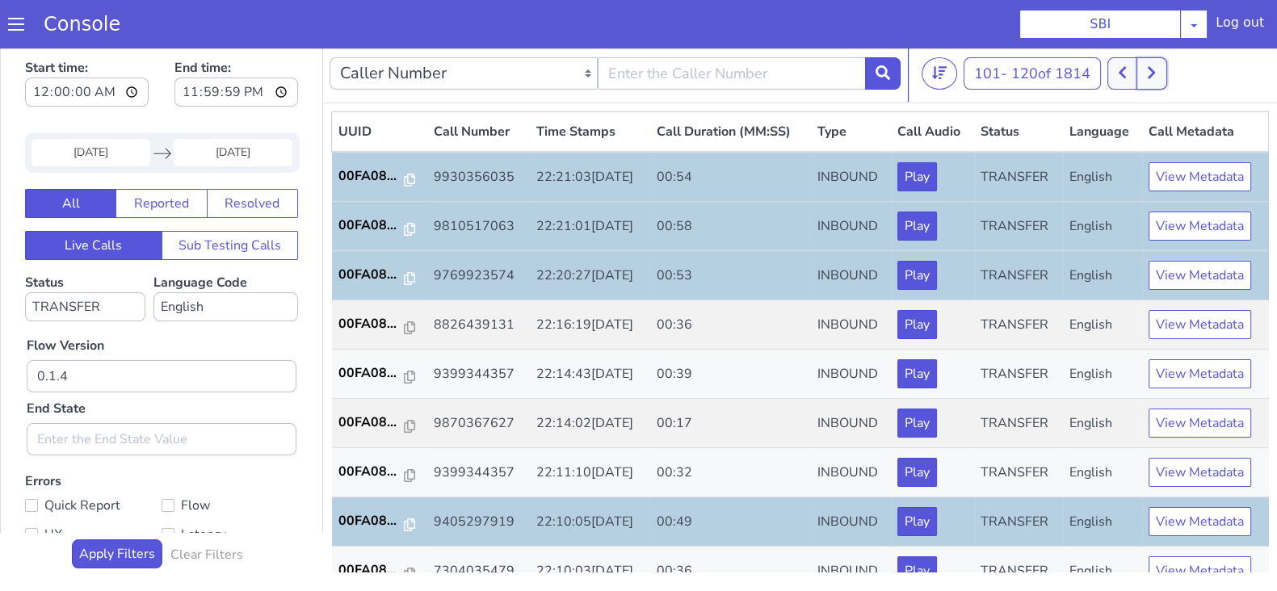
click at [1155, 70] on icon at bounding box center [1151, 73] width 7 height 12
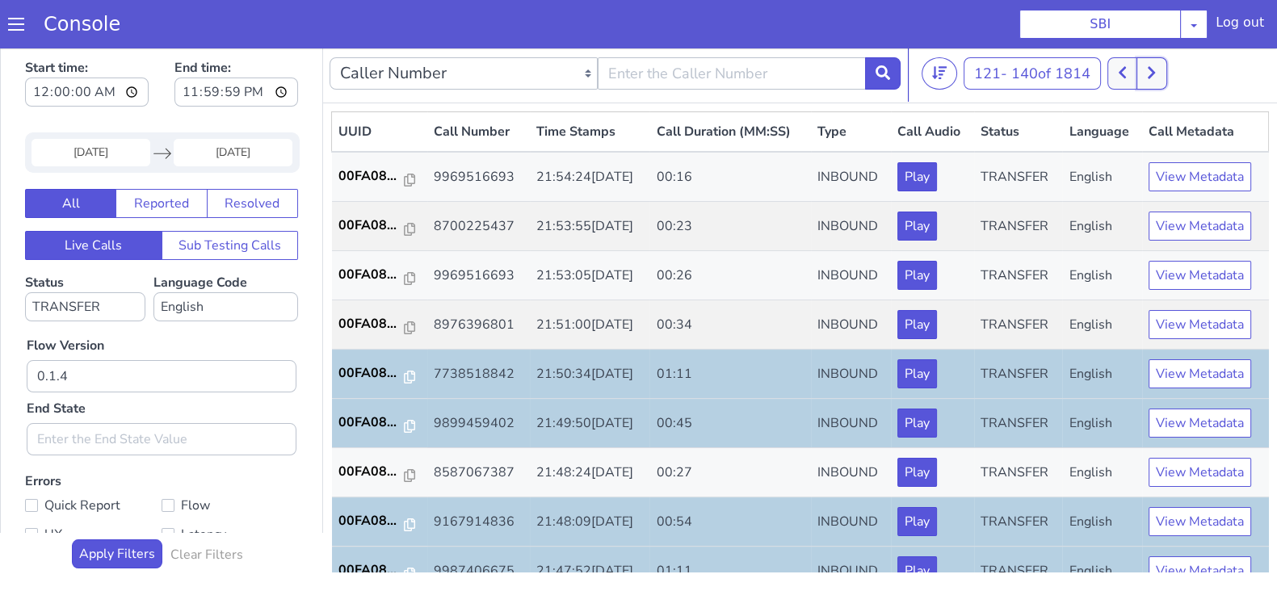
click at [1156, 70] on icon at bounding box center [1151, 72] width 9 height 15
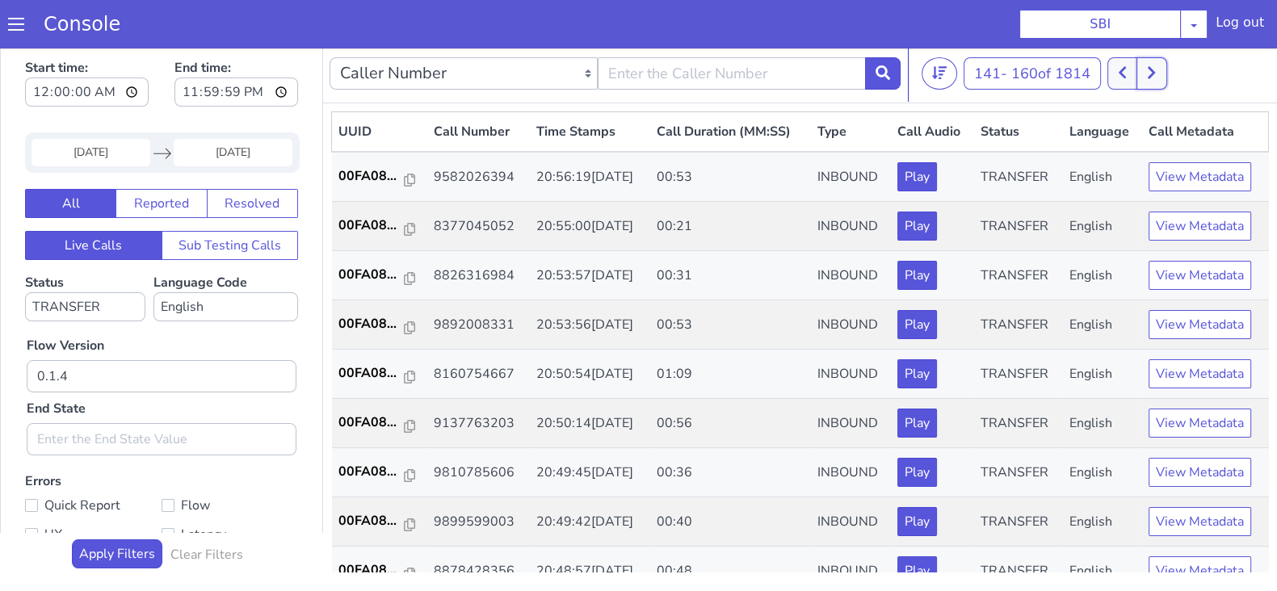
click at [1162, 72] on button at bounding box center [1152, 73] width 30 height 32
click at [1128, 82] on button at bounding box center [1123, 73] width 30 height 32
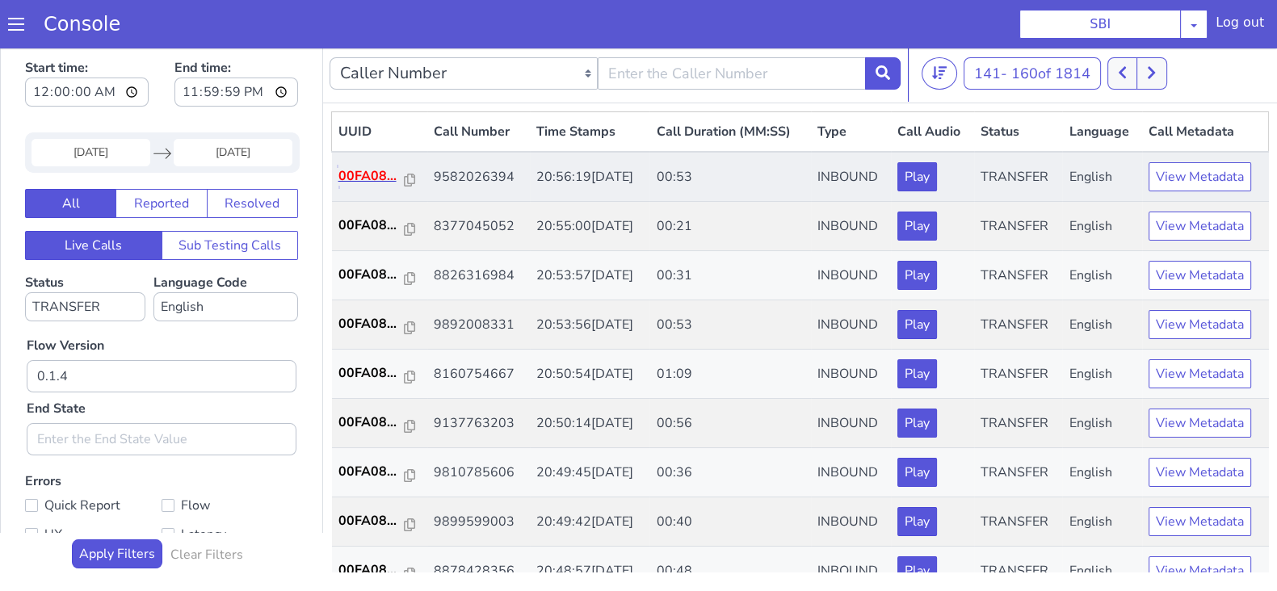
click at [376, 171] on p "00FA08..." at bounding box center [371, 175] width 66 height 19
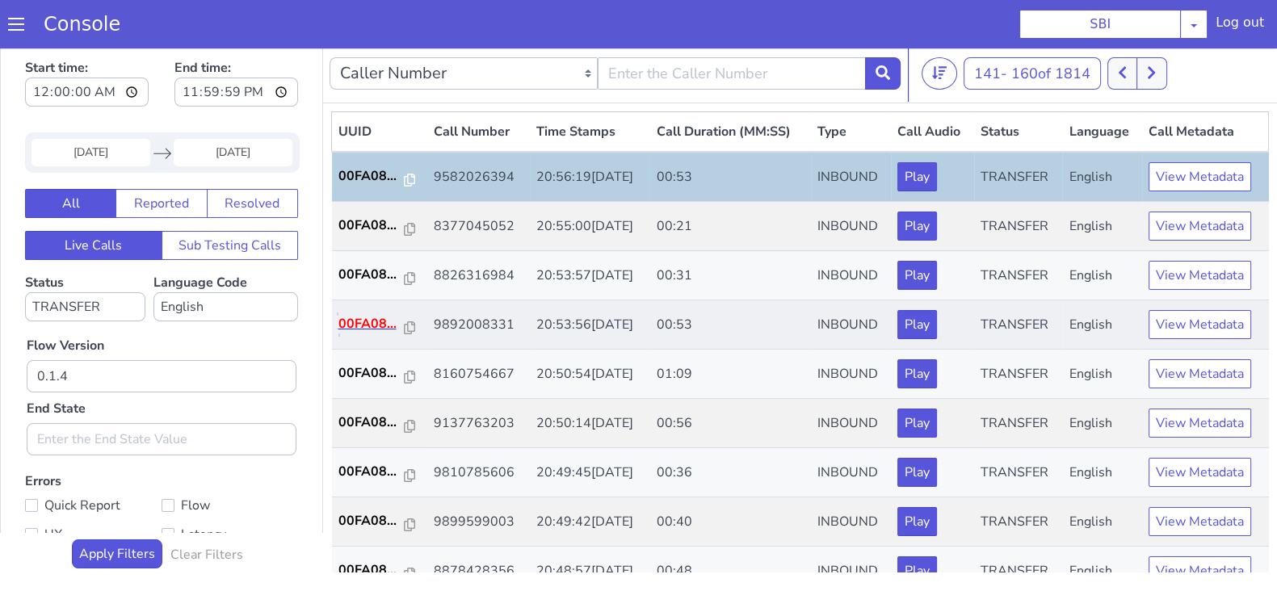
click at [376, 325] on p "00FA08..." at bounding box center [371, 323] width 66 height 19
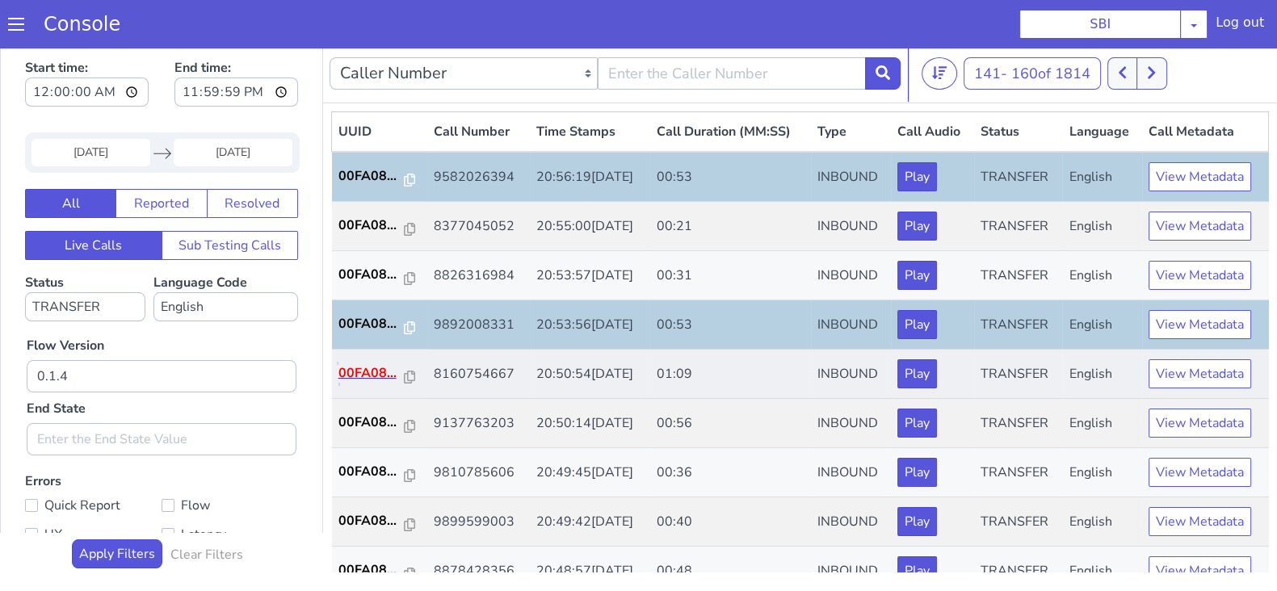
click at [360, 368] on p "00FA08..." at bounding box center [371, 373] width 66 height 19
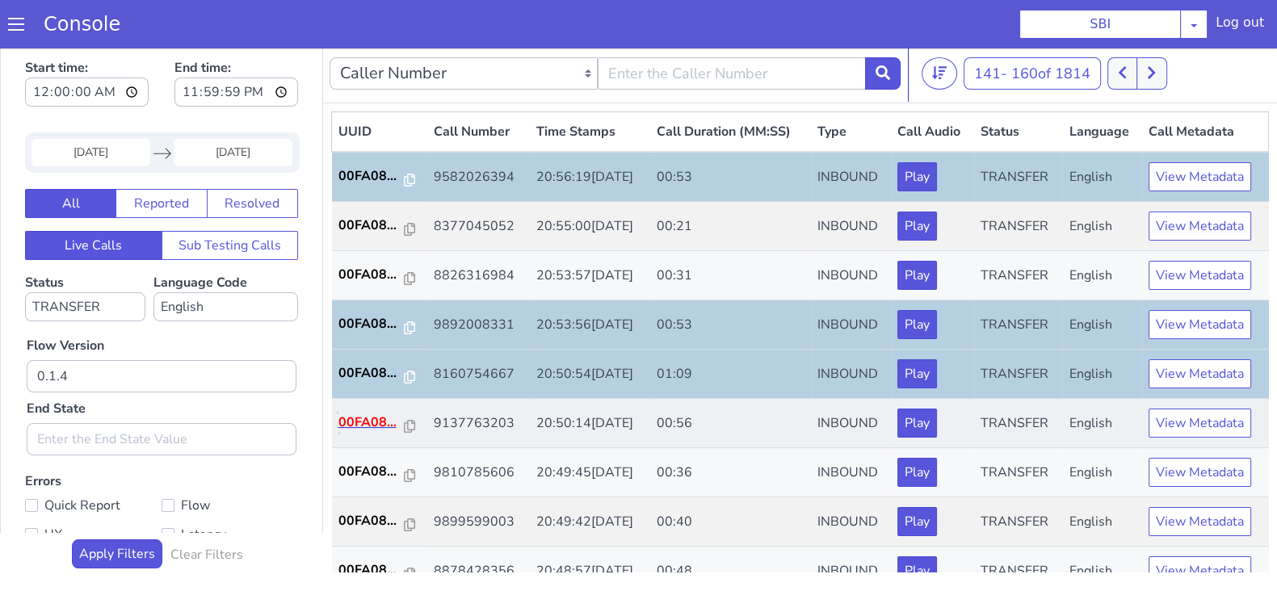
click at [360, 418] on p "00FA08..." at bounding box center [371, 422] width 66 height 19
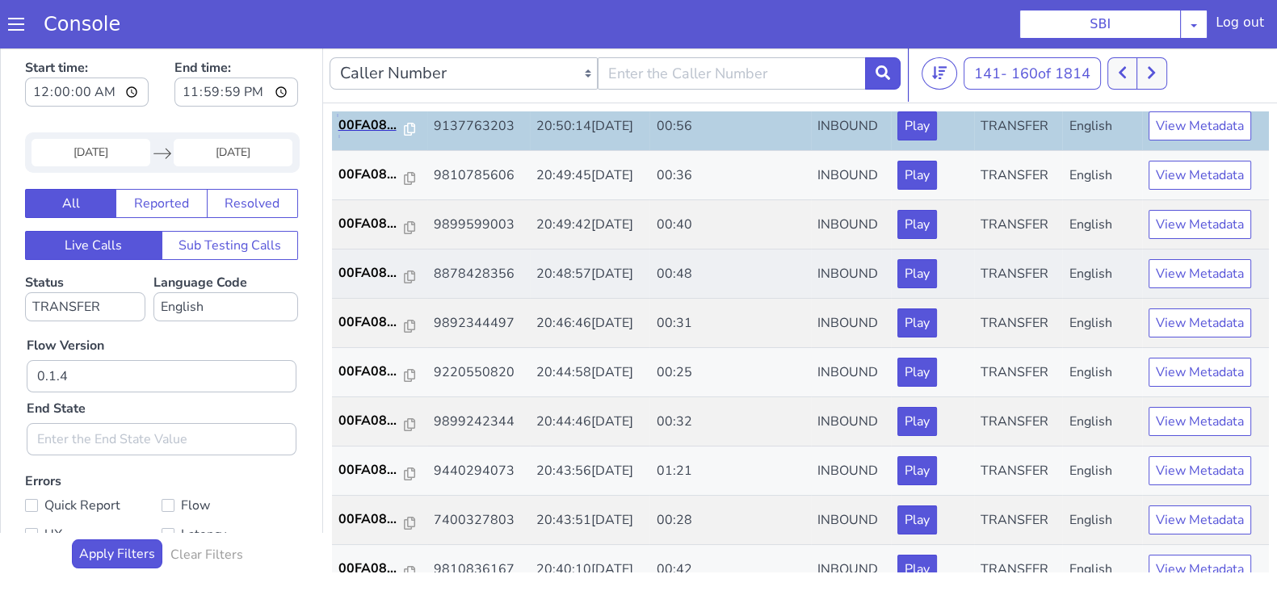
scroll to position [303, 0]
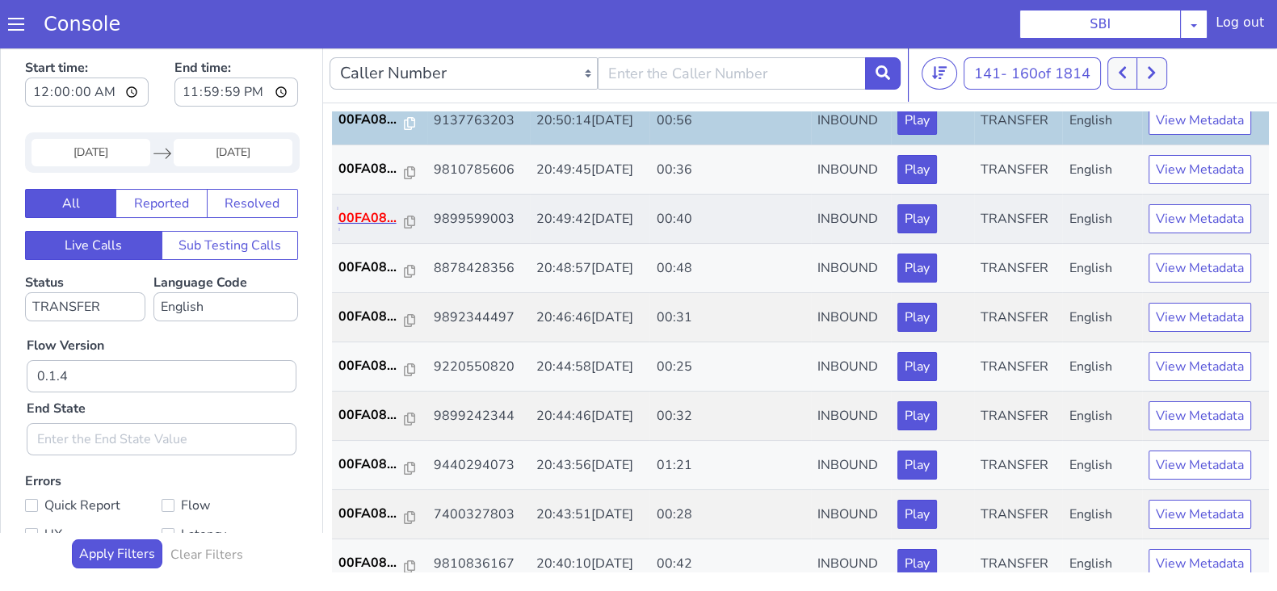
click at [351, 214] on p "00FA08..." at bounding box center [371, 217] width 66 height 19
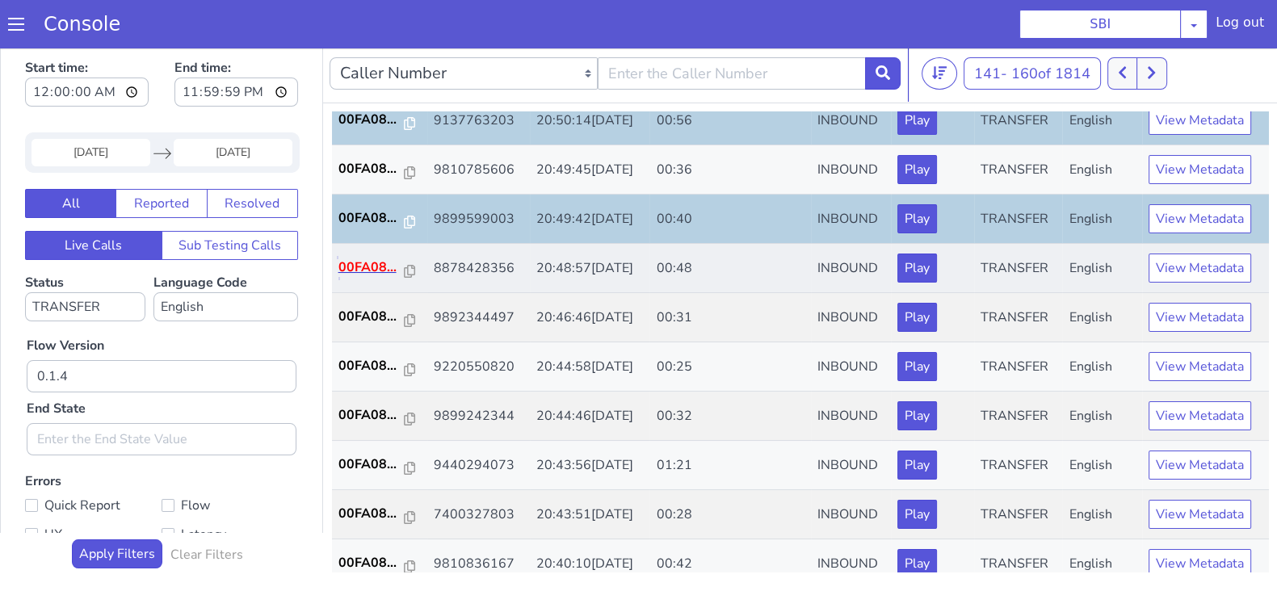
click at [363, 266] on p "00FA08..." at bounding box center [371, 267] width 66 height 19
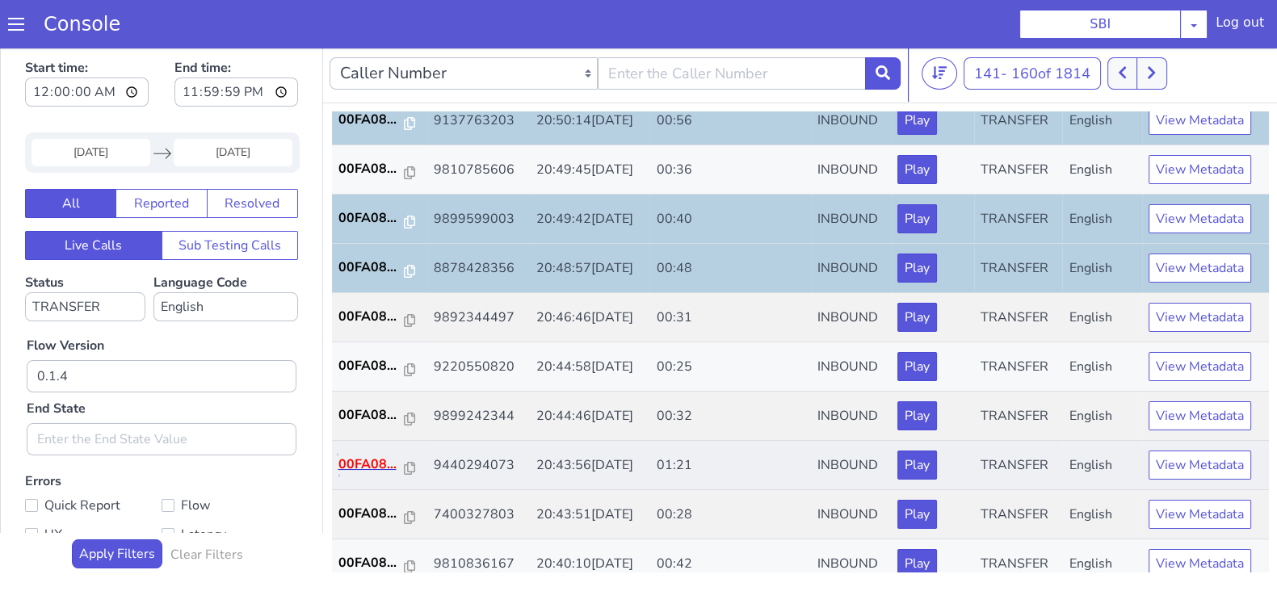
click at [364, 461] on p "00FA08..." at bounding box center [371, 464] width 66 height 19
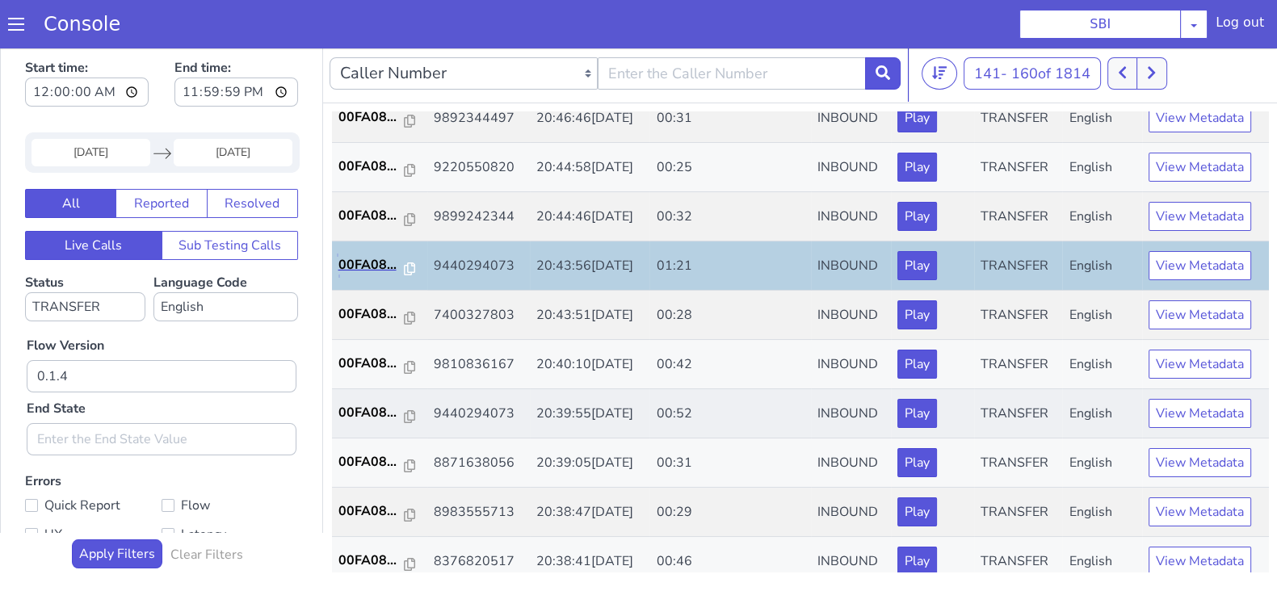
scroll to position [505, 0]
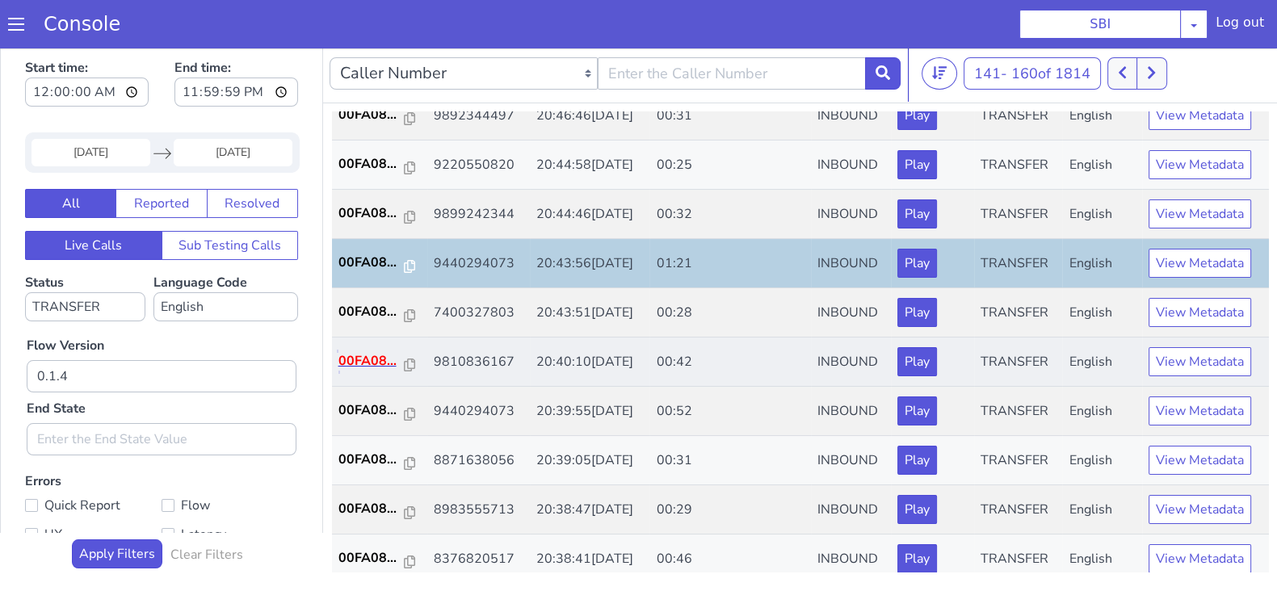
click at [361, 361] on p "00FA08..." at bounding box center [371, 360] width 66 height 19
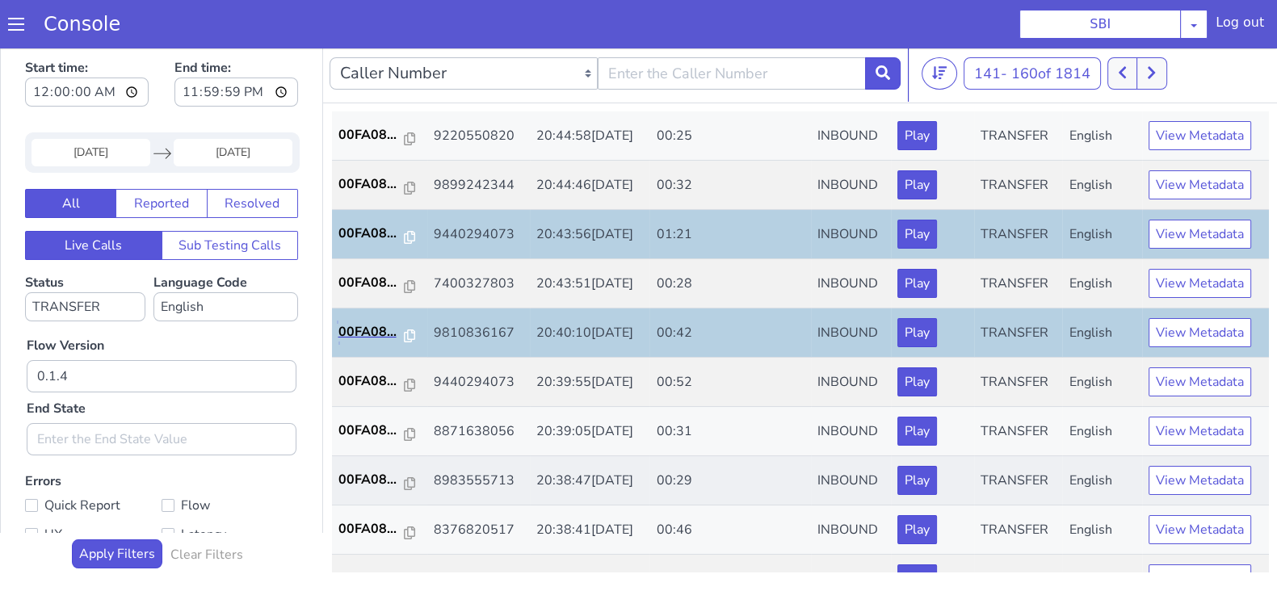
scroll to position [561, 0]
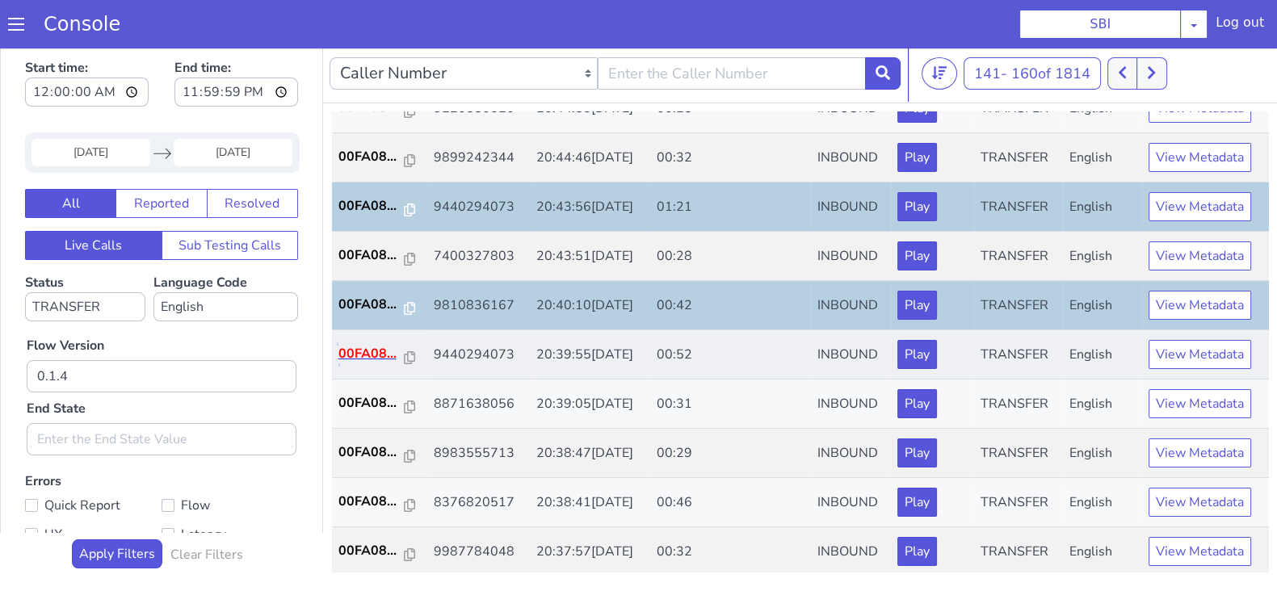
click at [355, 347] on p "00FA08..." at bounding box center [371, 353] width 66 height 19
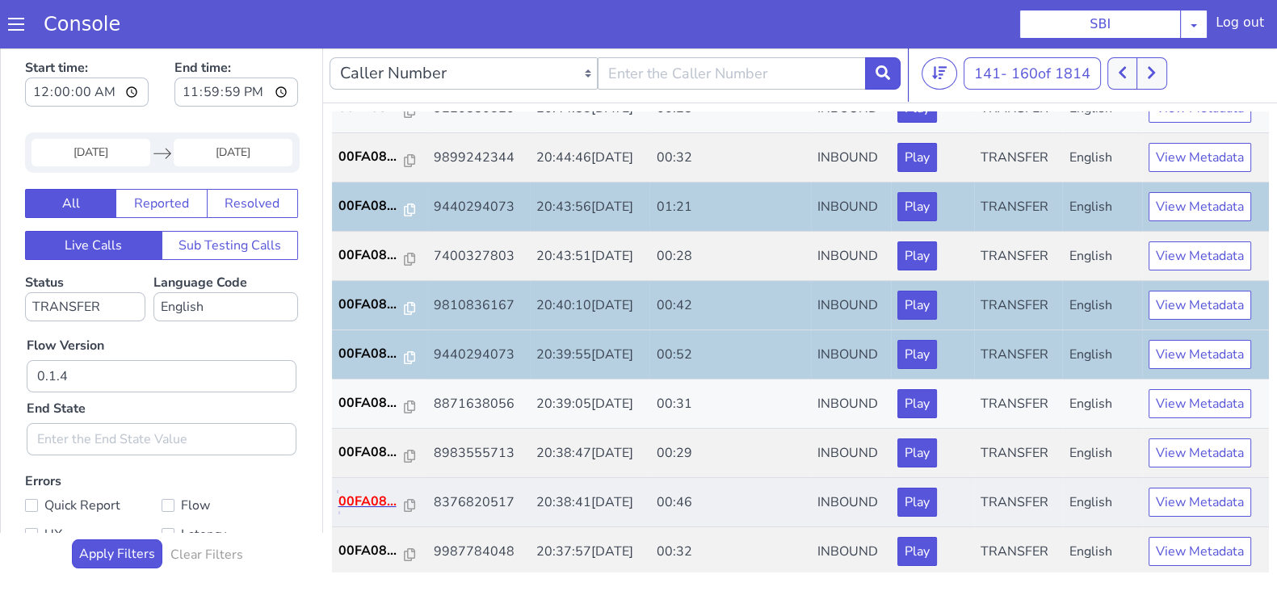
click at [369, 498] on p "00FA08..." at bounding box center [371, 501] width 66 height 19
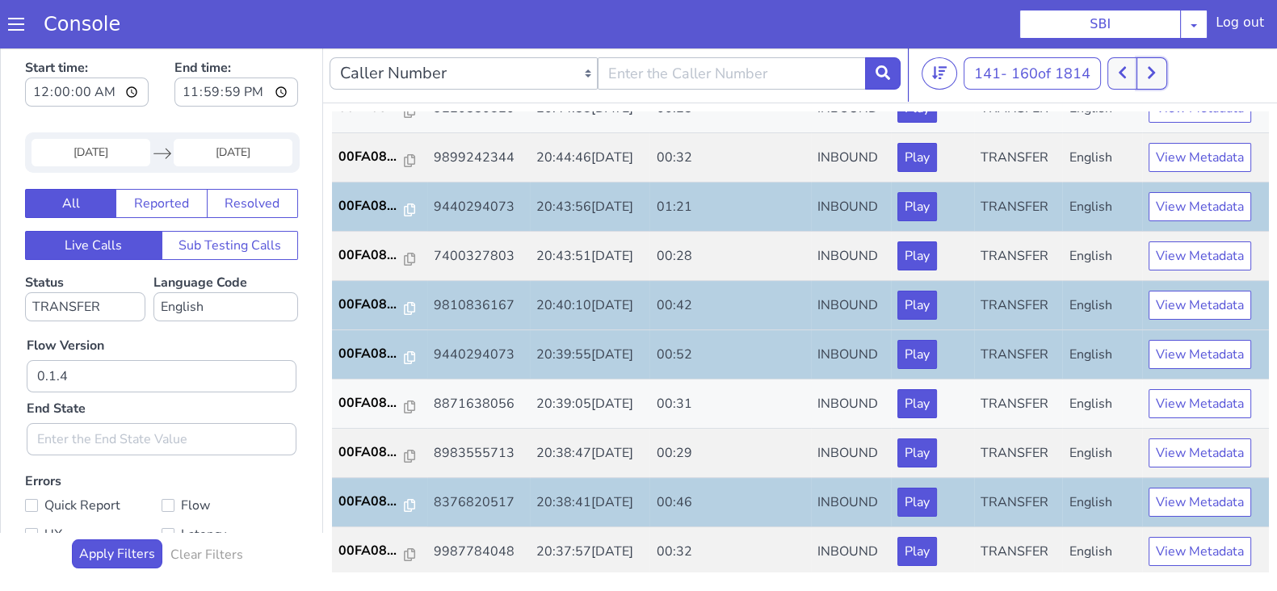
drag, startPoint x: 1150, startPoint y: 71, endPoint x: 1152, endPoint y: 83, distance: 12.2
click at [1151, 71] on icon at bounding box center [1151, 72] width 9 height 15
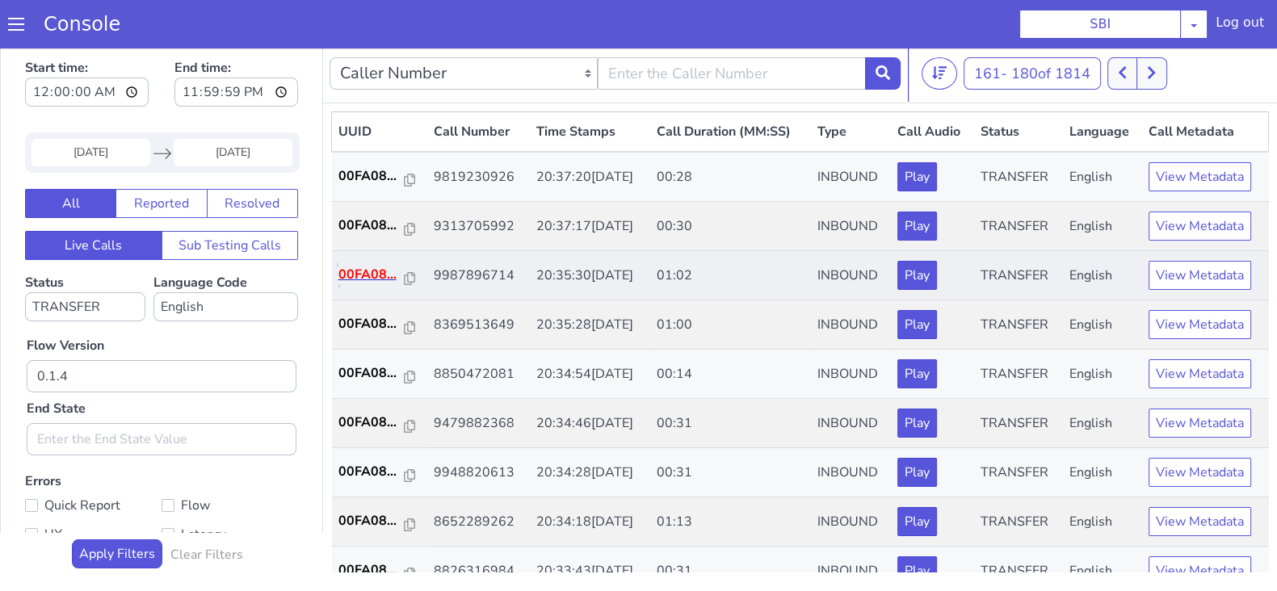
click at [360, 276] on p "00FA08..." at bounding box center [371, 274] width 66 height 19
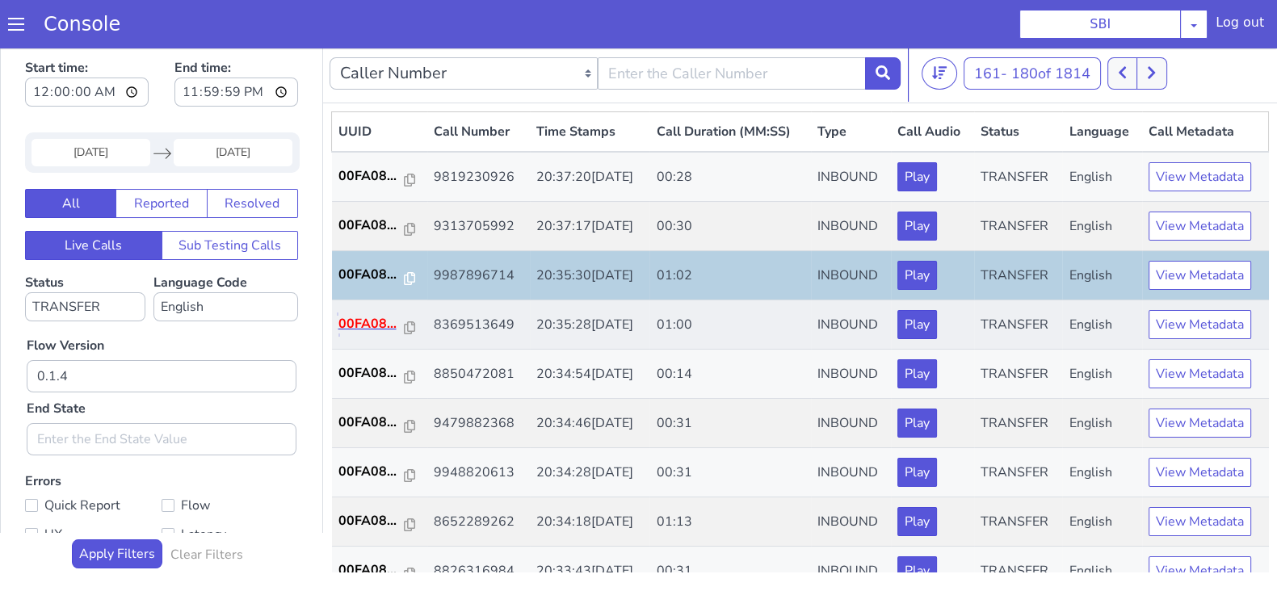
click at [372, 323] on p "00FA08..." at bounding box center [371, 323] width 66 height 19
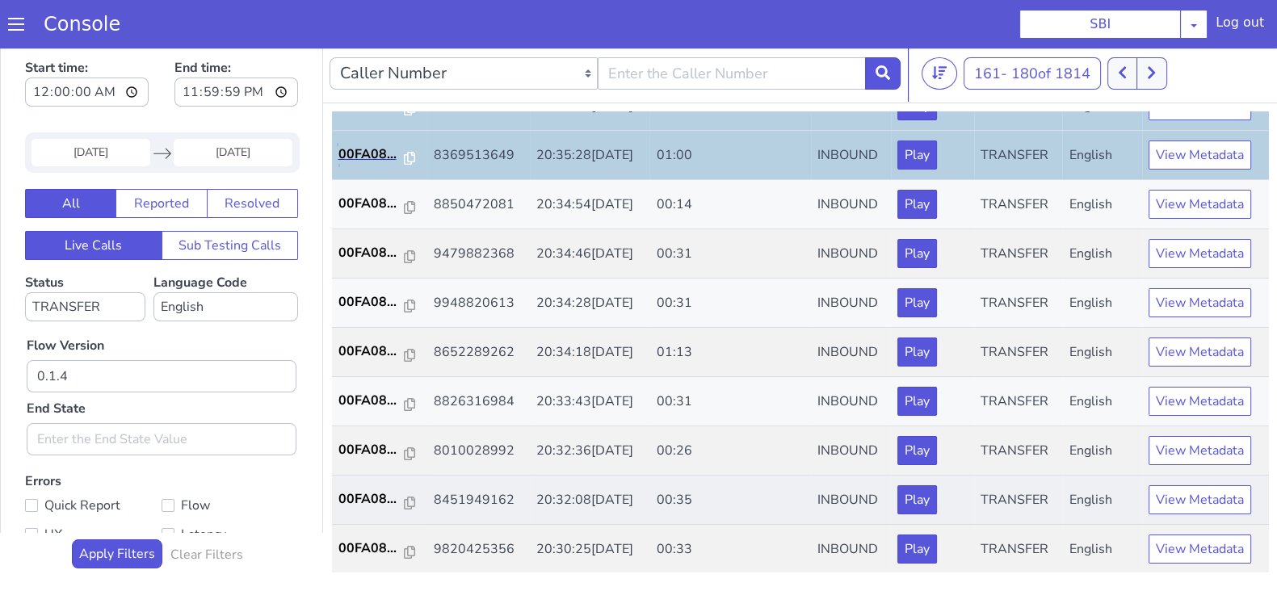
scroll to position [201, 0]
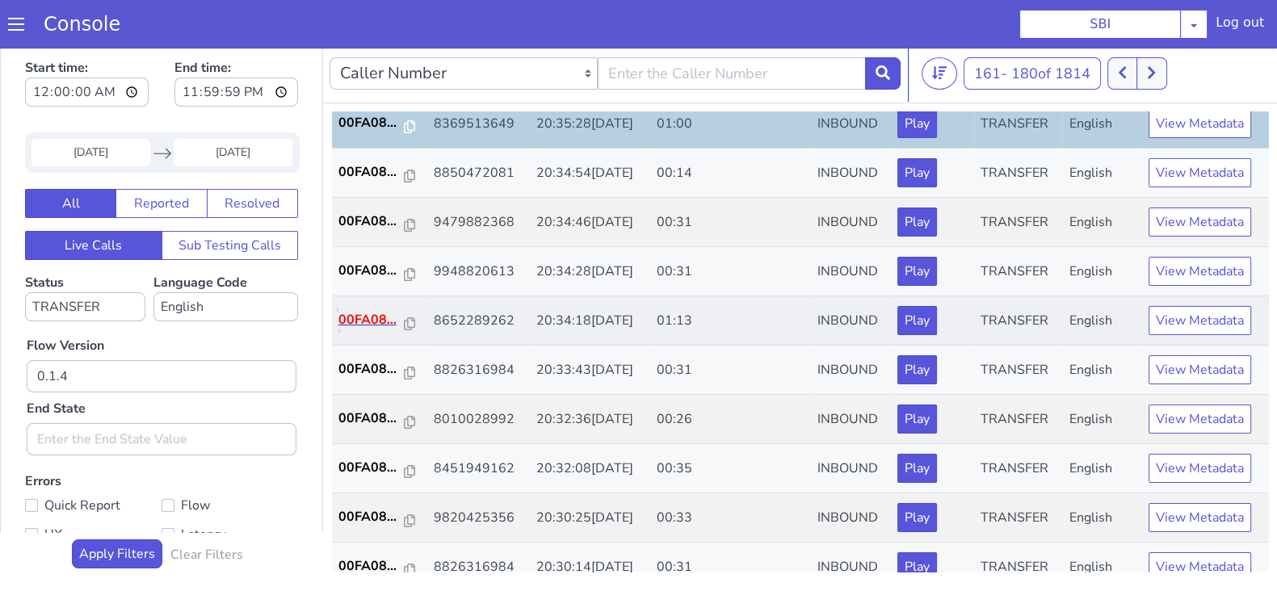
click at [374, 318] on p "00FA08..." at bounding box center [371, 319] width 66 height 19
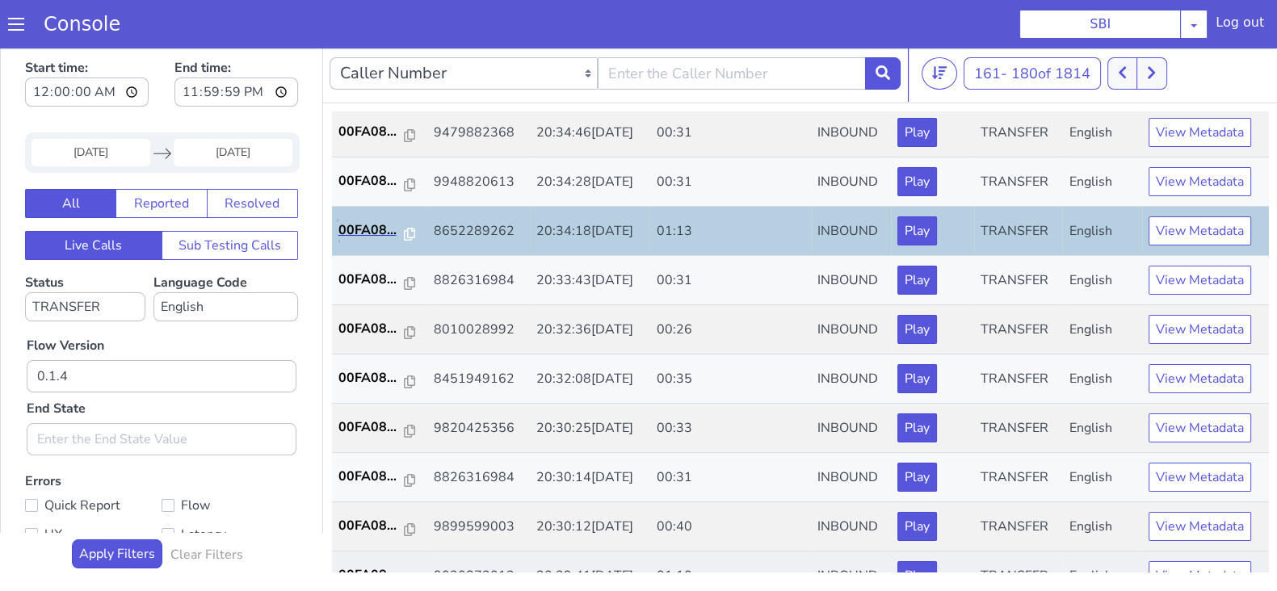
scroll to position [403, 0]
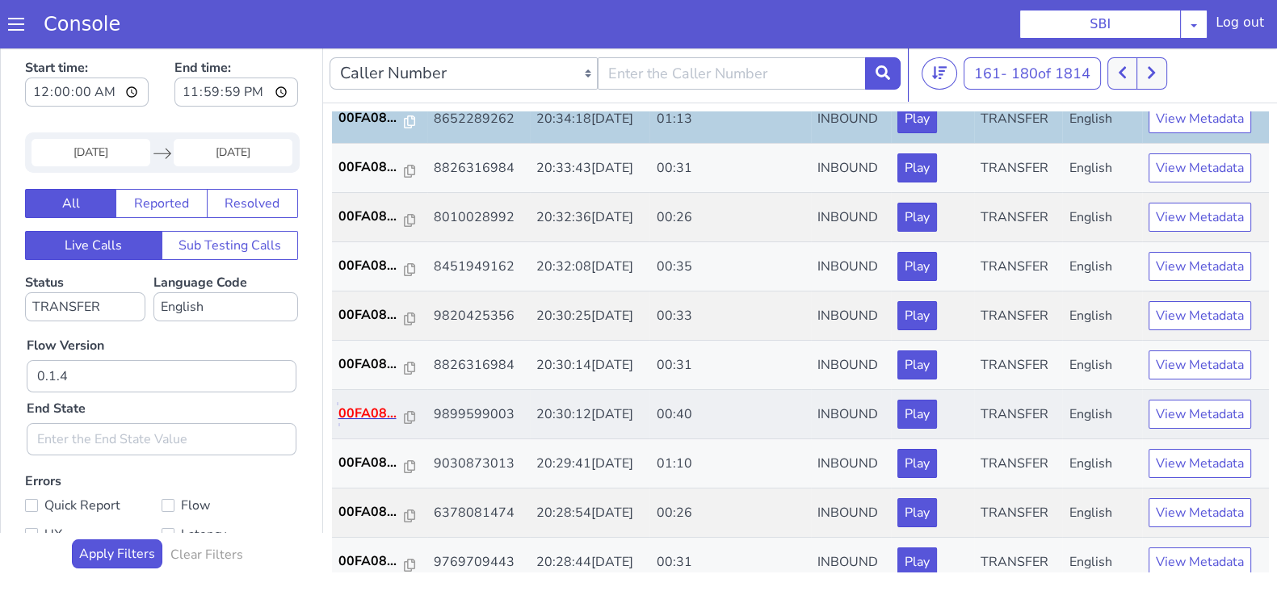
click at [373, 409] on p "00FA08..." at bounding box center [371, 413] width 66 height 19
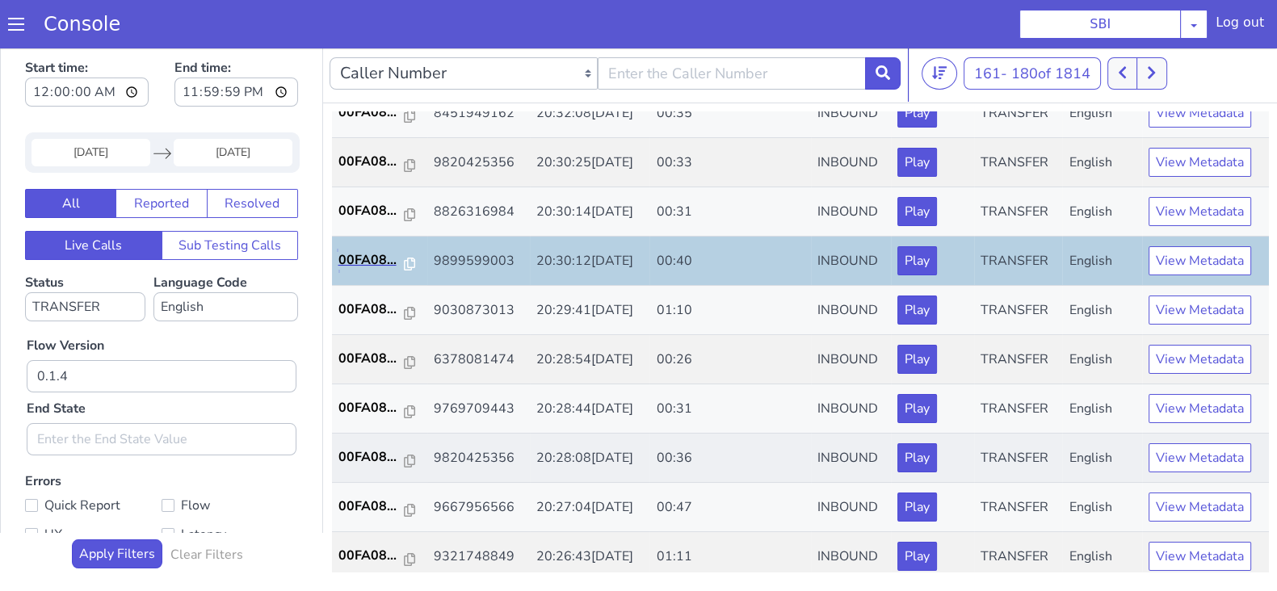
scroll to position [561, 0]
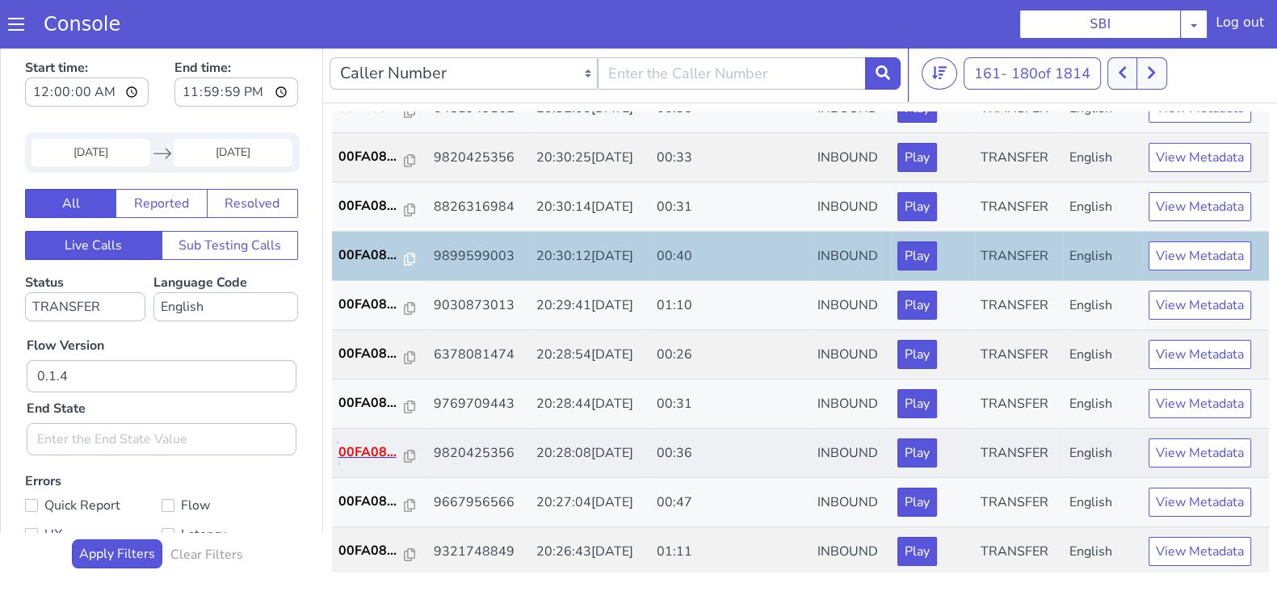
click at [369, 448] on p "00FA08..." at bounding box center [371, 452] width 66 height 19
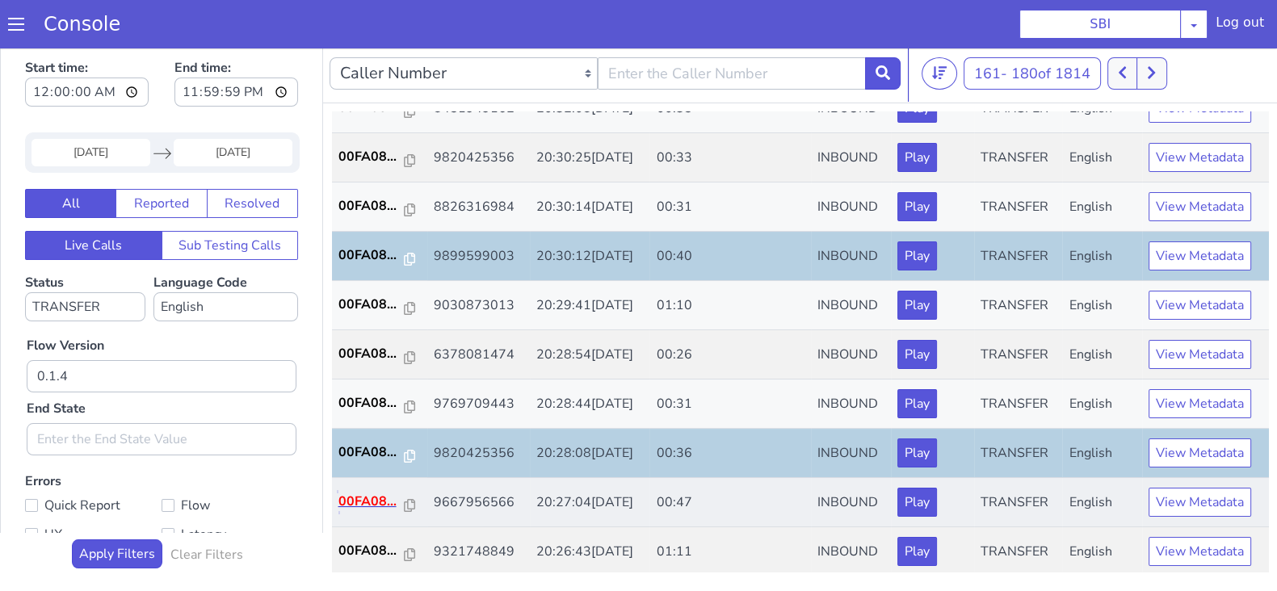
click at [374, 492] on p "00FA08..." at bounding box center [371, 501] width 66 height 19
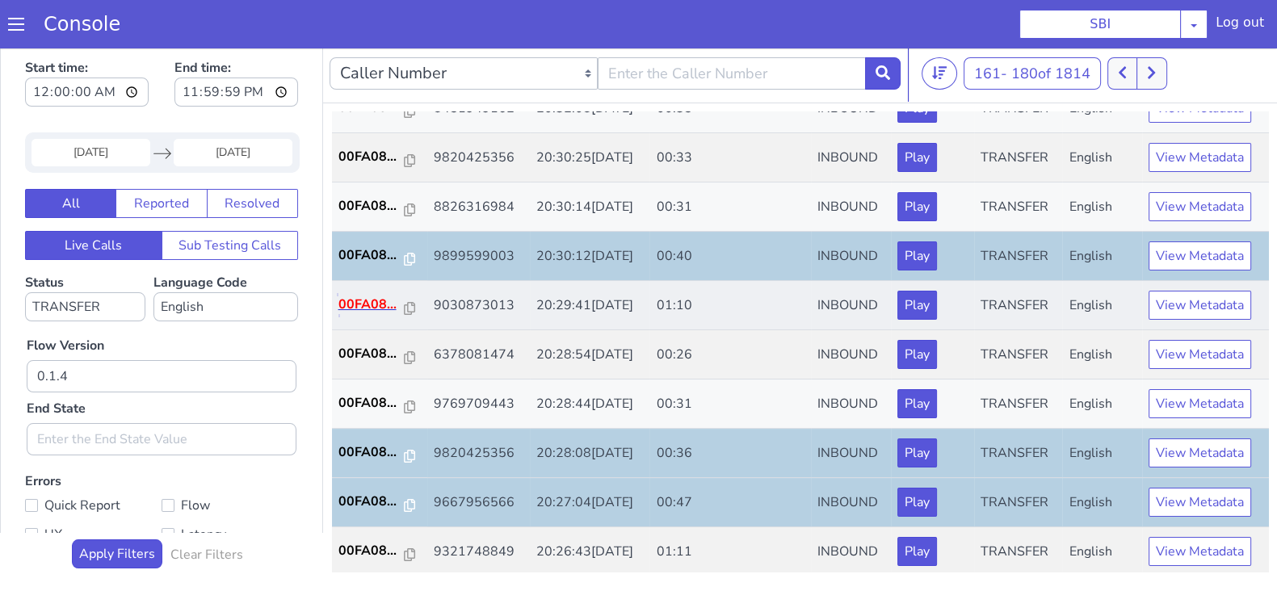
click at [379, 307] on p "00FA08..." at bounding box center [371, 304] width 66 height 19
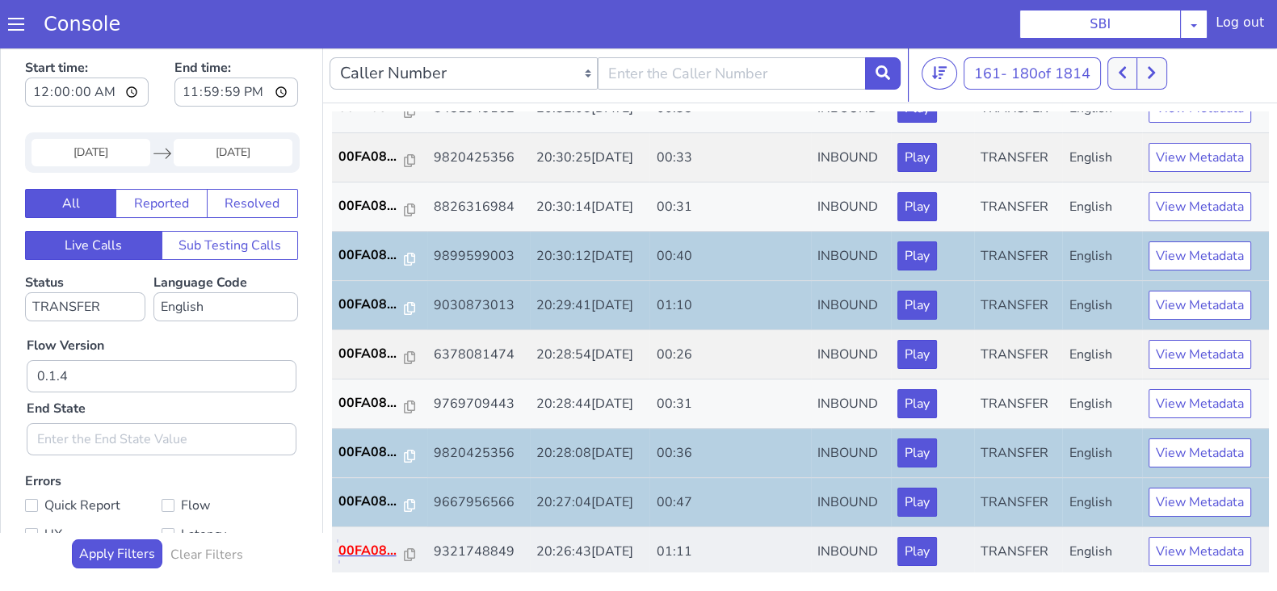
click at [347, 546] on p "00FA08..." at bounding box center [371, 550] width 66 height 19
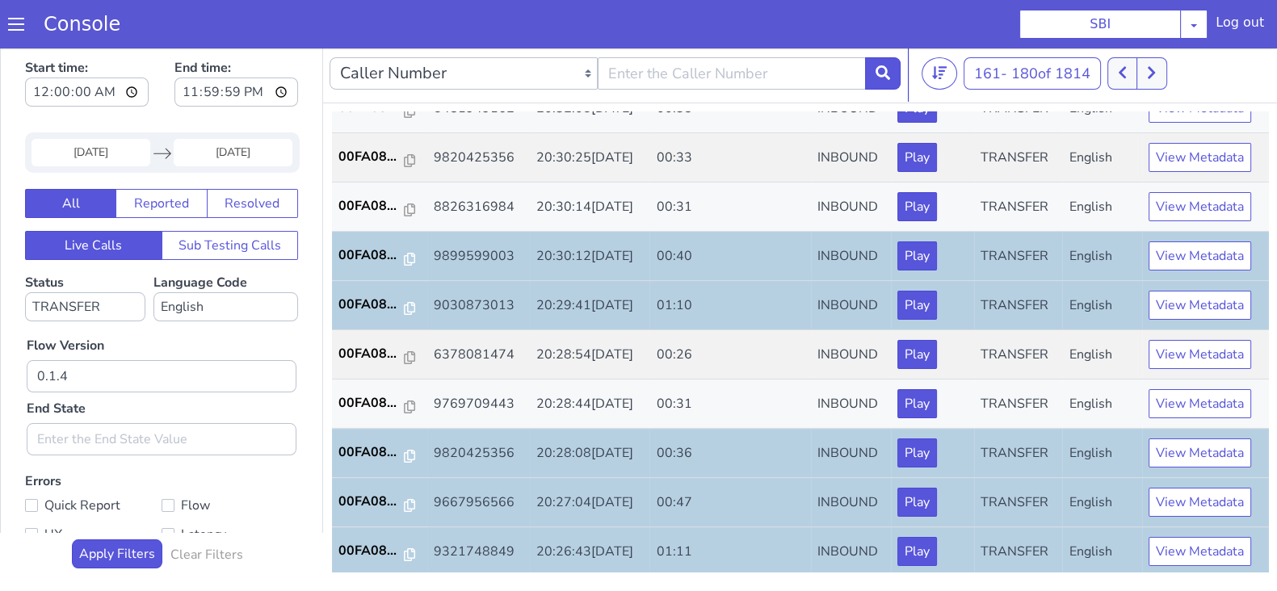
click at [68, 149] on input "10 Sep 2025" at bounding box center [91, 152] width 119 height 27
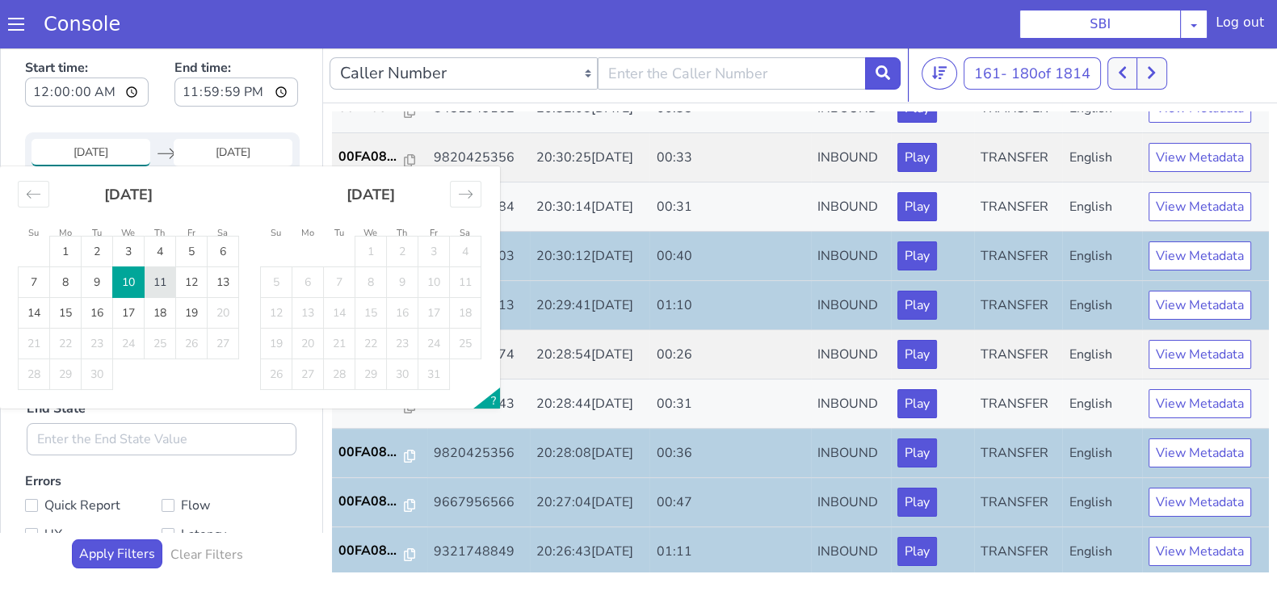
click at [149, 288] on td "11" at bounding box center [161, 282] width 32 height 31
type input "11 Sep 2025"
click at [226, 152] on input "End Date" at bounding box center [233, 152] width 119 height 27
click at [149, 276] on td "11" at bounding box center [161, 282] width 32 height 31
type input "11 Sep 2025"
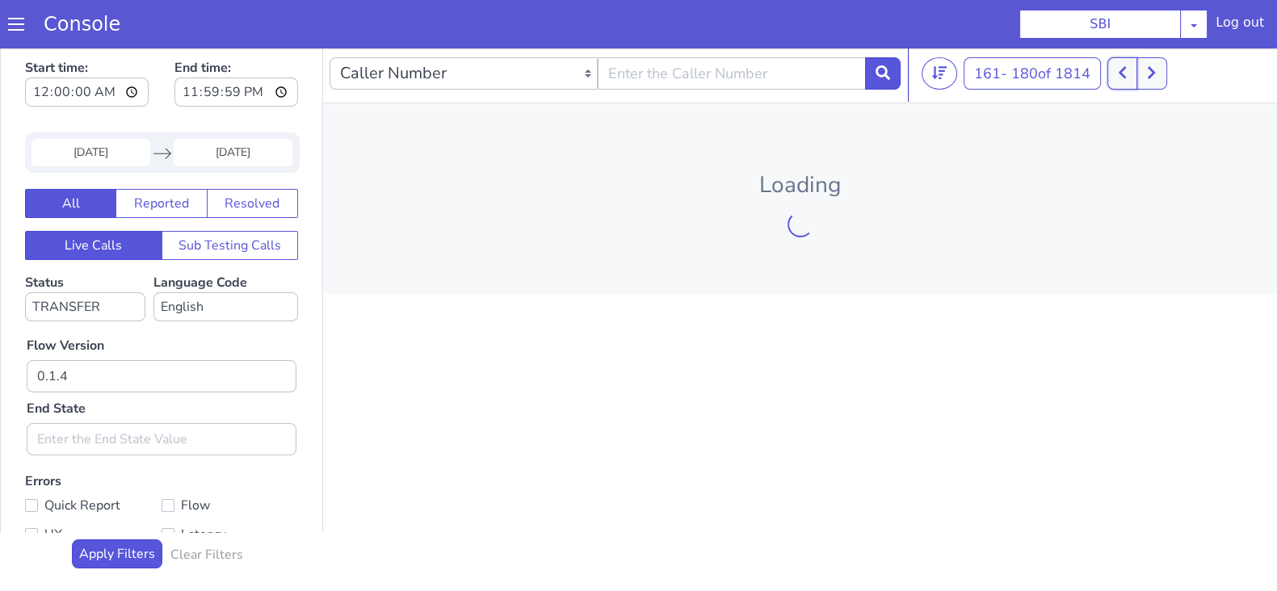
click at [1129, 82] on button at bounding box center [1123, 73] width 30 height 32
click at [1129, 79] on button at bounding box center [1123, 73] width 30 height 32
click at [1129, 79] on button at bounding box center [1114, 73] width 30 height 32
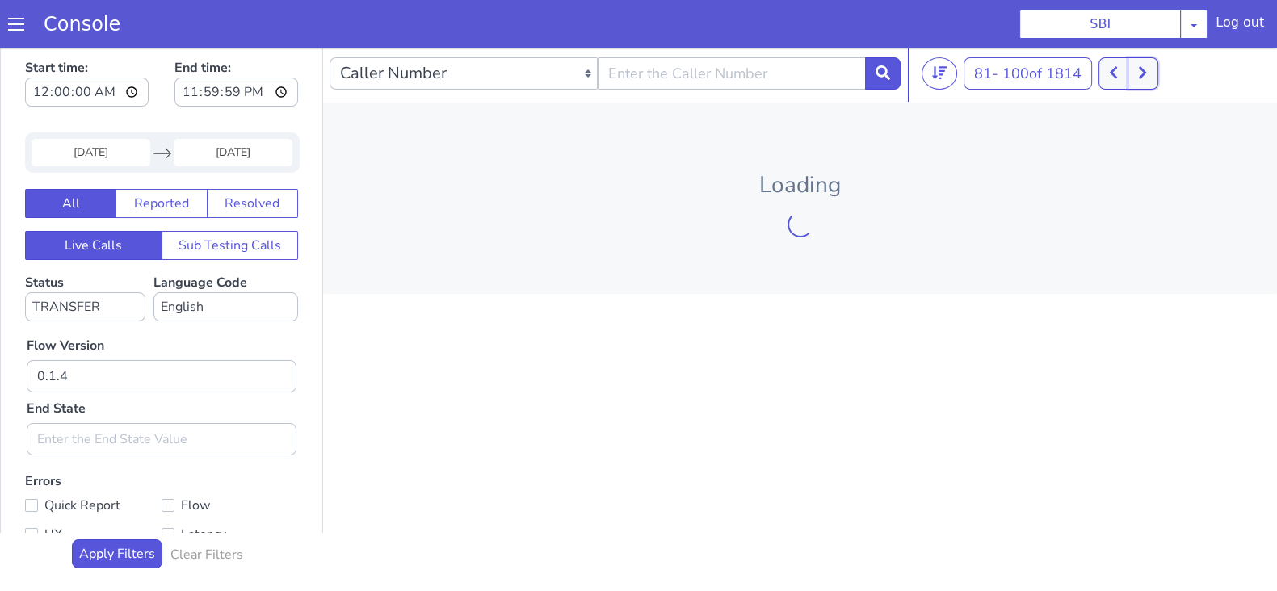
click at [1129, 79] on button at bounding box center [1143, 73] width 30 height 32
click at [1129, 79] on button at bounding box center [1114, 73] width 30 height 32
click at [1118, 66] on button at bounding box center [1105, 73] width 30 height 32
click at [1107, 74] on icon at bounding box center [1104, 73] width 7 height 12
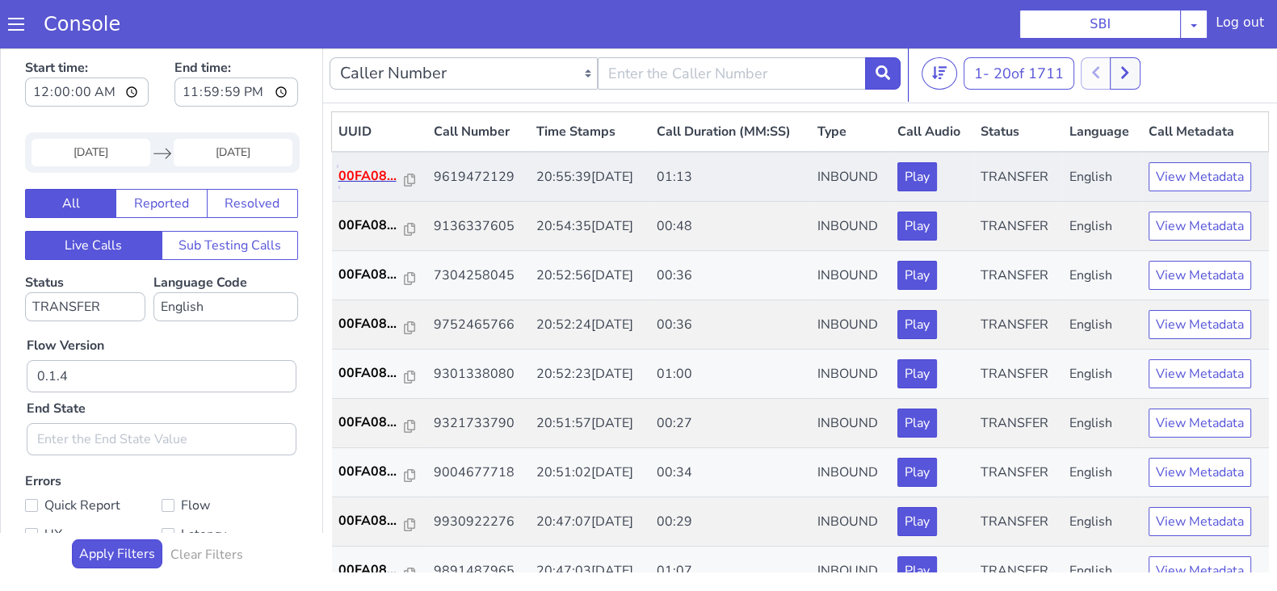
click at [368, 169] on p "00FA08..." at bounding box center [371, 175] width 66 height 19
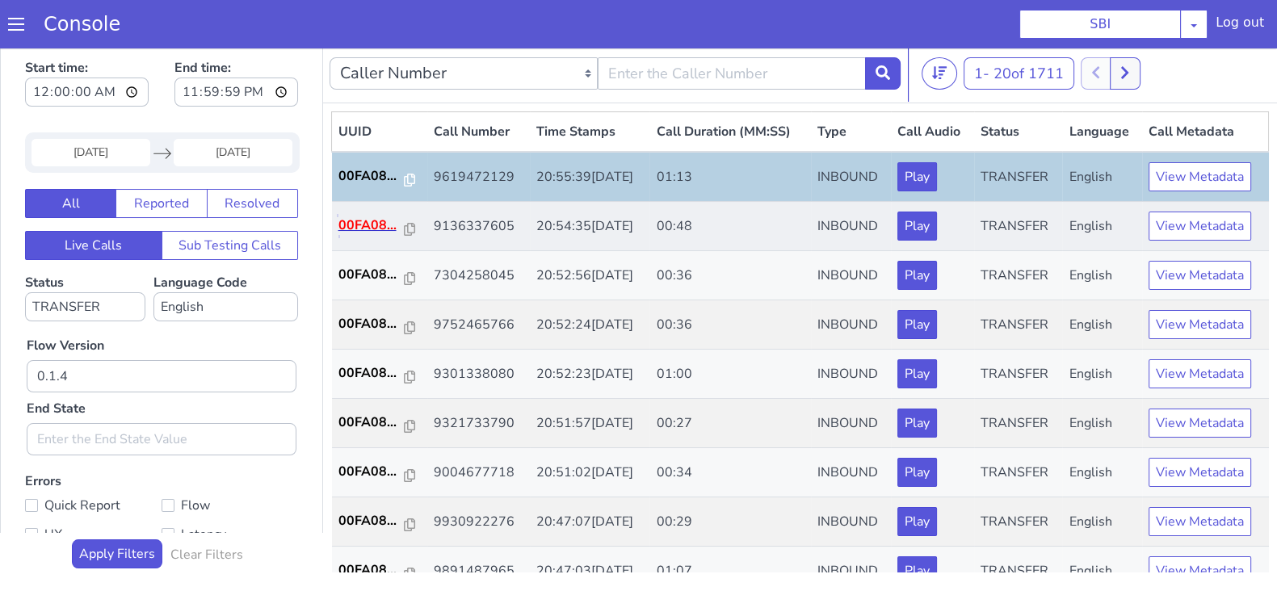
click at [376, 226] on p "00FA08..." at bounding box center [371, 225] width 66 height 19
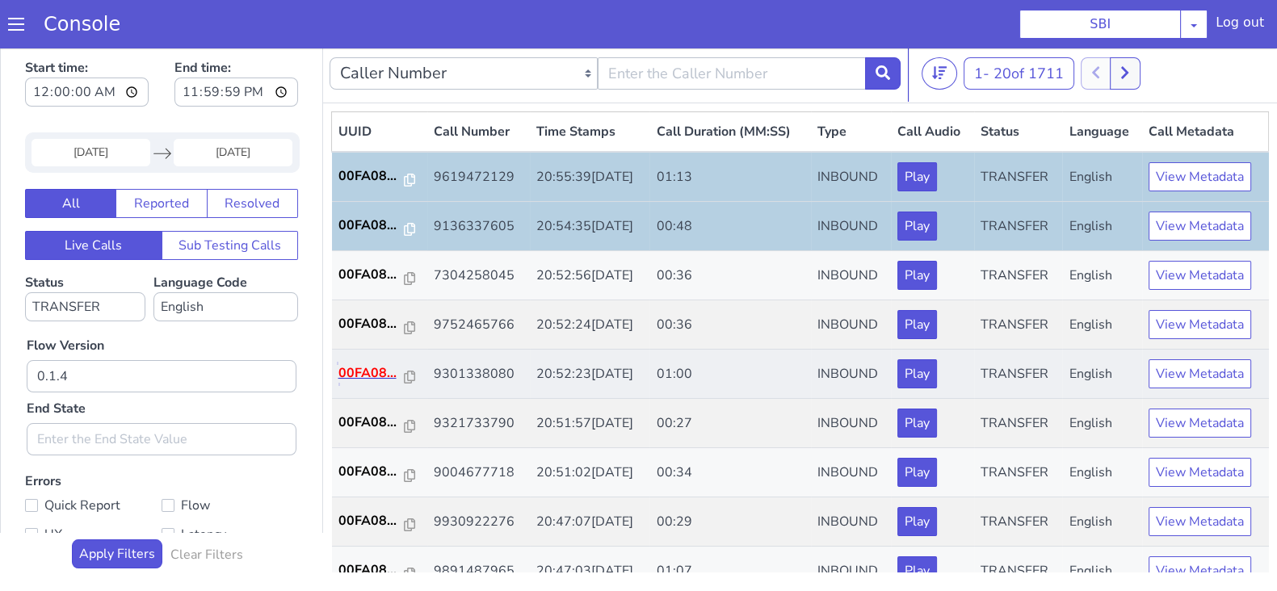
click at [363, 364] on p "00FA08..." at bounding box center [371, 373] width 66 height 19
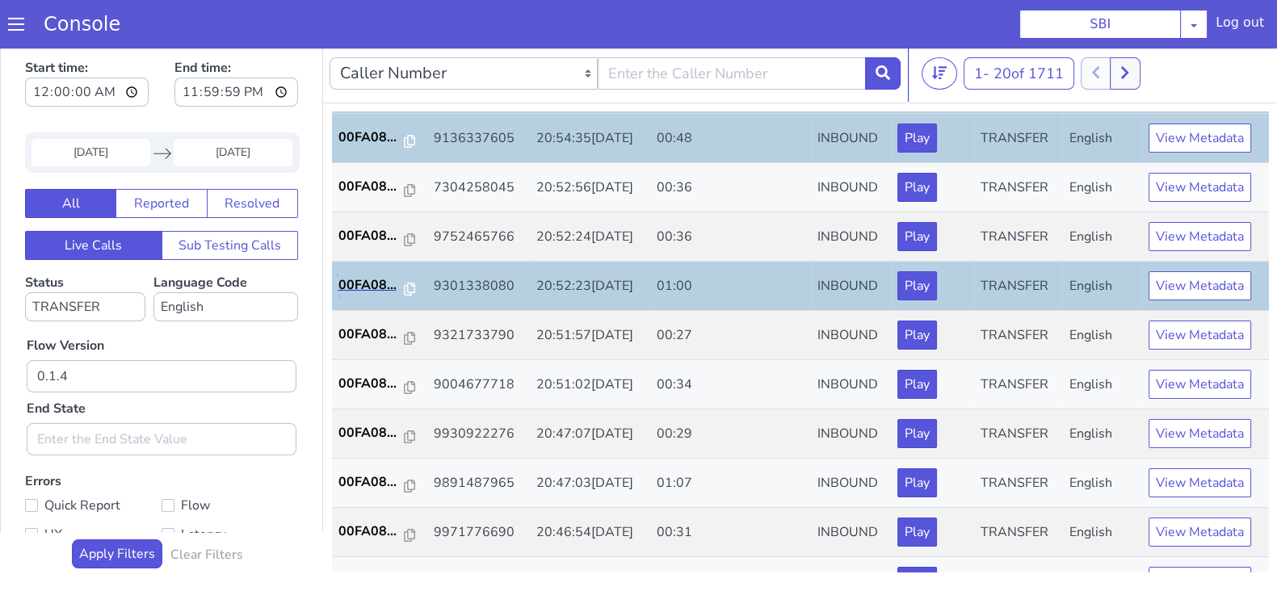
scroll to position [201, 0]
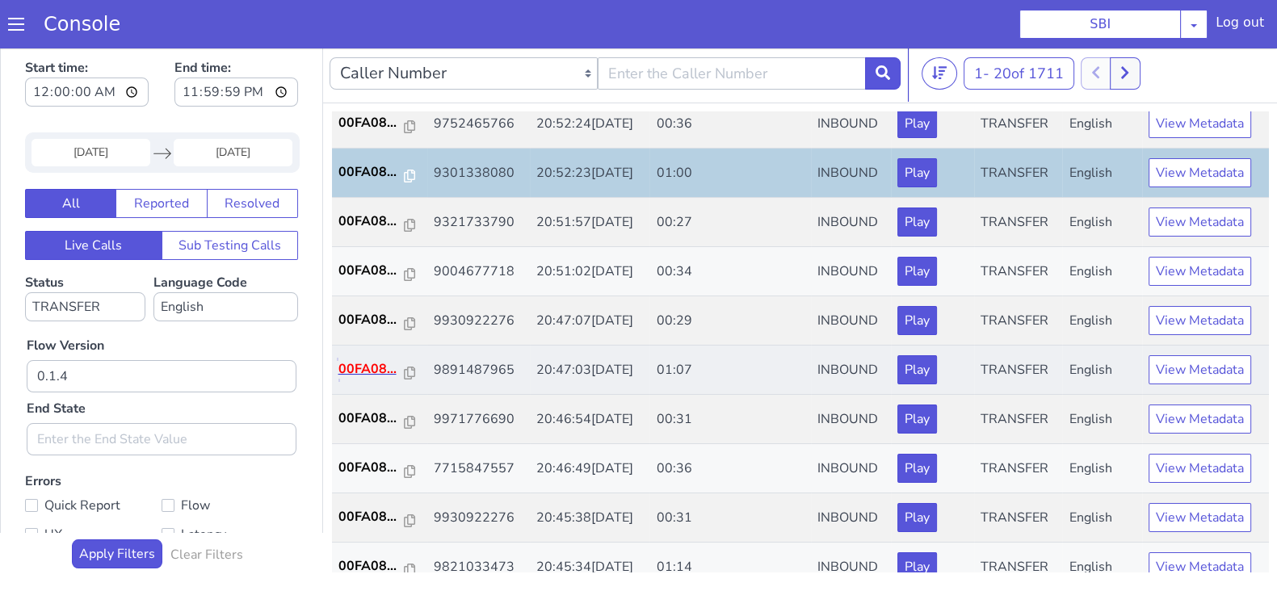
click at [345, 363] on p "00FA08..." at bounding box center [371, 369] width 66 height 19
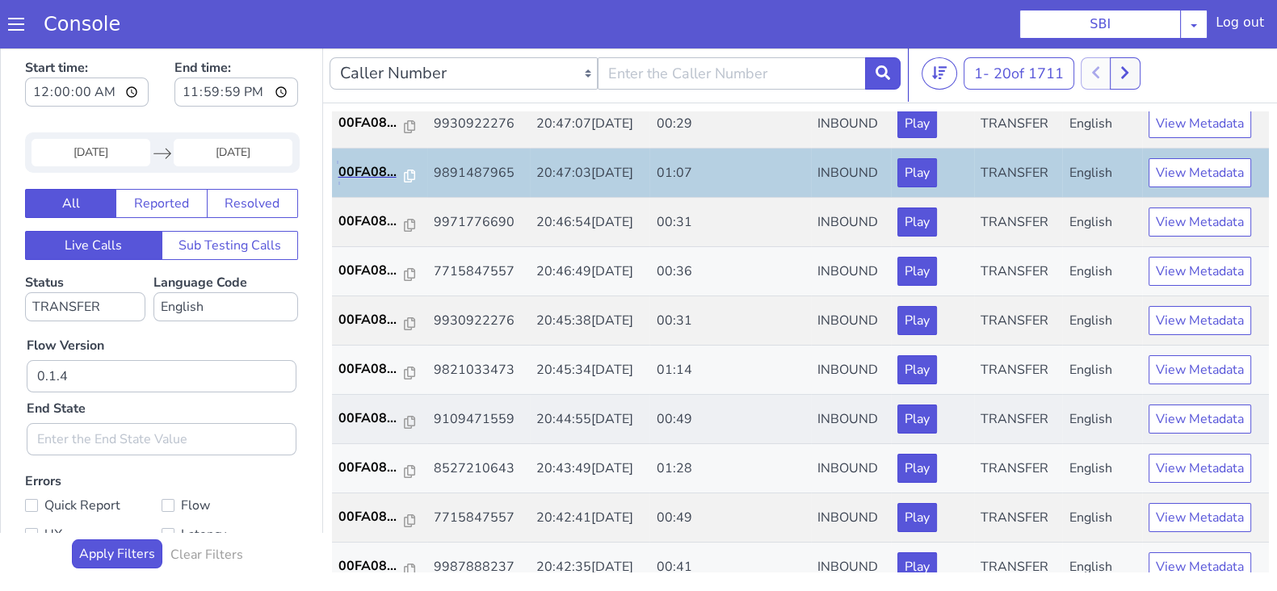
scroll to position [403, 0]
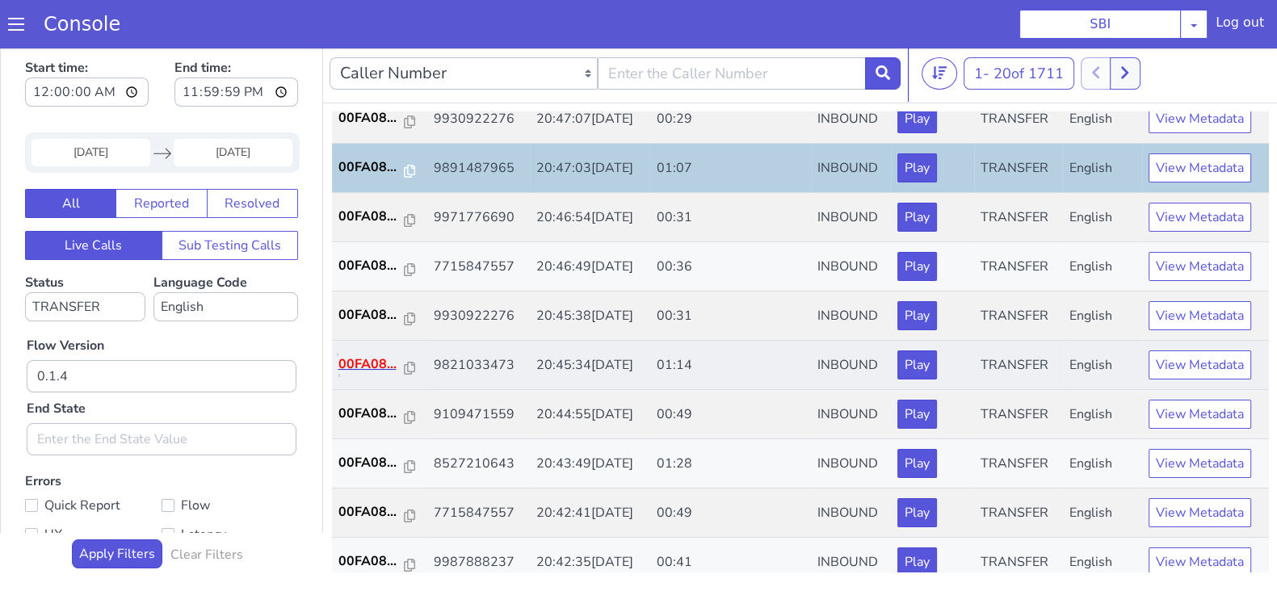
click at [368, 364] on p "00FA08..." at bounding box center [371, 364] width 66 height 19
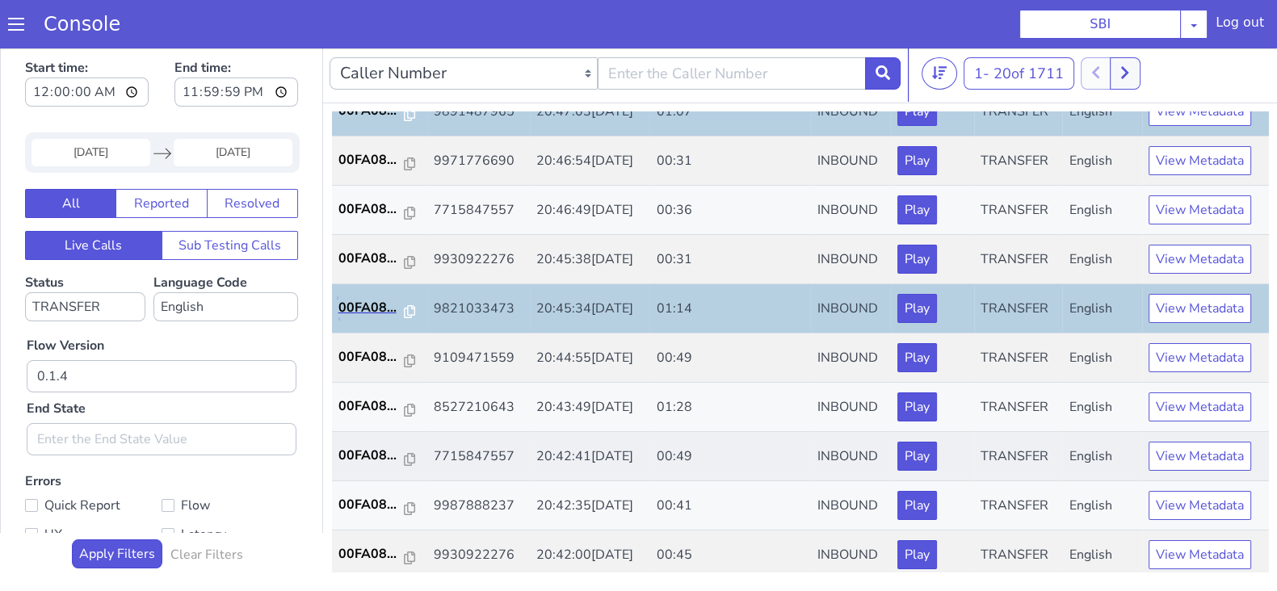
scroll to position [561, 0]
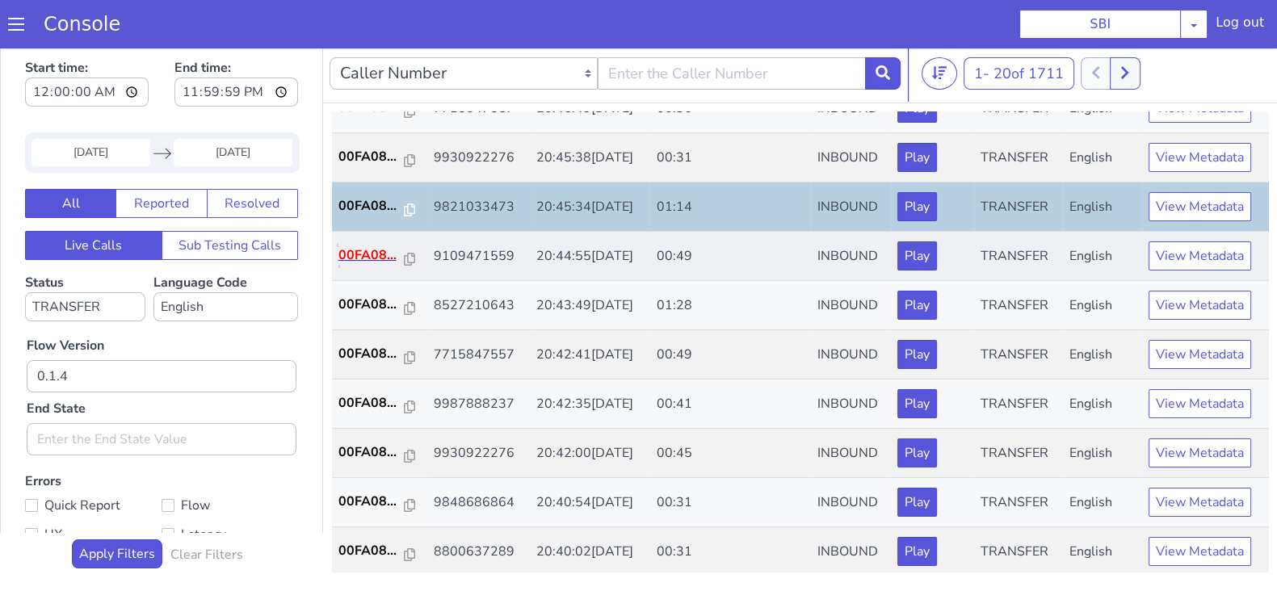
click at [366, 246] on p "00FA08..." at bounding box center [371, 255] width 66 height 19
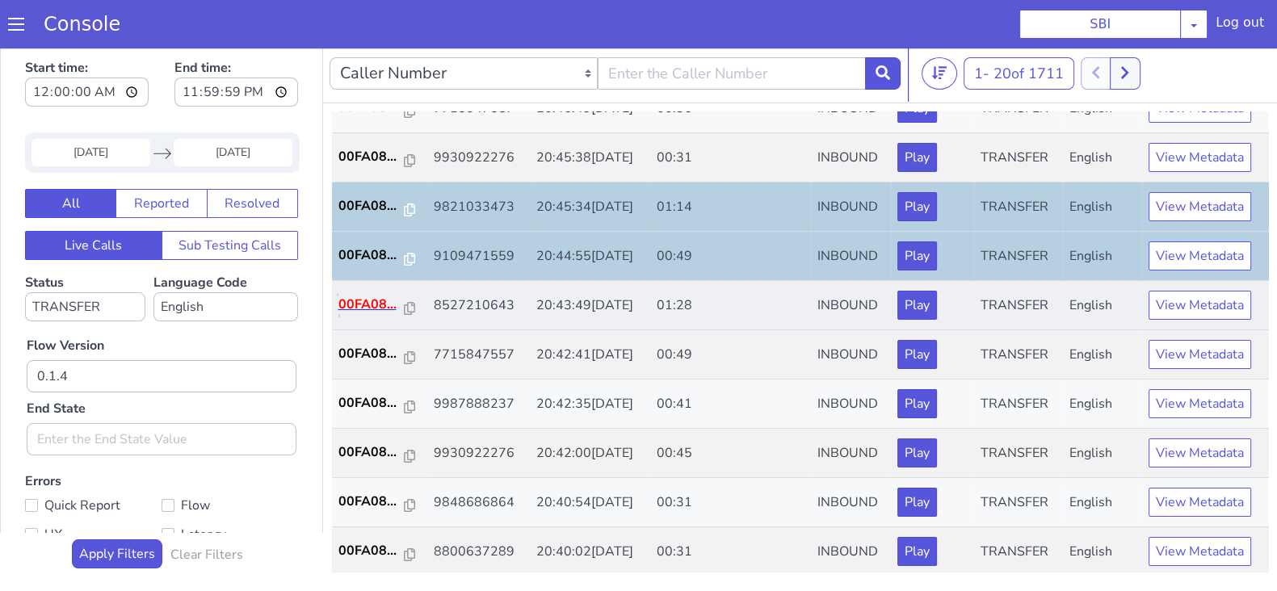
click at [379, 305] on p "00FA08..." at bounding box center [371, 304] width 66 height 19
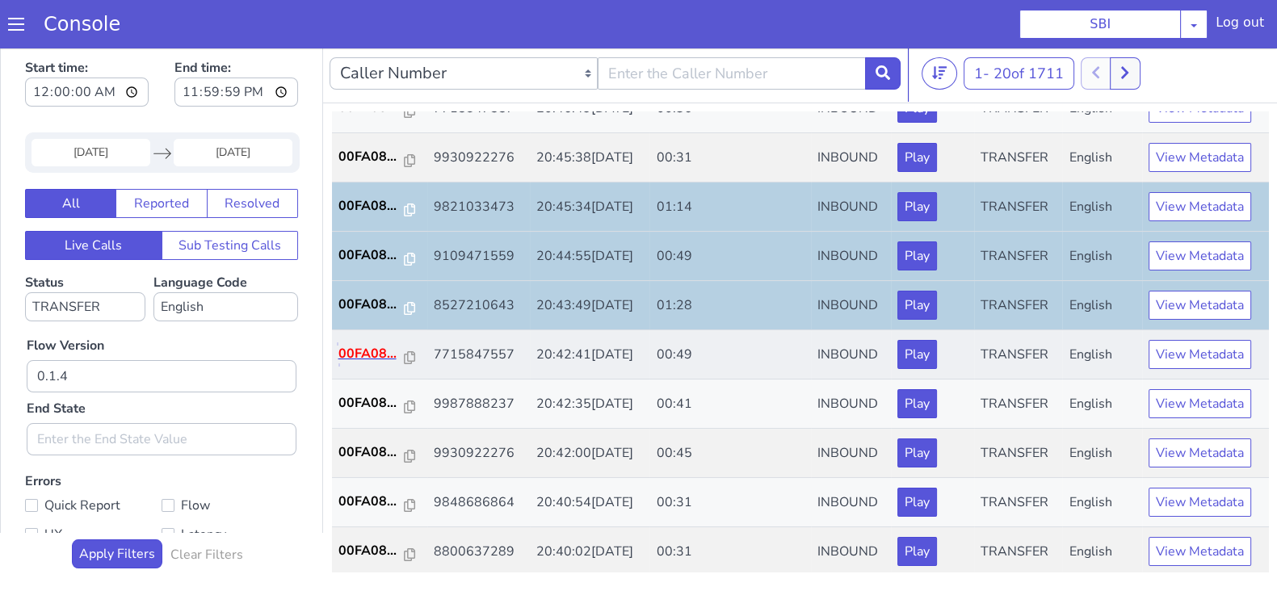
click at [372, 354] on p "00FA08..." at bounding box center [371, 353] width 66 height 19
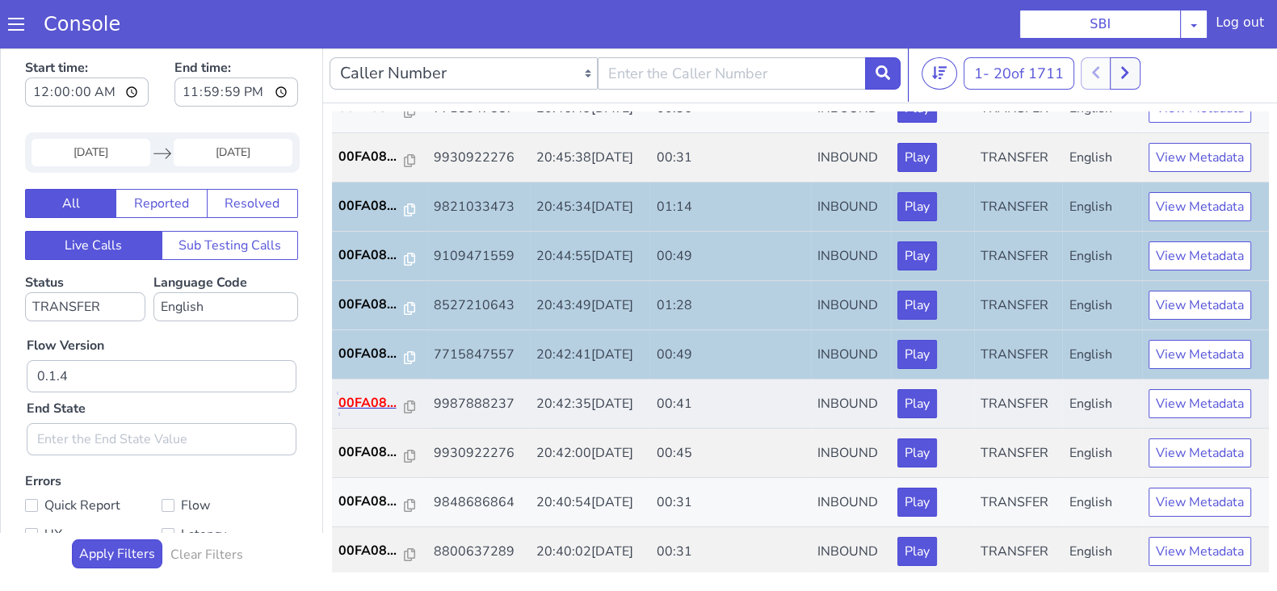
click at [367, 398] on p "00FA08..." at bounding box center [371, 402] width 66 height 19
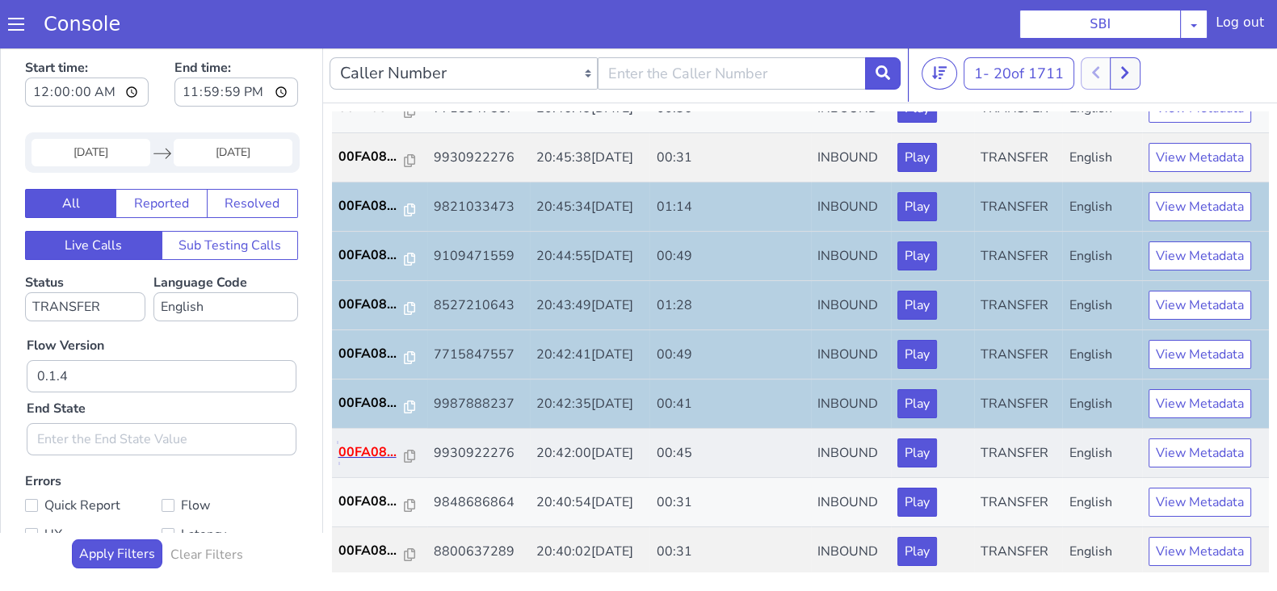
click at [372, 451] on p "00FA08..." at bounding box center [371, 452] width 66 height 19
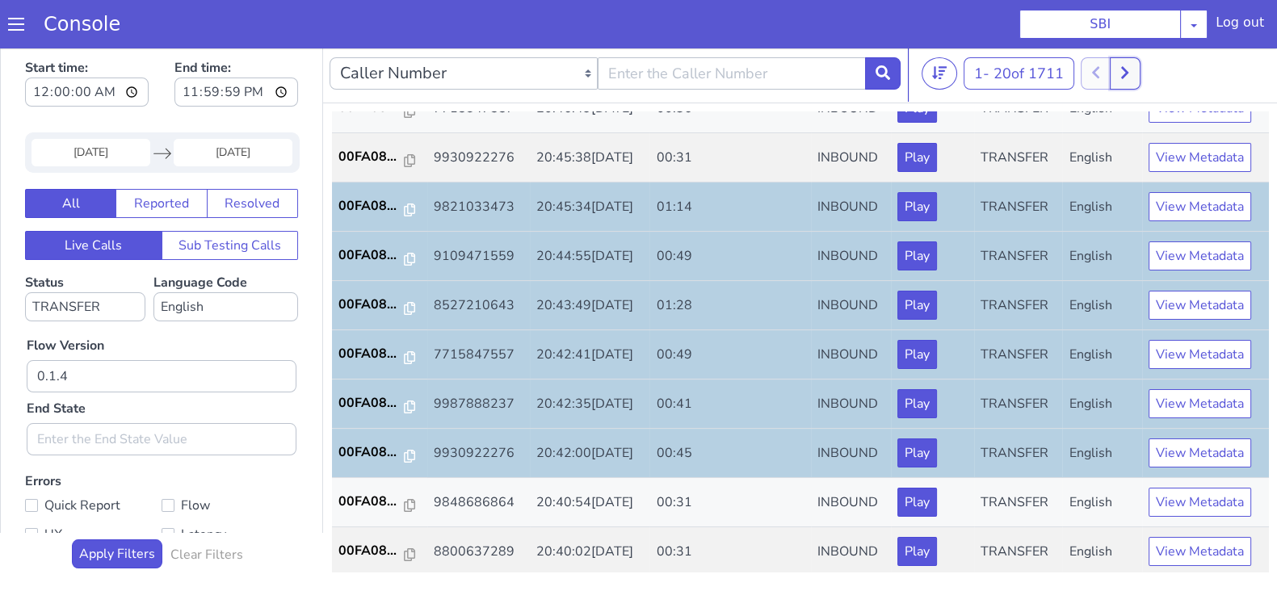
click at [1134, 70] on button at bounding box center [1125, 73] width 30 height 32
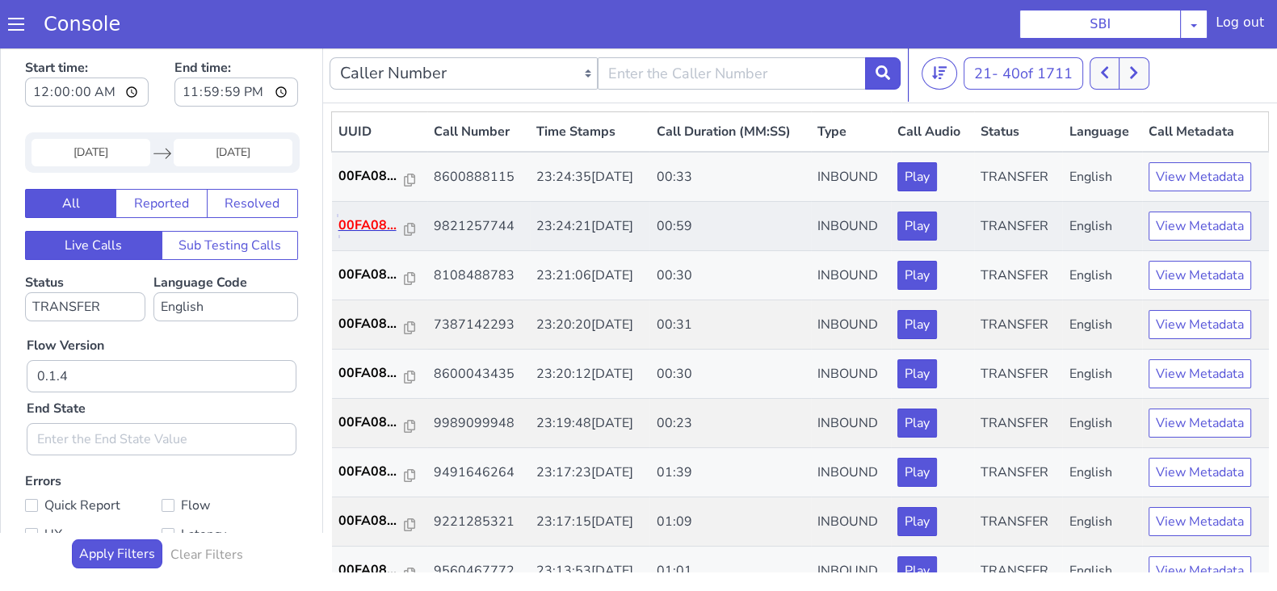
click at [355, 225] on p "00FA08..." at bounding box center [371, 225] width 66 height 19
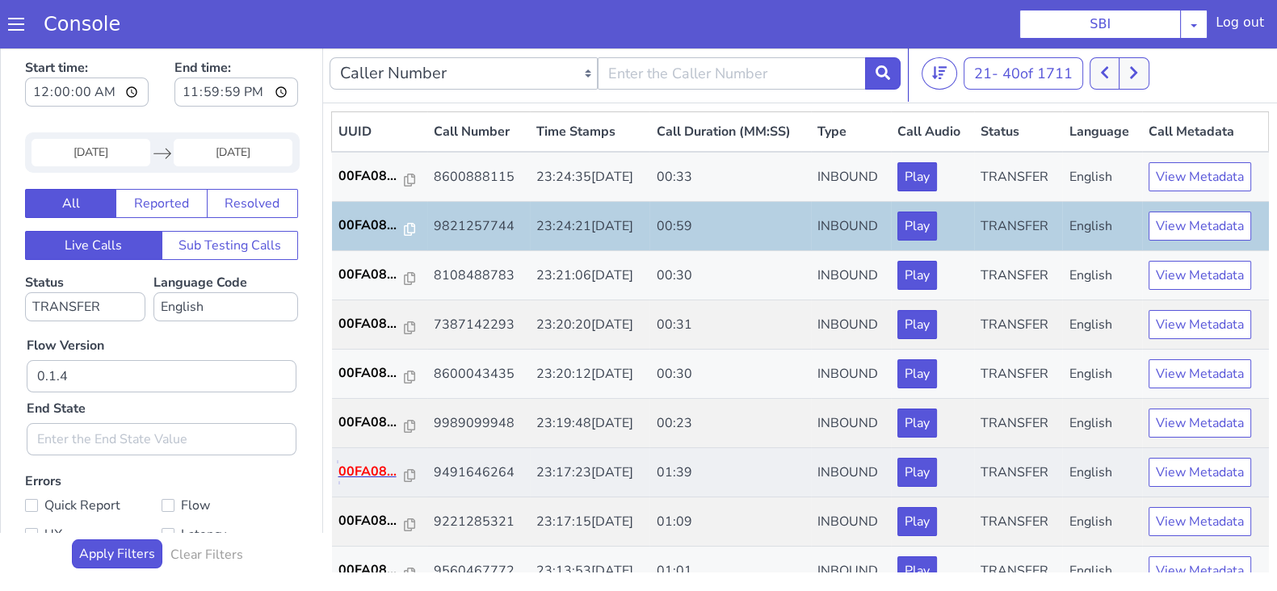
click at [372, 471] on p "00FA08..." at bounding box center [371, 471] width 66 height 19
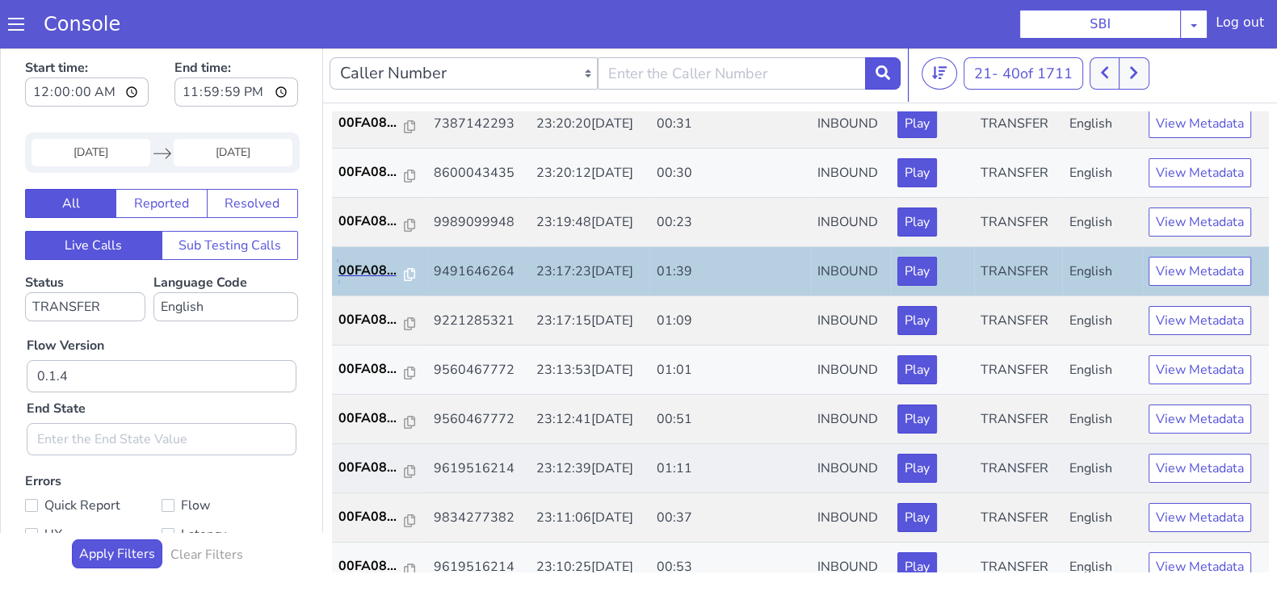
scroll to position [201, 0]
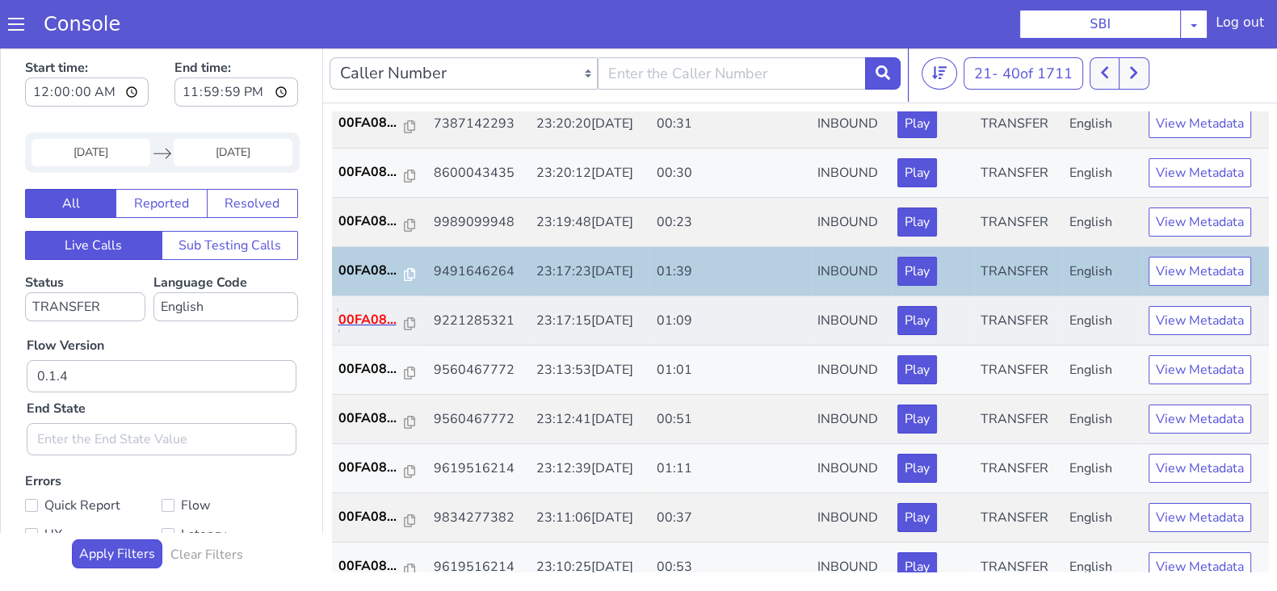
click at [365, 313] on p "00FA08..." at bounding box center [371, 319] width 66 height 19
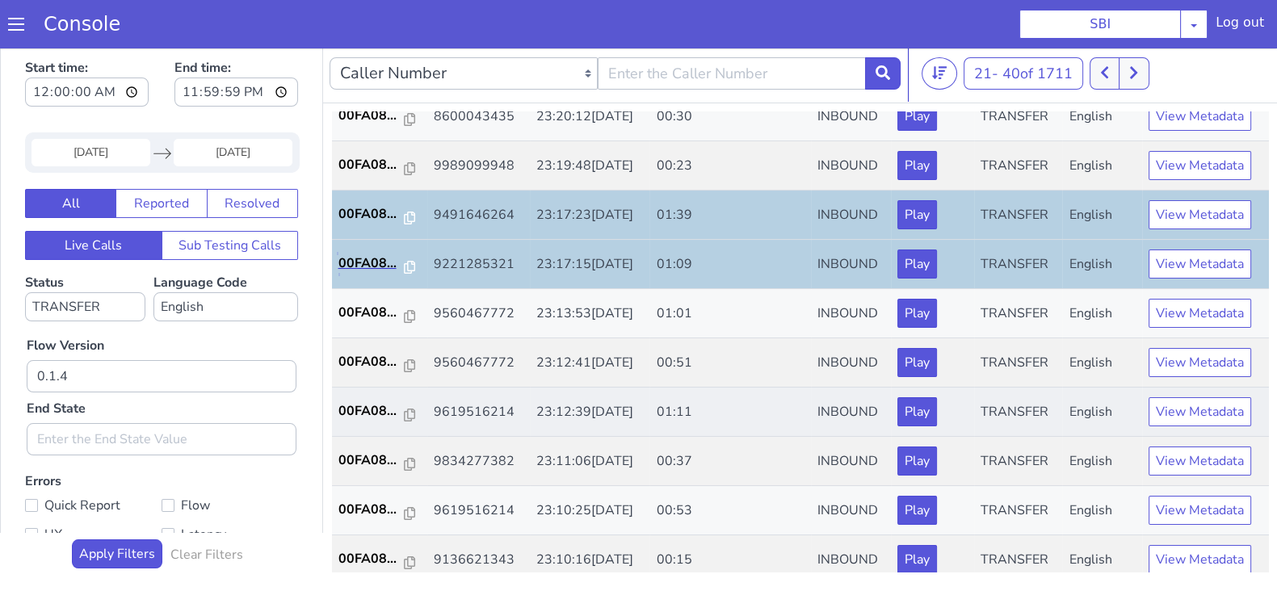
scroll to position [303, 0]
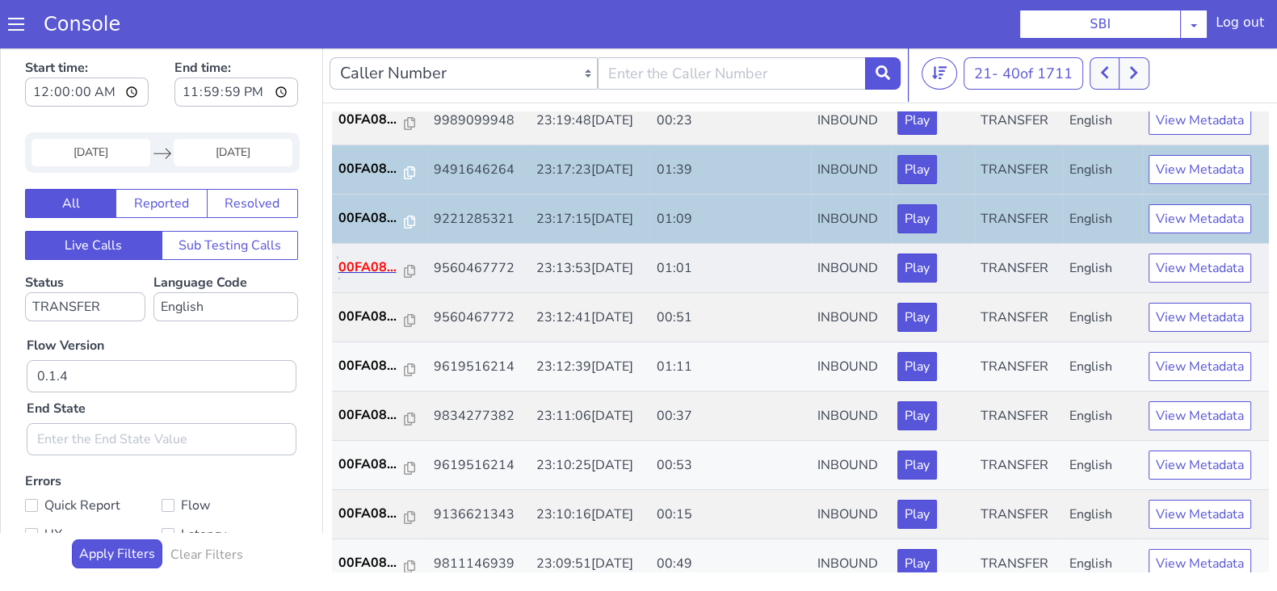
click at [360, 269] on p "00FA08..." at bounding box center [371, 267] width 66 height 19
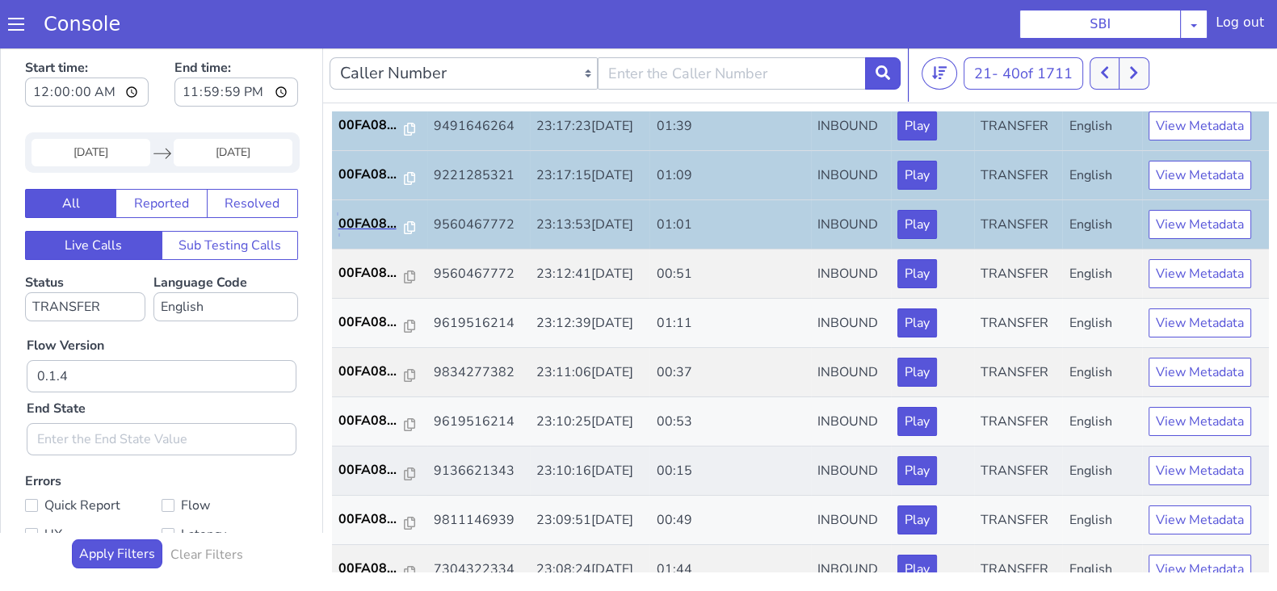
scroll to position [403, 0]
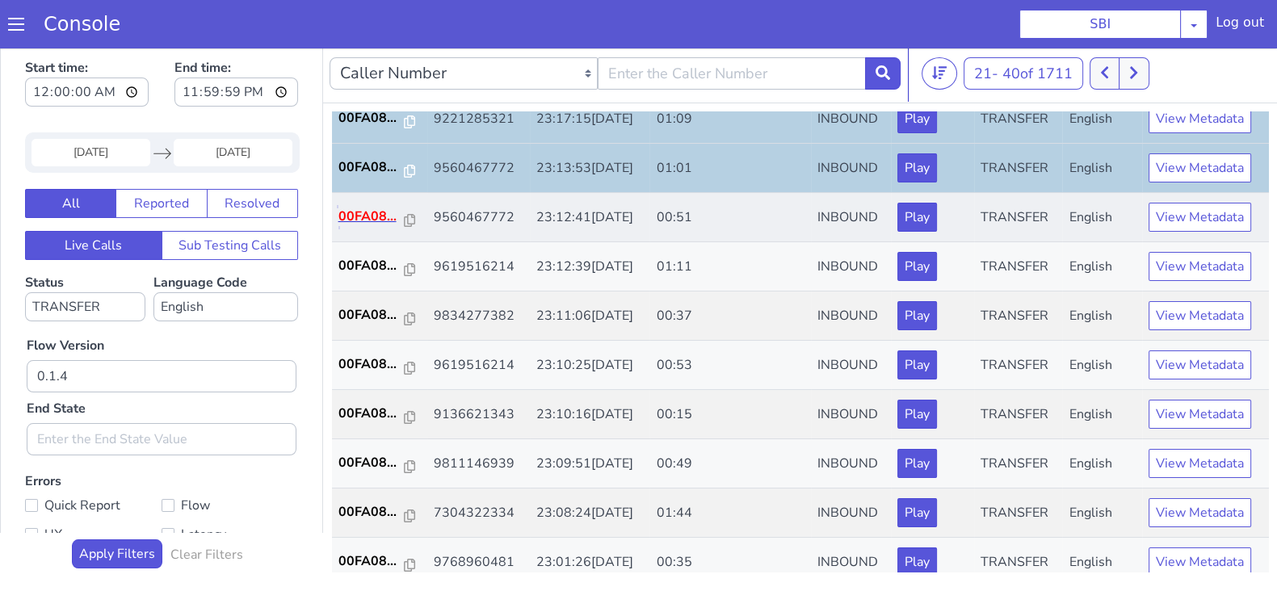
click at [376, 212] on p "00FA08..." at bounding box center [371, 216] width 66 height 19
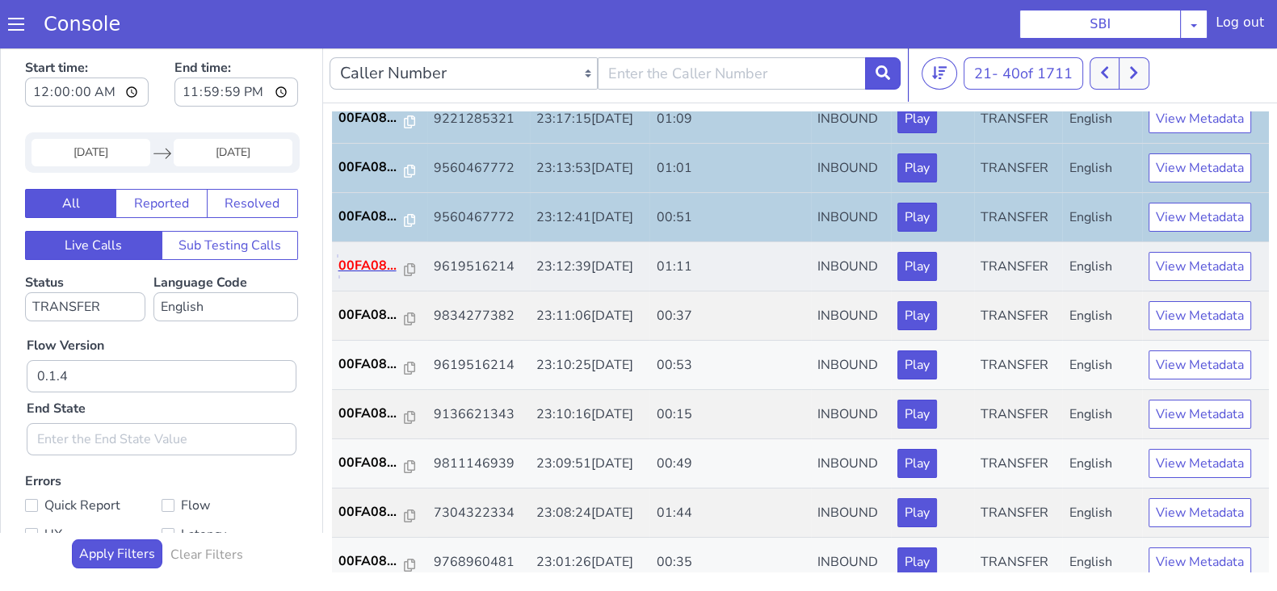
click at [389, 263] on p "00FA08..." at bounding box center [371, 265] width 66 height 19
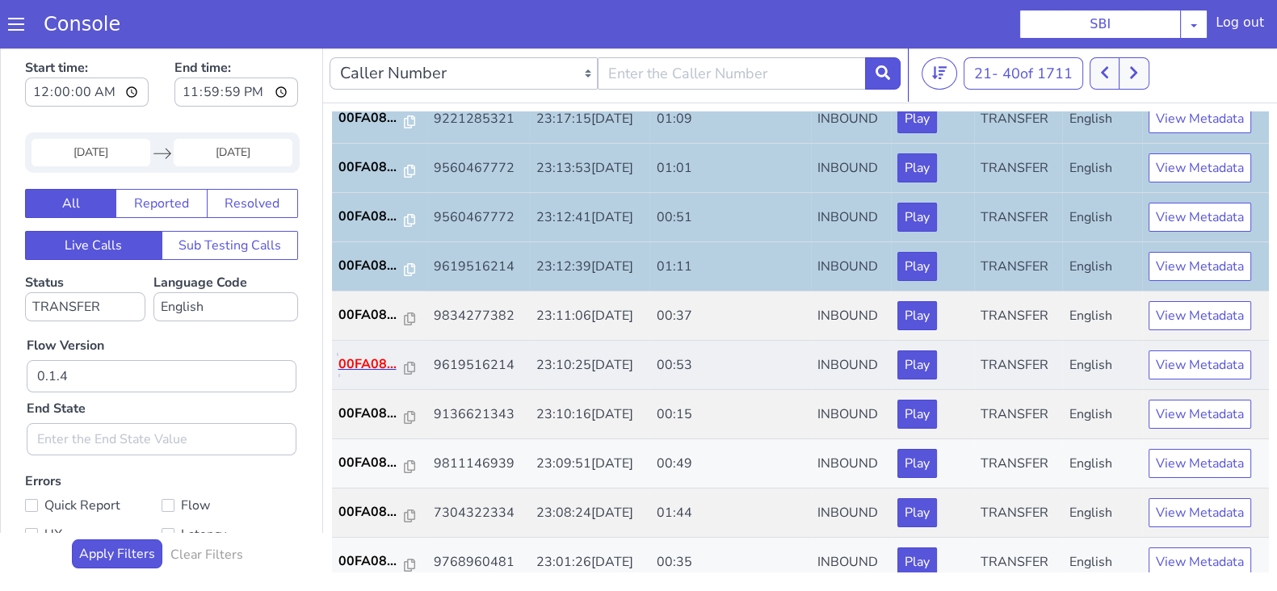
click at [360, 364] on p "00FA08..." at bounding box center [371, 364] width 66 height 19
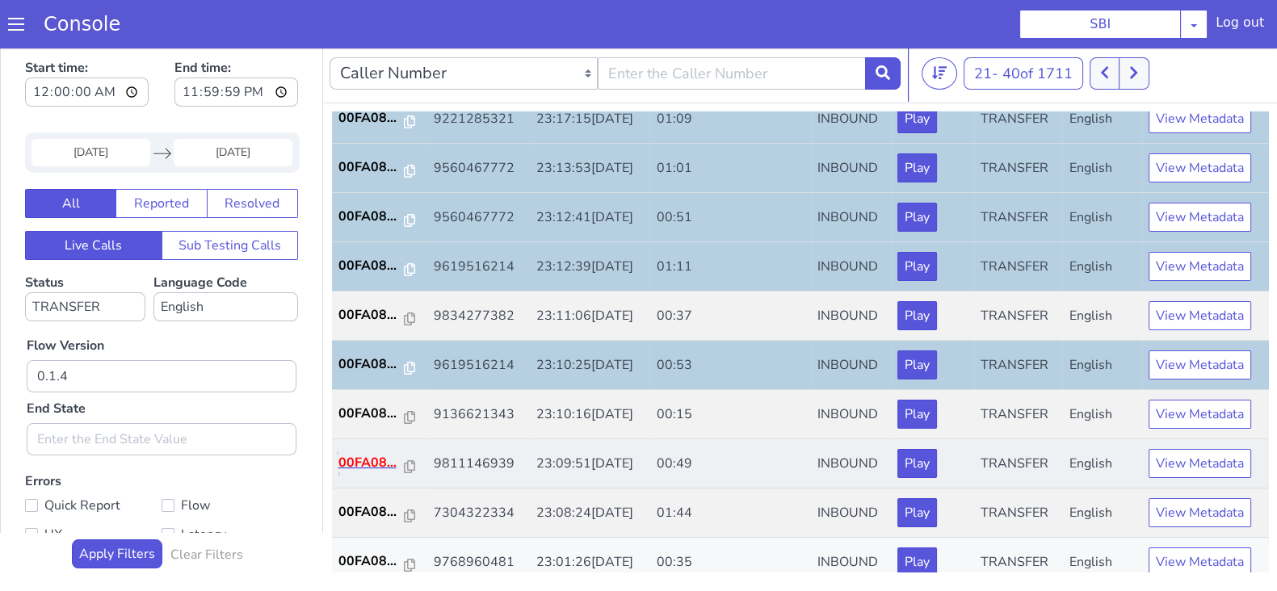
click at [358, 456] on p "00FA08..." at bounding box center [371, 462] width 66 height 19
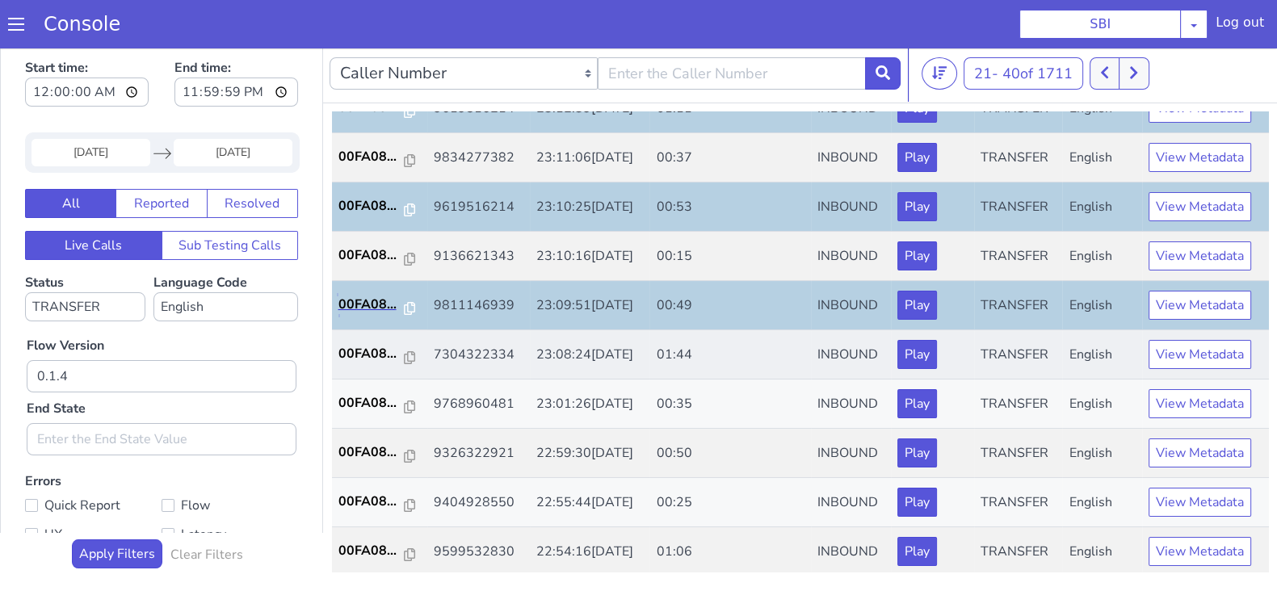
scroll to position [561, 0]
click at [364, 446] on p "00FA08..." at bounding box center [371, 452] width 66 height 19
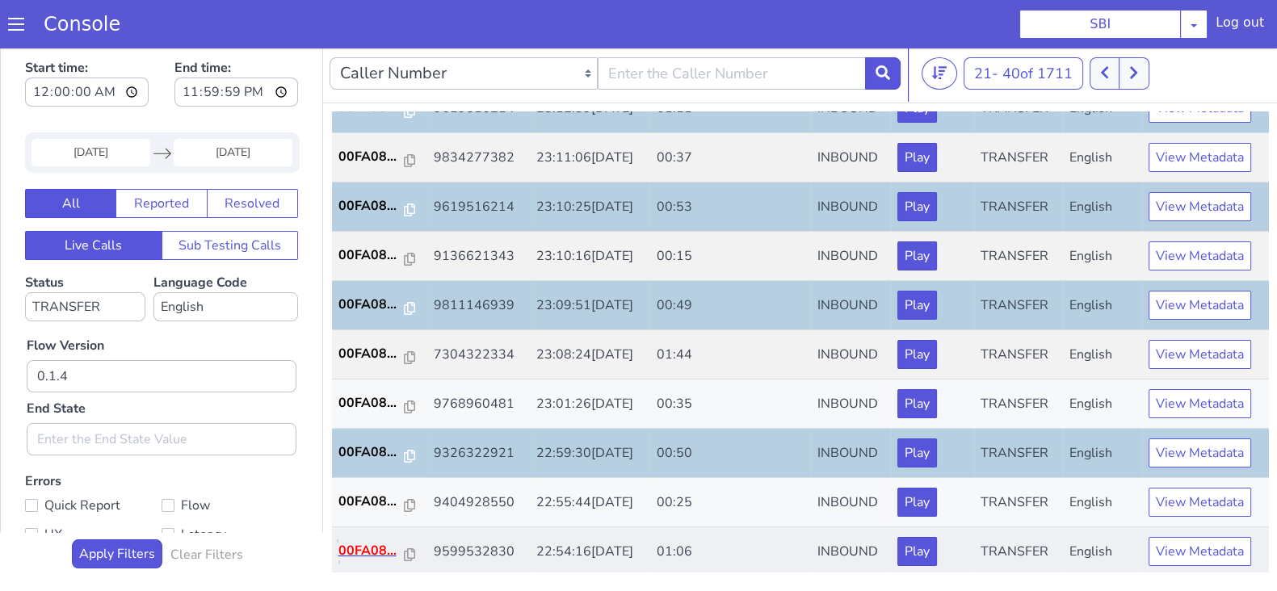
click at [374, 551] on p "00FA08..." at bounding box center [371, 550] width 66 height 19
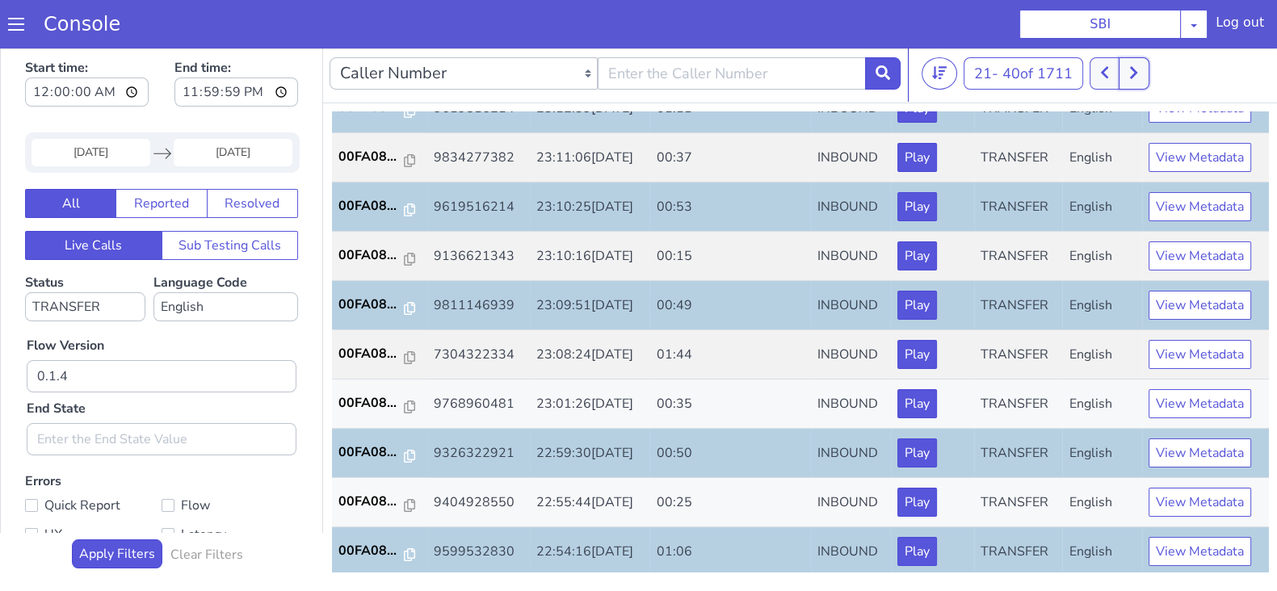
click at [1143, 77] on button at bounding box center [1134, 73] width 30 height 32
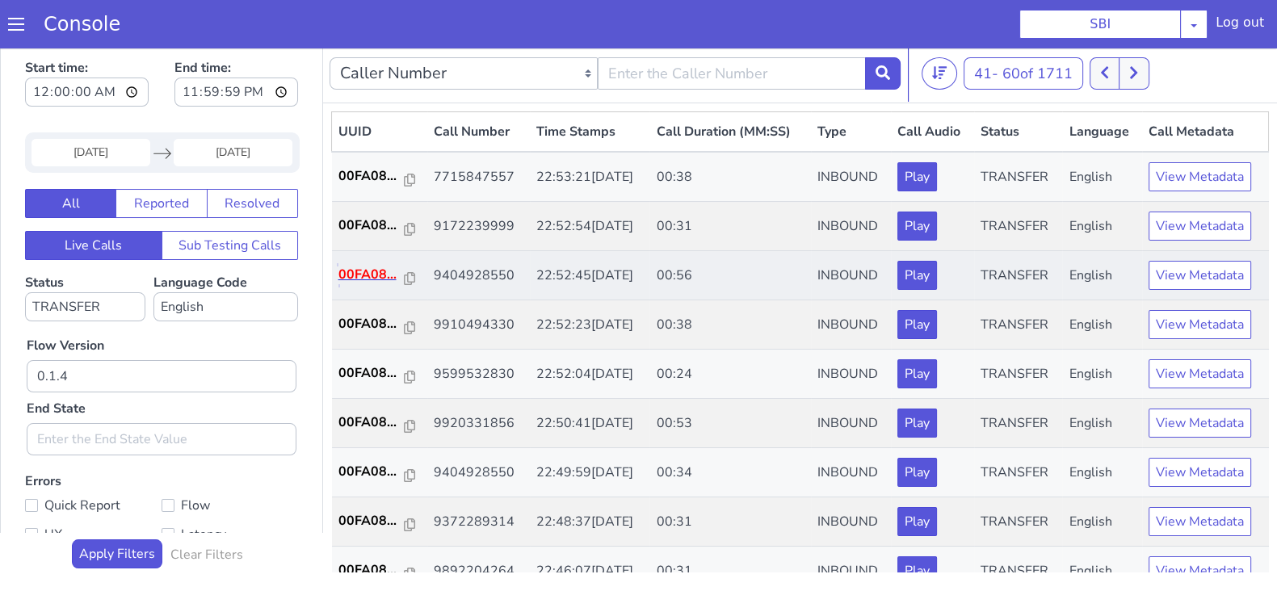
click at [381, 272] on p "00FA08..." at bounding box center [371, 274] width 66 height 19
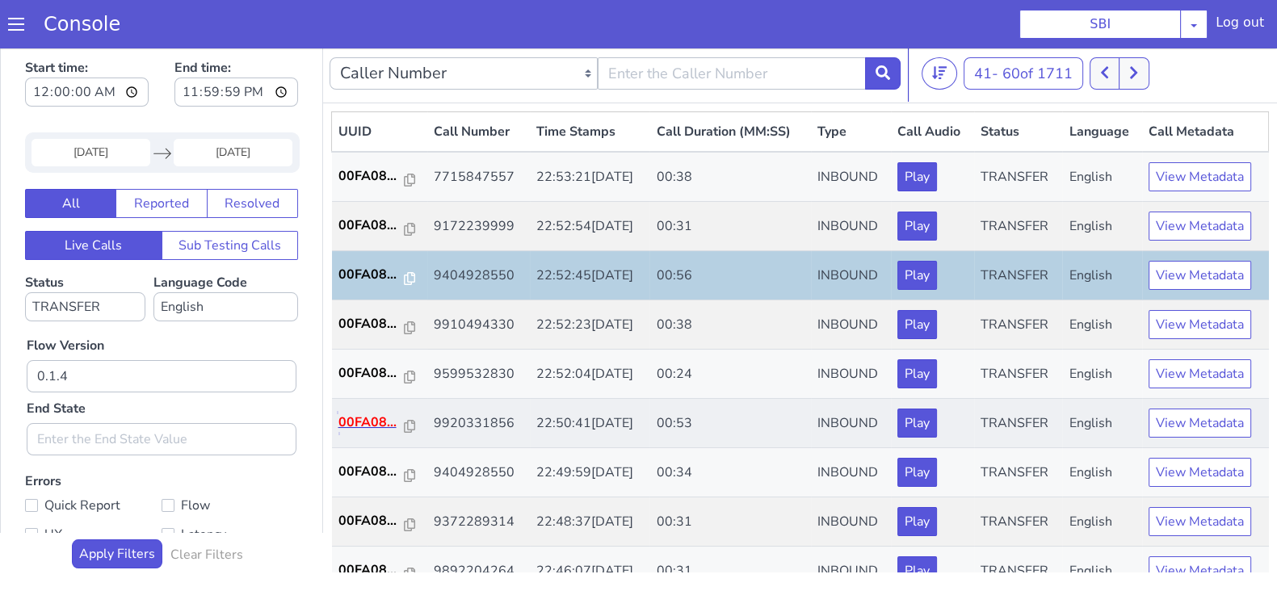
click at [350, 424] on p "00FA08..." at bounding box center [371, 422] width 66 height 19
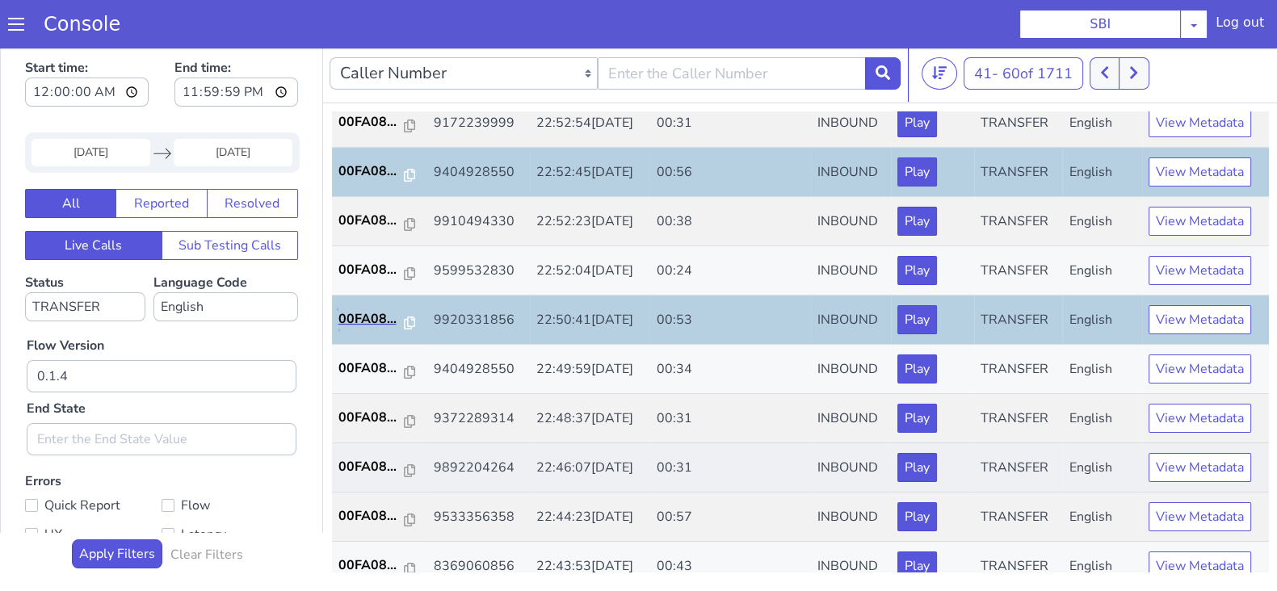
scroll to position [201, 0]
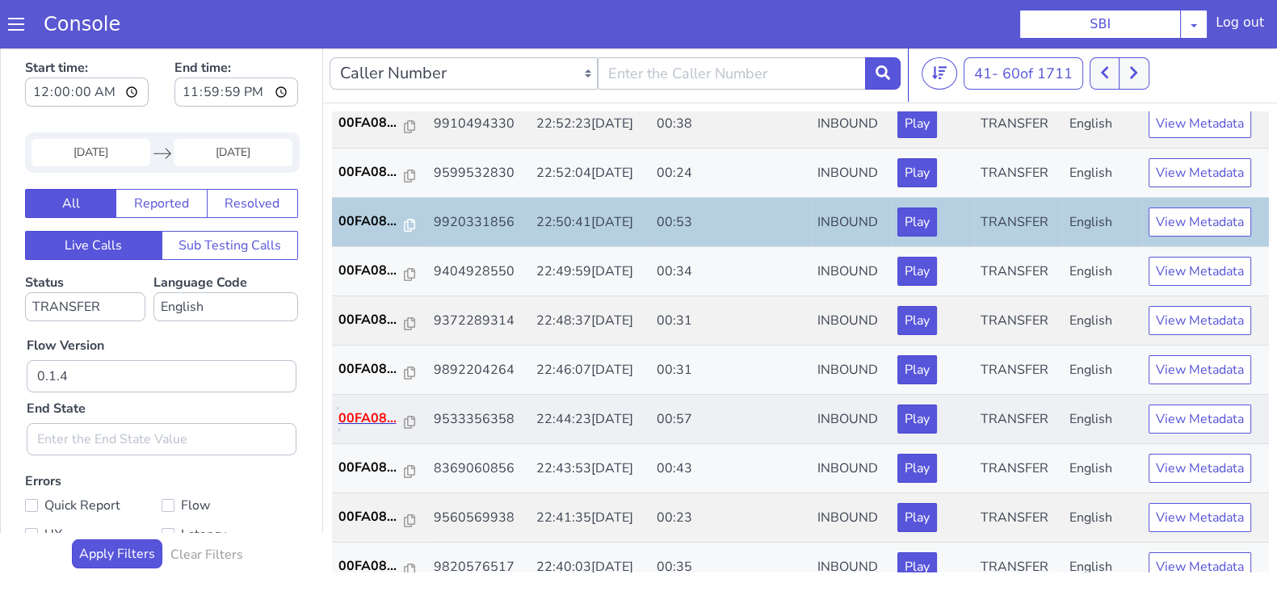
click at [376, 418] on p "00FA08..." at bounding box center [371, 418] width 66 height 19
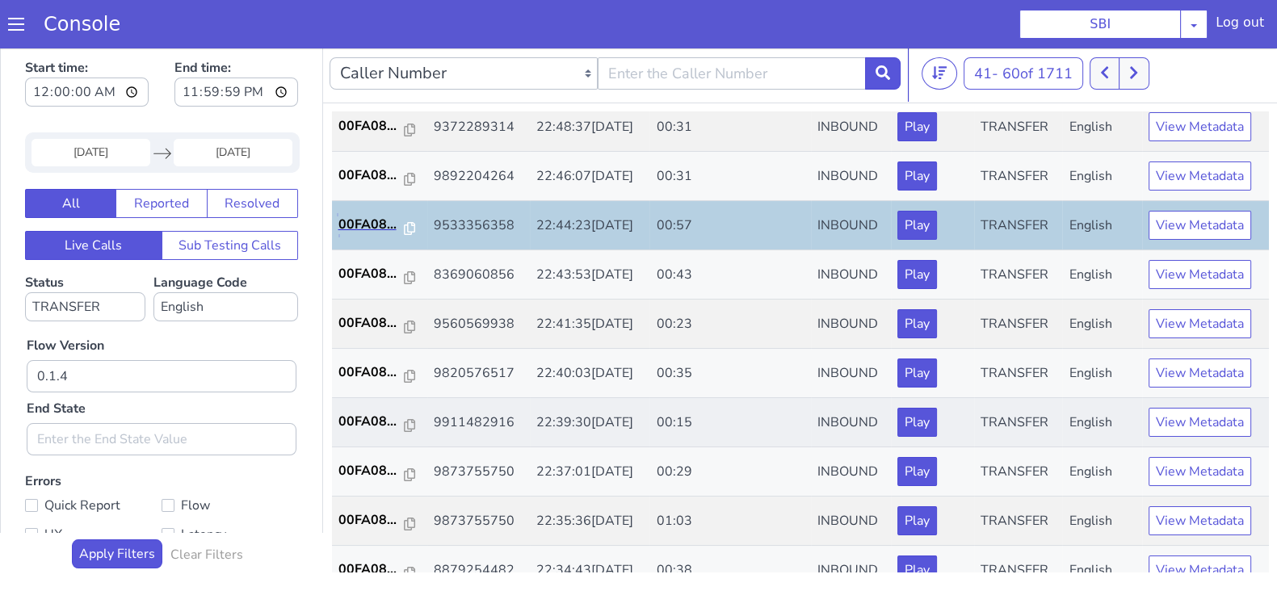
scroll to position [403, 0]
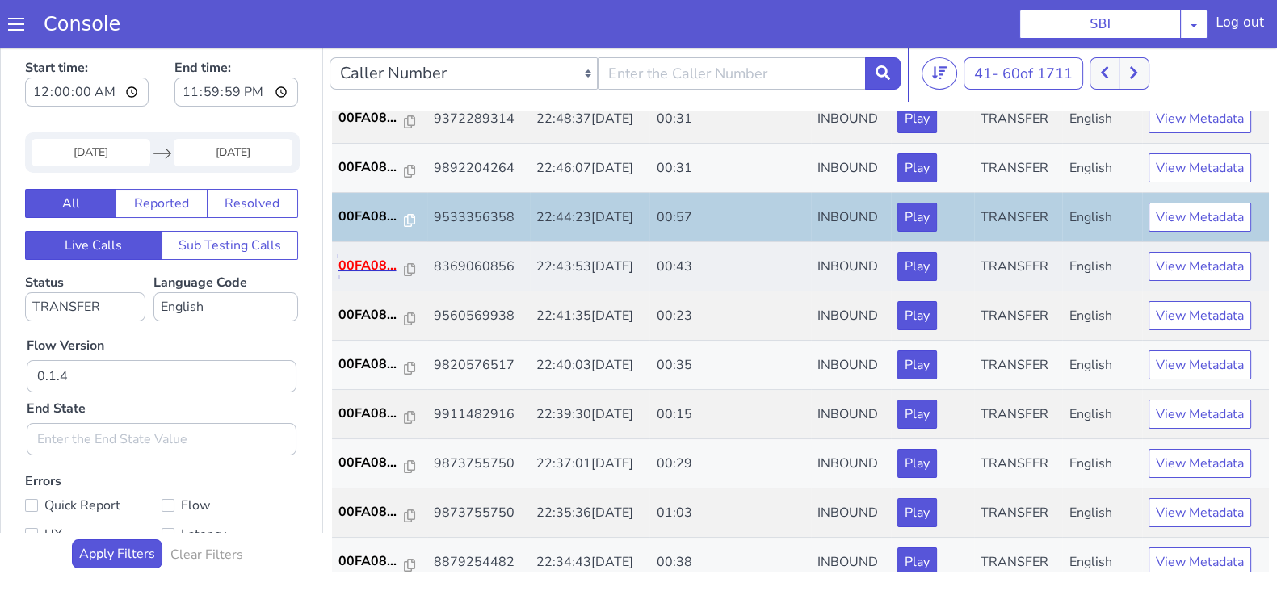
click at [371, 256] on p "00FA08..." at bounding box center [371, 265] width 66 height 19
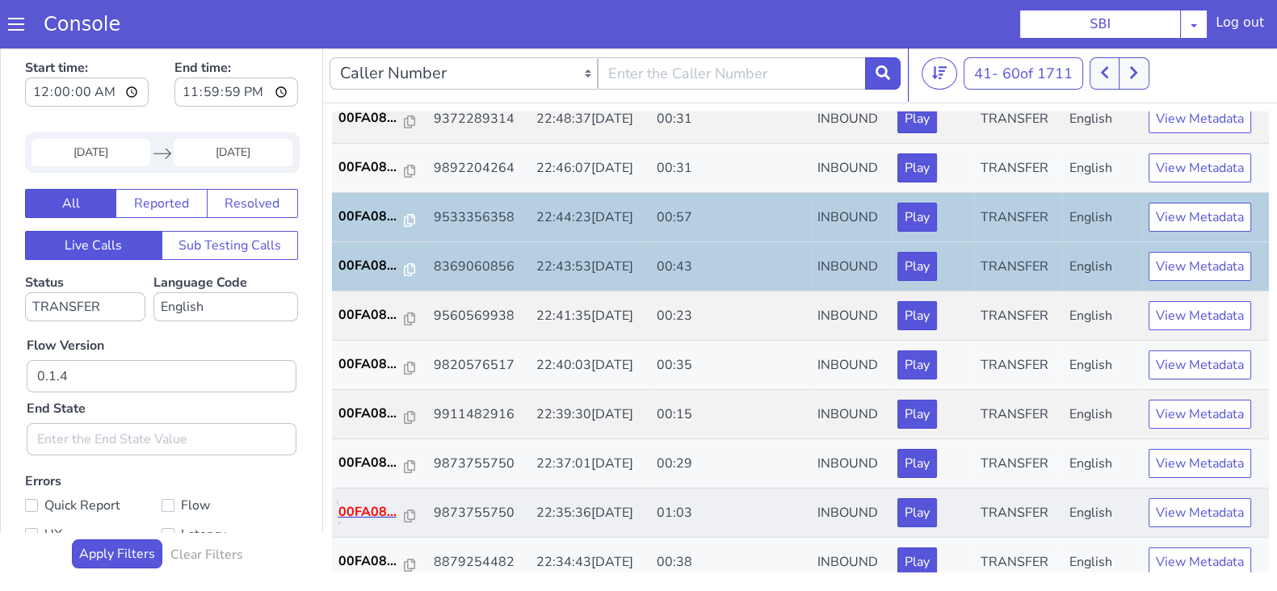
click at [369, 507] on p "00FA08..." at bounding box center [371, 511] width 66 height 19
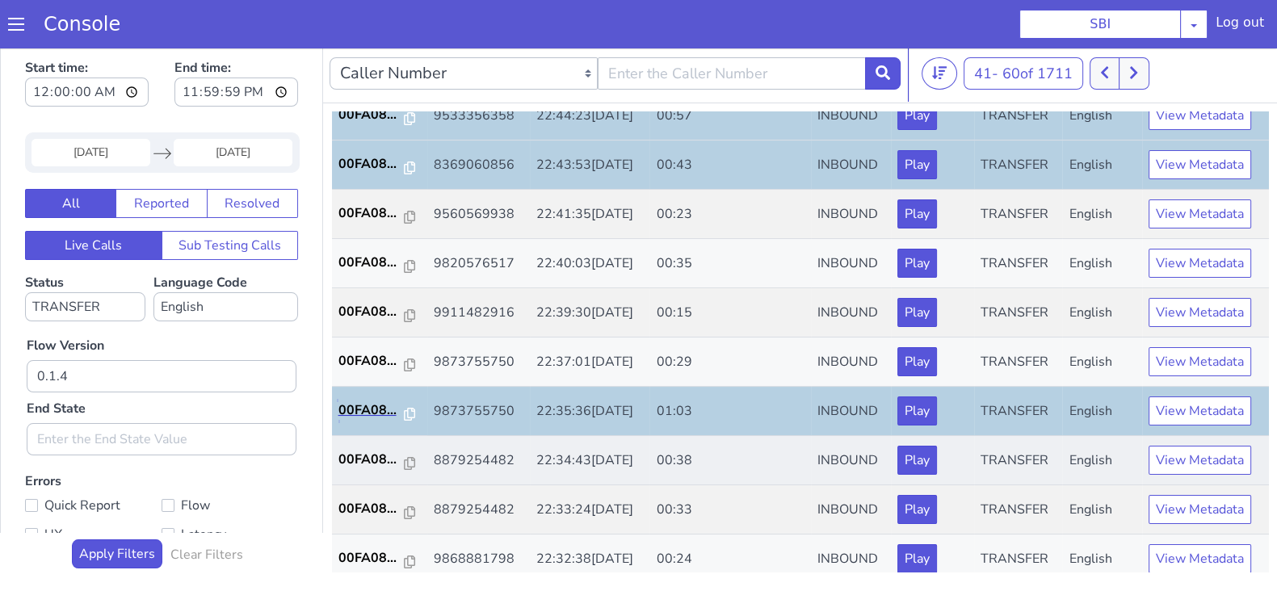
scroll to position [561, 0]
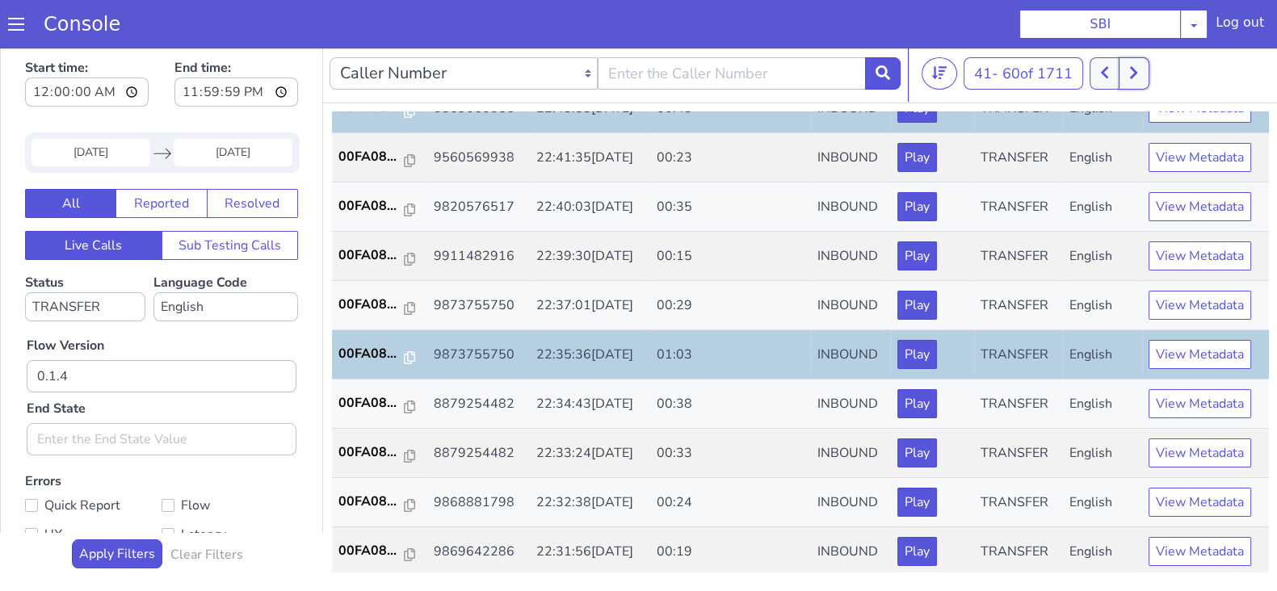
click at [1138, 67] on icon at bounding box center [1133, 72] width 9 height 15
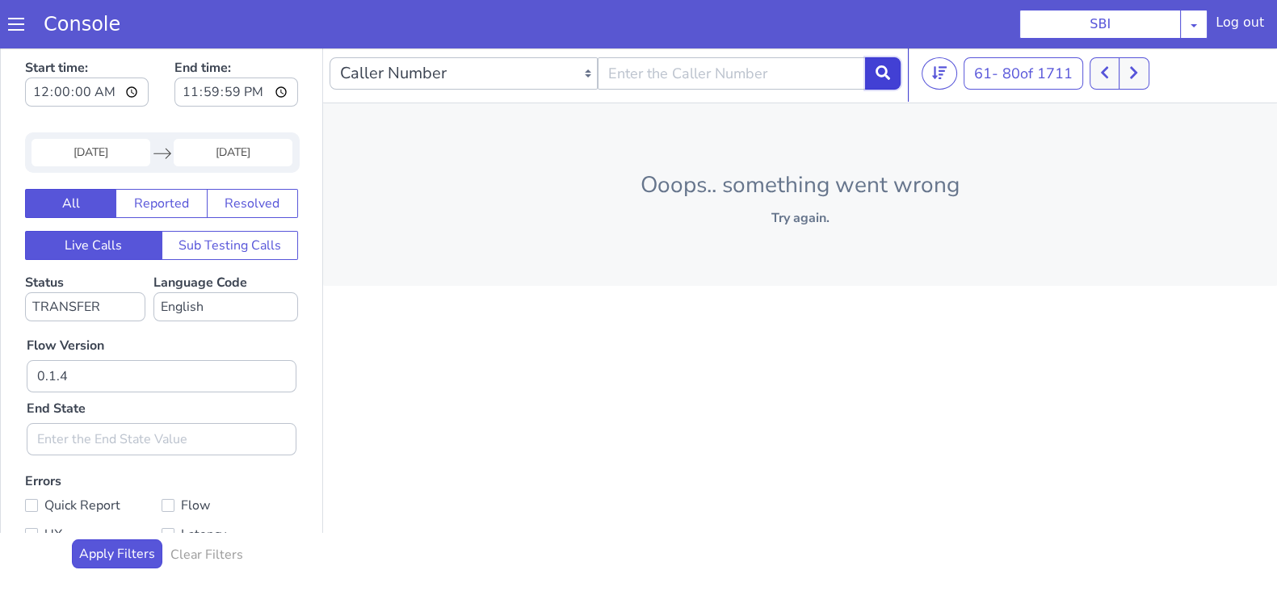
click at [891, 73] on button at bounding box center [883, 73] width 36 height 32
click at [1135, 73] on button at bounding box center [1125, 73] width 30 height 32
click at [1134, 74] on icon at bounding box center [1133, 72] width 9 height 15
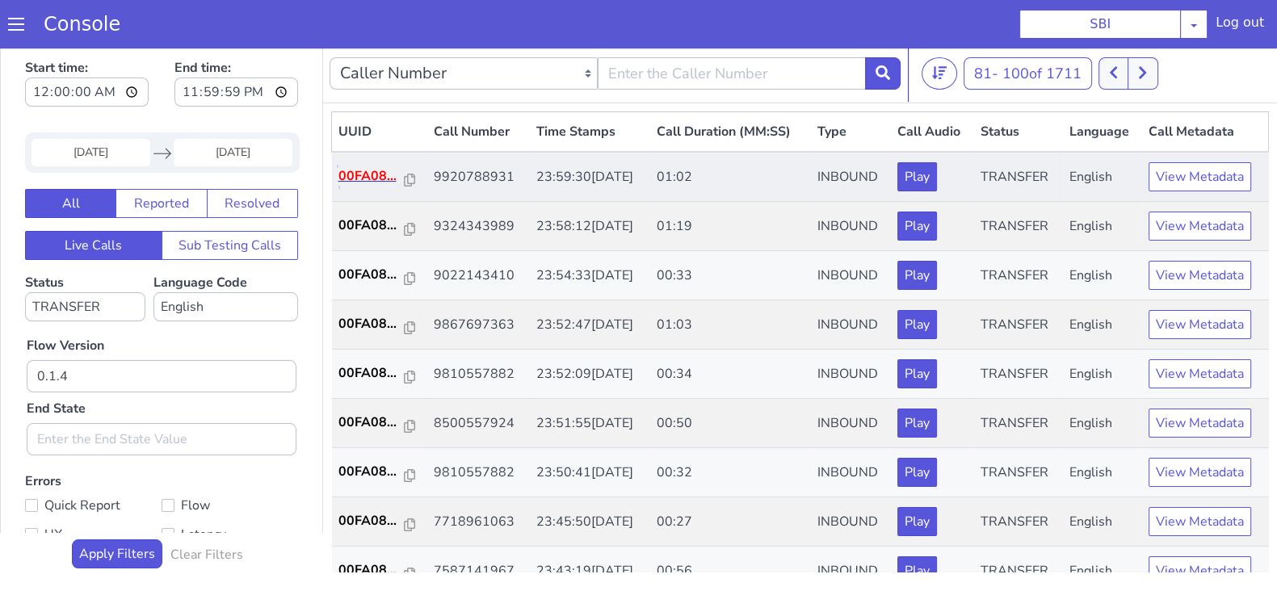
click at [360, 175] on p "00FA08..." at bounding box center [371, 175] width 66 height 19
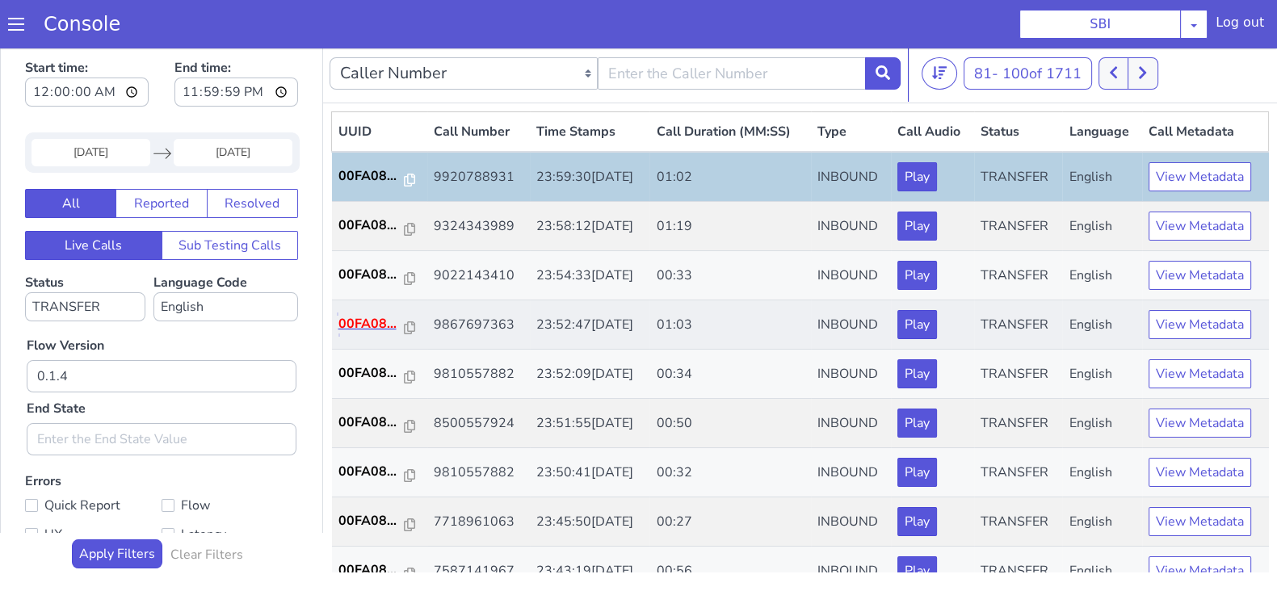
click at [364, 330] on p "00FA08..." at bounding box center [371, 323] width 66 height 19
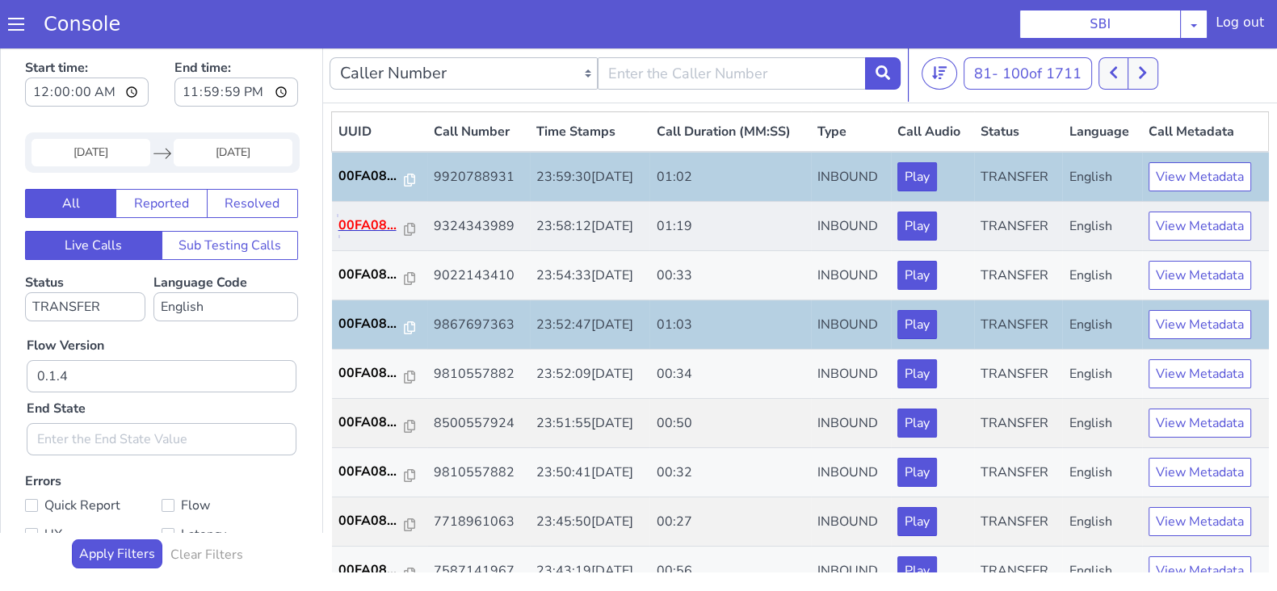
click at [368, 228] on p "00FA08..." at bounding box center [371, 225] width 66 height 19
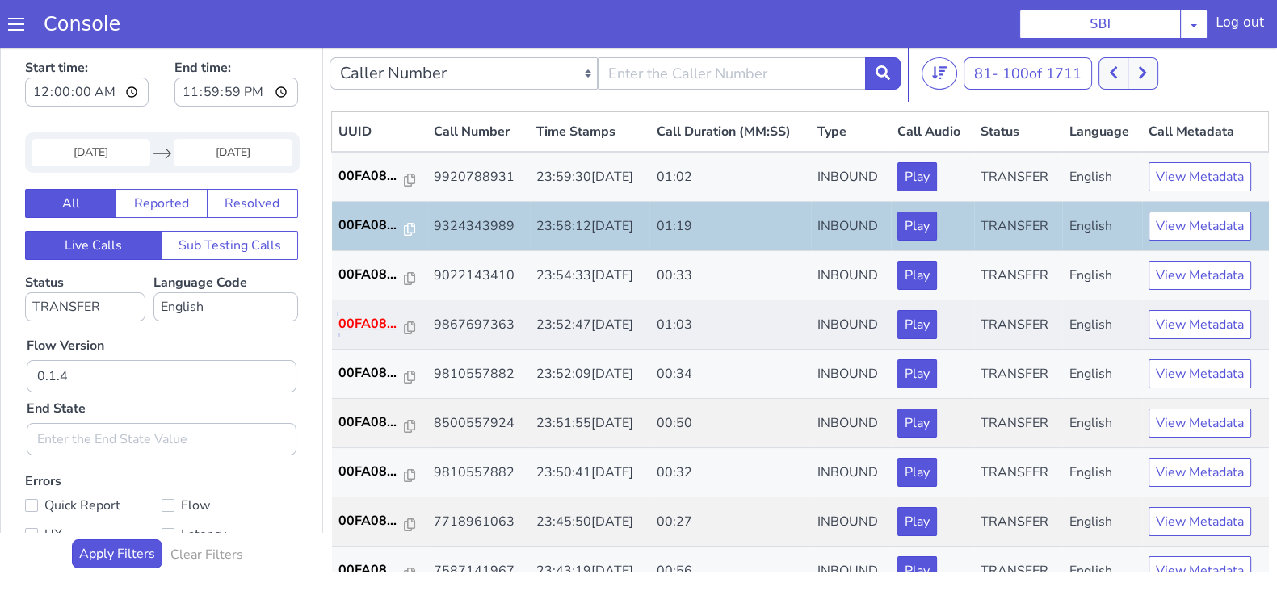
click at [368, 329] on p "00FA08..." at bounding box center [371, 323] width 66 height 19
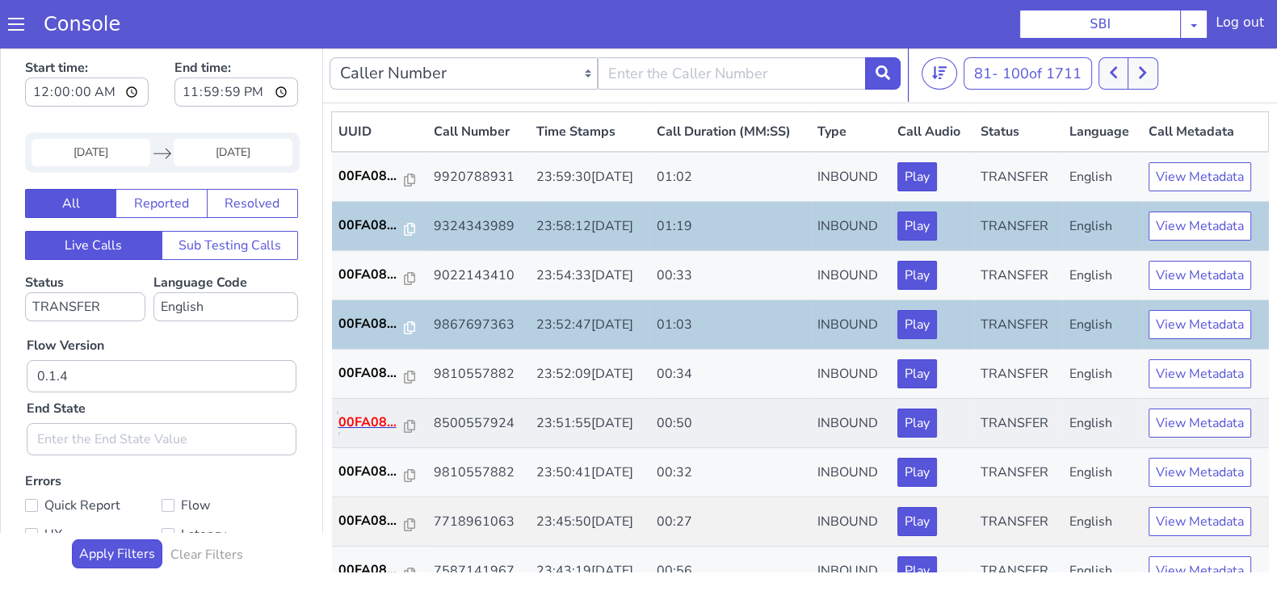
click at [376, 419] on p "00FA08..." at bounding box center [371, 422] width 66 height 19
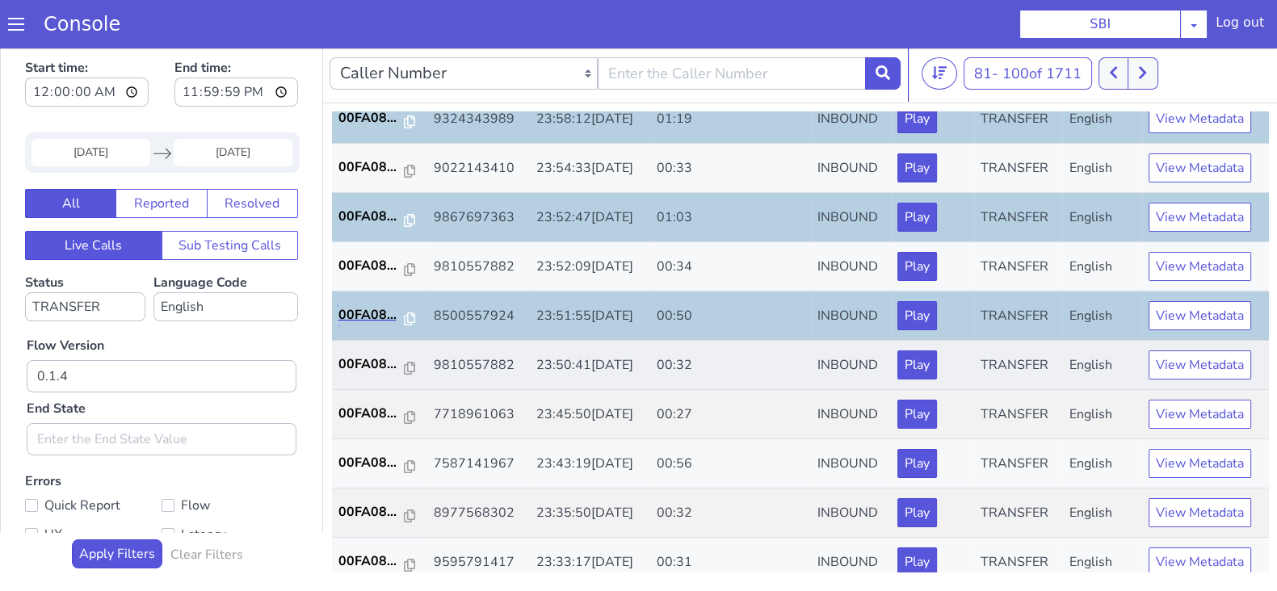
scroll to position [303, 0]
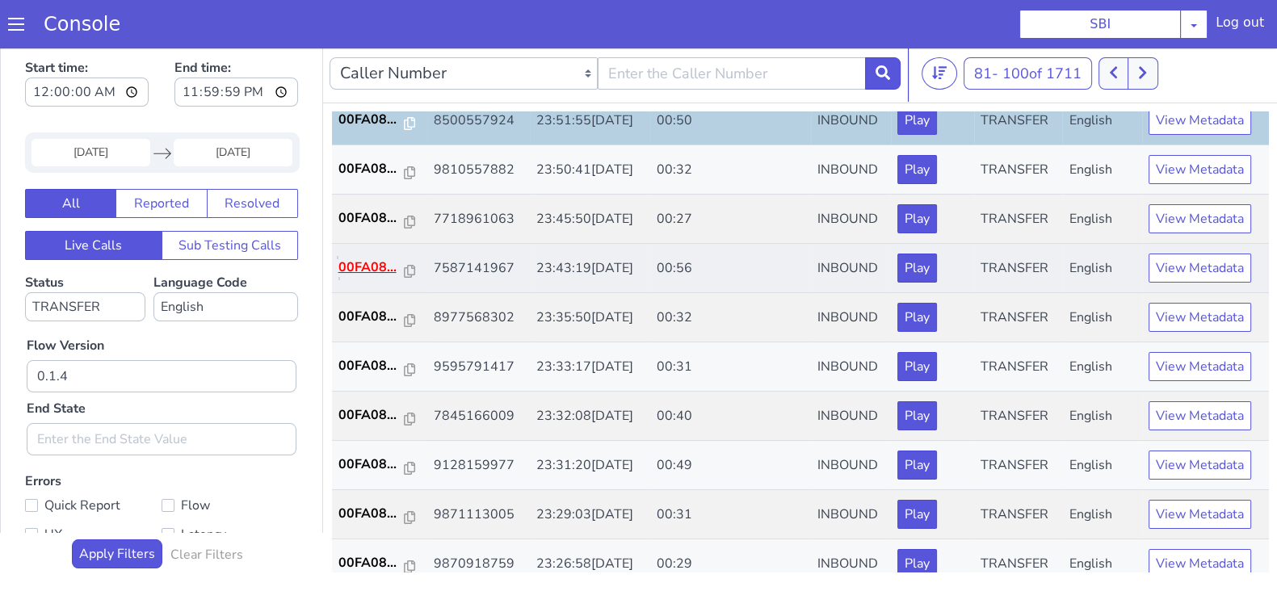
click at [359, 258] on p "00FA08..." at bounding box center [371, 267] width 66 height 19
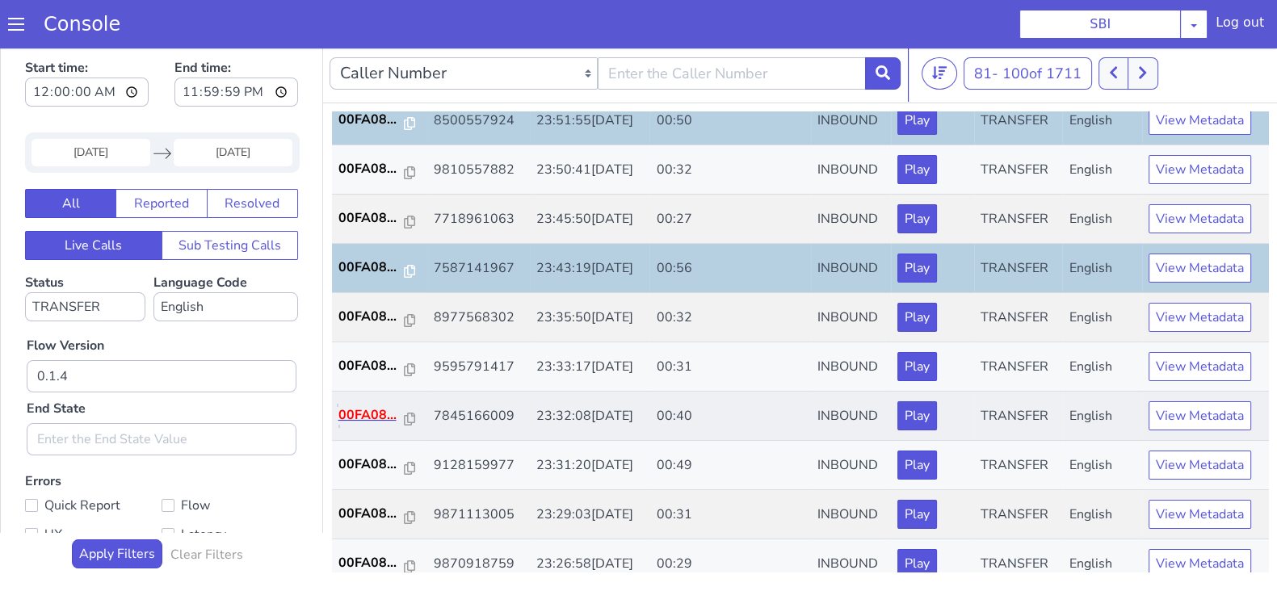
click at [363, 416] on p "00FA08..." at bounding box center [371, 415] width 66 height 19
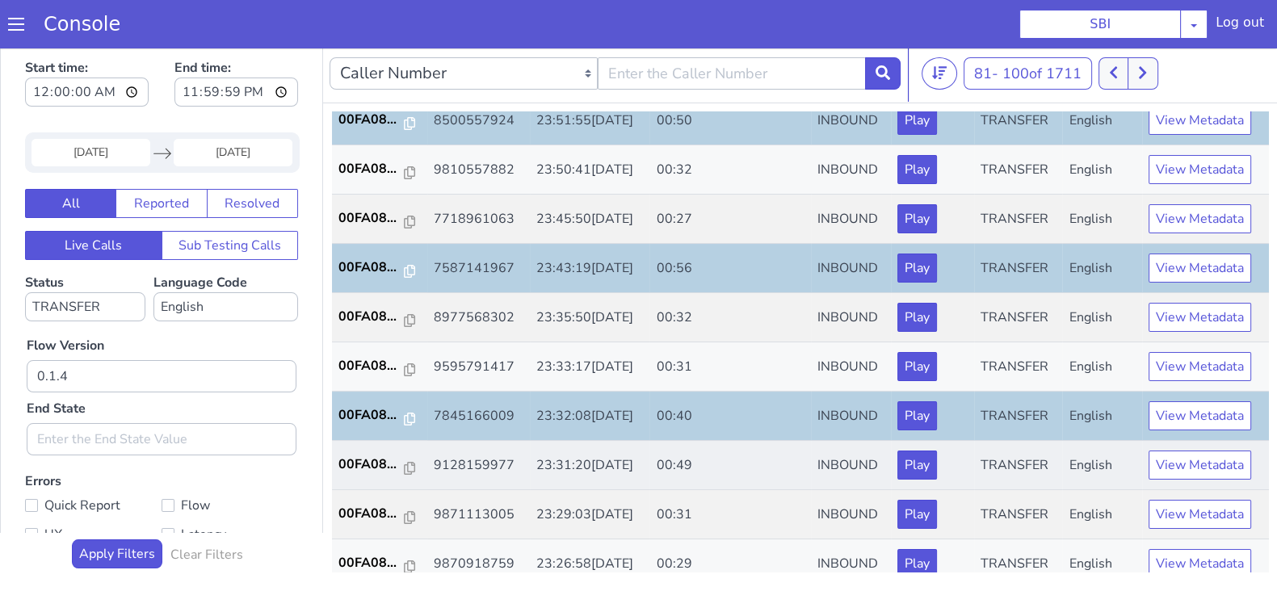
click at [364, 472] on td "00FA08..." at bounding box center [379, 465] width 95 height 49
click at [365, 465] on p "00FA08..." at bounding box center [371, 464] width 66 height 19
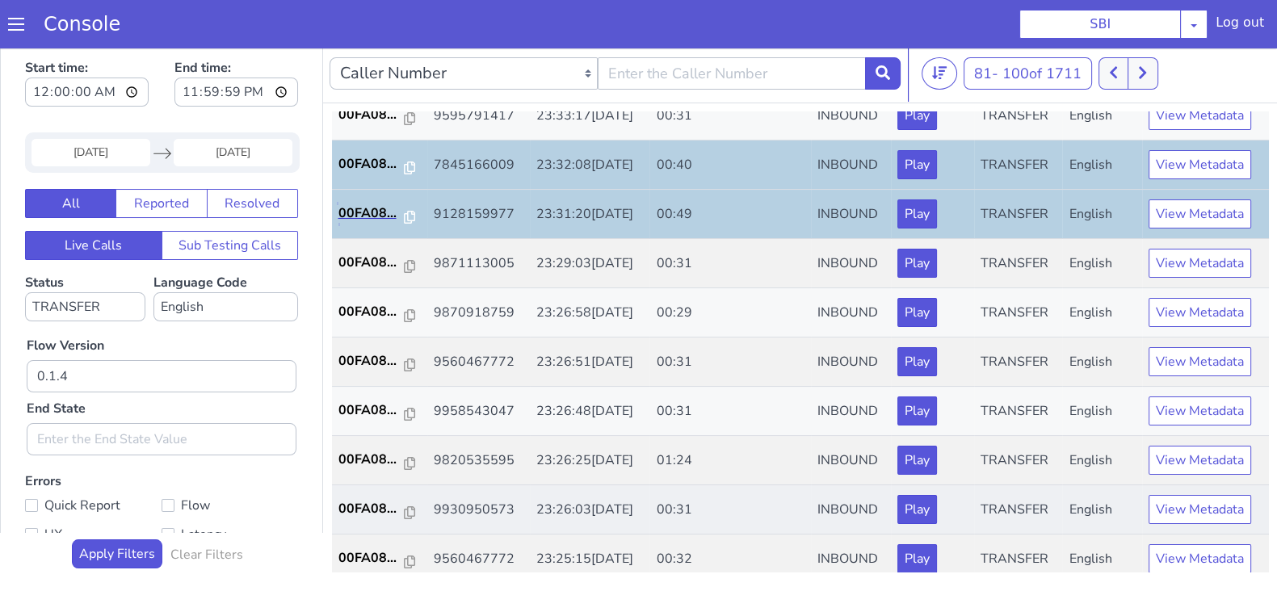
scroll to position [561, 0]
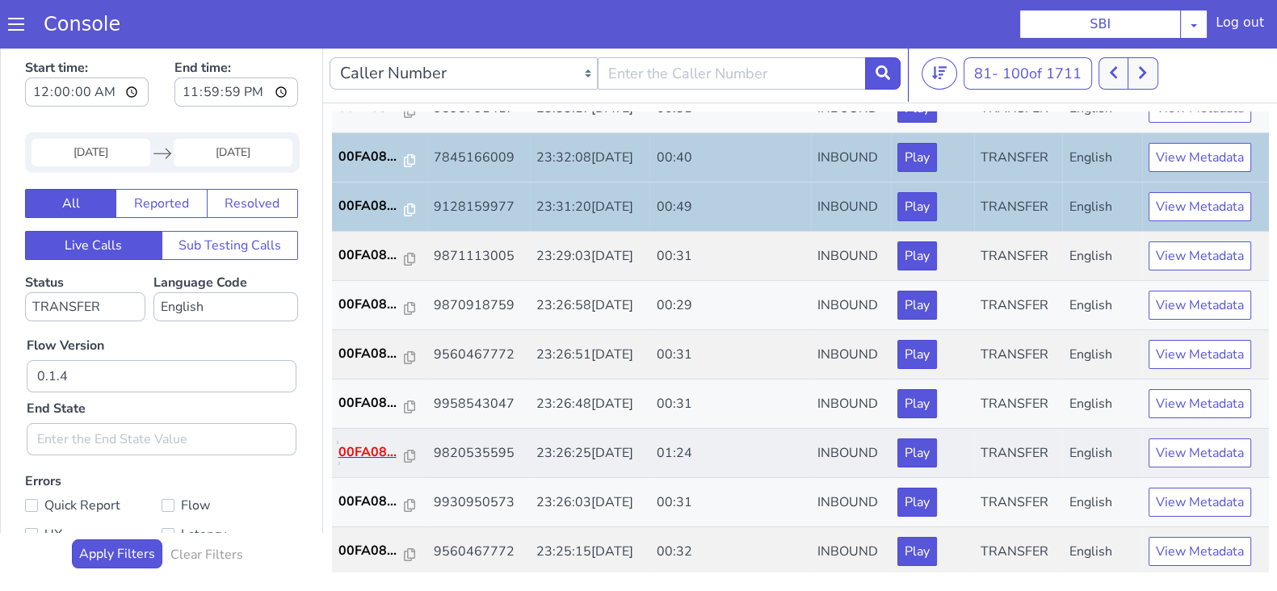
click at [366, 444] on p "00FA08..." at bounding box center [371, 452] width 66 height 19
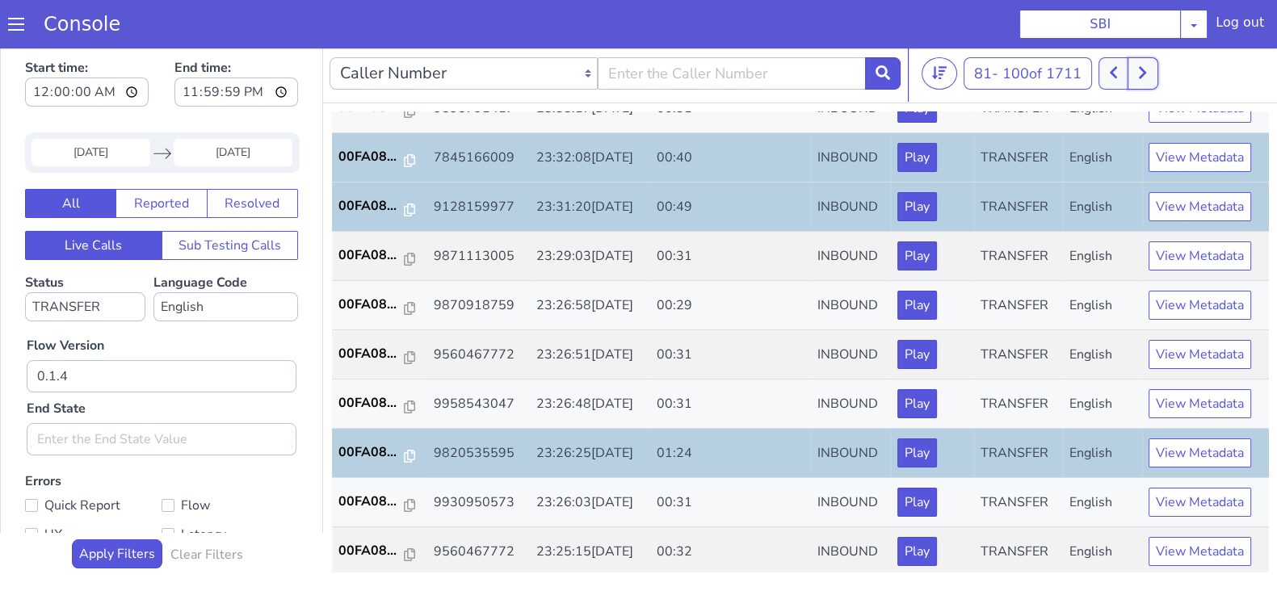
click at [1142, 78] on icon at bounding box center [1142, 72] width 9 height 15
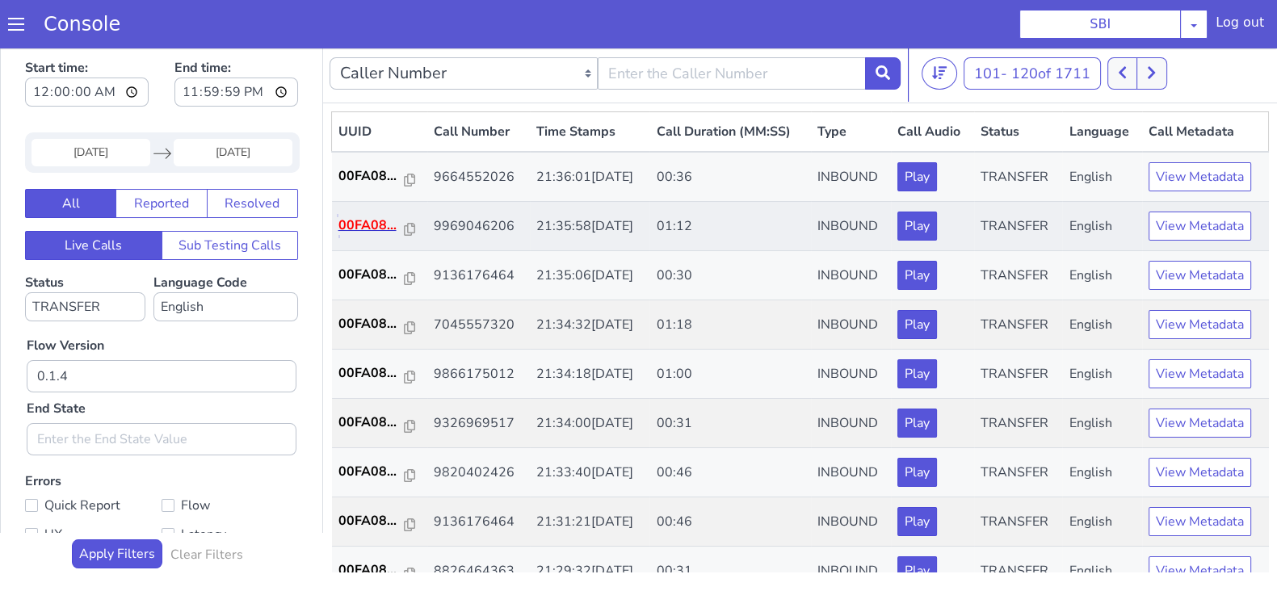
click at [374, 221] on p "00FA08..." at bounding box center [371, 225] width 66 height 19
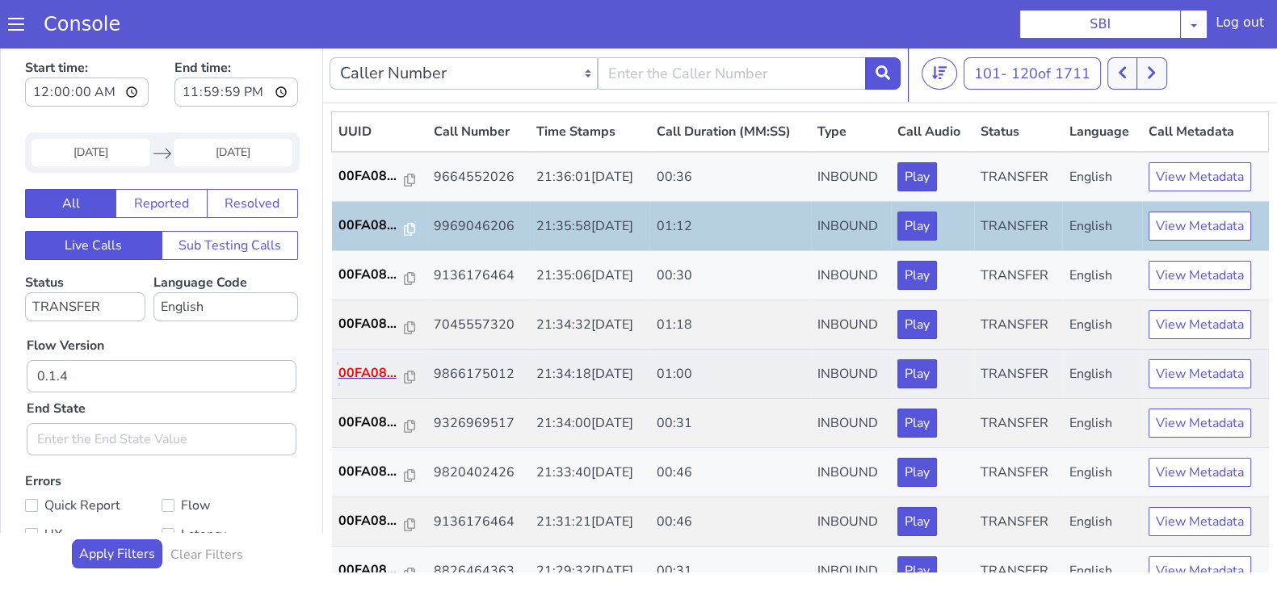
click at [351, 373] on p "00FA08..." at bounding box center [371, 373] width 66 height 19
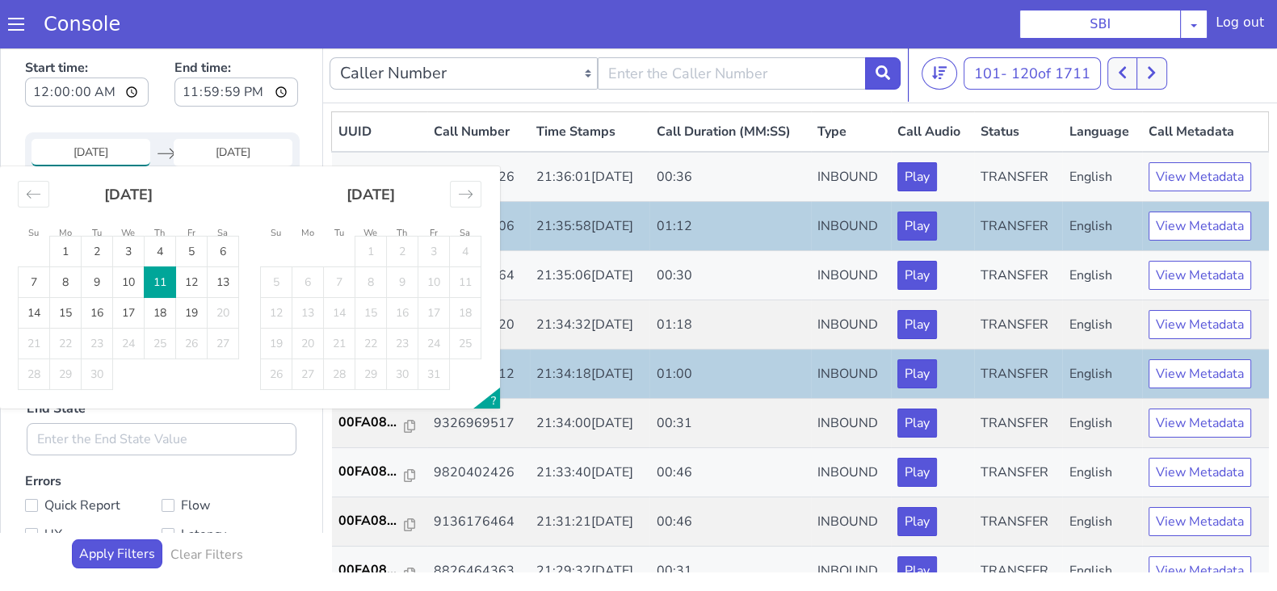
click at [95, 149] on input "11 Sep 2025" at bounding box center [91, 152] width 119 height 27
click at [186, 279] on td "12" at bounding box center [192, 282] width 32 height 31
type input "12 Sep 2025"
click at [225, 148] on input "End Date" at bounding box center [233, 152] width 119 height 27
click at [189, 281] on td "12" at bounding box center [192, 282] width 32 height 31
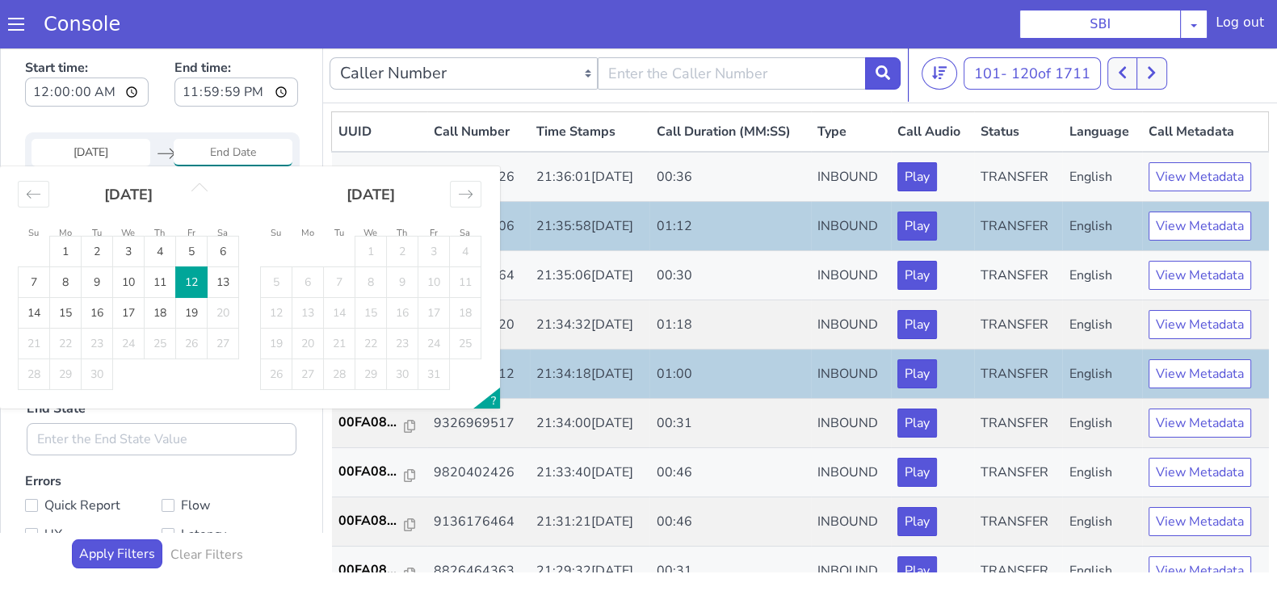
type input "12 Sep 2025"
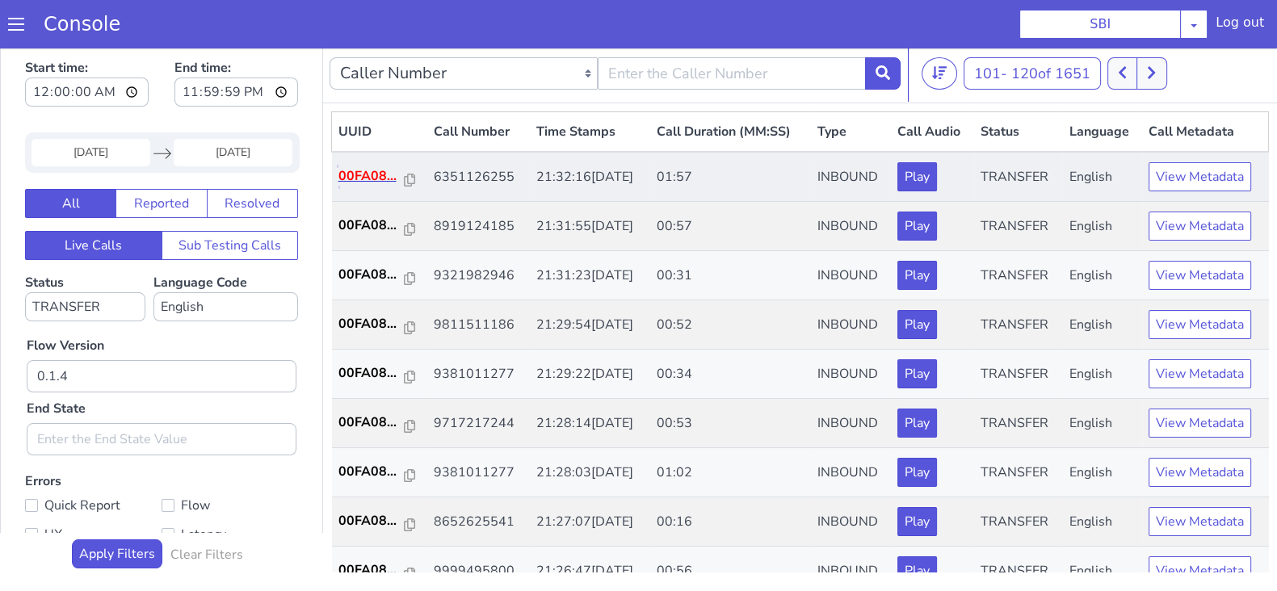
click at [374, 171] on p "00FA08..." at bounding box center [371, 175] width 66 height 19
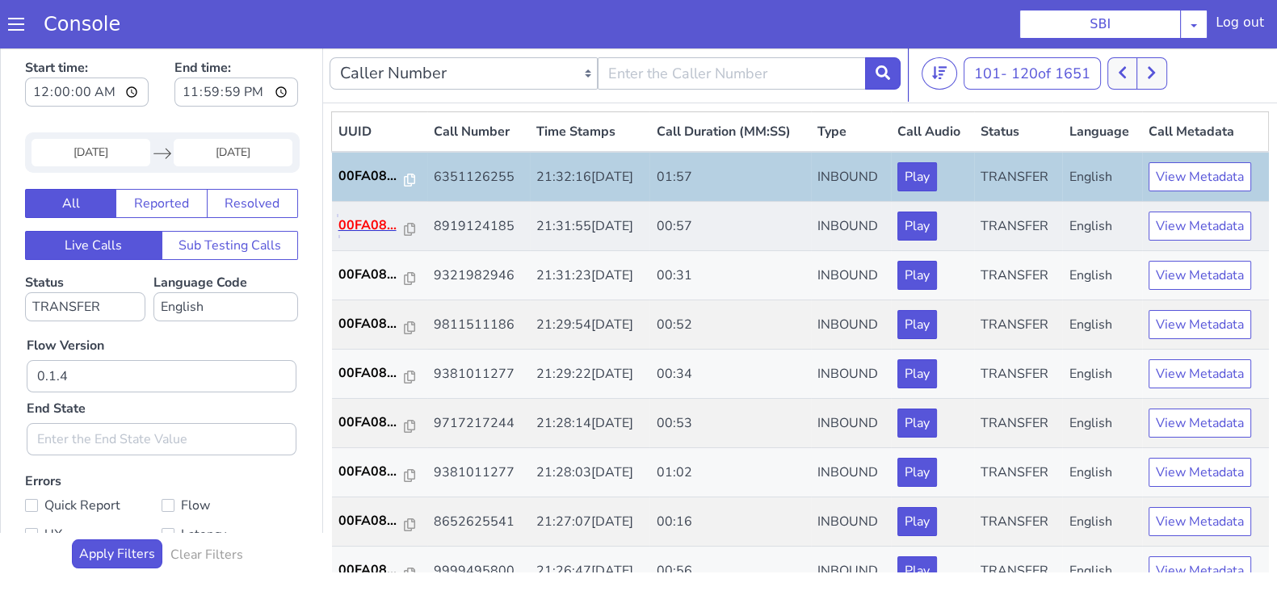
click at [356, 225] on p "00FA08..." at bounding box center [371, 225] width 66 height 19
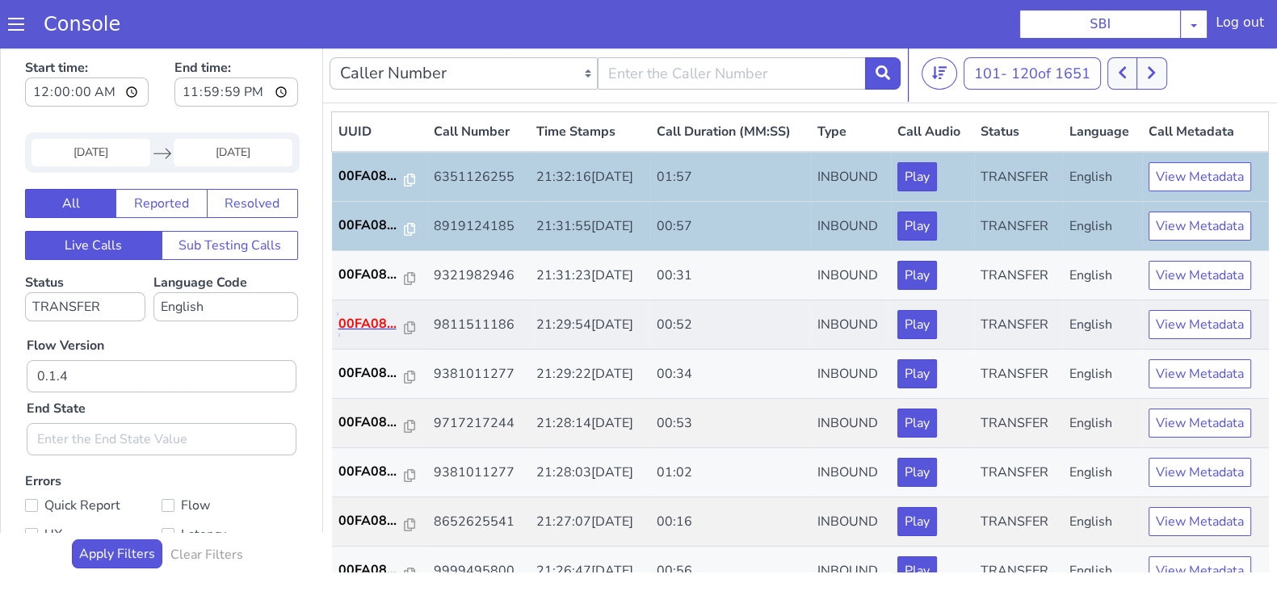
click at [368, 322] on p "00FA08..." at bounding box center [371, 323] width 66 height 19
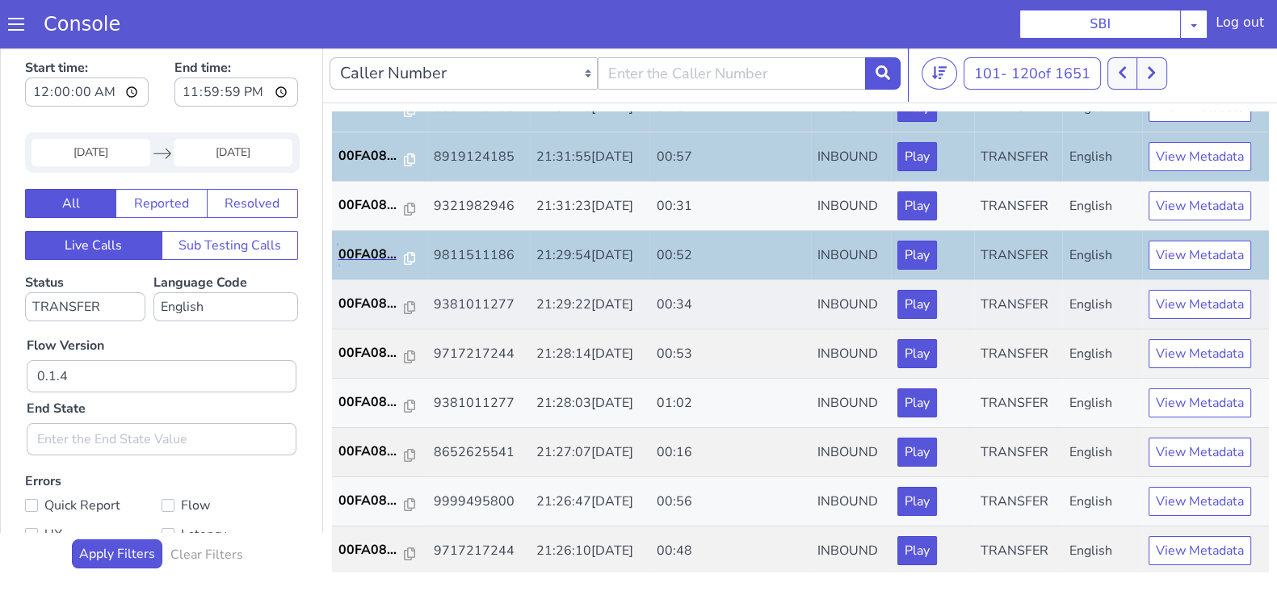
scroll to position [100, 0]
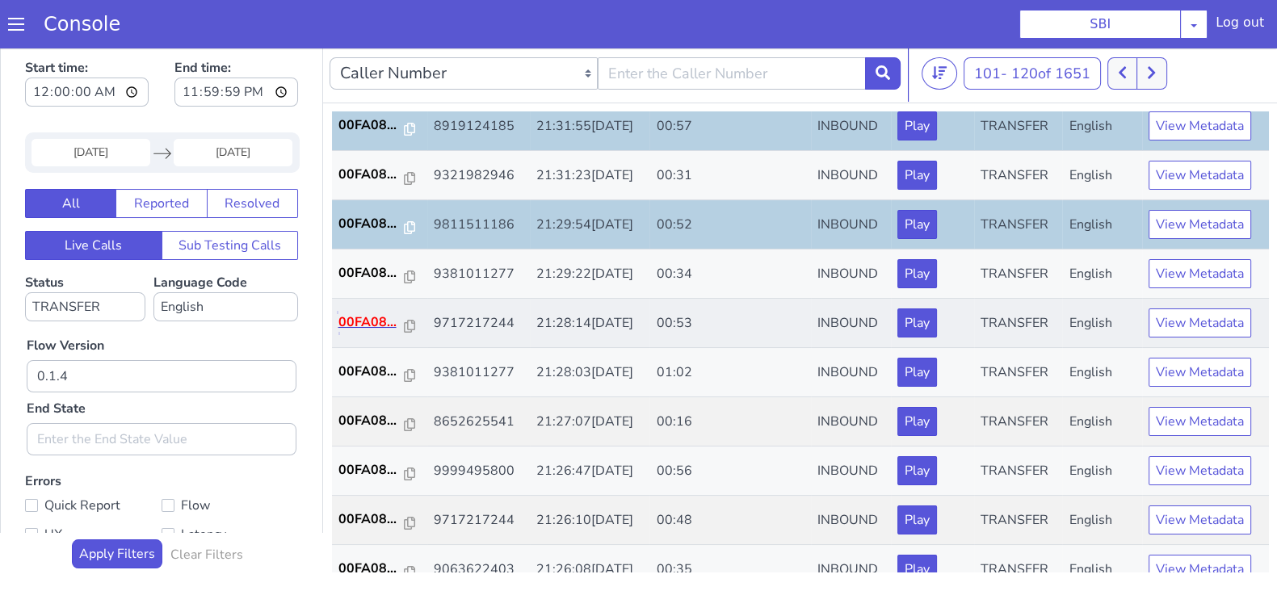
click at [372, 325] on p "00FA08..." at bounding box center [371, 322] width 66 height 19
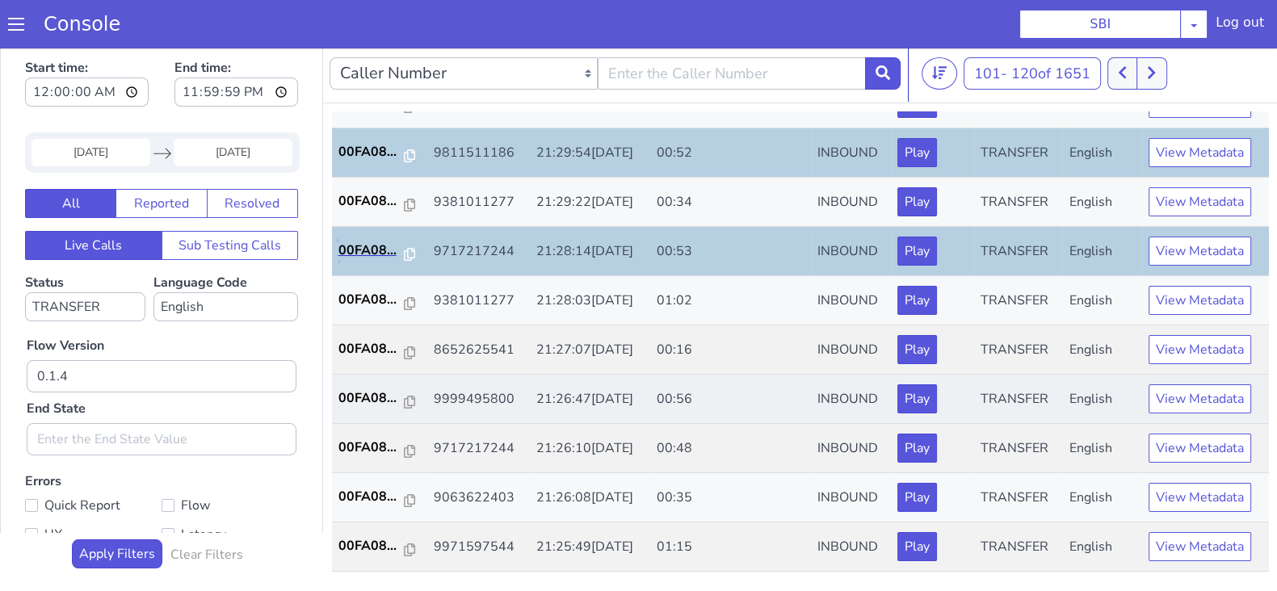
scroll to position [201, 0]
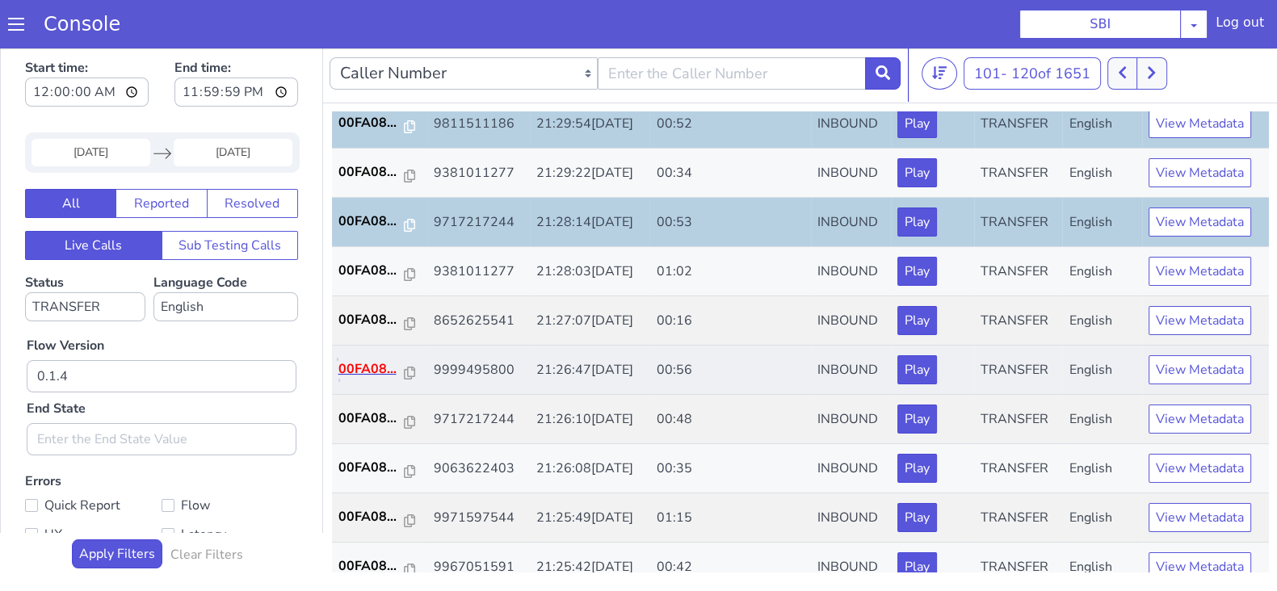
click at [357, 373] on p "00FA08..." at bounding box center [371, 369] width 66 height 19
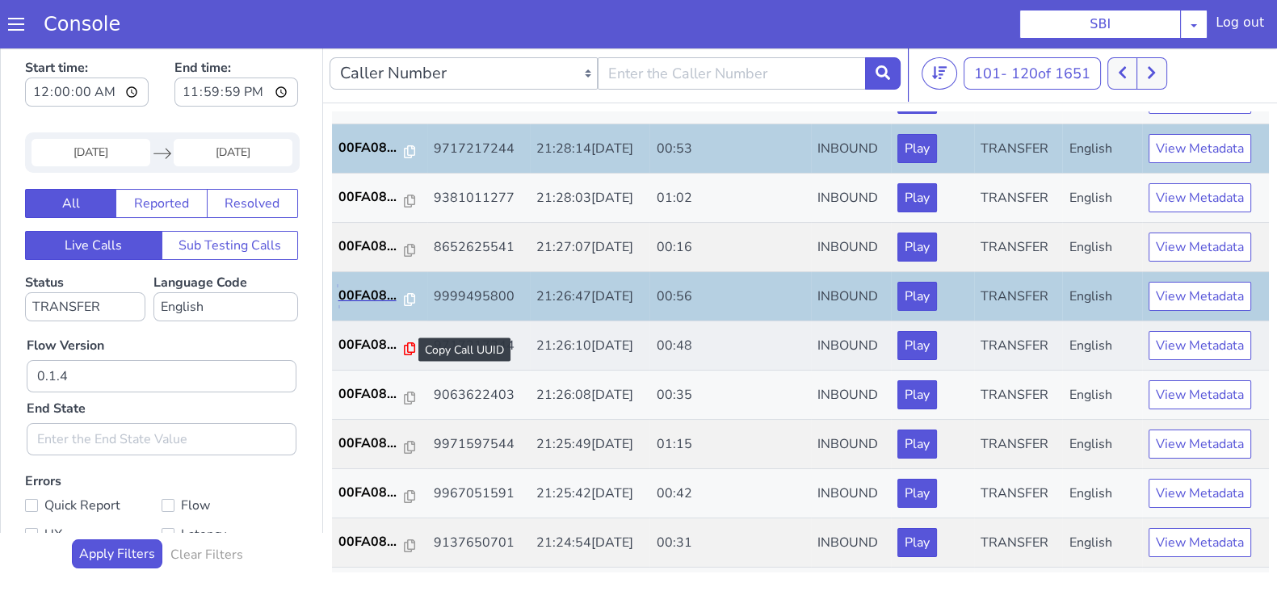
scroll to position [303, 0]
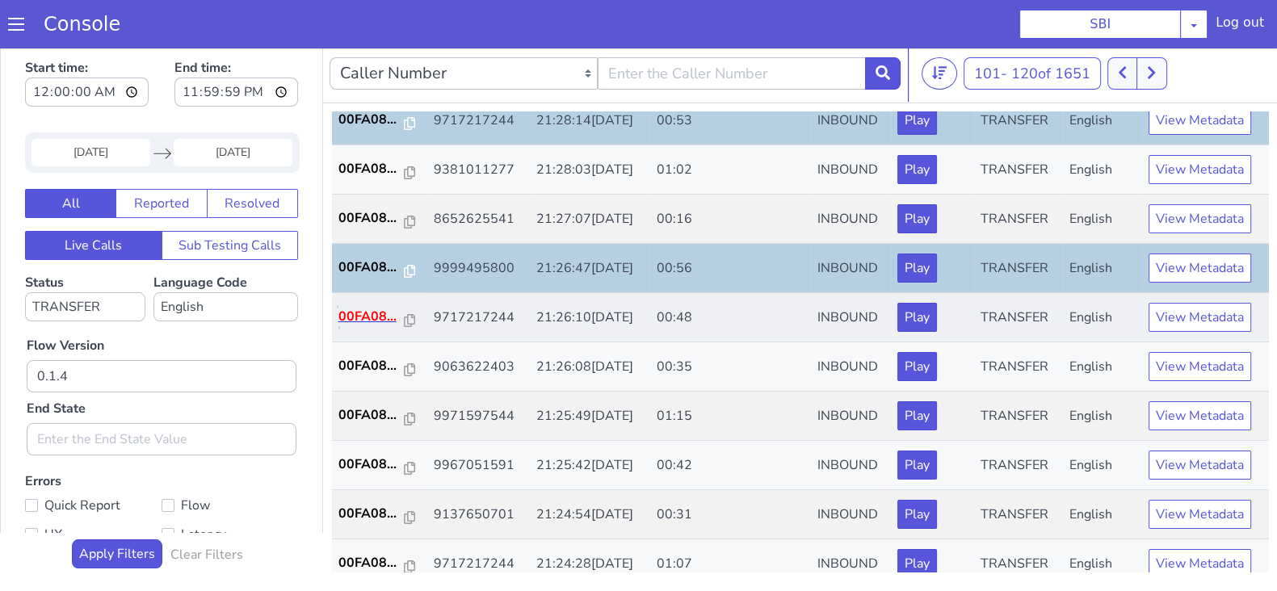
click at [364, 313] on p "00FA08..." at bounding box center [371, 316] width 66 height 19
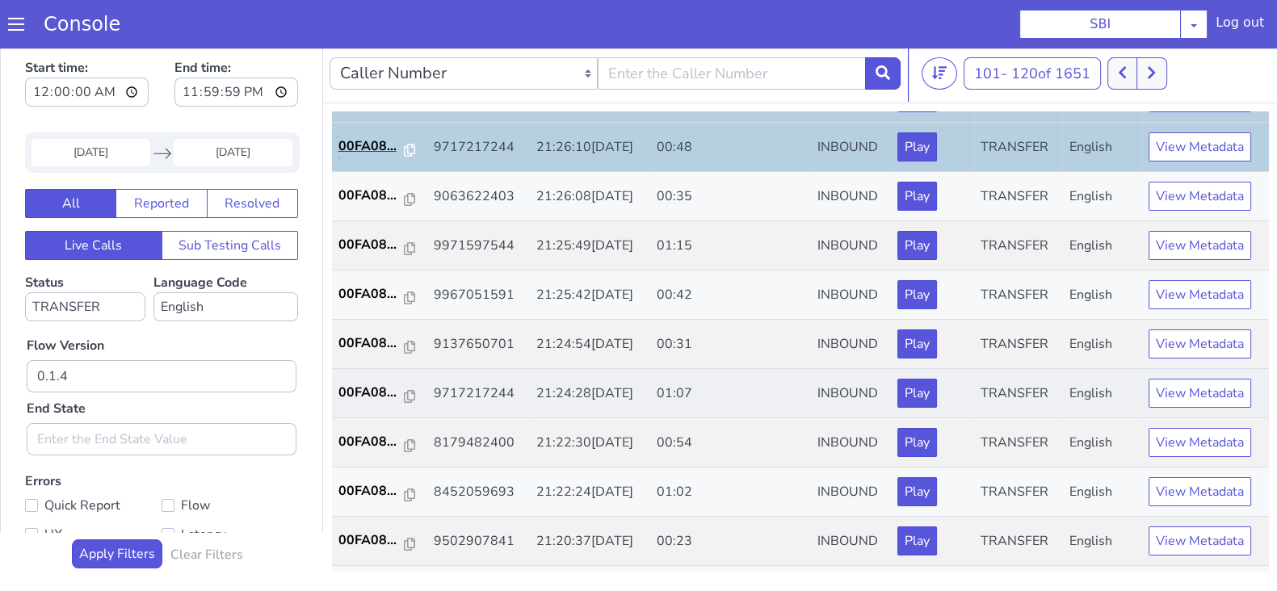
scroll to position [505, 0]
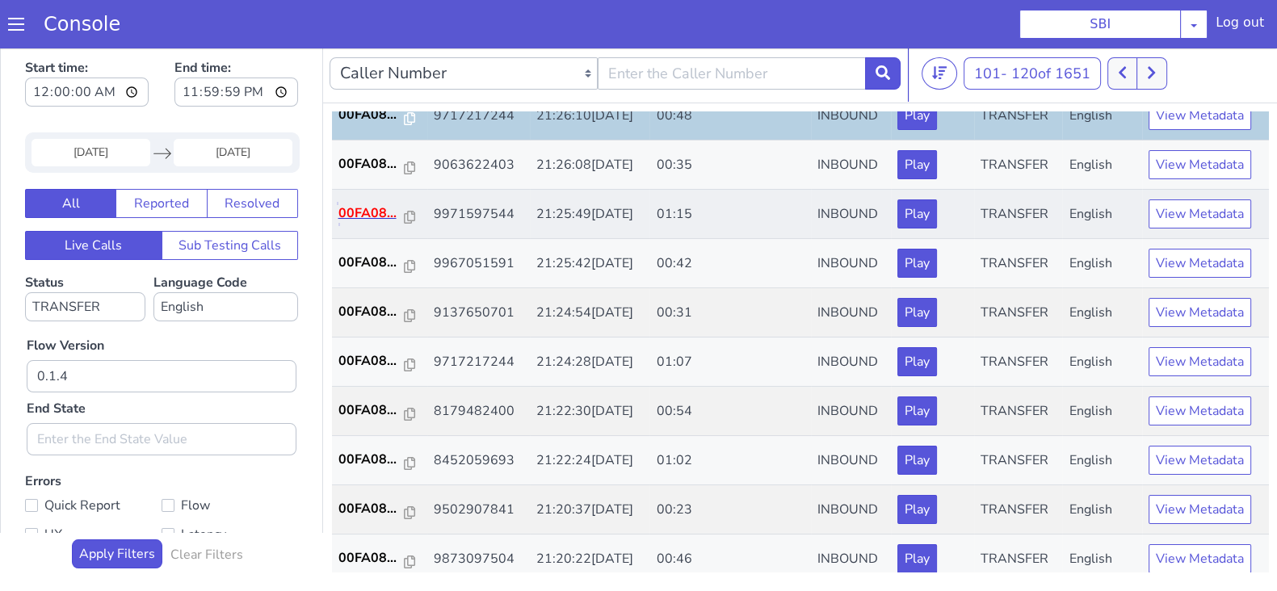
click at [372, 212] on p "00FA08..." at bounding box center [371, 213] width 66 height 19
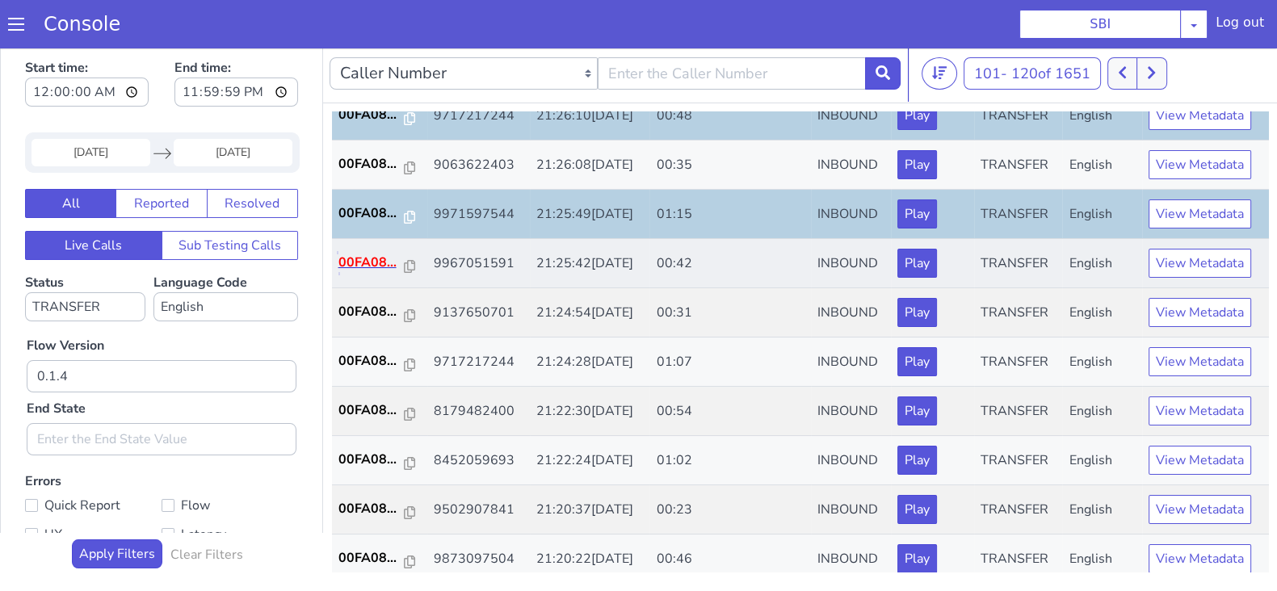
click at [381, 260] on p "00FA08..." at bounding box center [371, 262] width 66 height 19
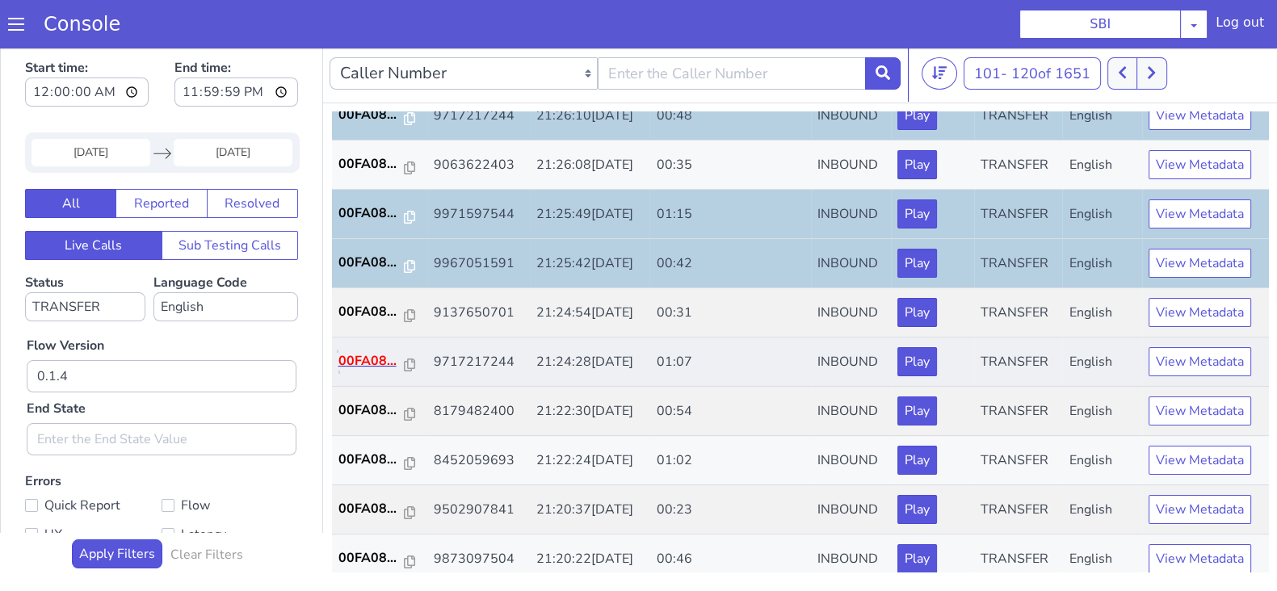
click at [357, 358] on p "00FA08..." at bounding box center [371, 360] width 66 height 19
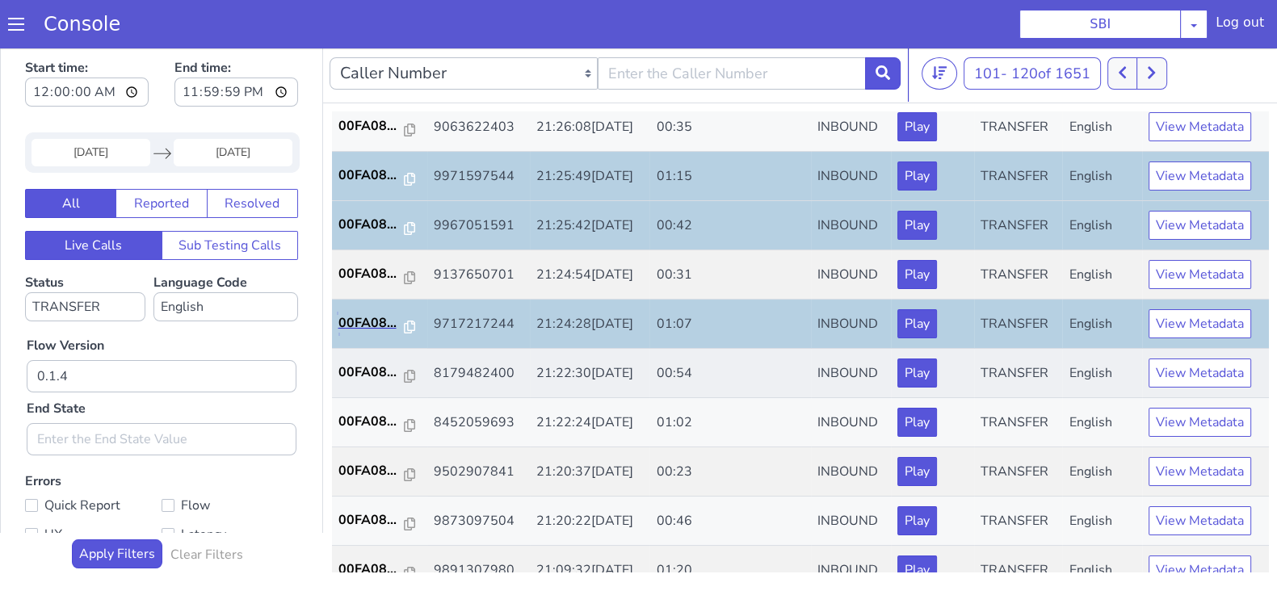
scroll to position [561, 0]
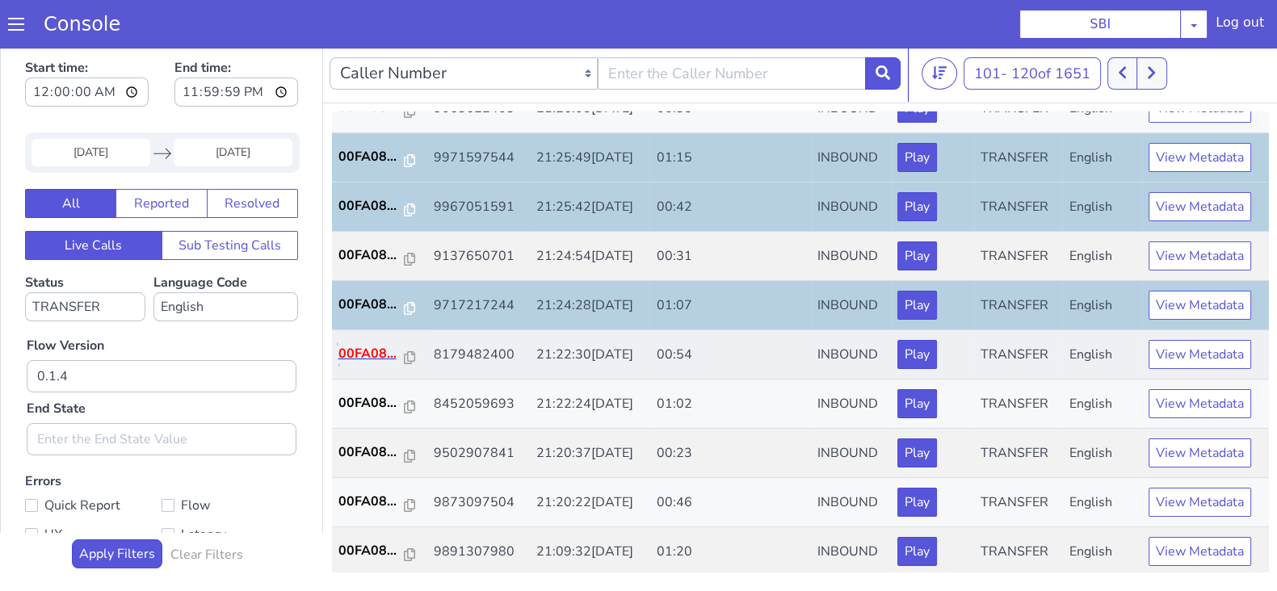
click at [365, 349] on p "00FA08..." at bounding box center [371, 353] width 66 height 19
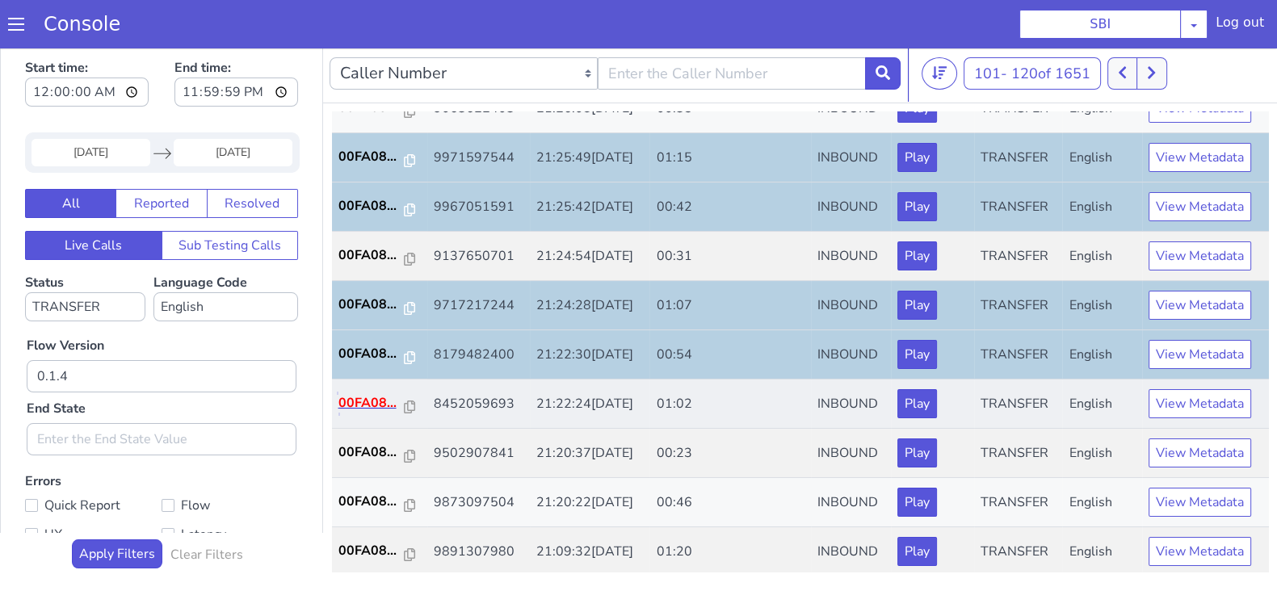
click at [359, 400] on p "00FA08..." at bounding box center [371, 402] width 66 height 19
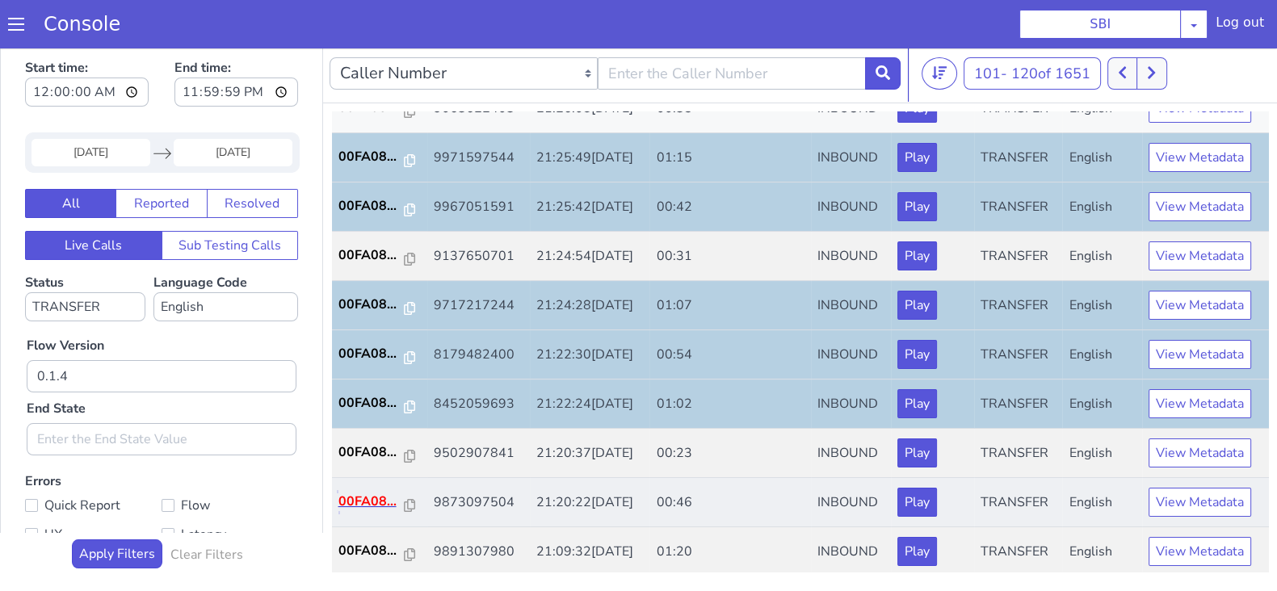
click at [385, 493] on p "00FA08..." at bounding box center [371, 501] width 66 height 19
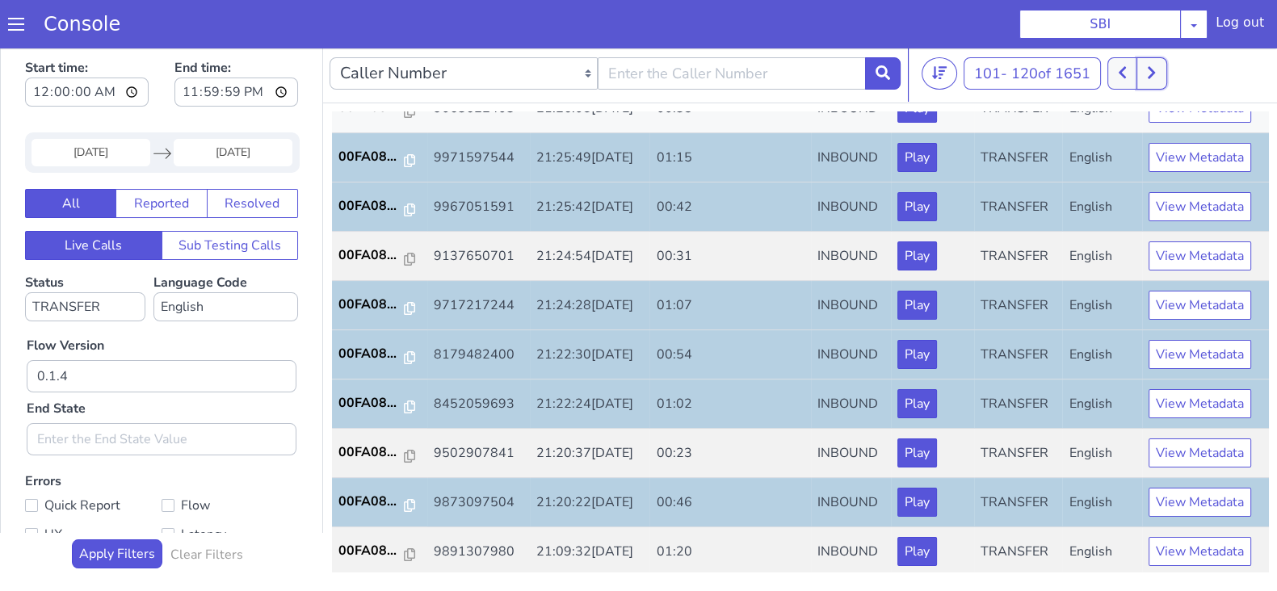
click at [1160, 59] on button at bounding box center [1152, 73] width 30 height 32
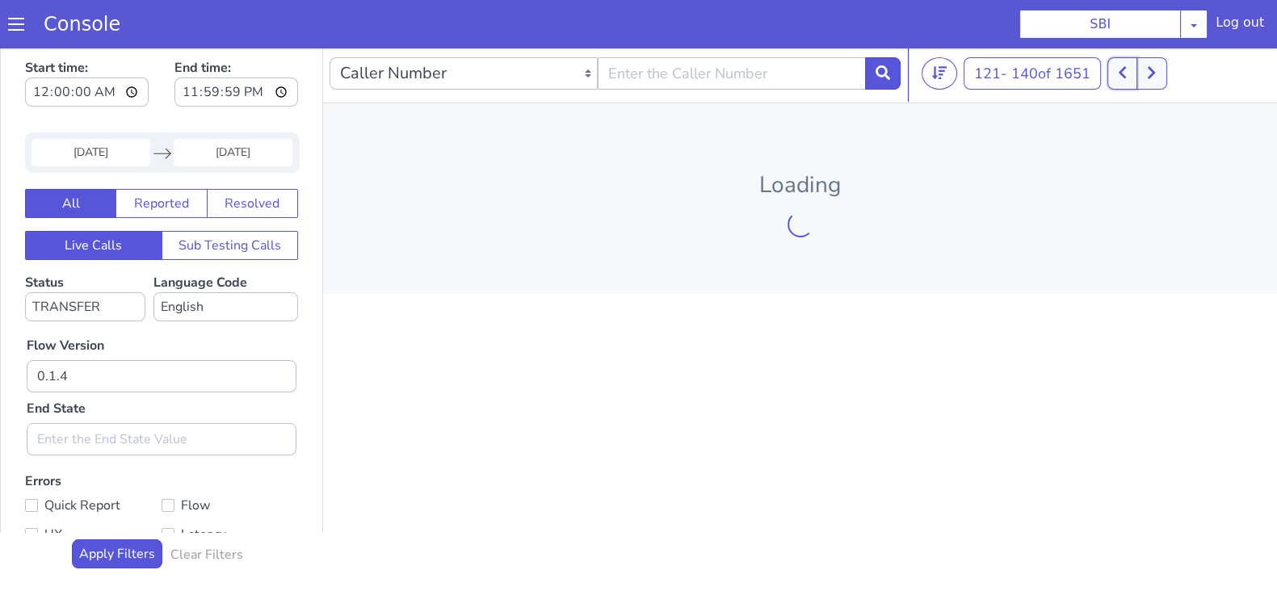
click at [1136, 74] on button at bounding box center [1123, 73] width 30 height 32
click at [1127, 74] on icon at bounding box center [1122, 72] width 9 height 15
click at [1129, 74] on button at bounding box center [1114, 73] width 30 height 32
click at [1129, 74] on button at bounding box center [1143, 73] width 30 height 32
click at [1129, 74] on button at bounding box center [1114, 73] width 30 height 32
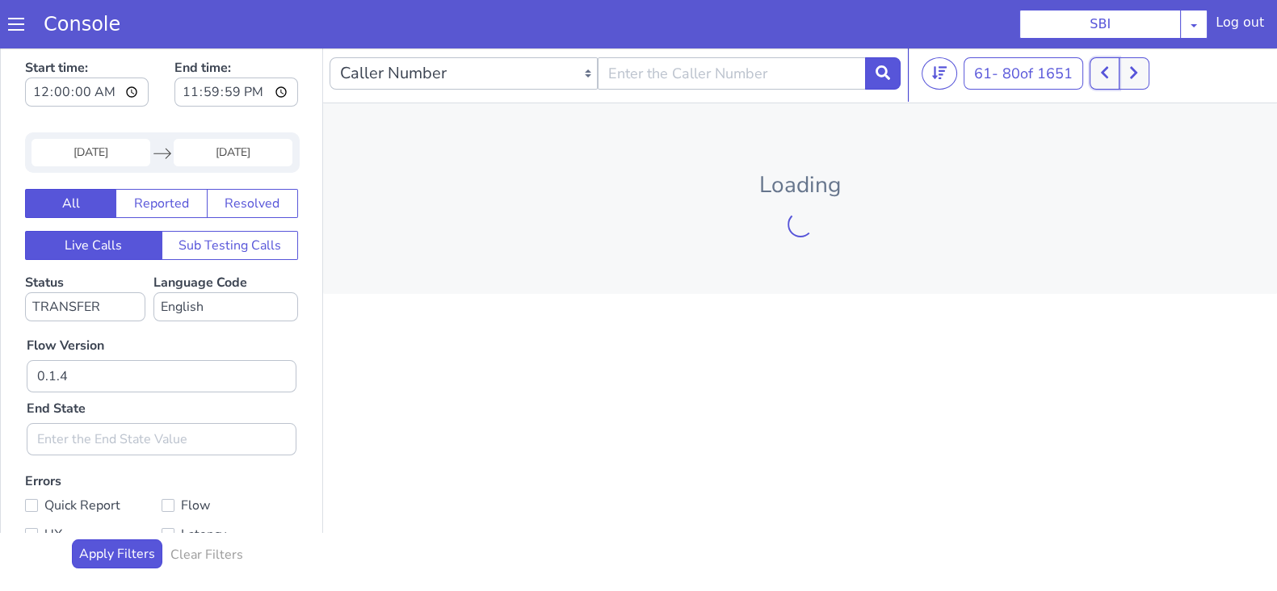
click at [1109, 74] on icon at bounding box center [1104, 72] width 9 height 15
click at [1110, 74] on div at bounding box center [1111, 73] width 60 height 32
click at [838, 237] on div "Loading" at bounding box center [800, 198] width 954 height 191
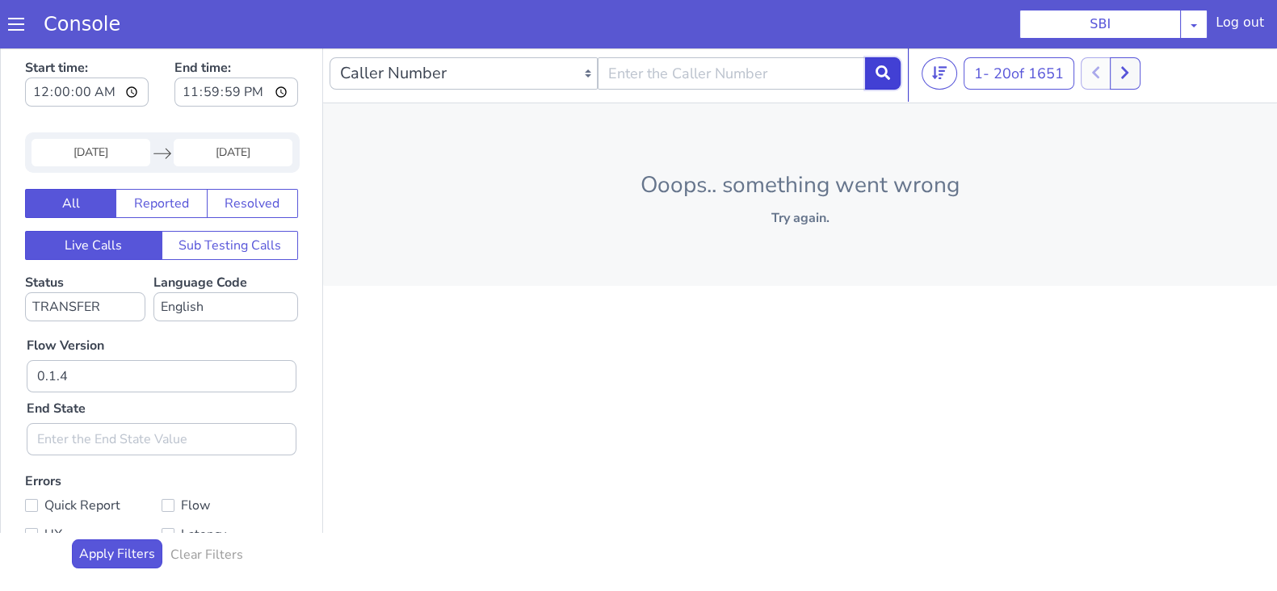
click at [885, 66] on icon at bounding box center [883, 72] width 15 height 15
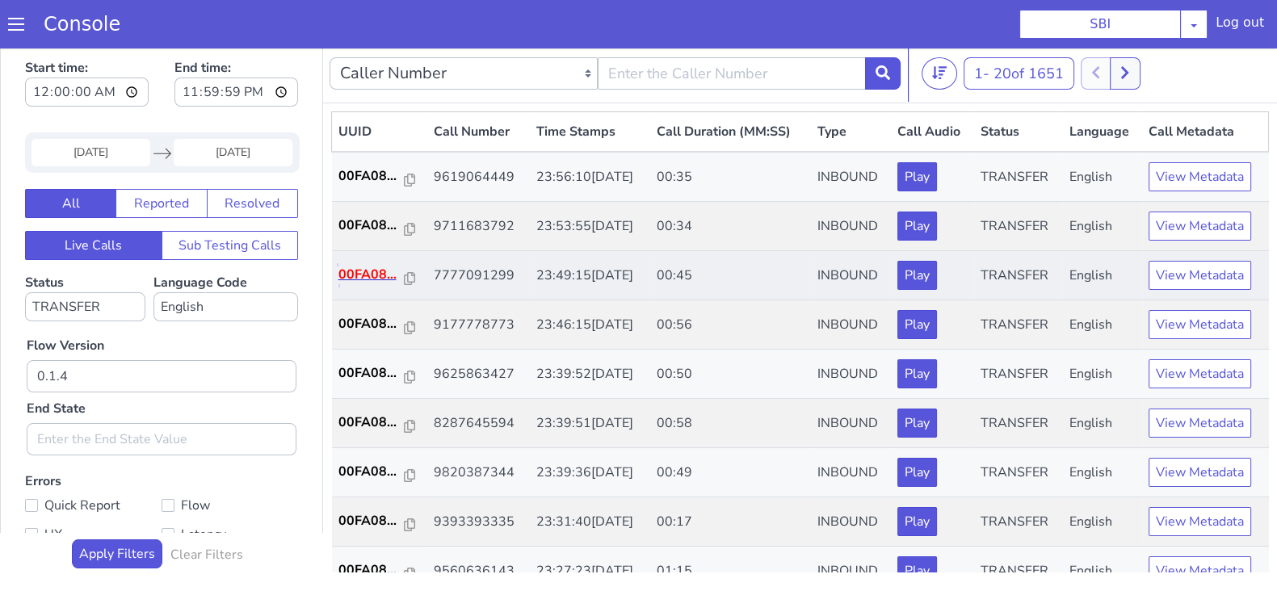
click at [364, 270] on p "00FA08..." at bounding box center [371, 274] width 66 height 19
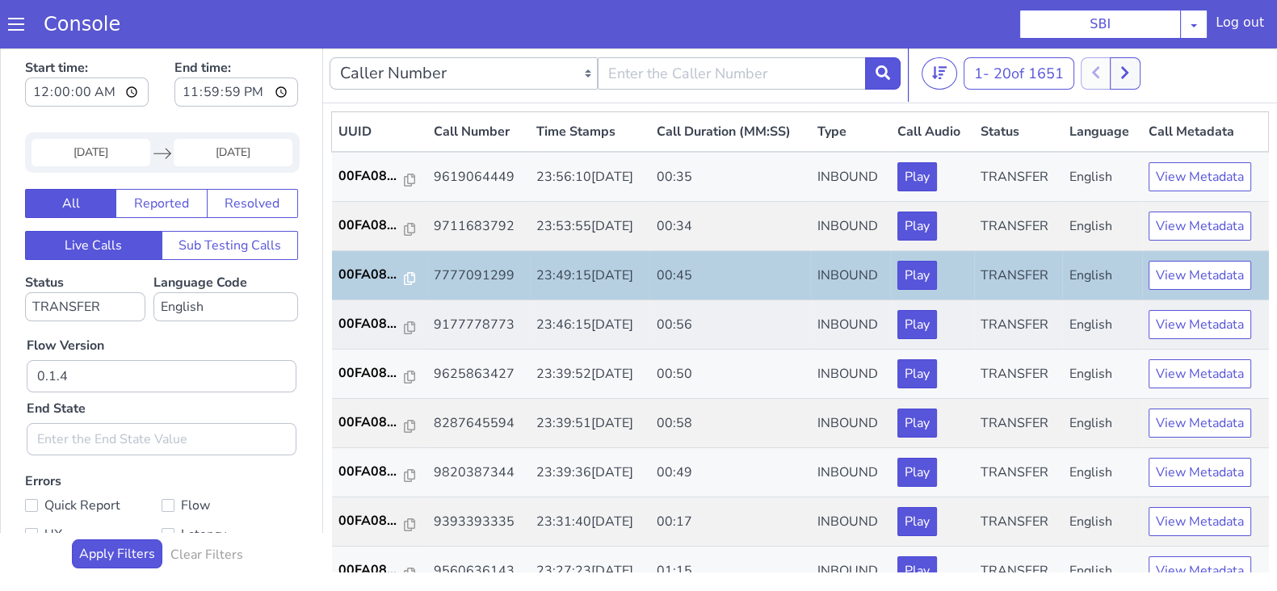
click at [364, 309] on td "00FA08..." at bounding box center [379, 325] width 95 height 49
click at [366, 318] on p "00FA08..." at bounding box center [371, 323] width 66 height 19
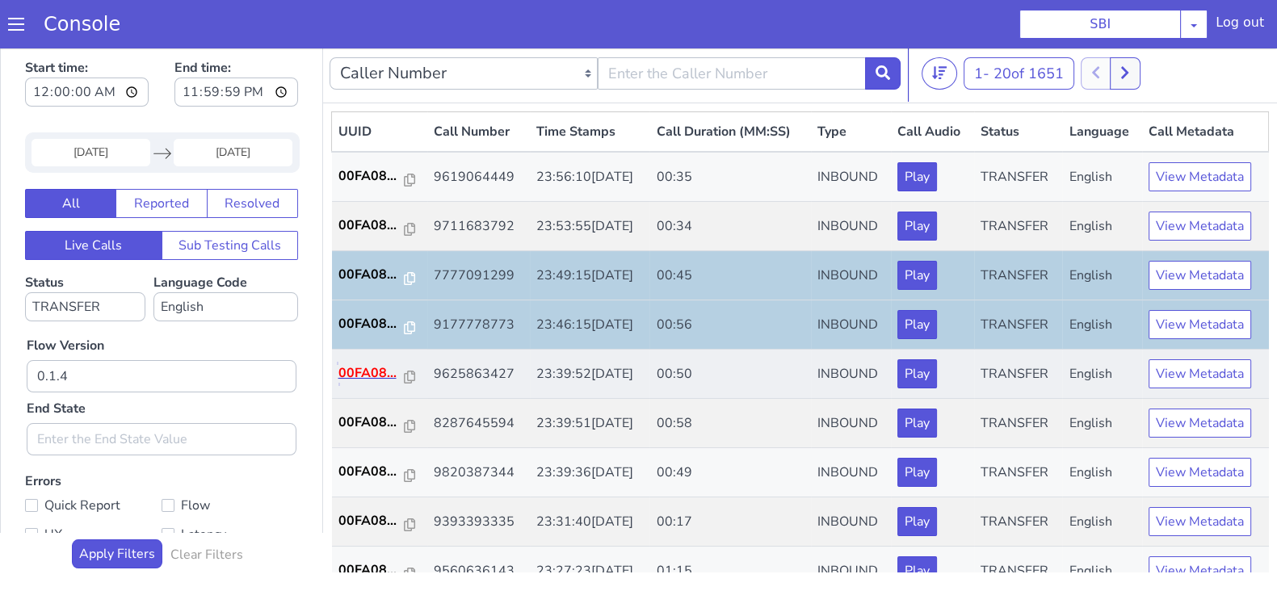
click at [360, 380] on p "00FA08..." at bounding box center [371, 373] width 66 height 19
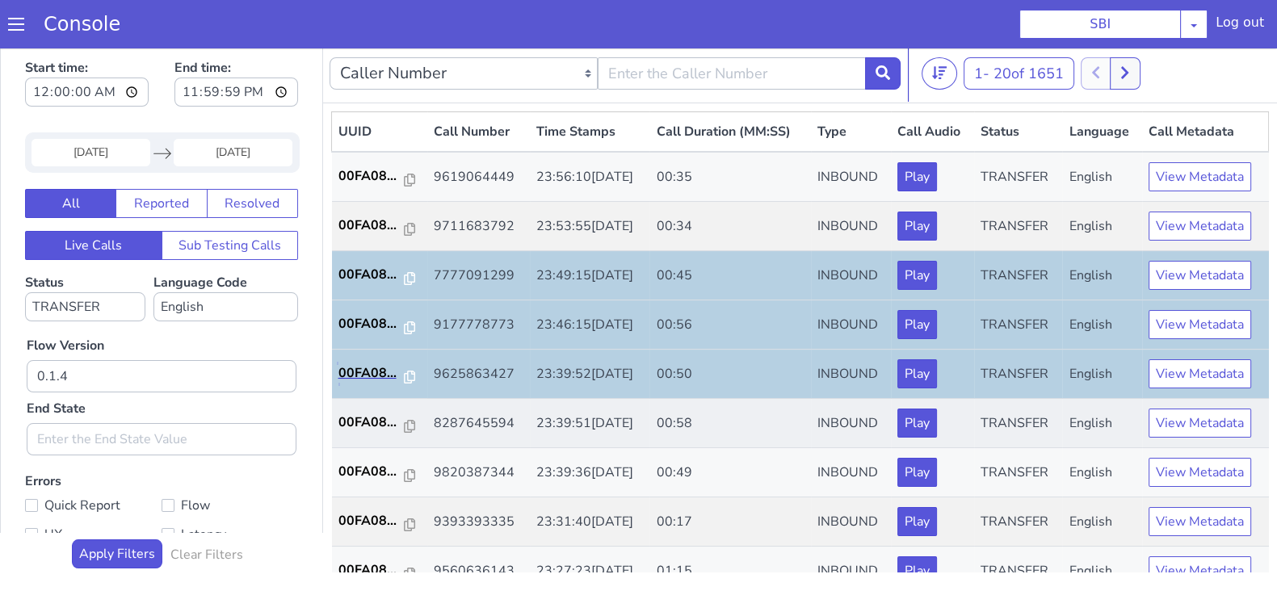
scroll to position [201, 0]
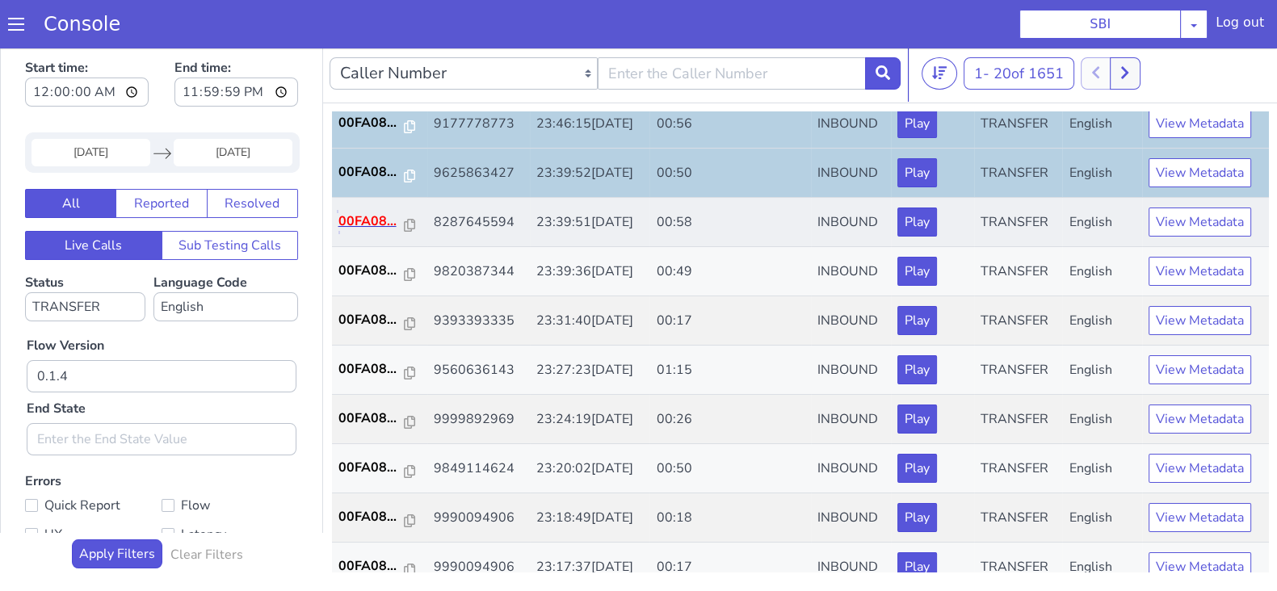
click at [363, 218] on p "00FA08..." at bounding box center [371, 221] width 66 height 19
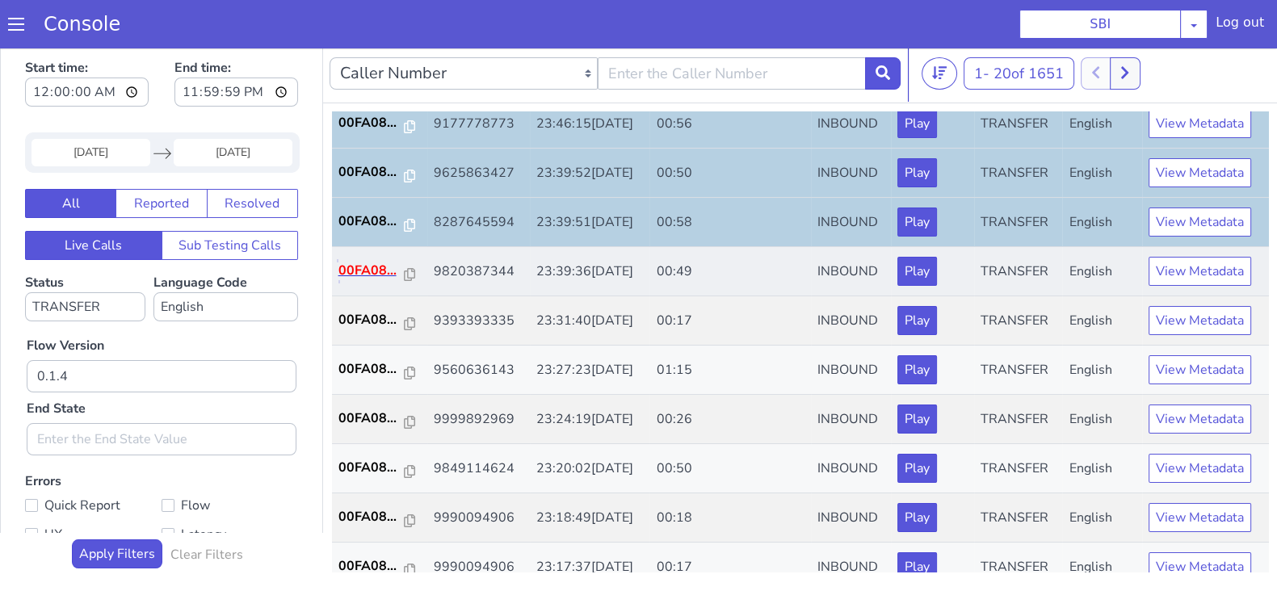
click at [363, 263] on p "00FA08..." at bounding box center [371, 270] width 66 height 19
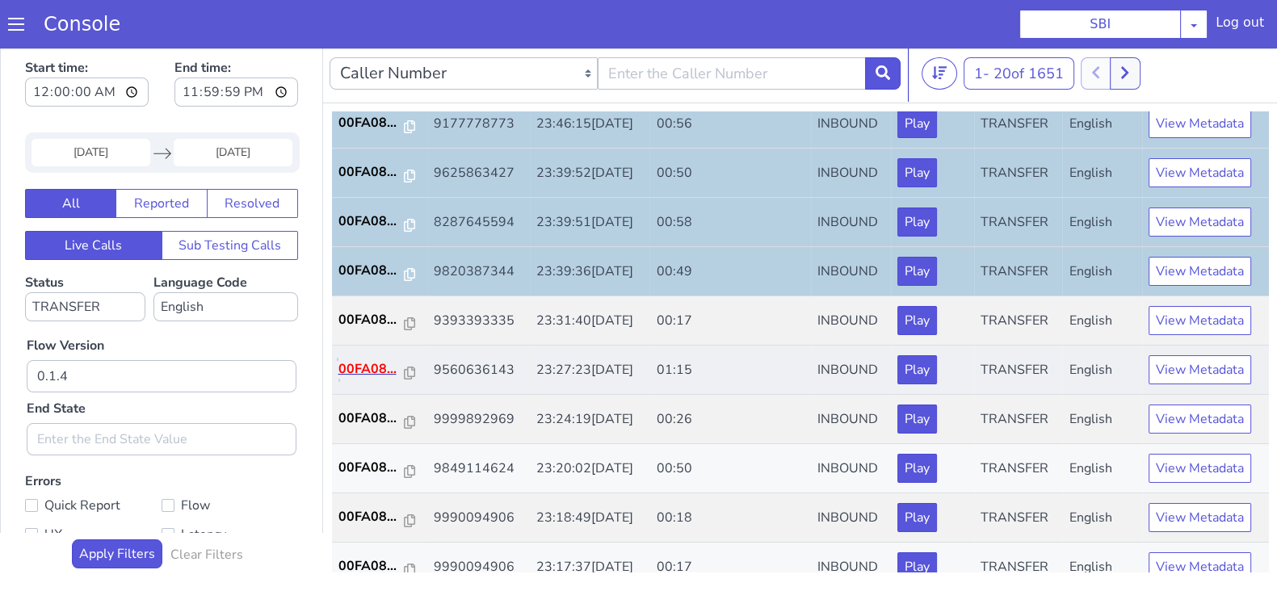
click at [375, 366] on p "00FA08..." at bounding box center [371, 369] width 66 height 19
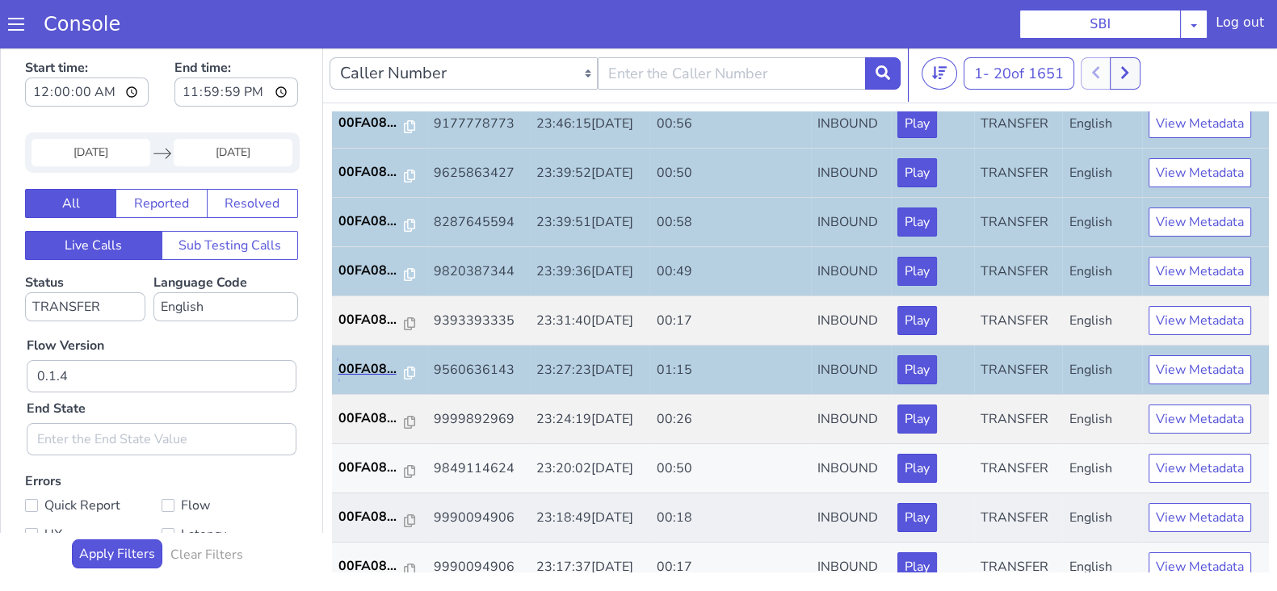
scroll to position [303, 0]
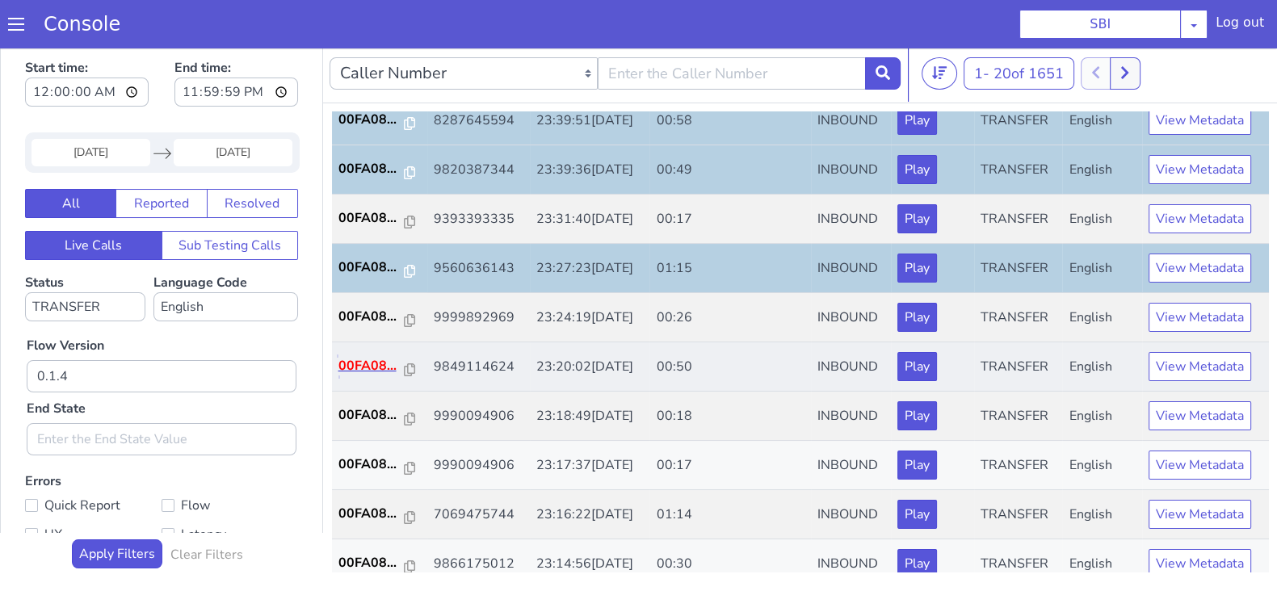
click at [368, 359] on p "00FA08..." at bounding box center [371, 365] width 66 height 19
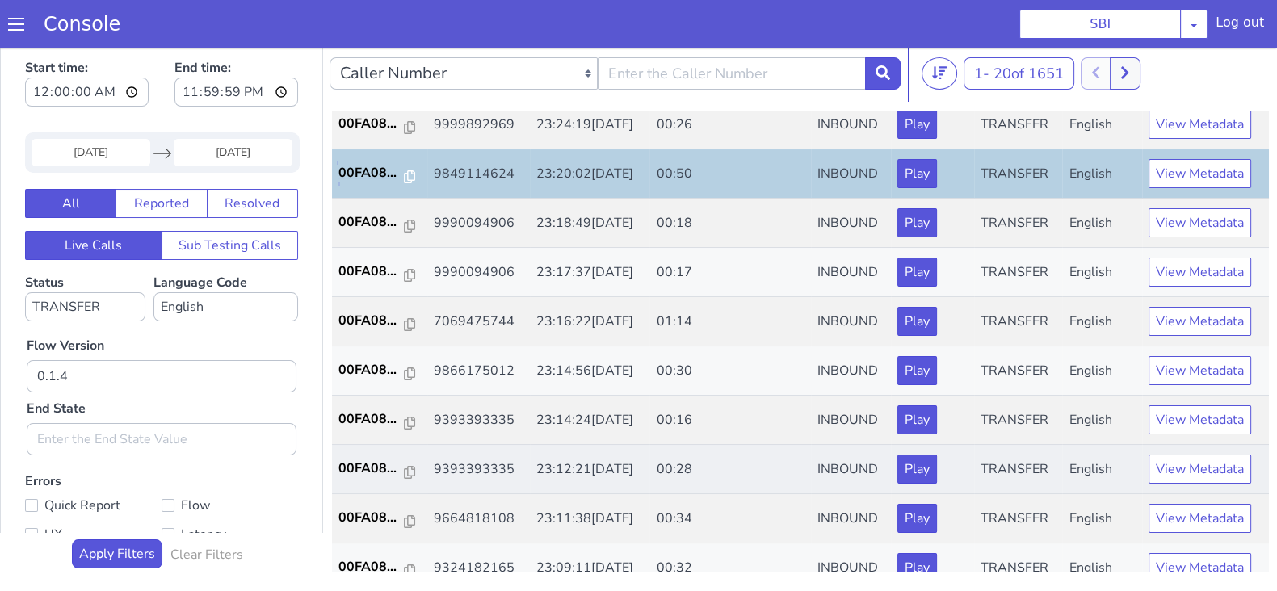
scroll to position [505, 0]
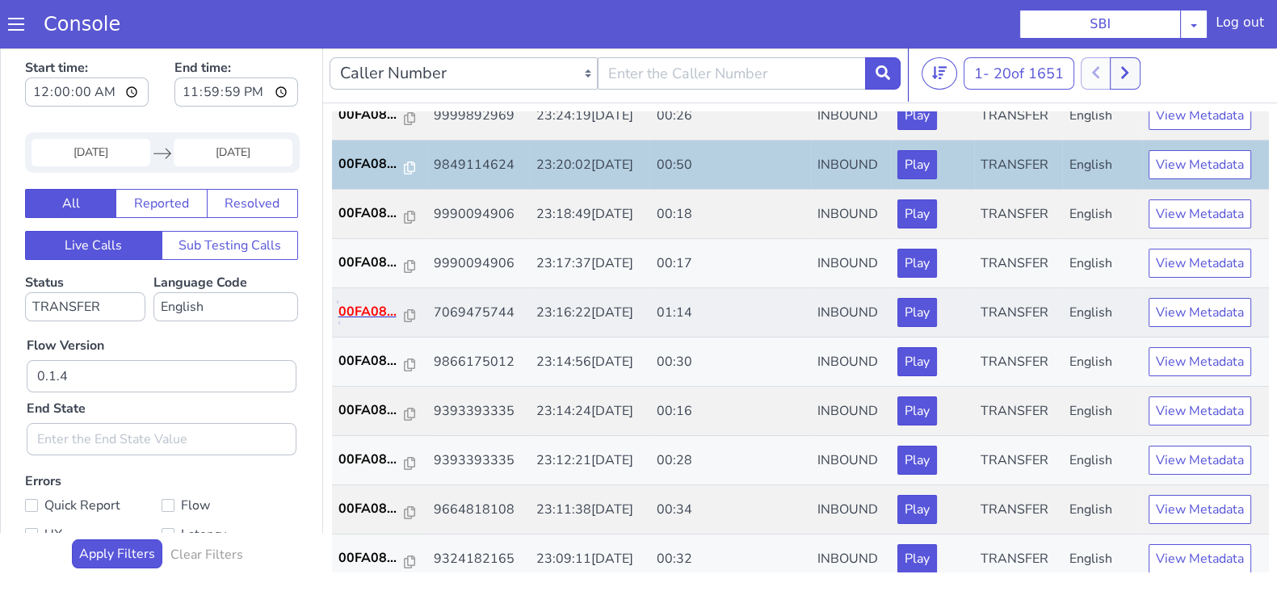
click at [373, 305] on p "00FA08..." at bounding box center [371, 311] width 66 height 19
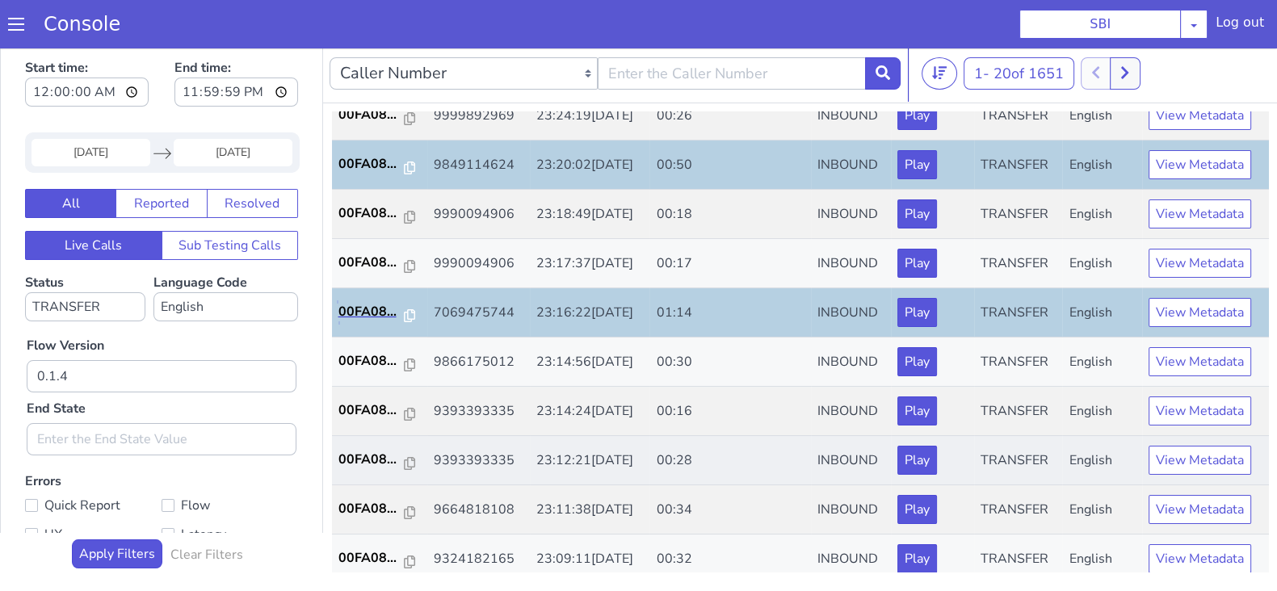
scroll to position [561, 0]
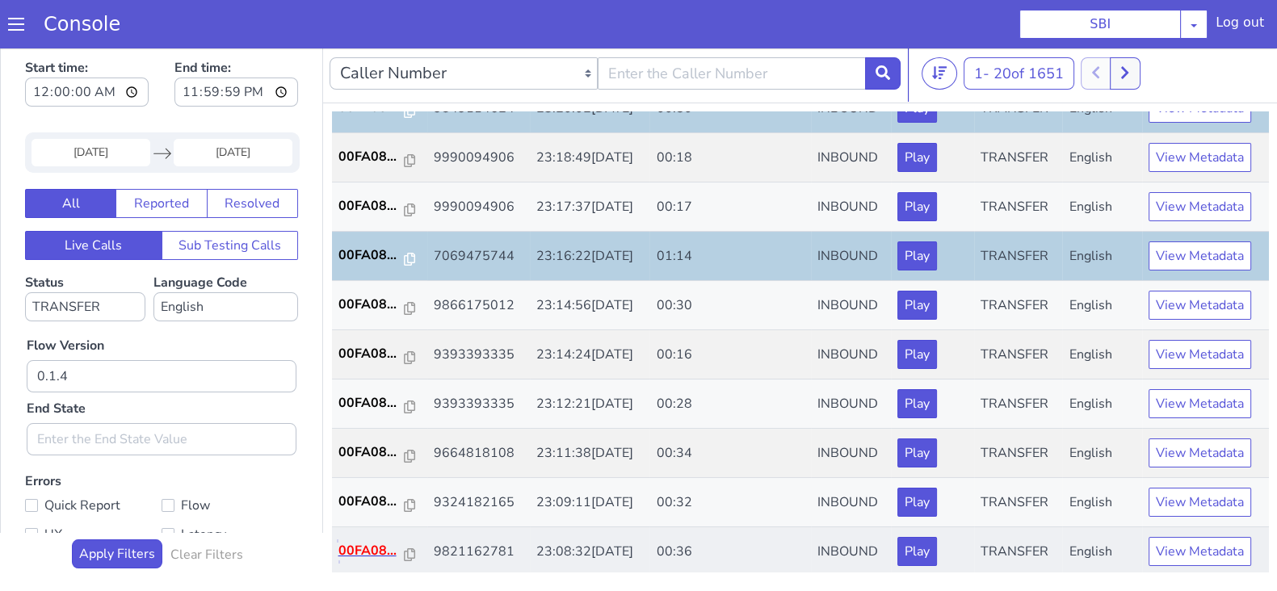
click at [369, 541] on p "00FA08..." at bounding box center [371, 550] width 66 height 19
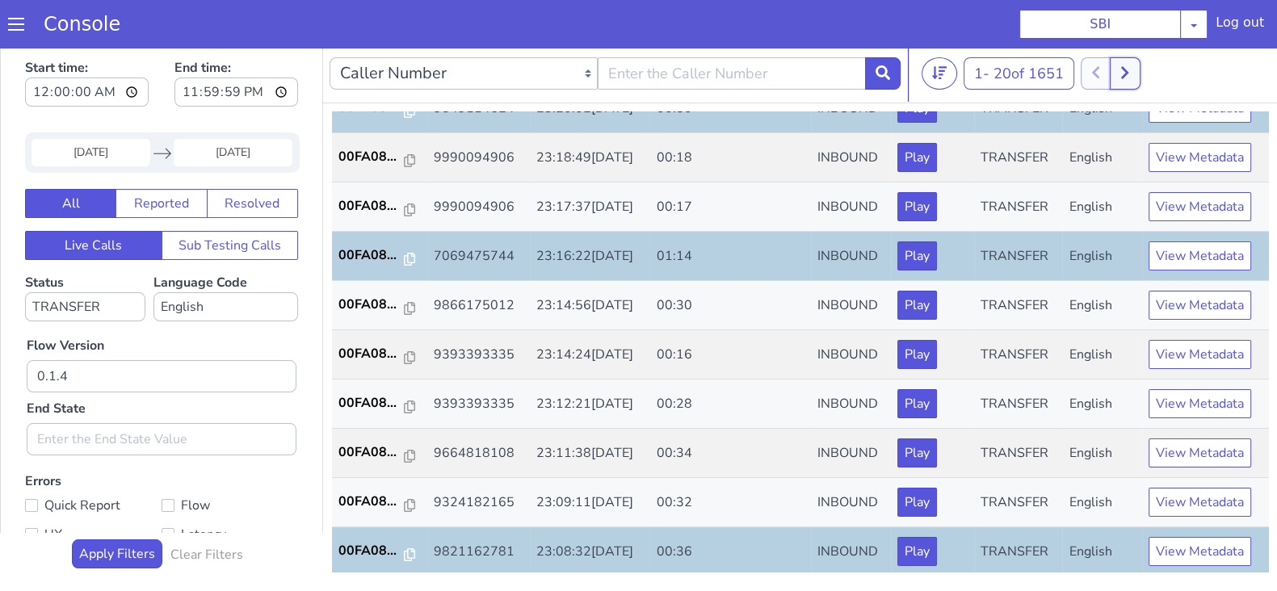
click at [1129, 77] on icon at bounding box center [1125, 72] width 9 height 15
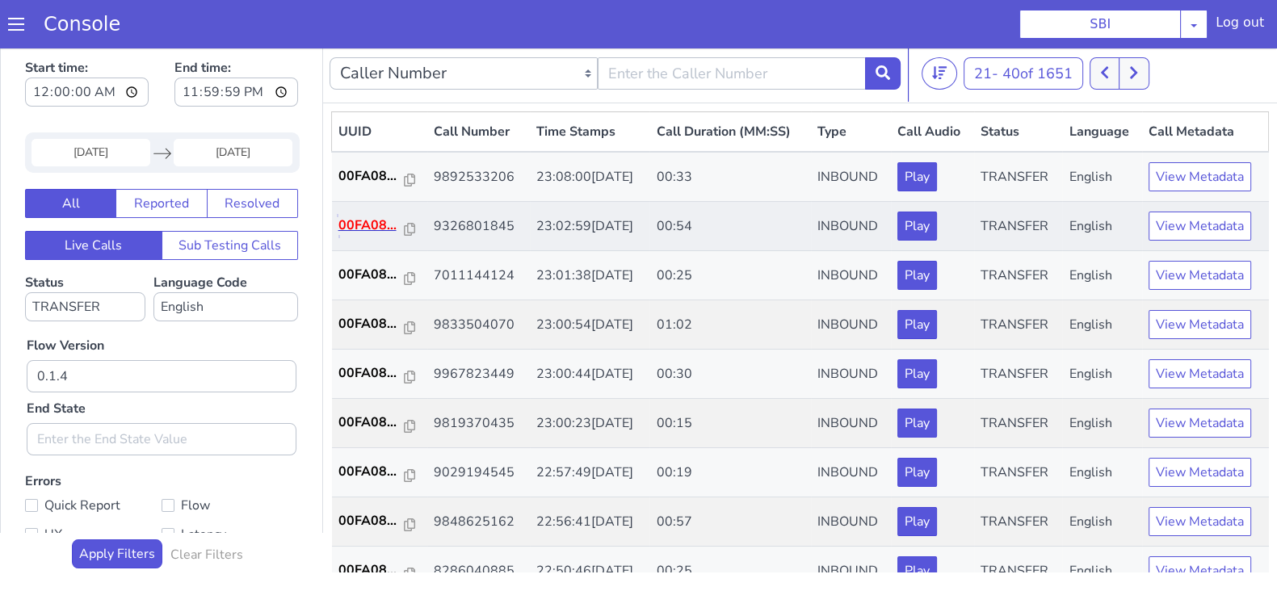
click at [362, 225] on p "00FA08..." at bounding box center [371, 225] width 66 height 19
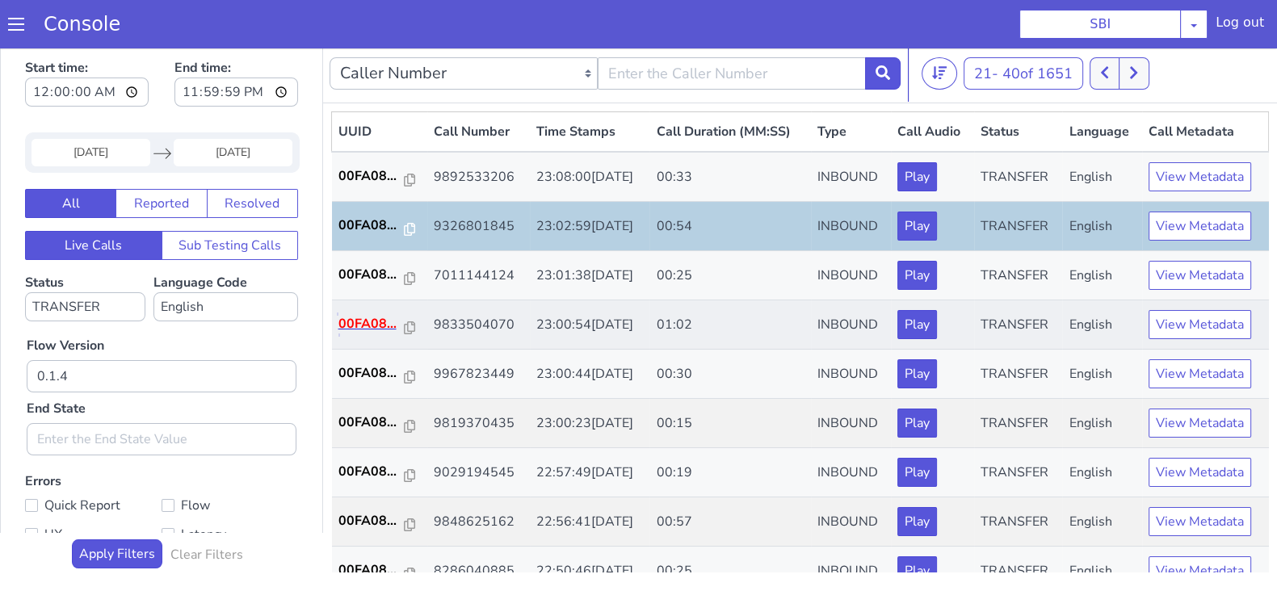
click at [372, 330] on p "00FA08..." at bounding box center [371, 323] width 66 height 19
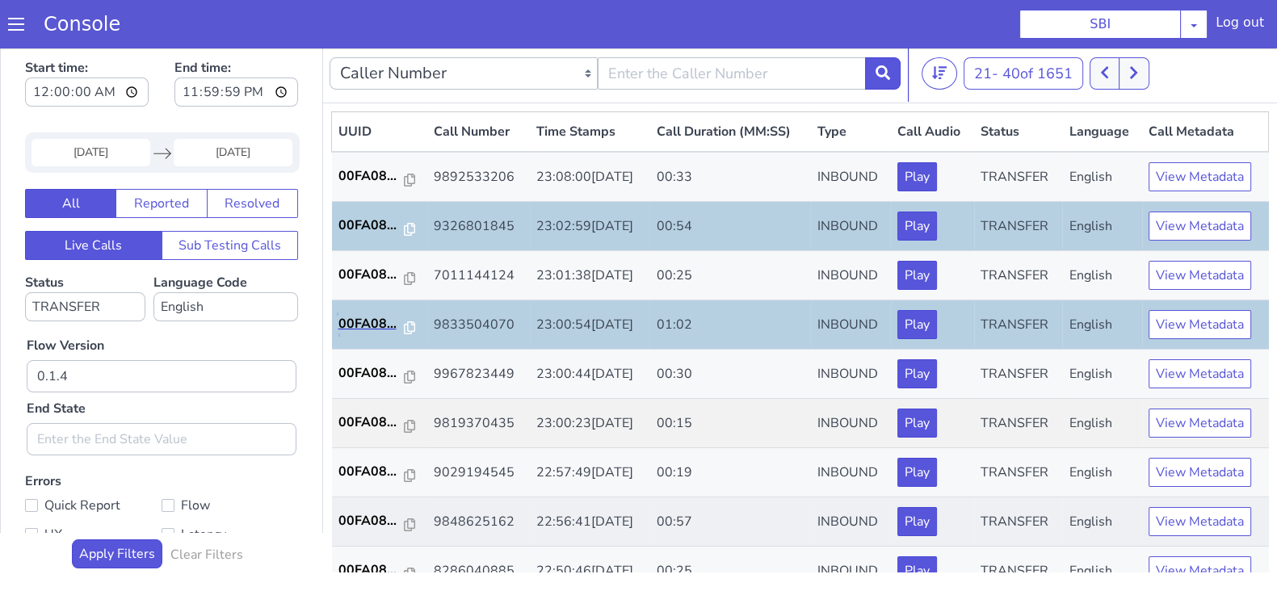
scroll to position [100, 0]
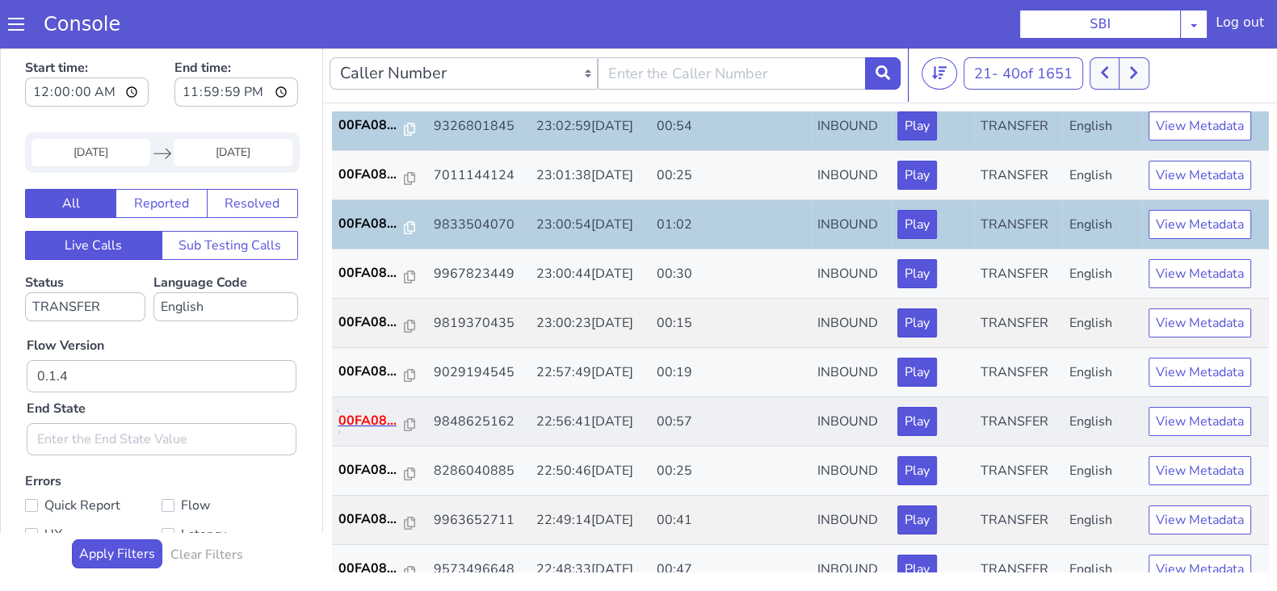
click at [367, 417] on p "00FA08..." at bounding box center [371, 420] width 66 height 19
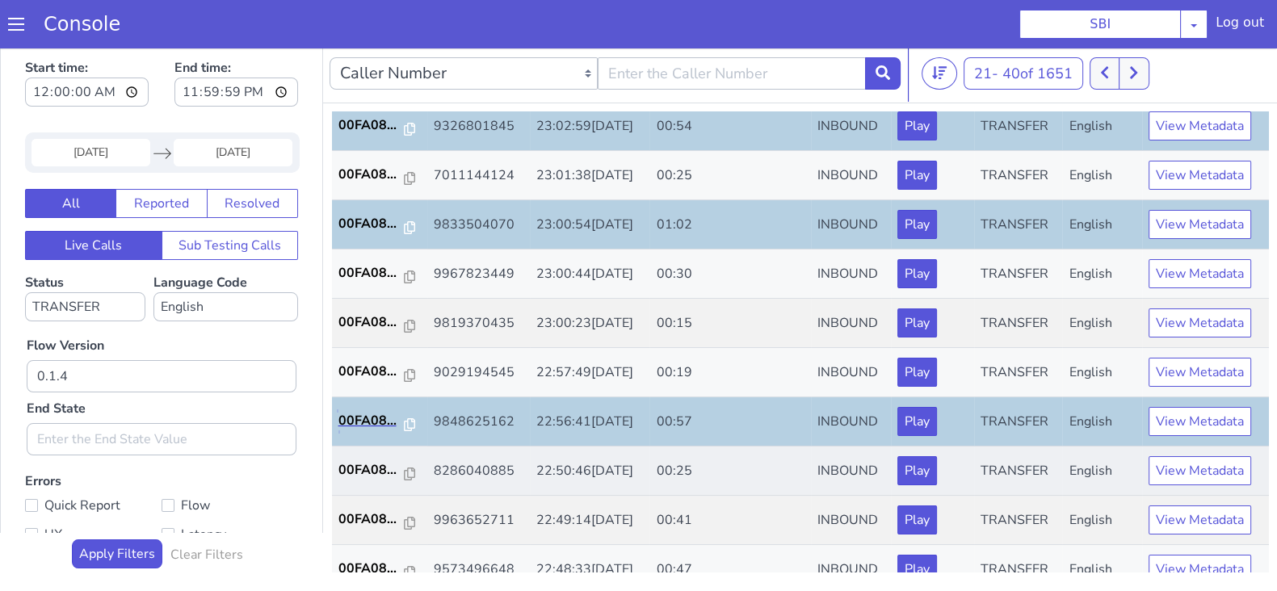
scroll to position [201, 0]
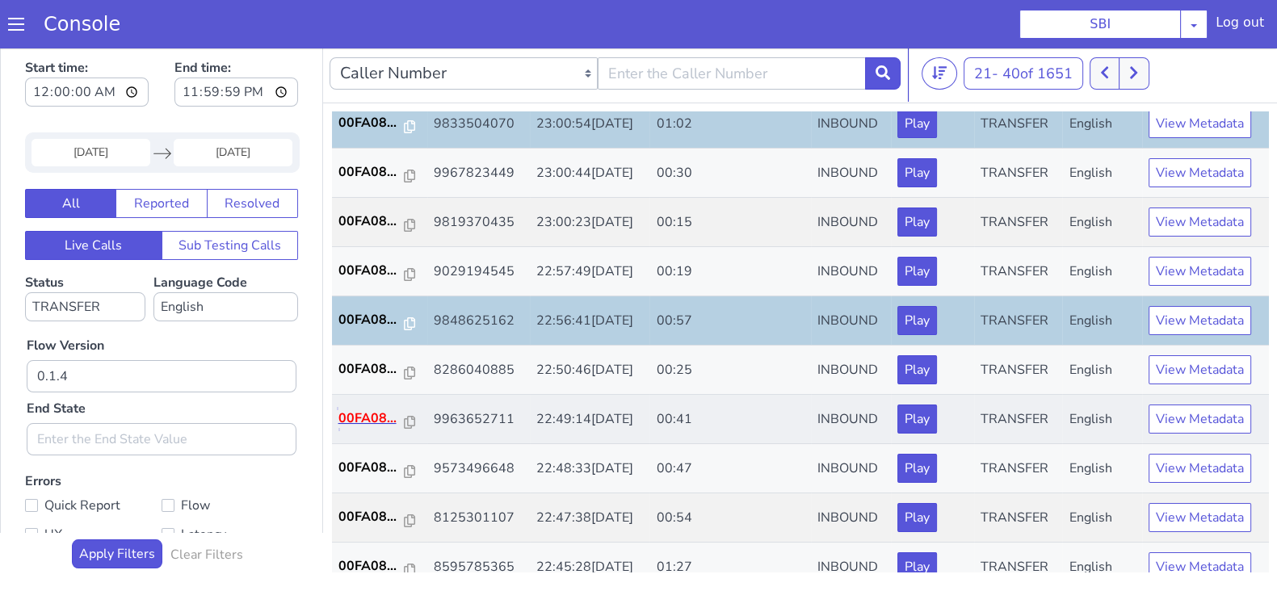
click at [368, 410] on p "00FA08..." at bounding box center [371, 418] width 66 height 19
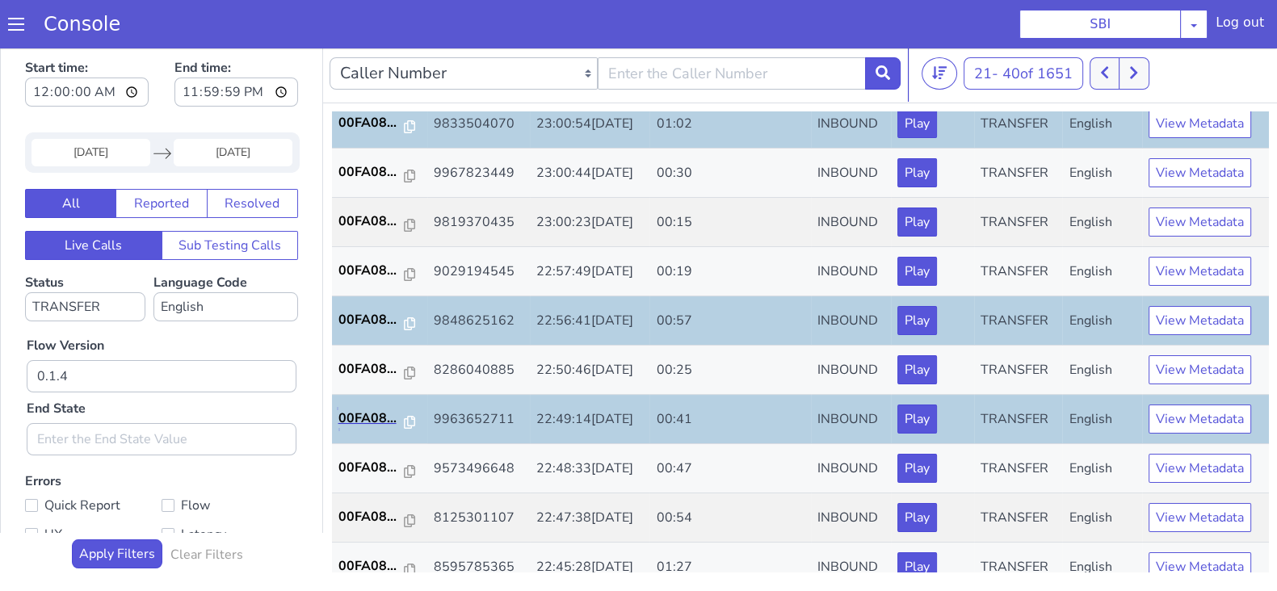
scroll to position [403, 0]
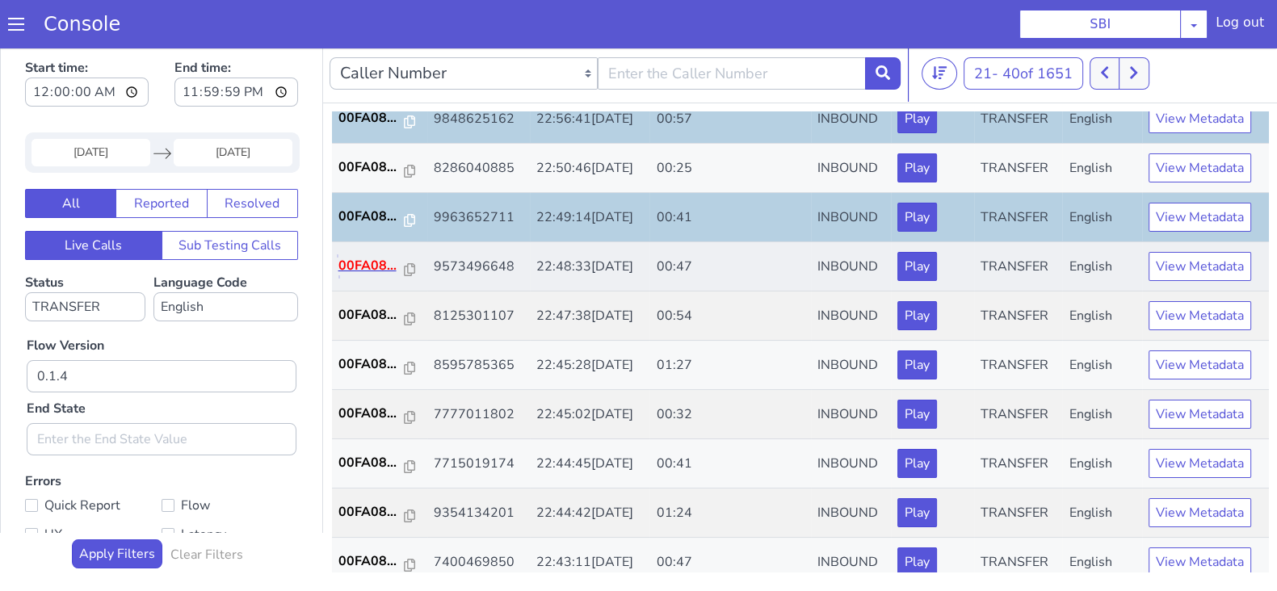
click at [375, 263] on p "00FA08..." at bounding box center [371, 265] width 66 height 19
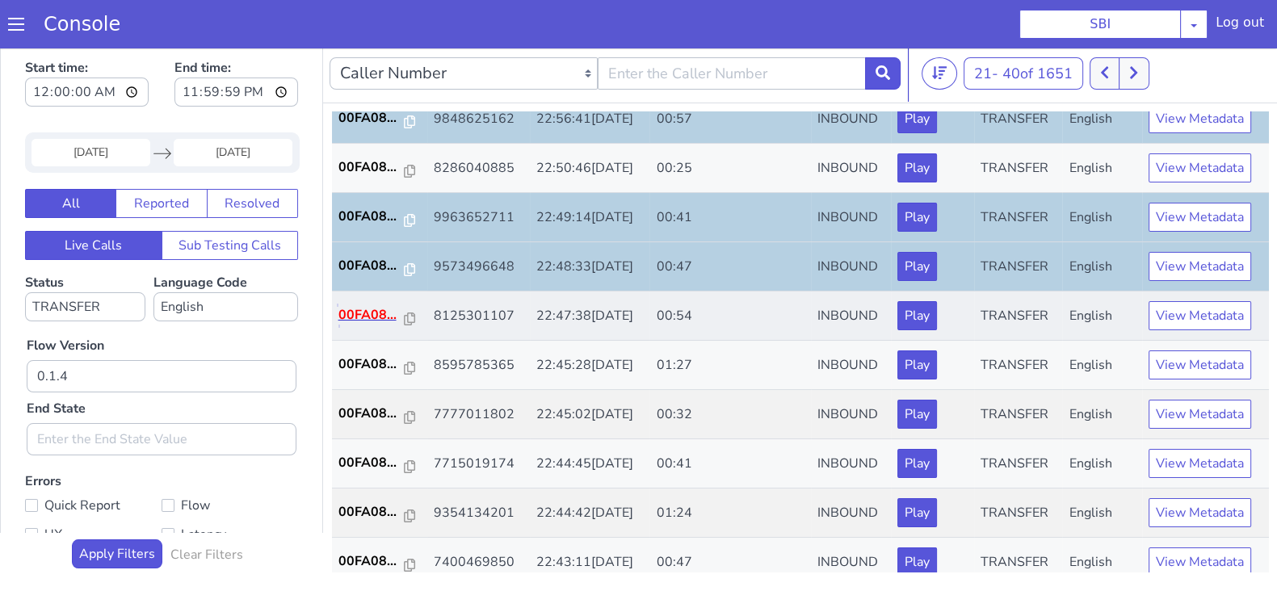
click at [375, 305] on p "00FA08..." at bounding box center [371, 314] width 66 height 19
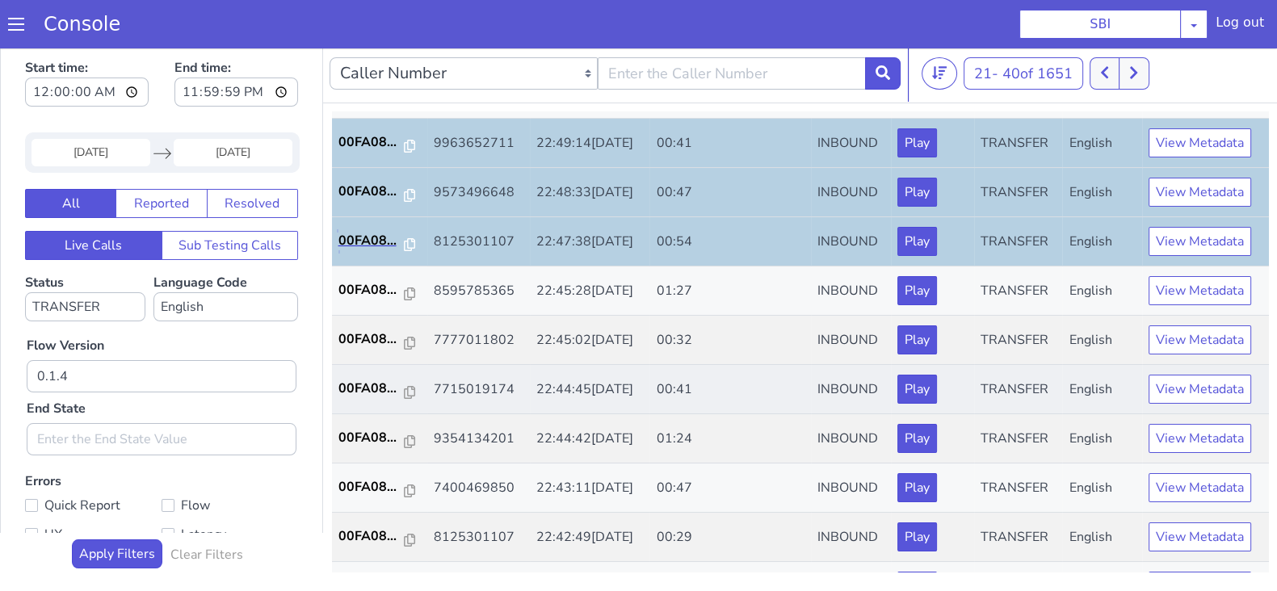
scroll to position [505, 0]
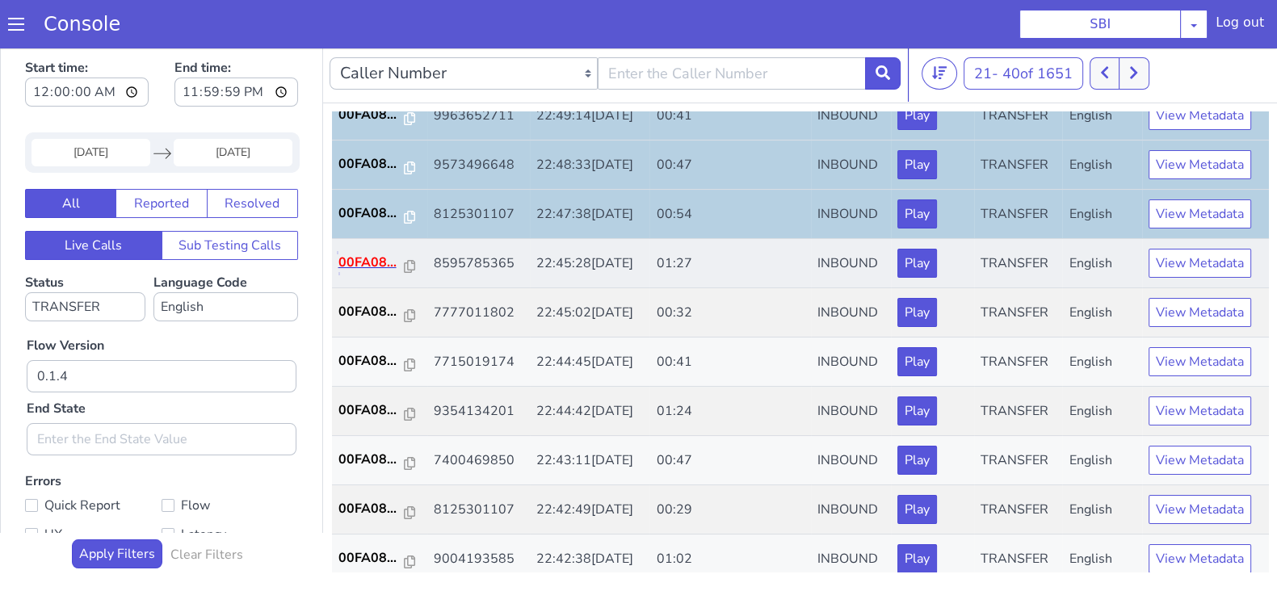
click at [364, 260] on p "00FA08..." at bounding box center [371, 262] width 66 height 19
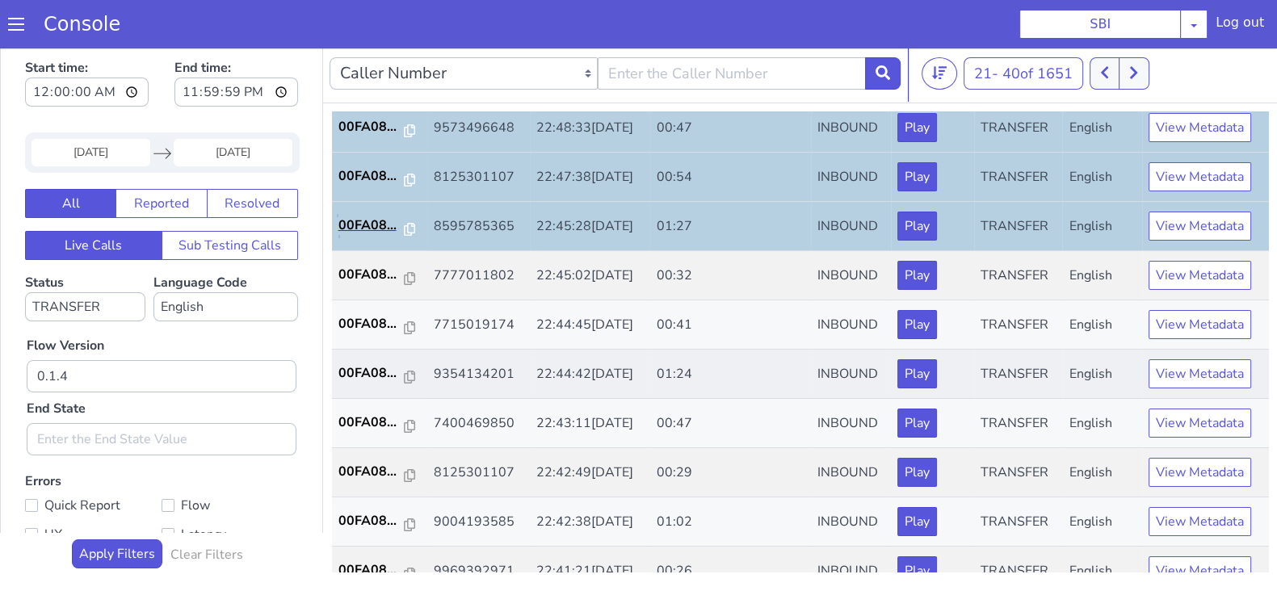
scroll to position [561, 0]
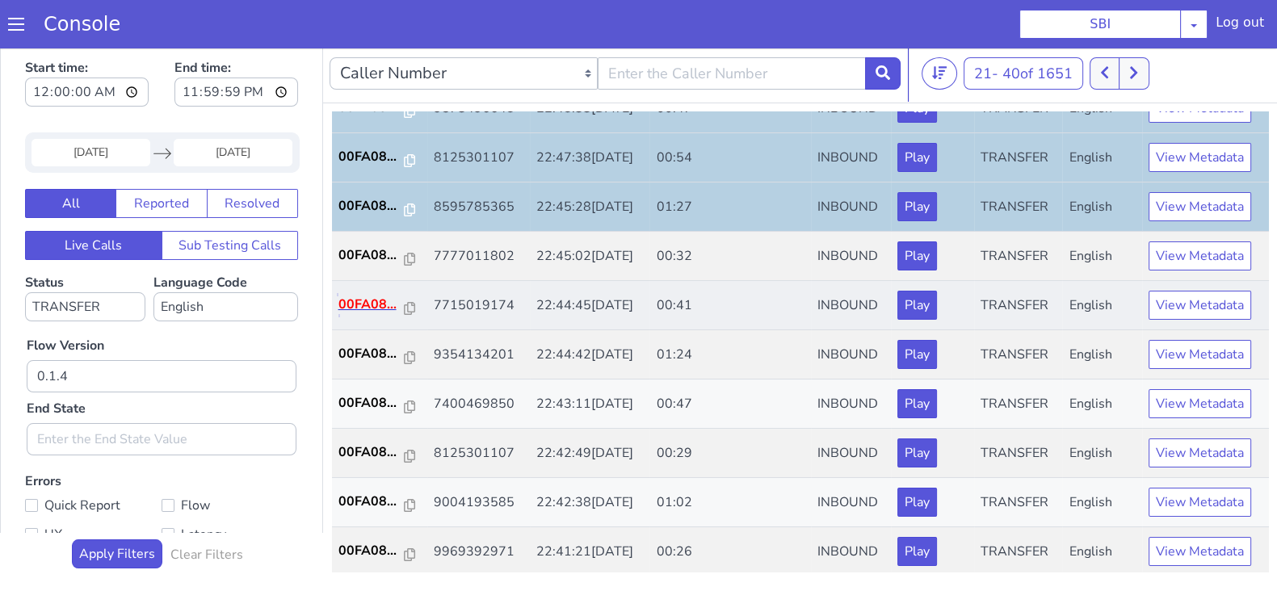
click at [369, 305] on p "00FA08..." at bounding box center [371, 304] width 66 height 19
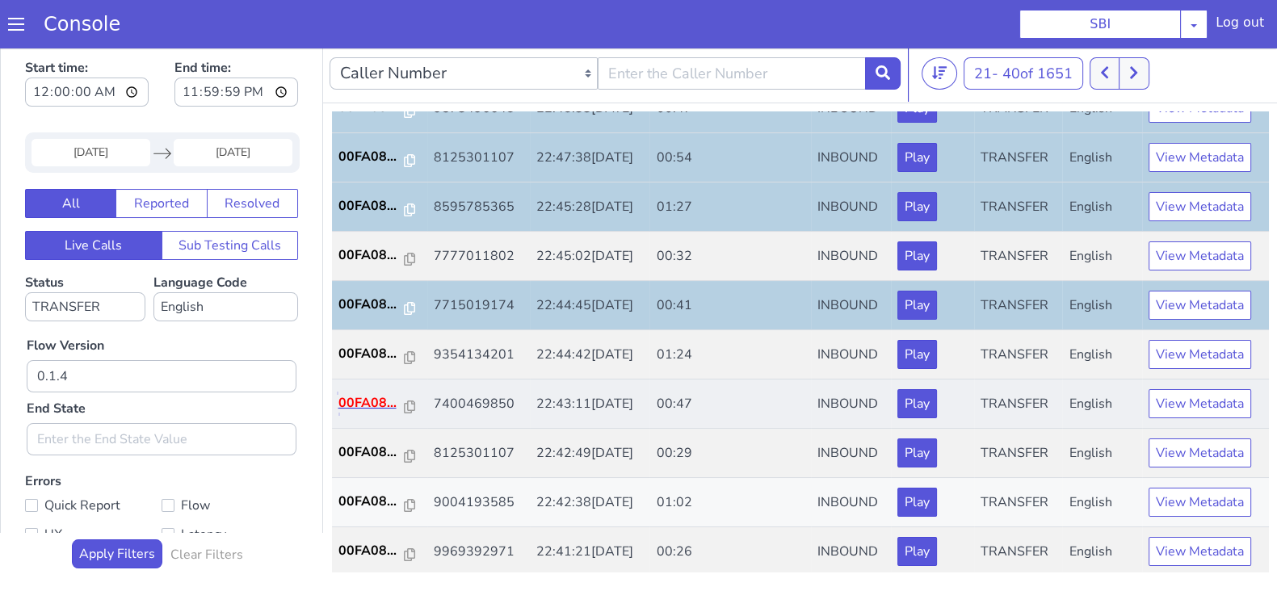
click at [346, 395] on p "00FA08..." at bounding box center [371, 402] width 66 height 19
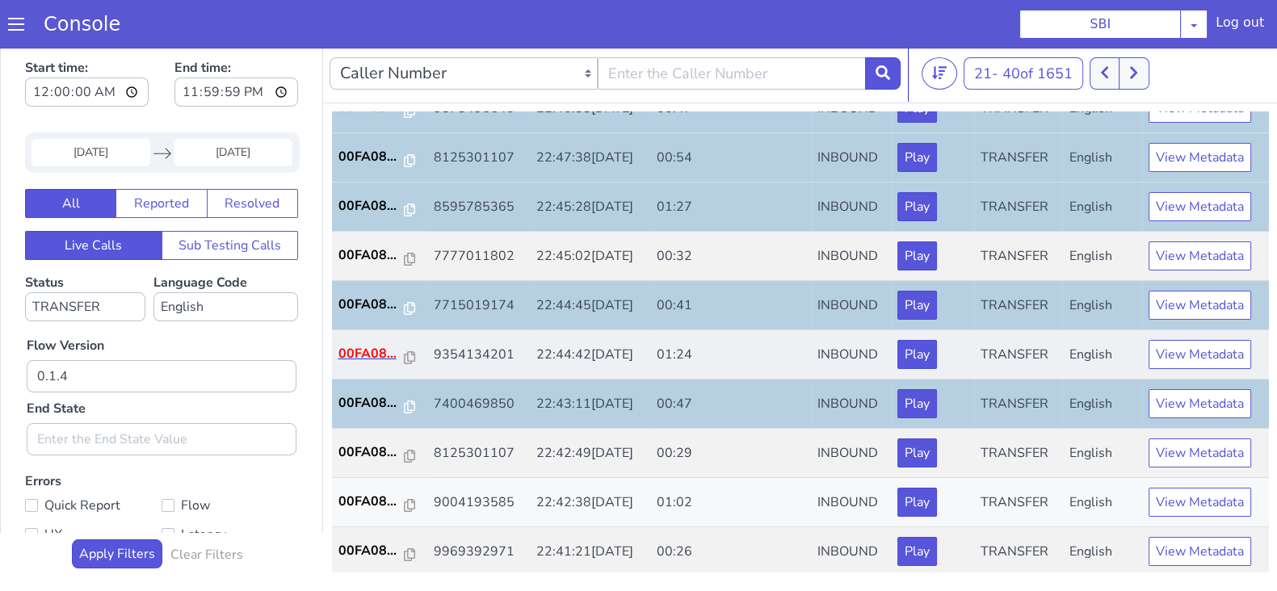
click at [360, 341] on td "00FA08..." at bounding box center [379, 354] width 95 height 49
click at [368, 347] on p "00FA08..." at bounding box center [371, 353] width 66 height 19
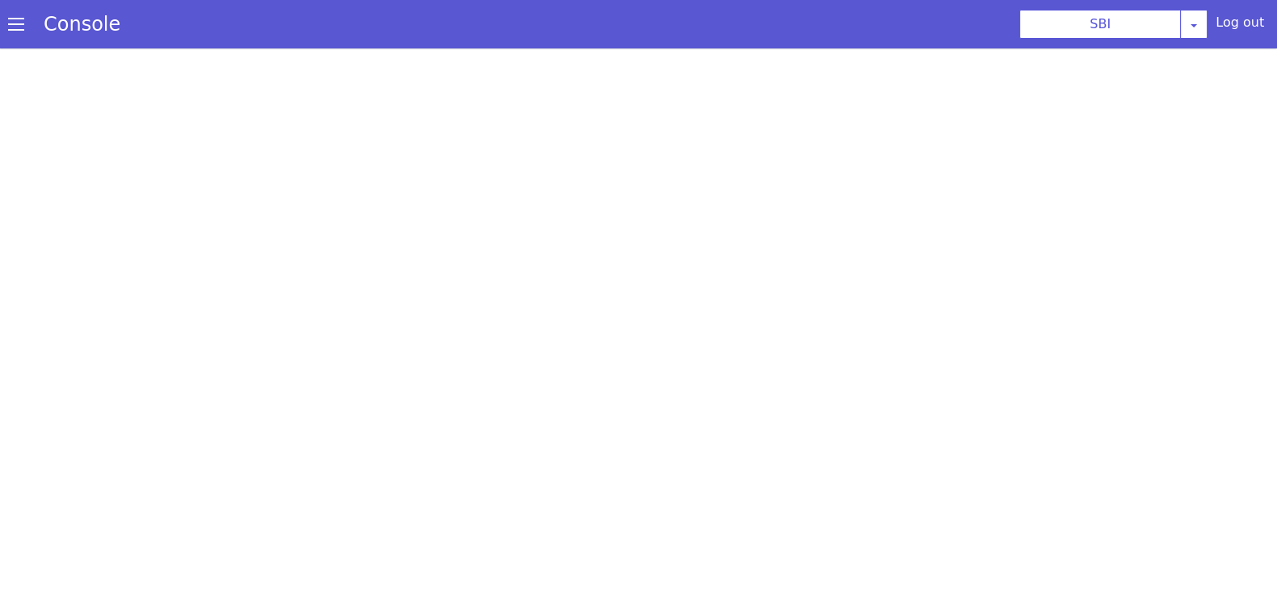
drag, startPoint x: 668, startPoint y: 42, endPoint x: 855, endPoint y: 11, distance: 189.3
click at [825, 14] on section "Console SBI [PERSON_NAME] Airtel DTH Pilot Airtel POC [PERSON_NAME] Blue NT Ali…" at bounding box center [638, 24] width 1277 height 48
